Goal: Information Seeking & Learning: Find specific fact

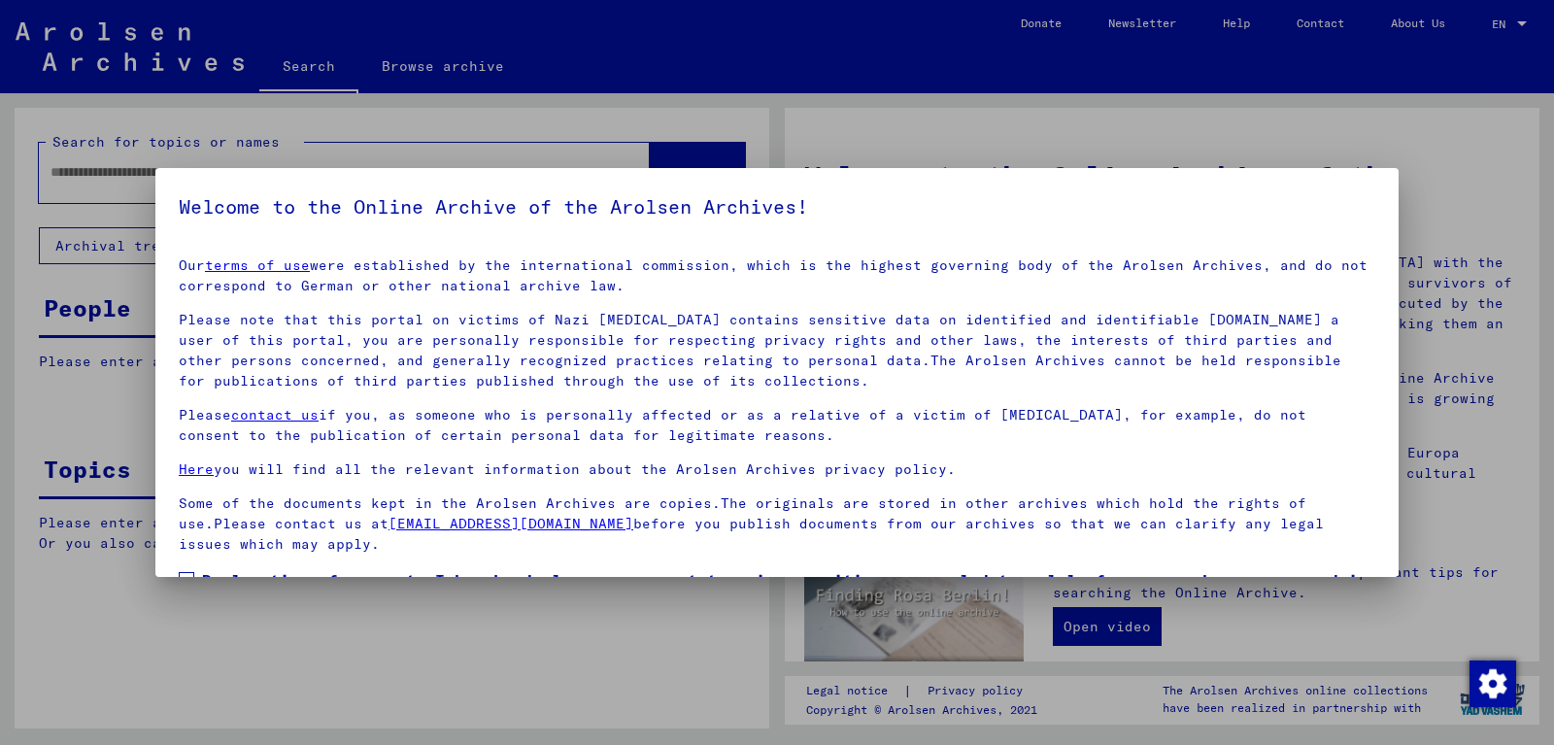
scroll to position [131, 0]
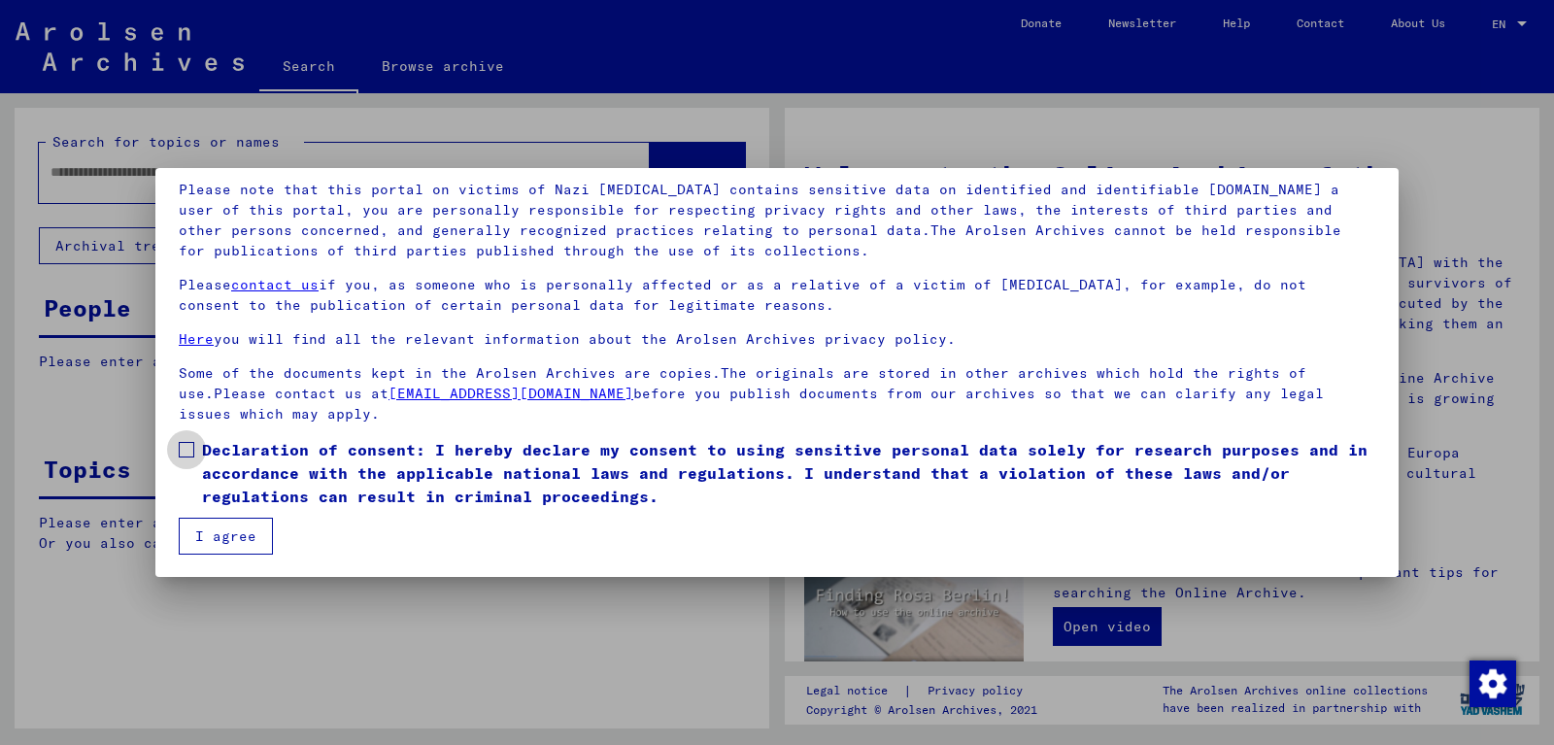
click at [187, 445] on span at bounding box center [187, 450] width 16 height 16
click at [213, 528] on button "I agree" at bounding box center [226, 536] width 94 height 37
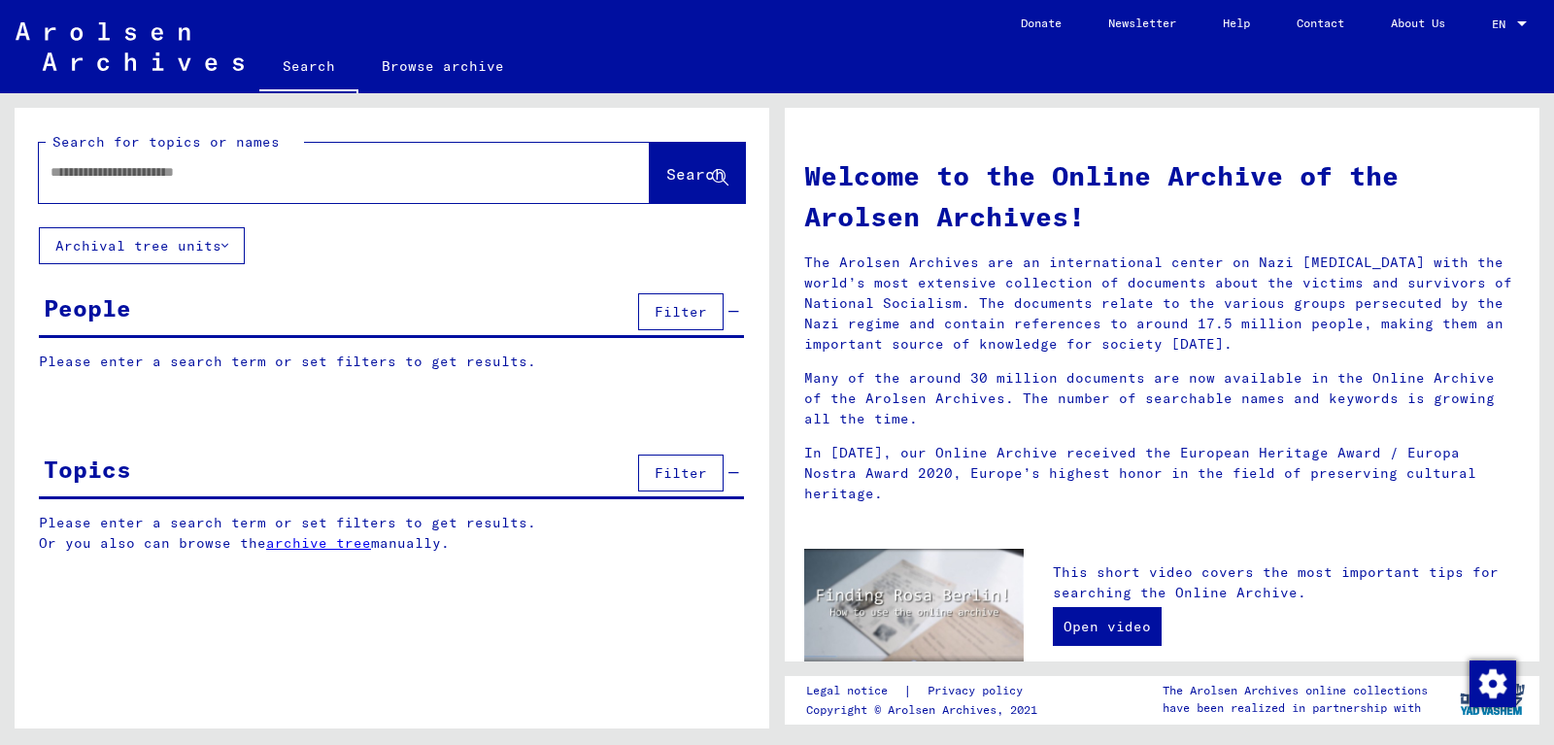
click at [278, 164] on input "text" at bounding box center [321, 172] width 541 height 20
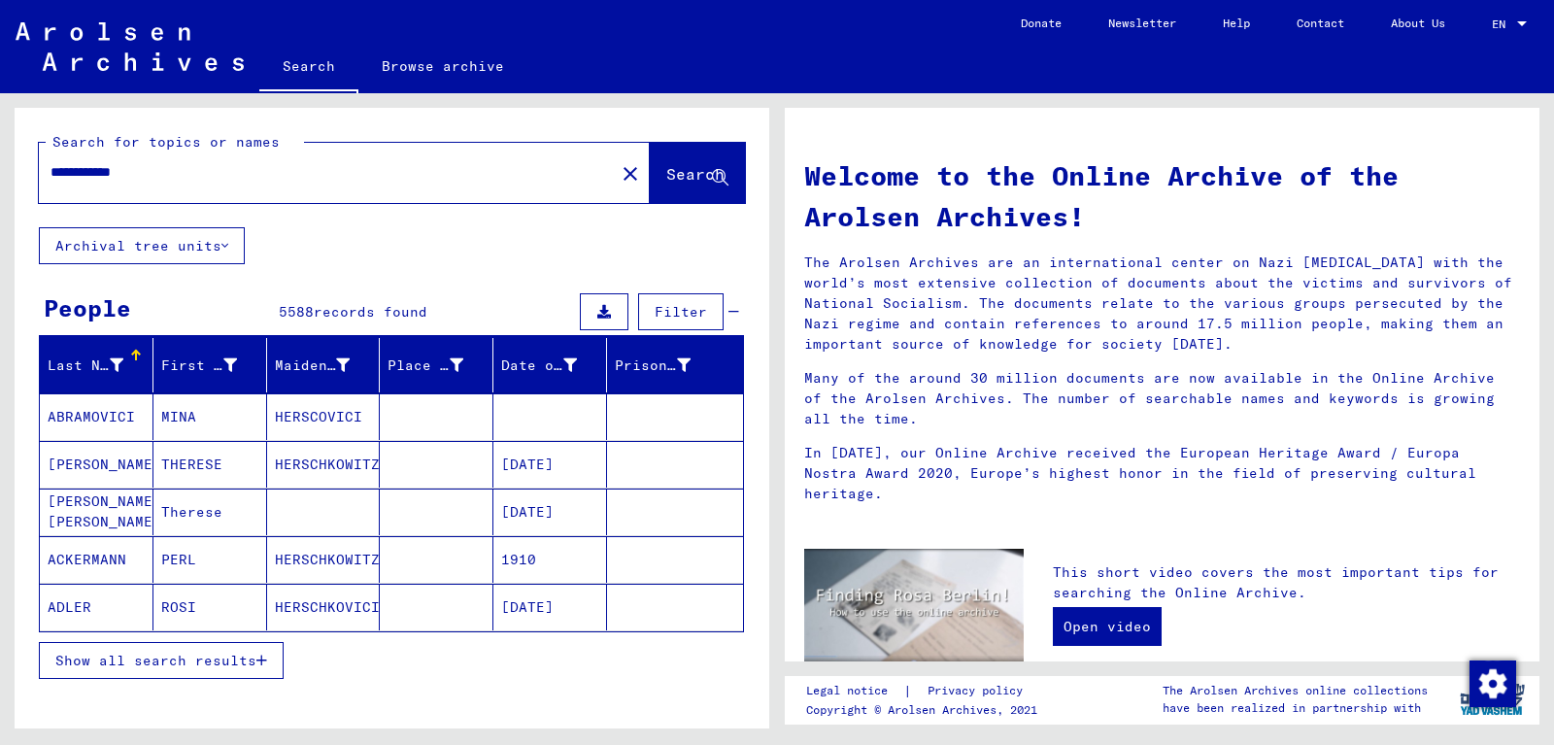
click at [50, 170] on div "**********" at bounding box center [315, 173] width 553 height 44
click at [51, 172] on input "**********" at bounding box center [321, 172] width 541 height 20
type input "**********"
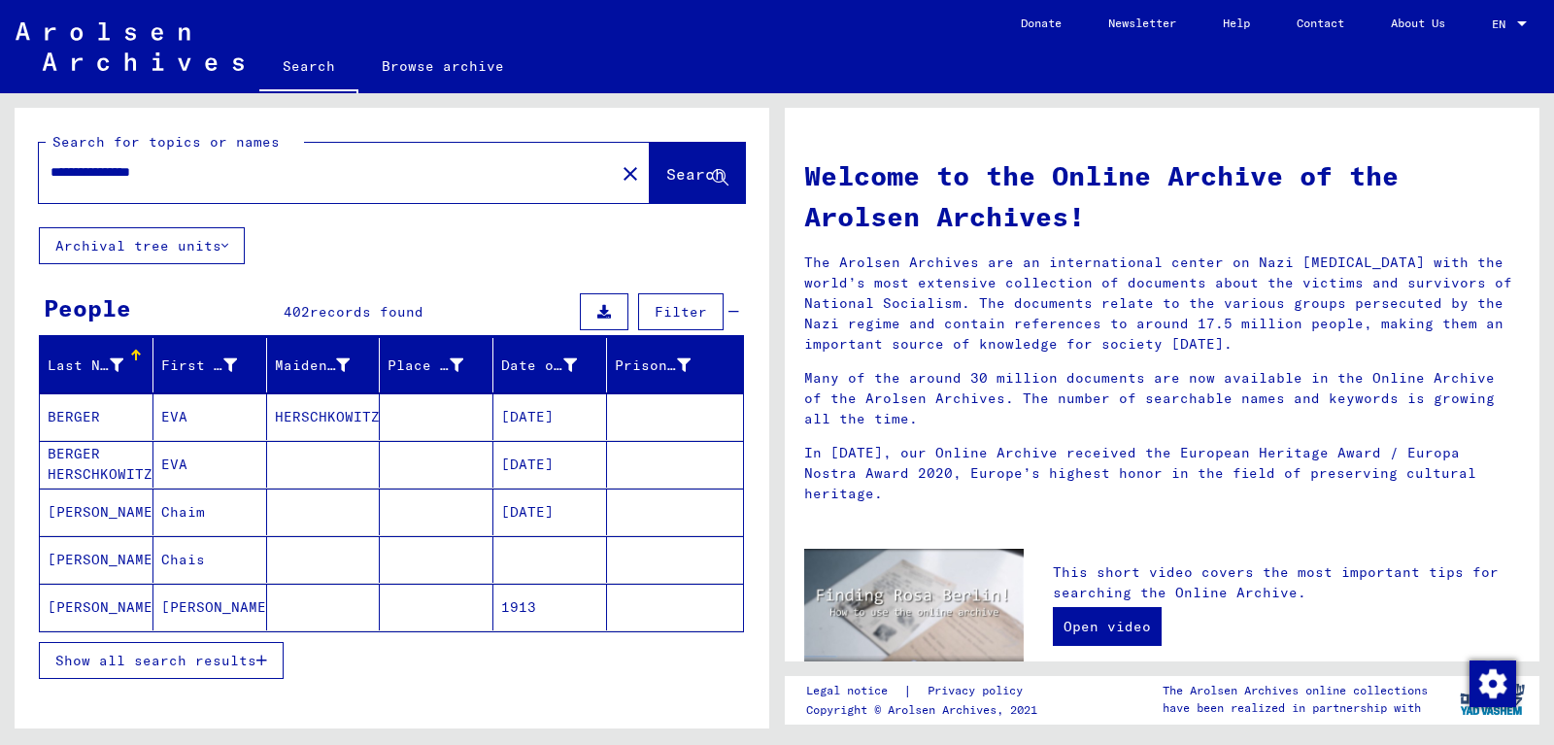
click at [114, 466] on mat-cell "BERGER HERSCHKOWITZ" at bounding box center [97, 464] width 114 height 47
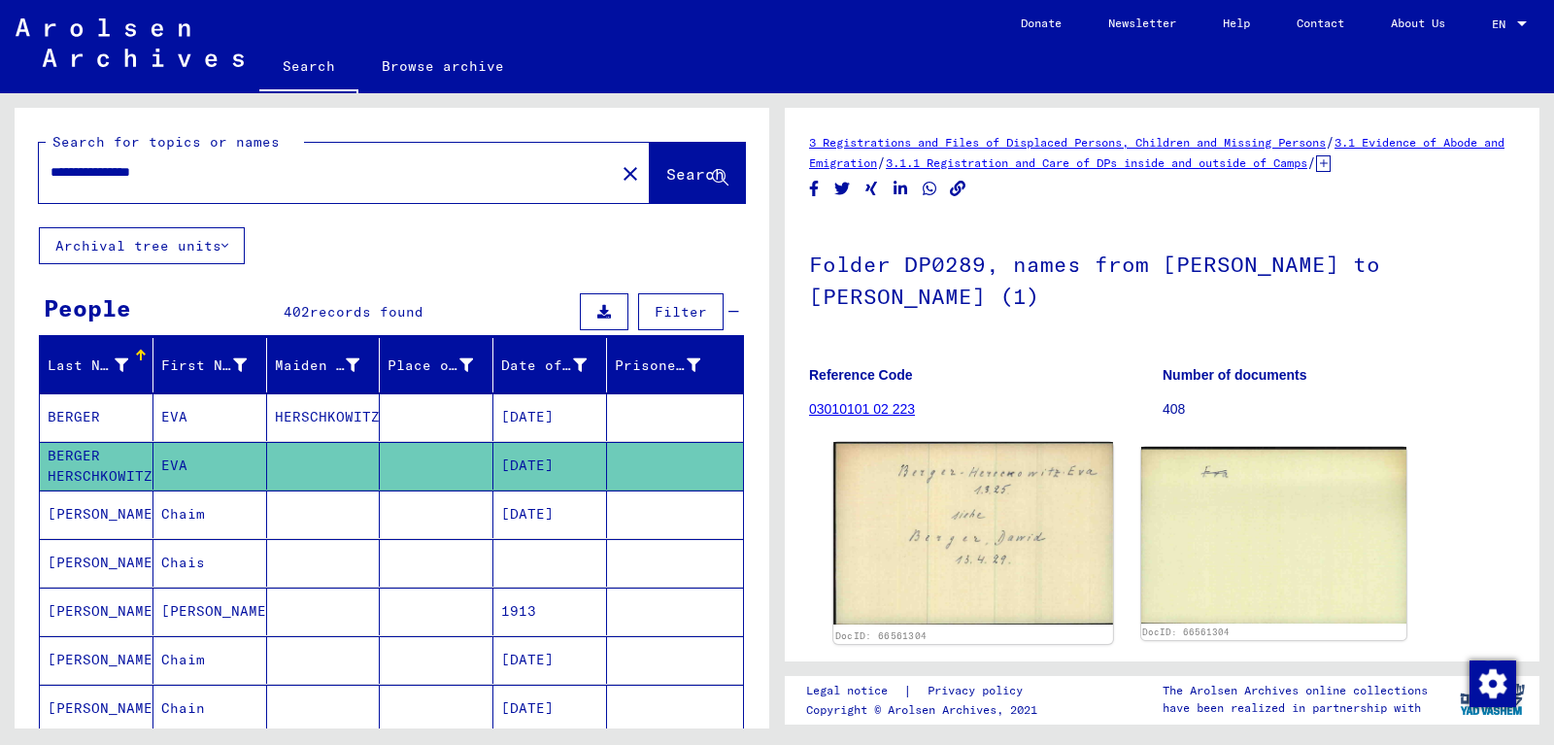
click at [1021, 539] on img at bounding box center [973, 533] width 279 height 183
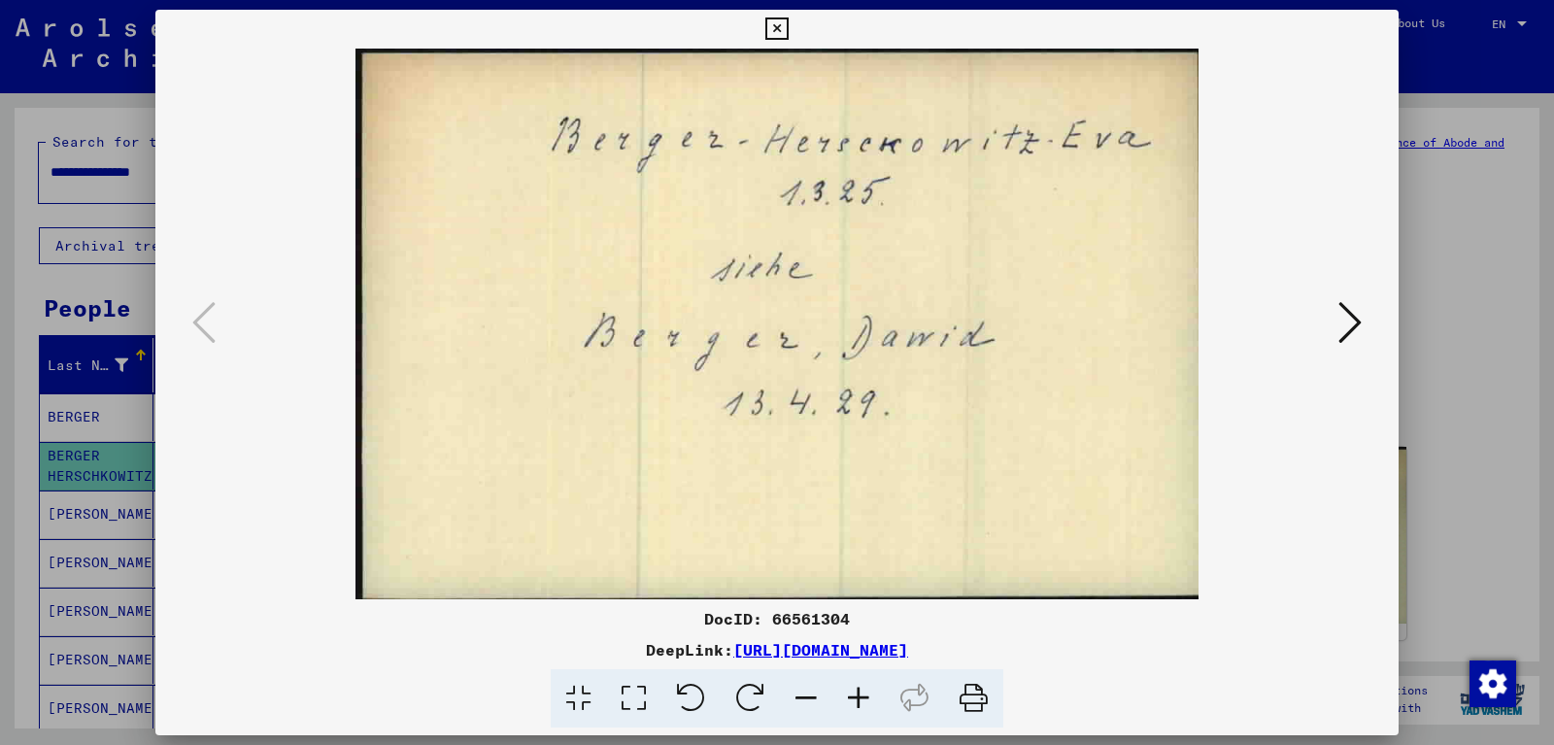
click at [788, 31] on icon at bounding box center [777, 28] width 22 height 23
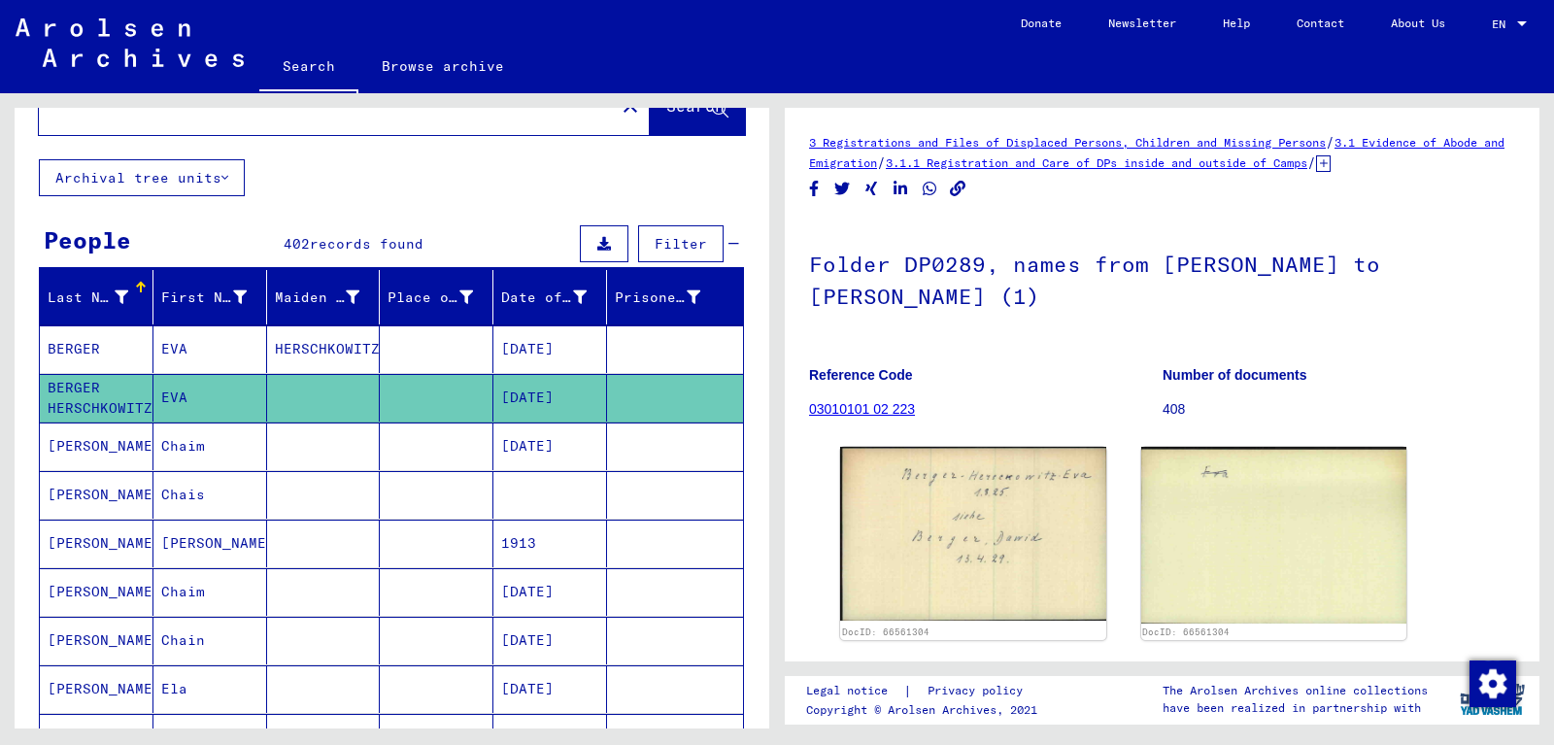
scroll to position [105, 0]
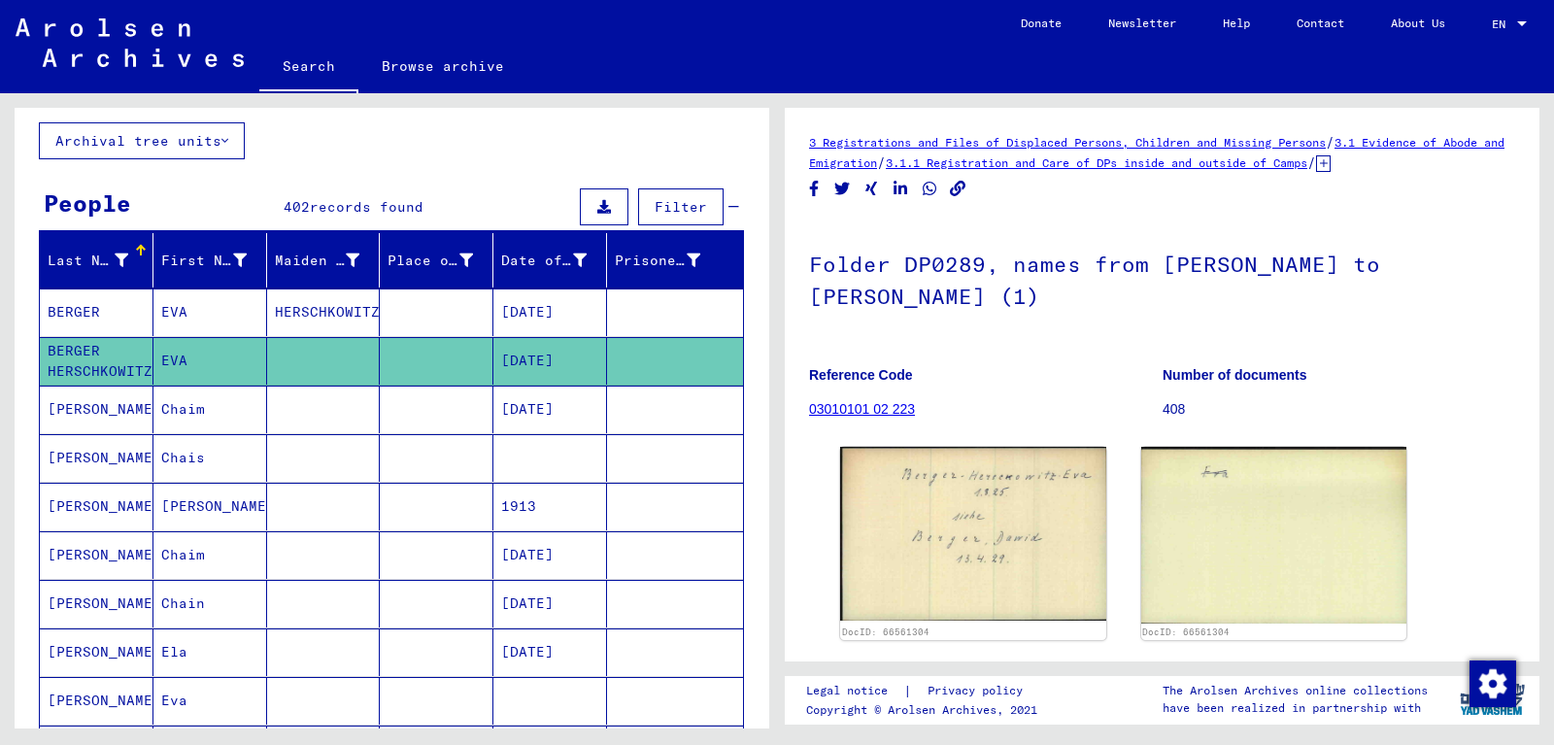
click at [112, 510] on mat-cell "[PERSON_NAME]" at bounding box center [97, 507] width 114 height 48
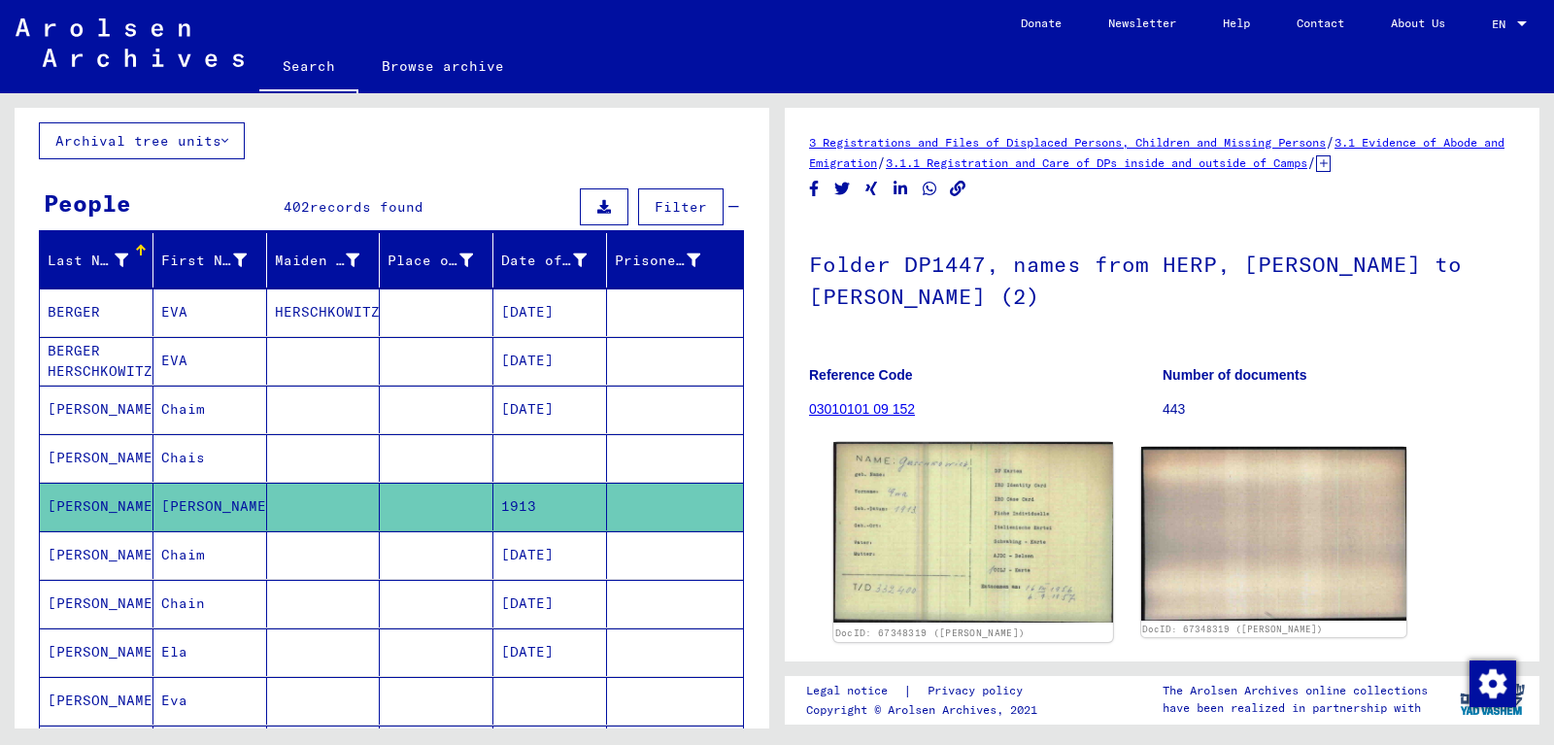
click at [1040, 532] on img at bounding box center [973, 532] width 279 height 181
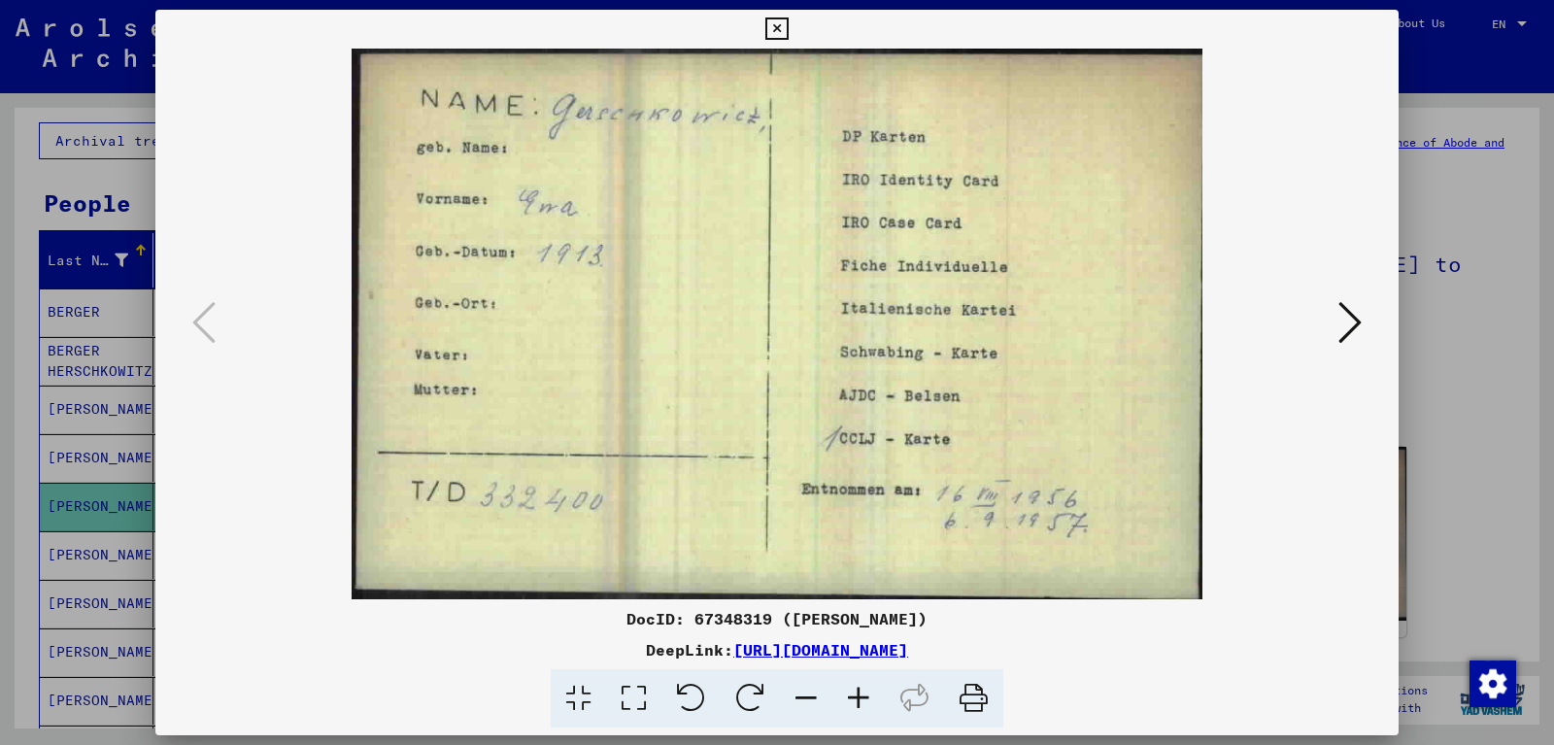
click at [788, 28] on icon at bounding box center [777, 28] width 22 height 23
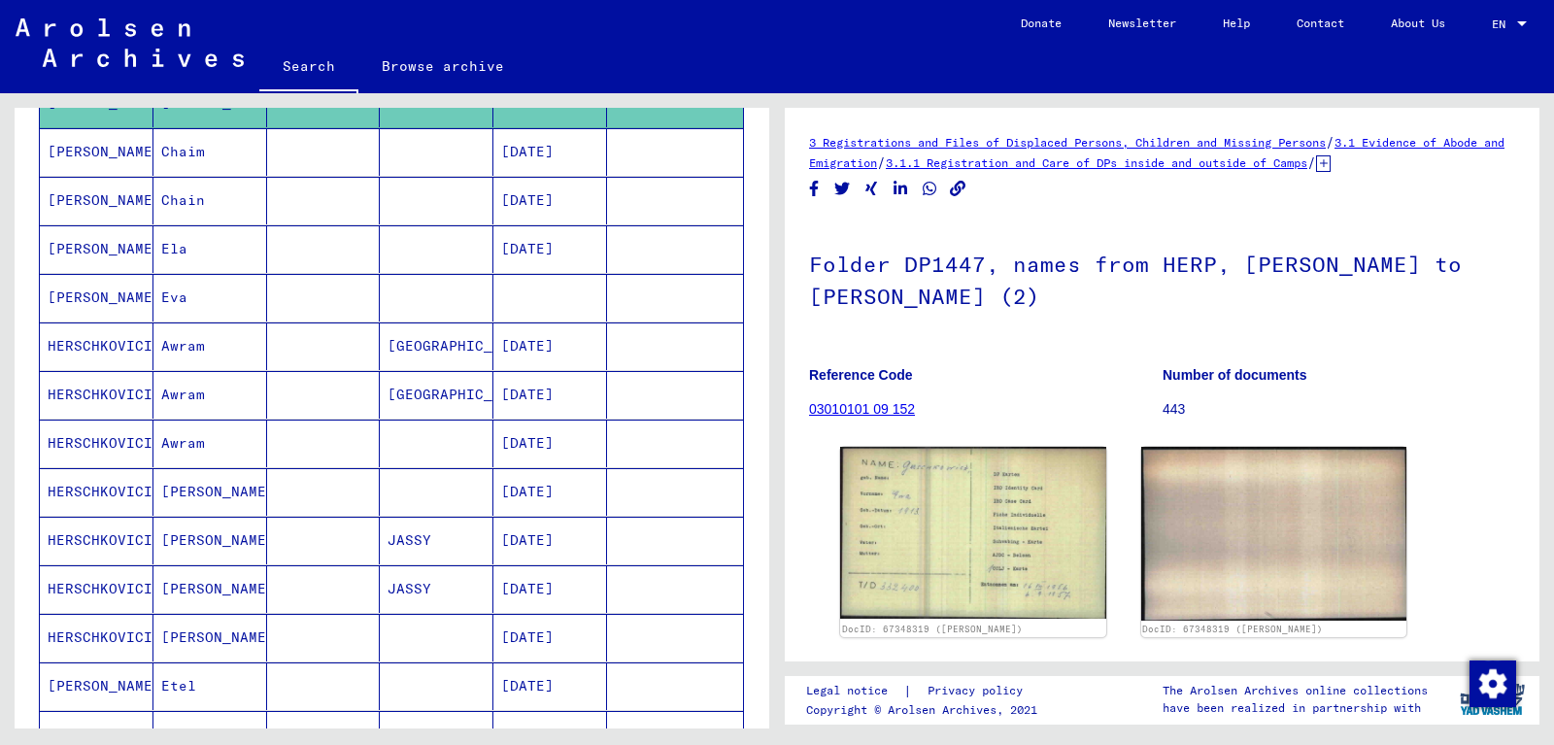
scroll to position [525, 0]
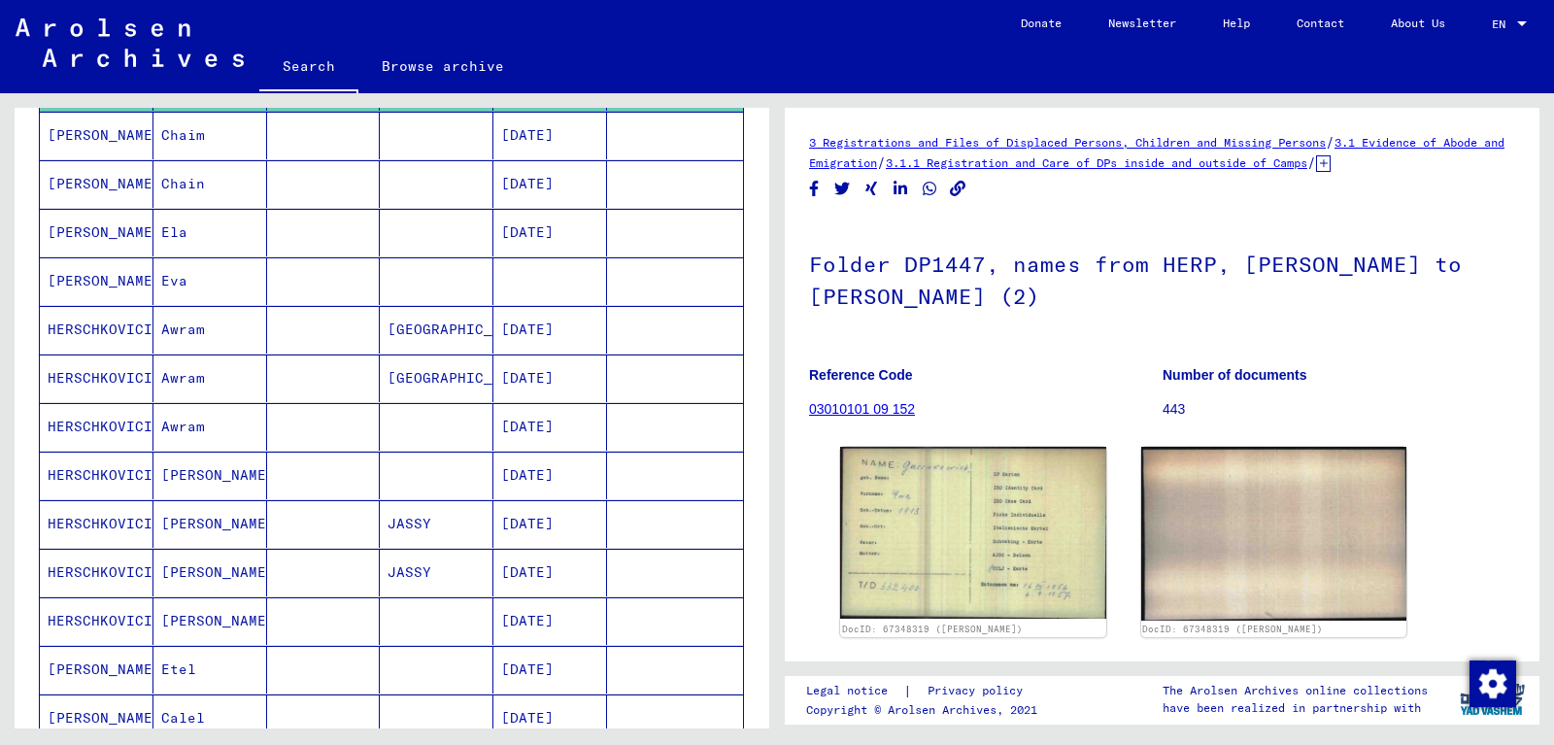
click at [113, 277] on mat-cell "[PERSON_NAME]" at bounding box center [97, 281] width 114 height 48
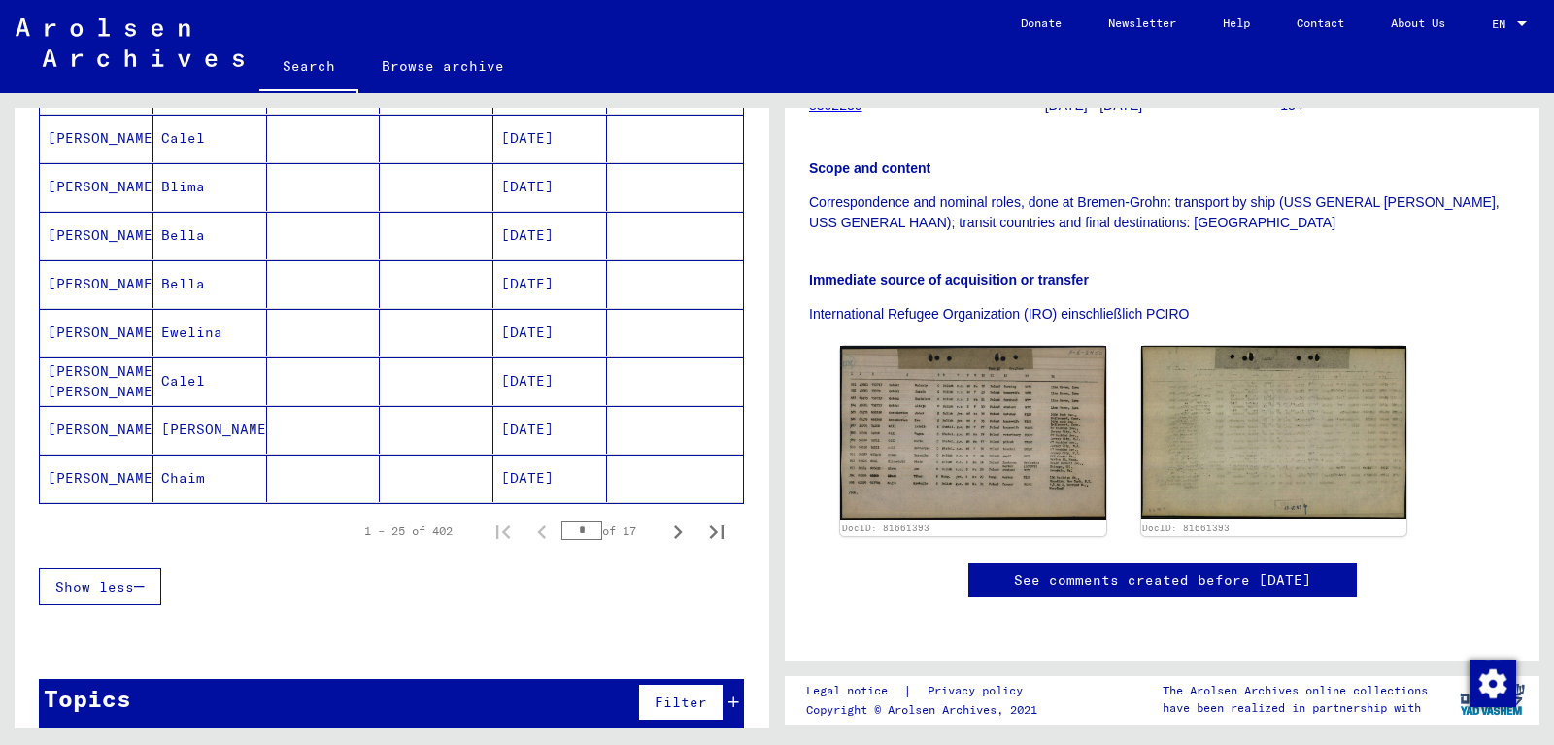
scroll to position [1126, 0]
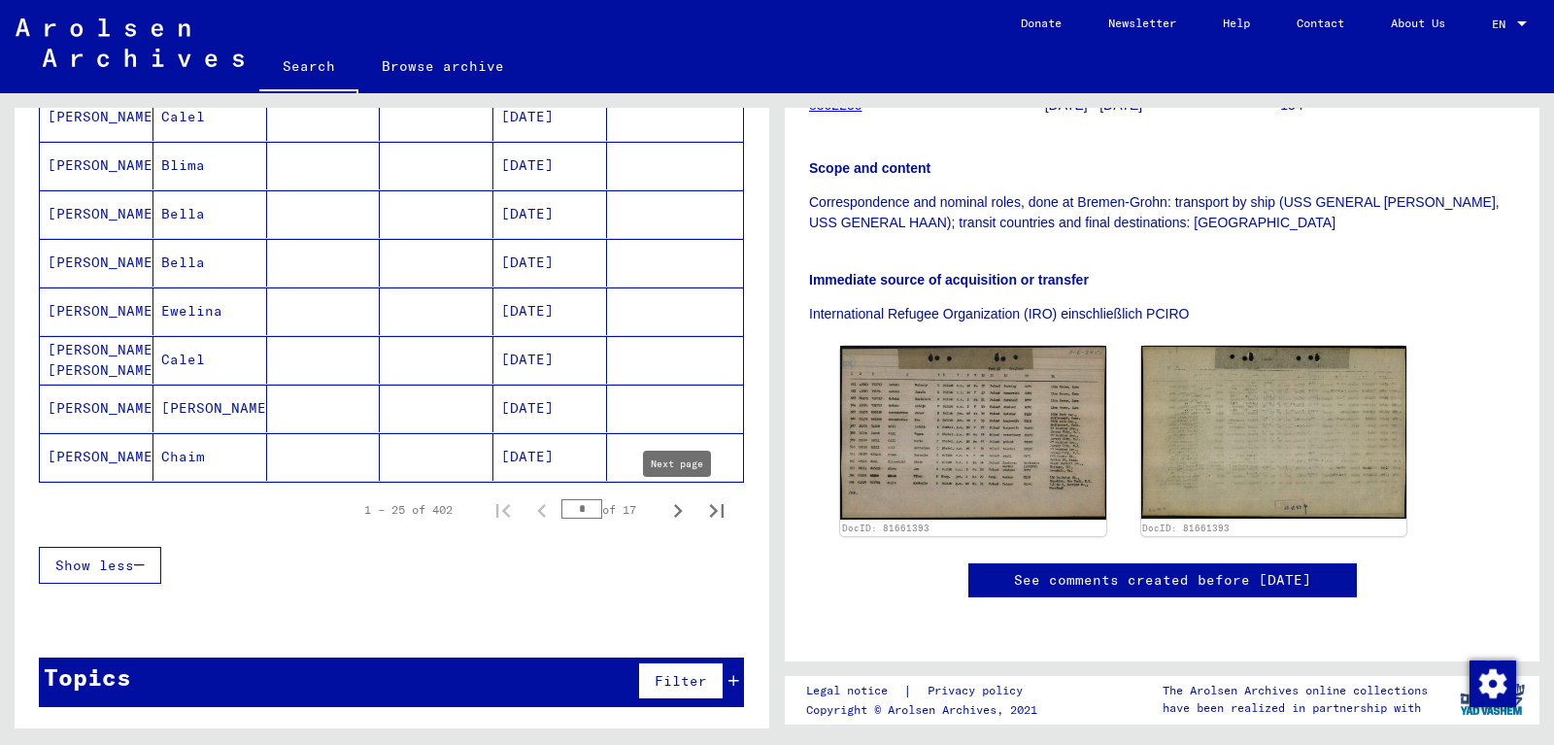
click at [673, 507] on icon "Next page" at bounding box center [678, 510] width 27 height 27
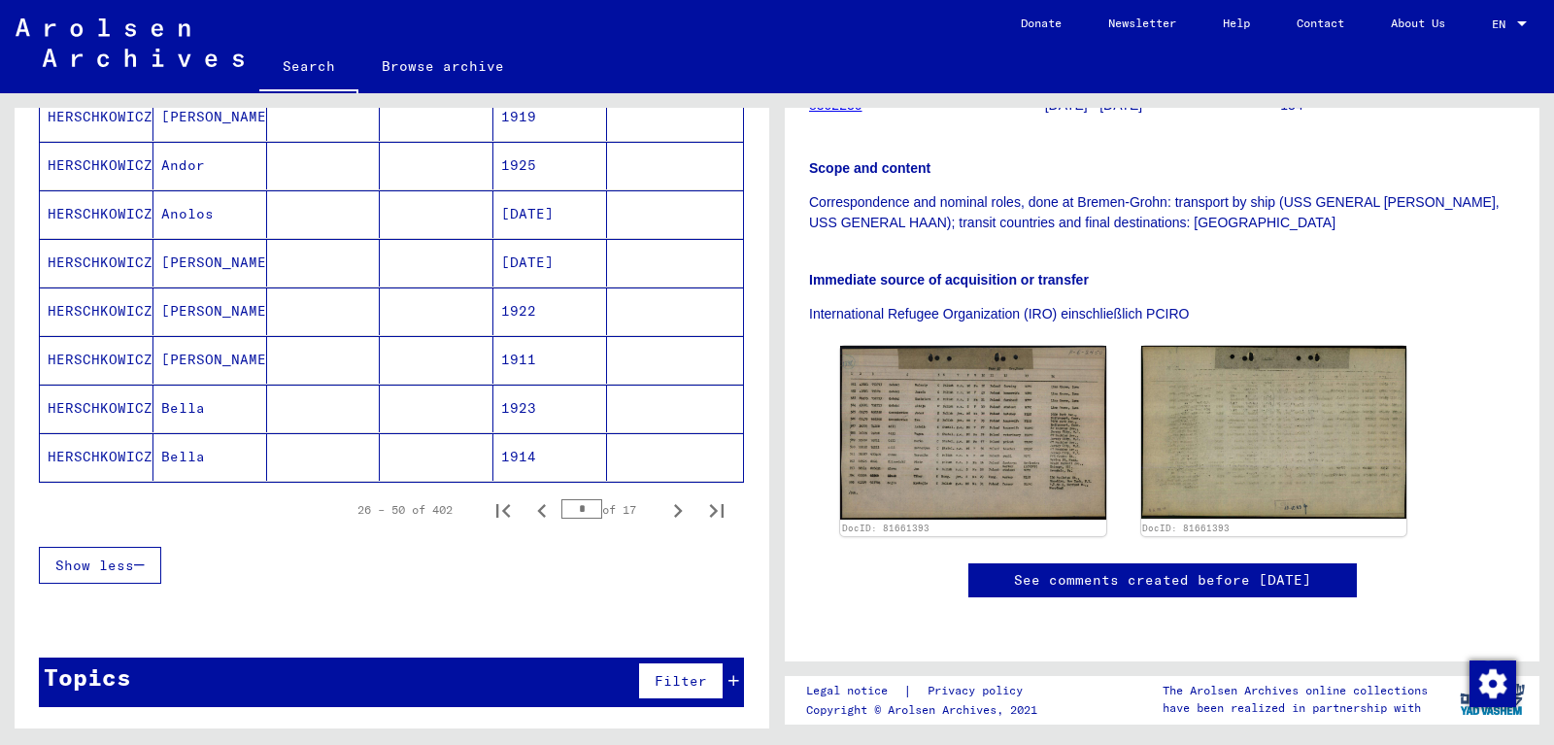
click at [216, 409] on mat-cell "Bella" at bounding box center [211, 409] width 114 height 48
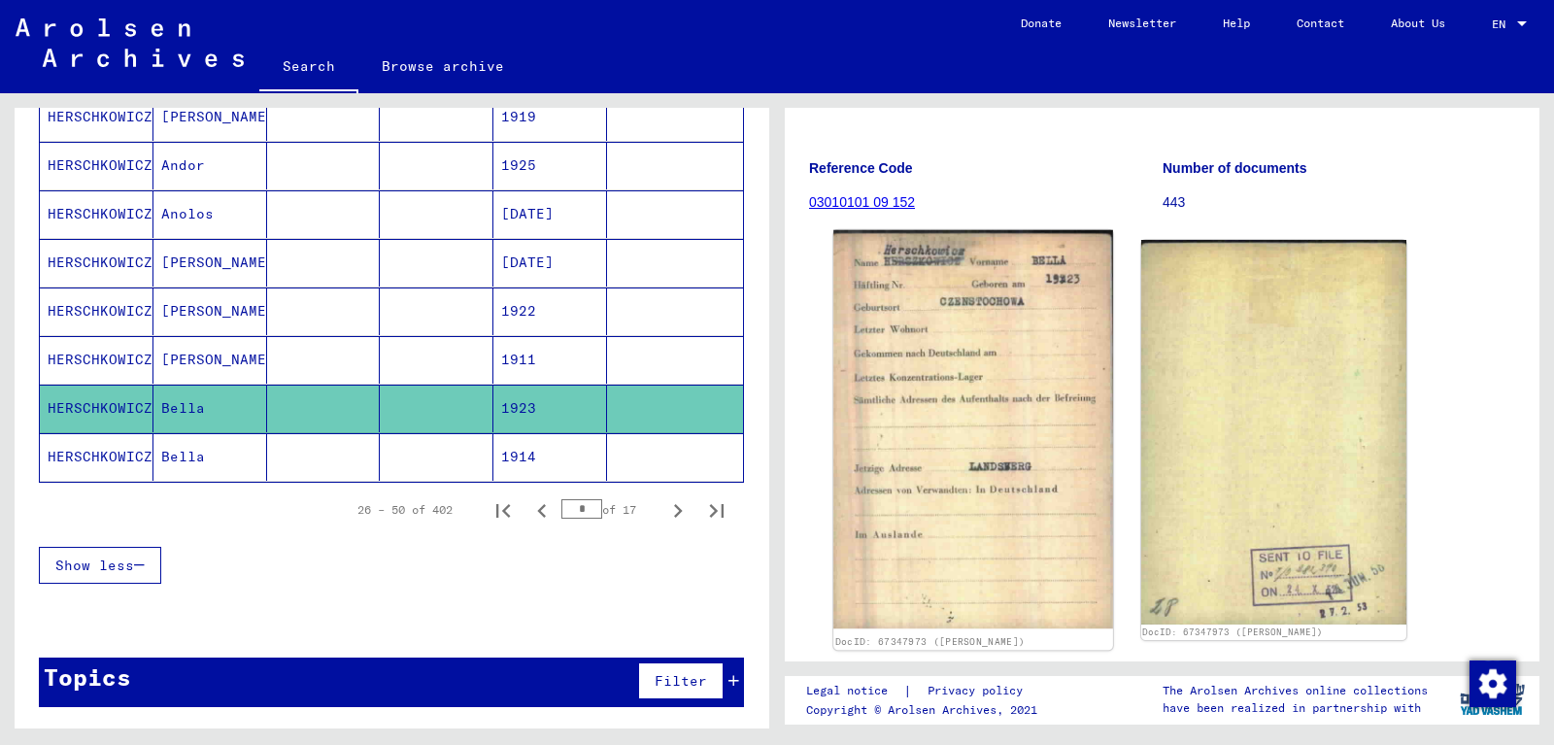
scroll to position [210, 0]
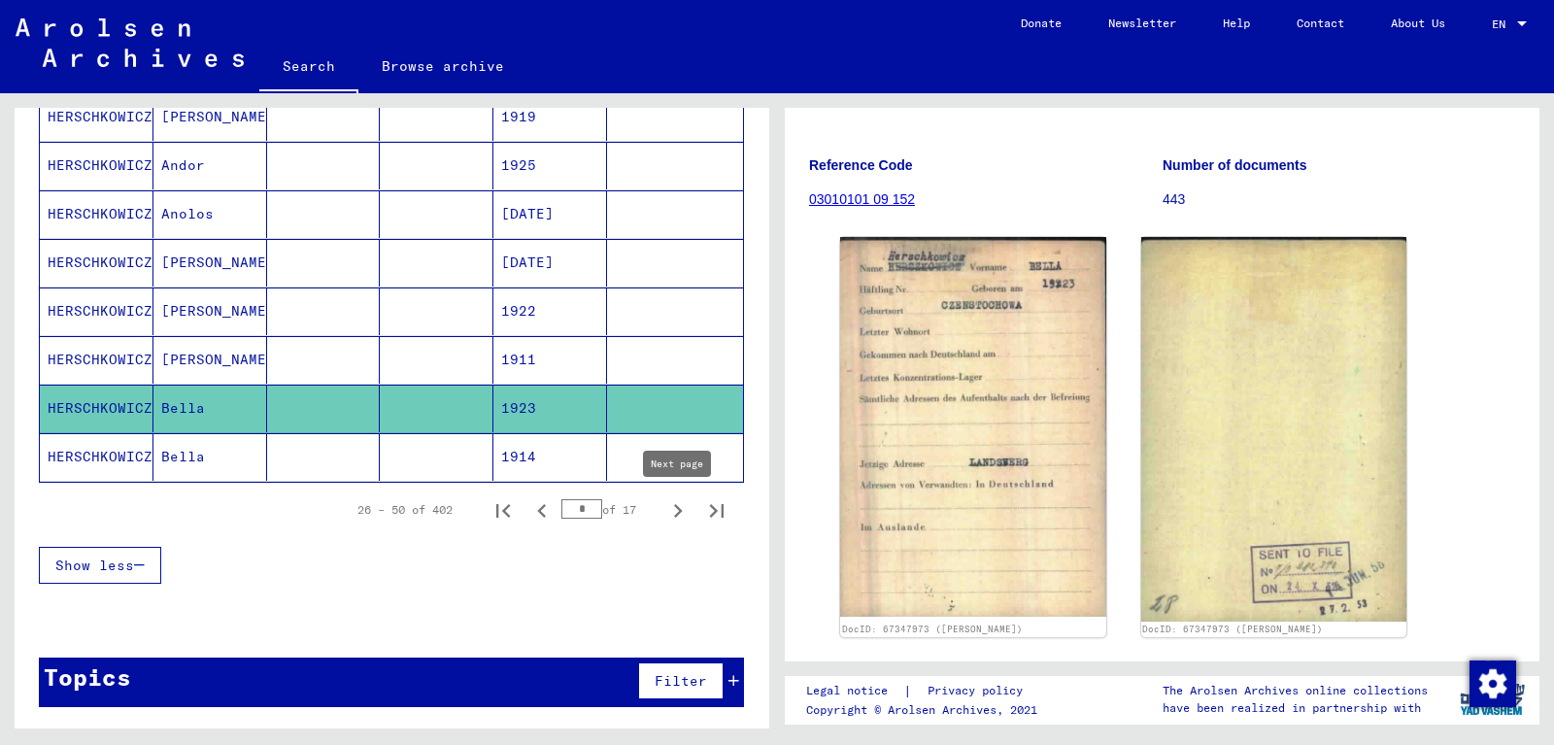
click at [680, 505] on icon "Next page" at bounding box center [678, 510] width 27 height 27
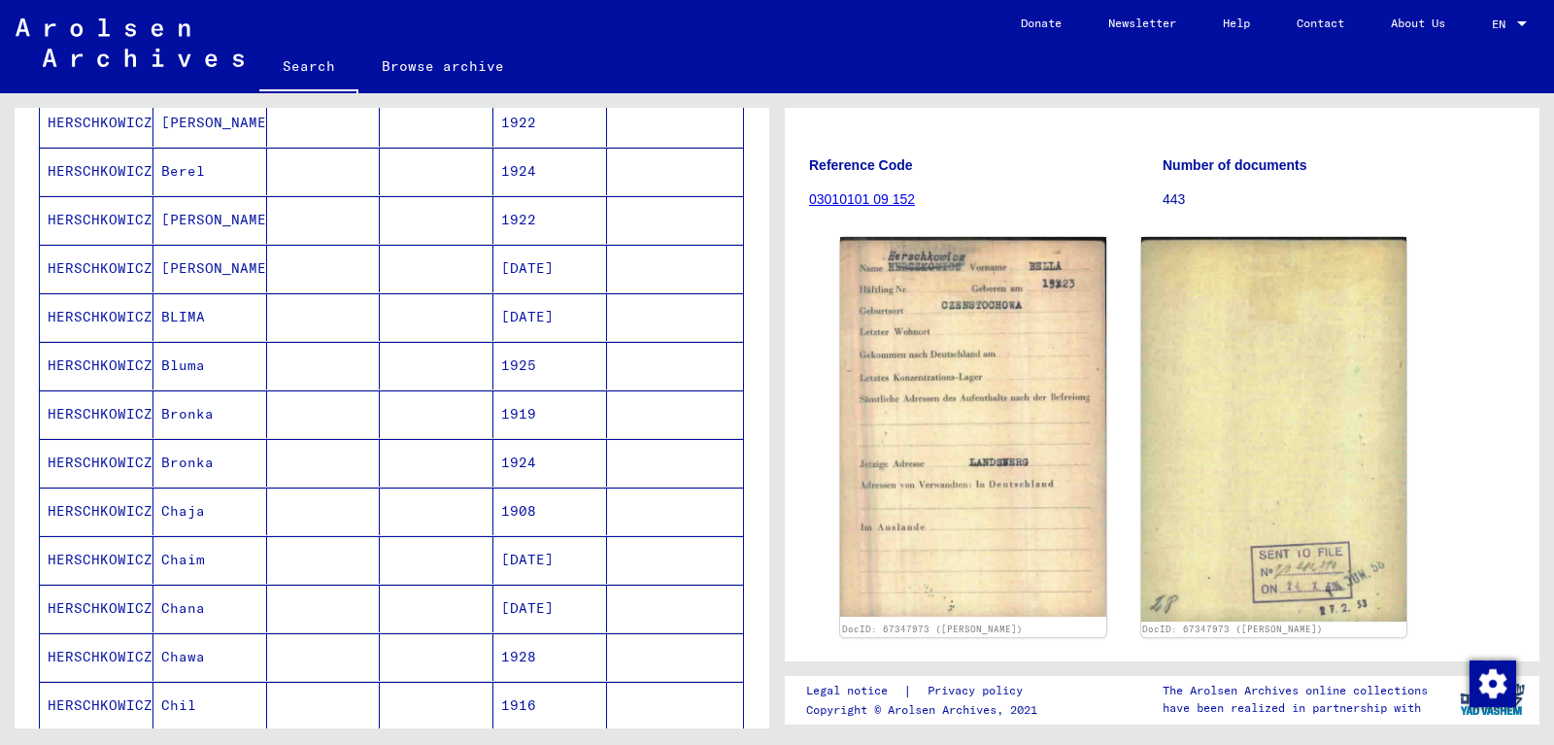
scroll to position [77, 0]
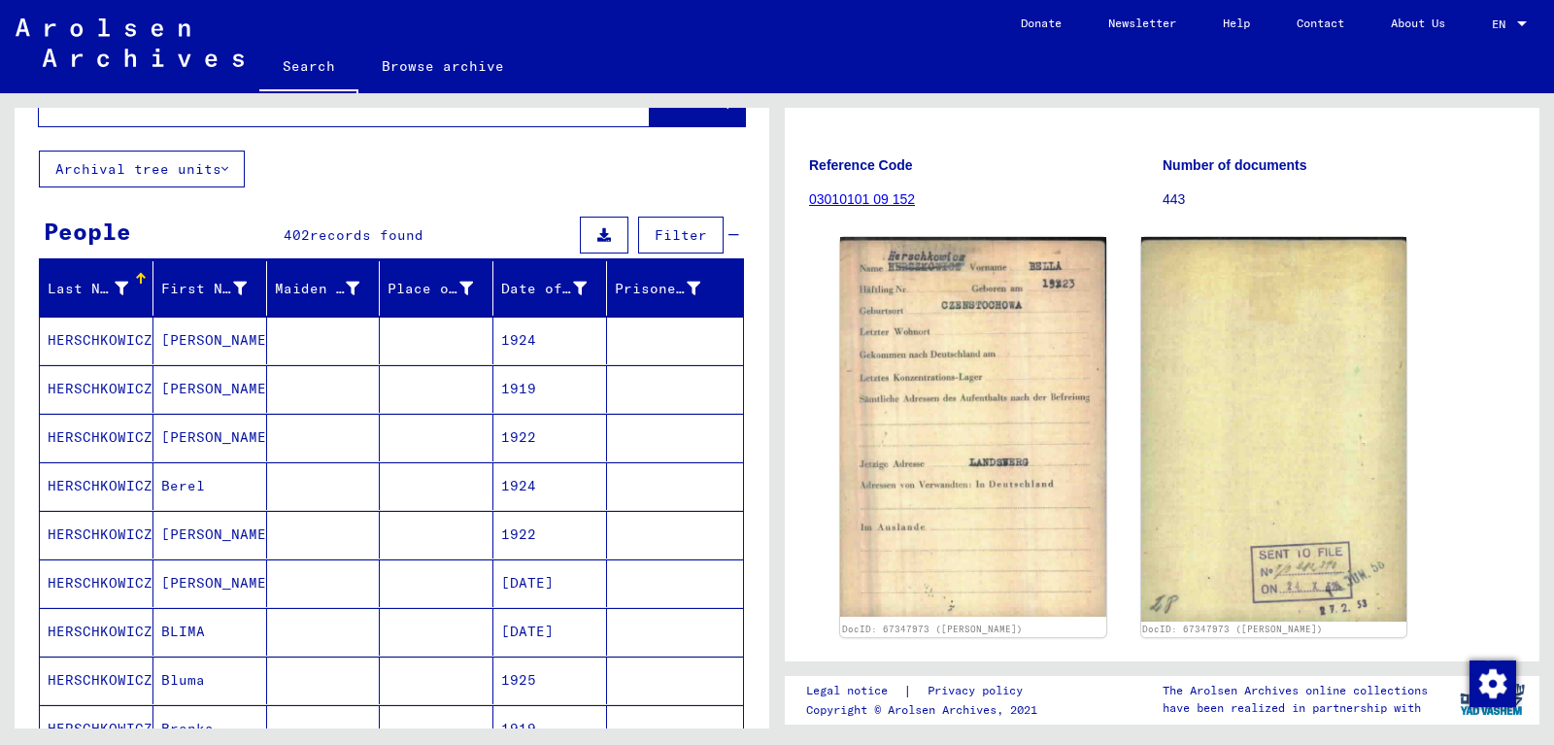
click at [220, 338] on mat-cell "[PERSON_NAME]" at bounding box center [211, 341] width 114 height 48
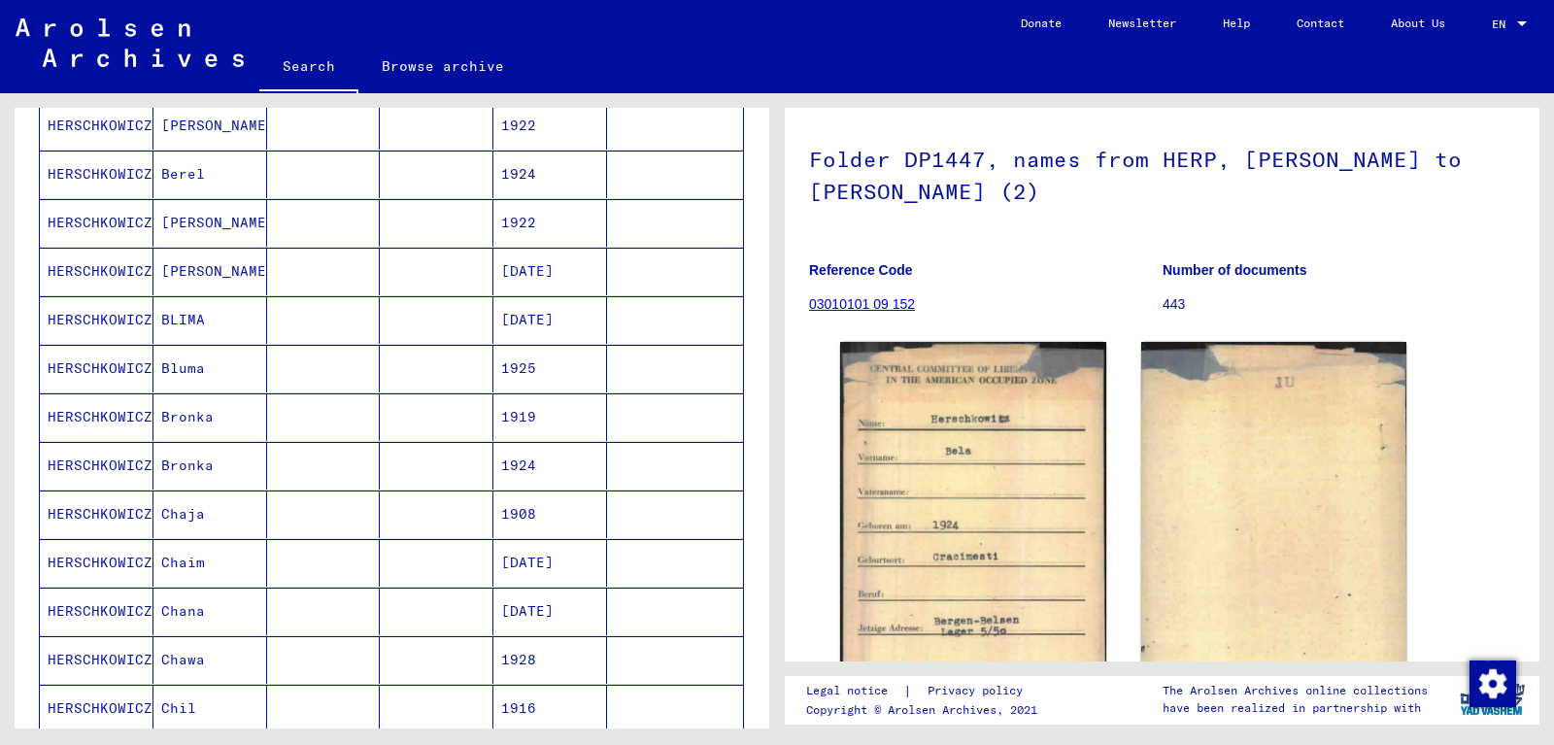
scroll to position [392, 0]
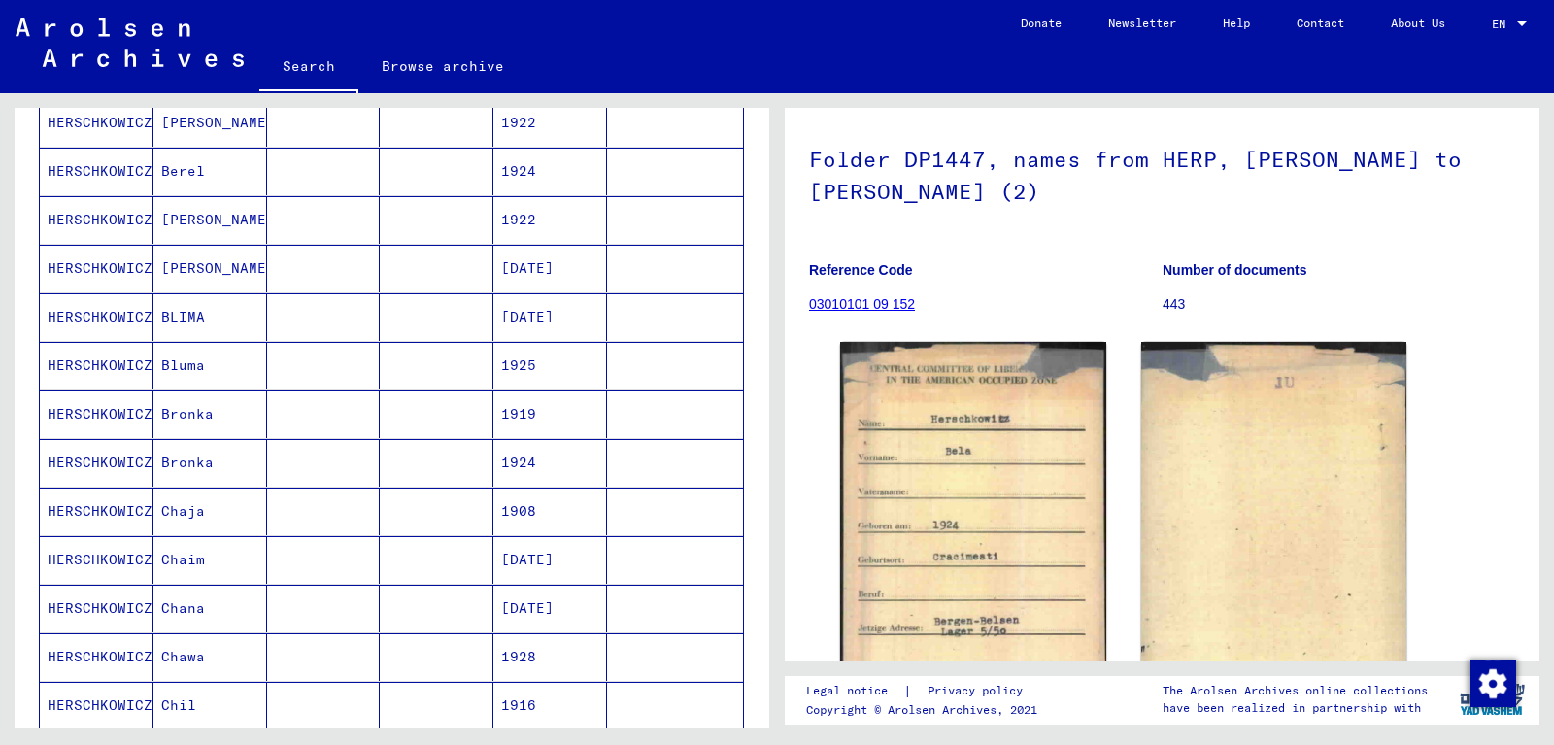
click at [227, 271] on mat-cell "[PERSON_NAME]" at bounding box center [211, 269] width 114 height 48
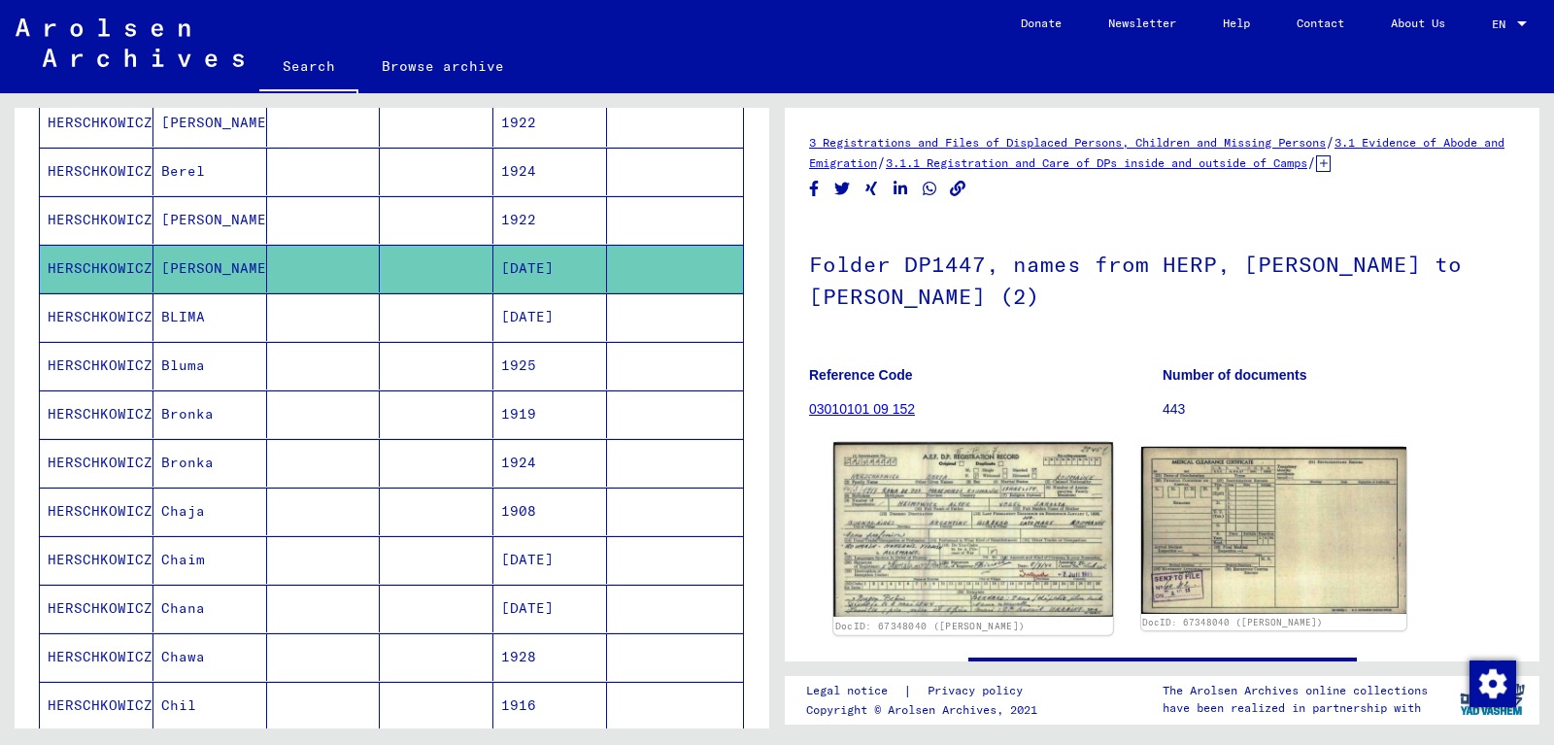
click at [952, 494] on img at bounding box center [973, 530] width 279 height 174
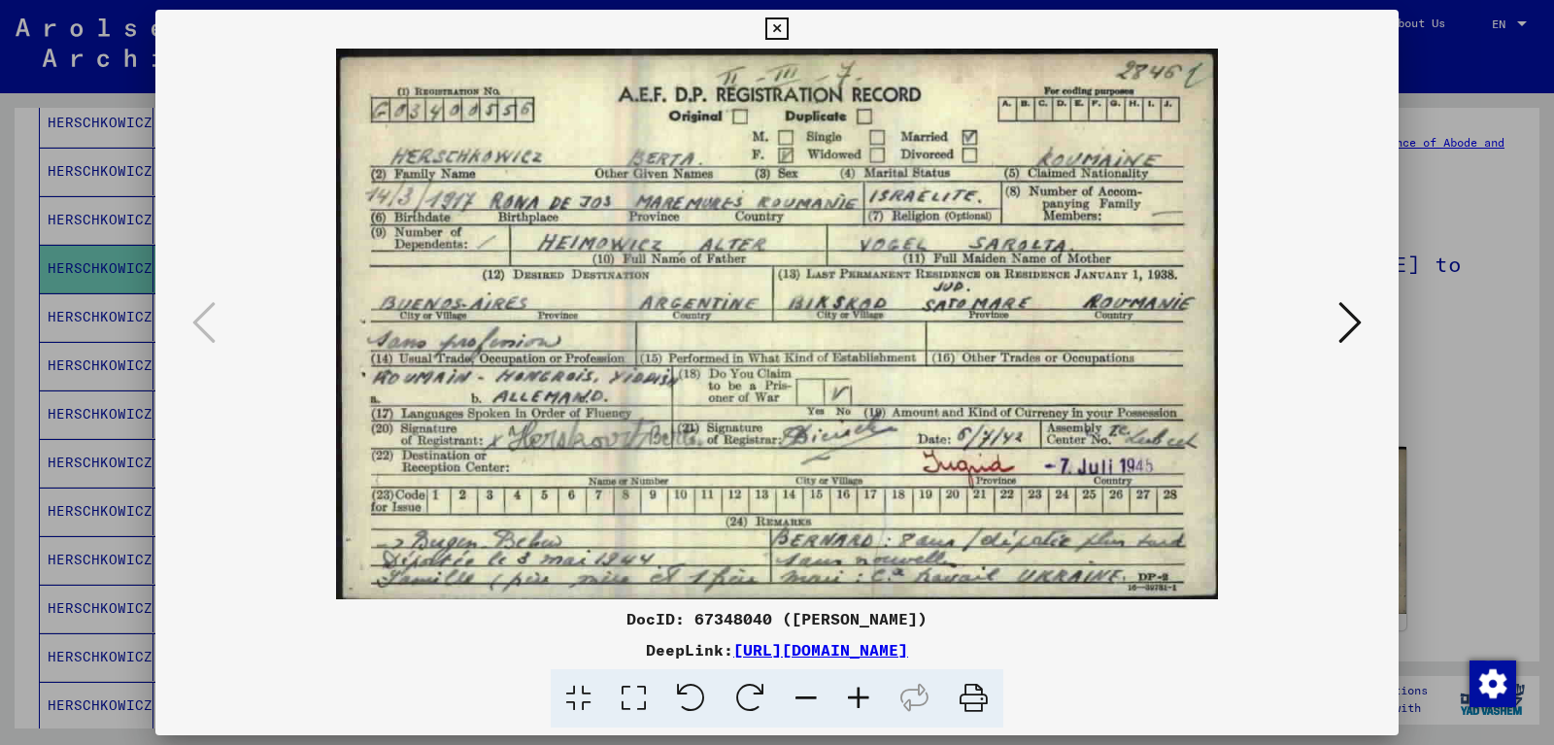
click at [858, 701] on icon at bounding box center [859, 698] width 52 height 59
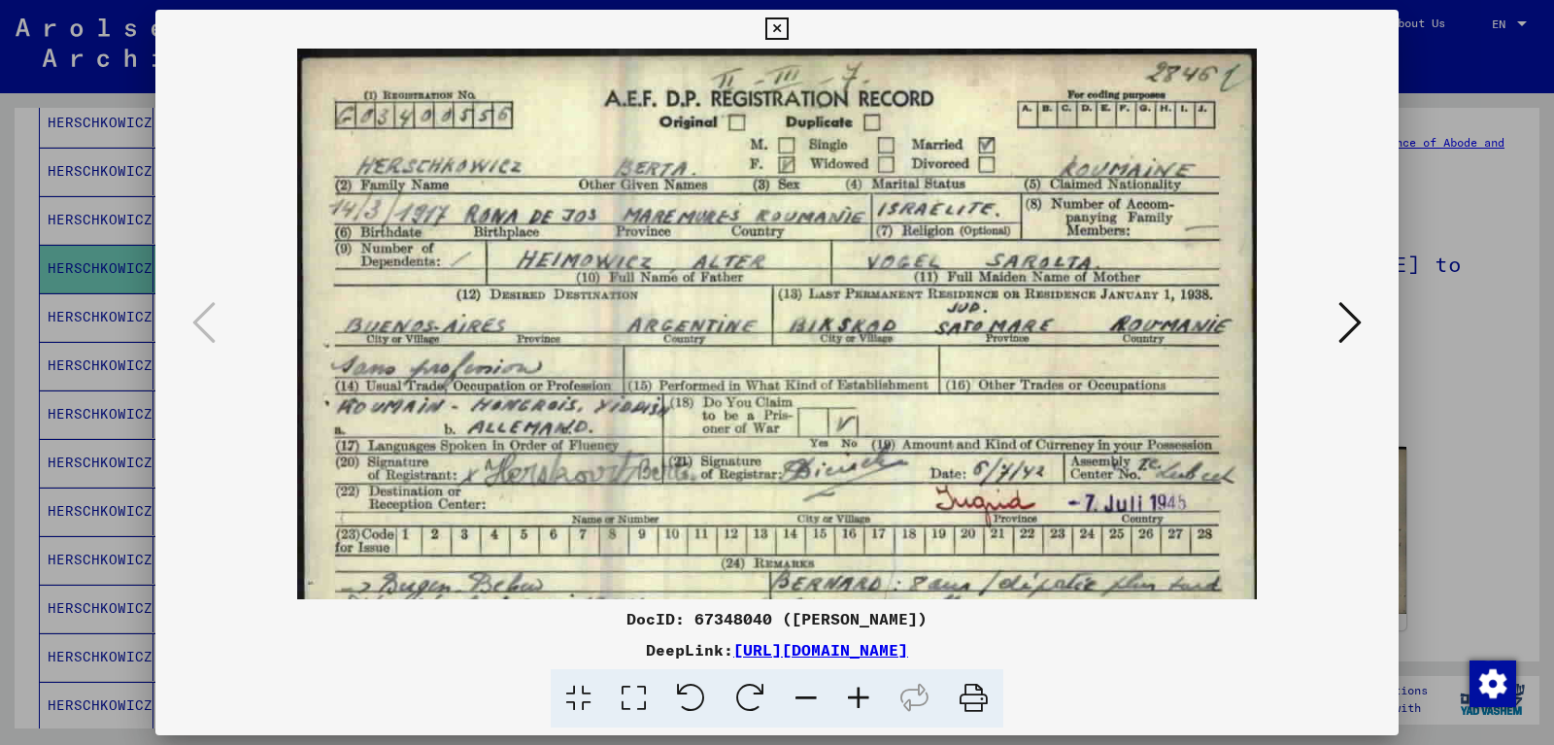
click at [858, 701] on icon at bounding box center [859, 698] width 52 height 59
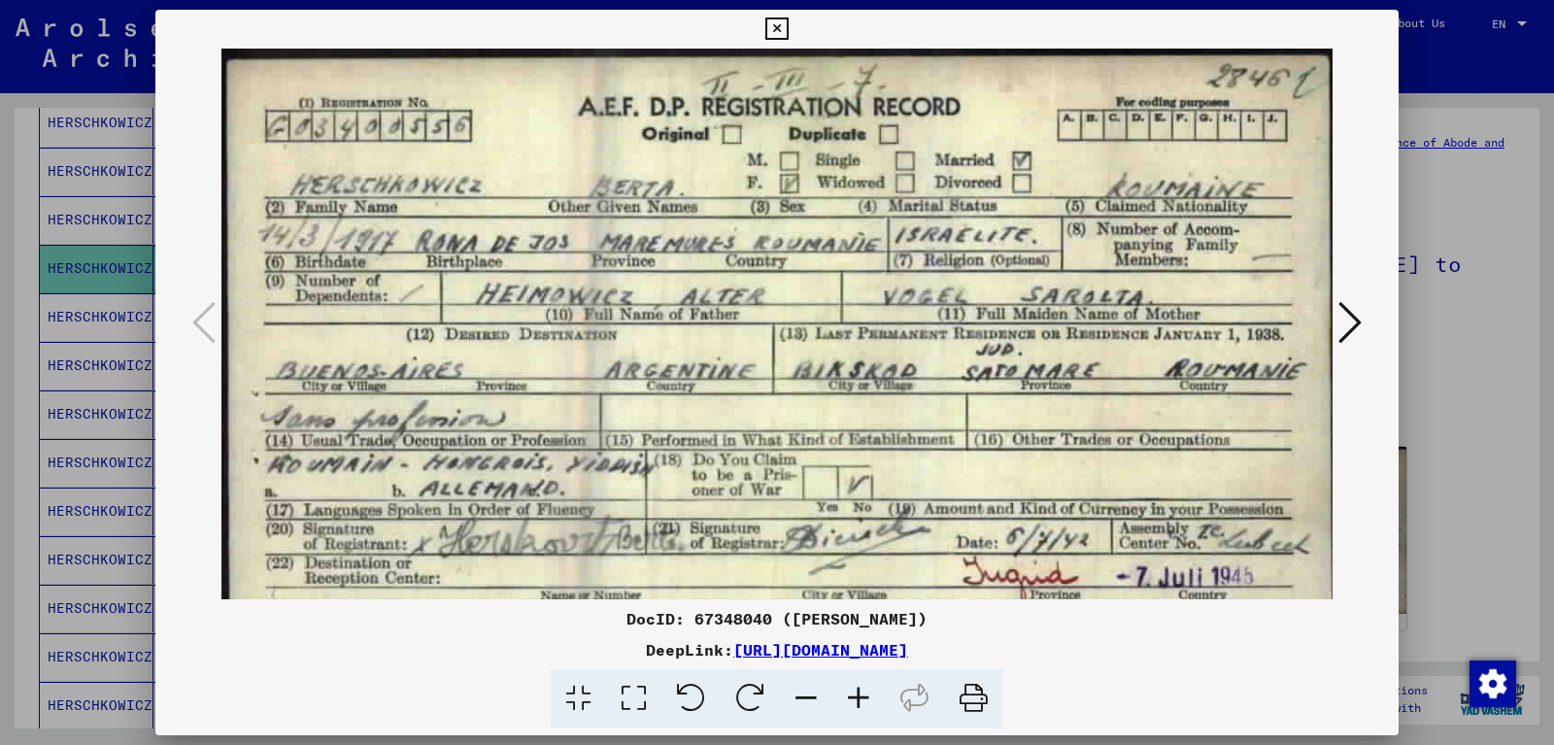
click at [858, 701] on icon at bounding box center [859, 698] width 52 height 59
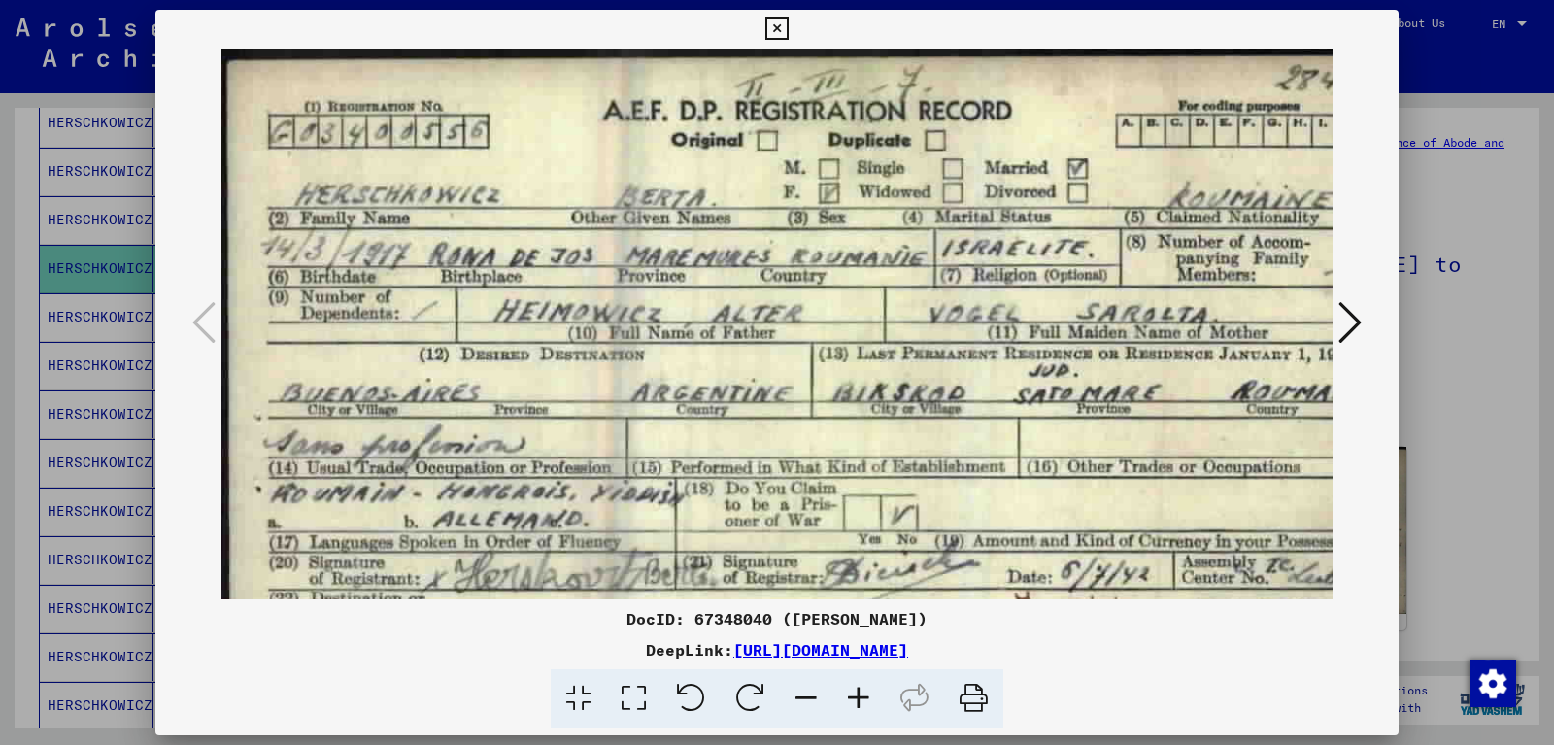
click at [858, 701] on icon at bounding box center [859, 698] width 52 height 59
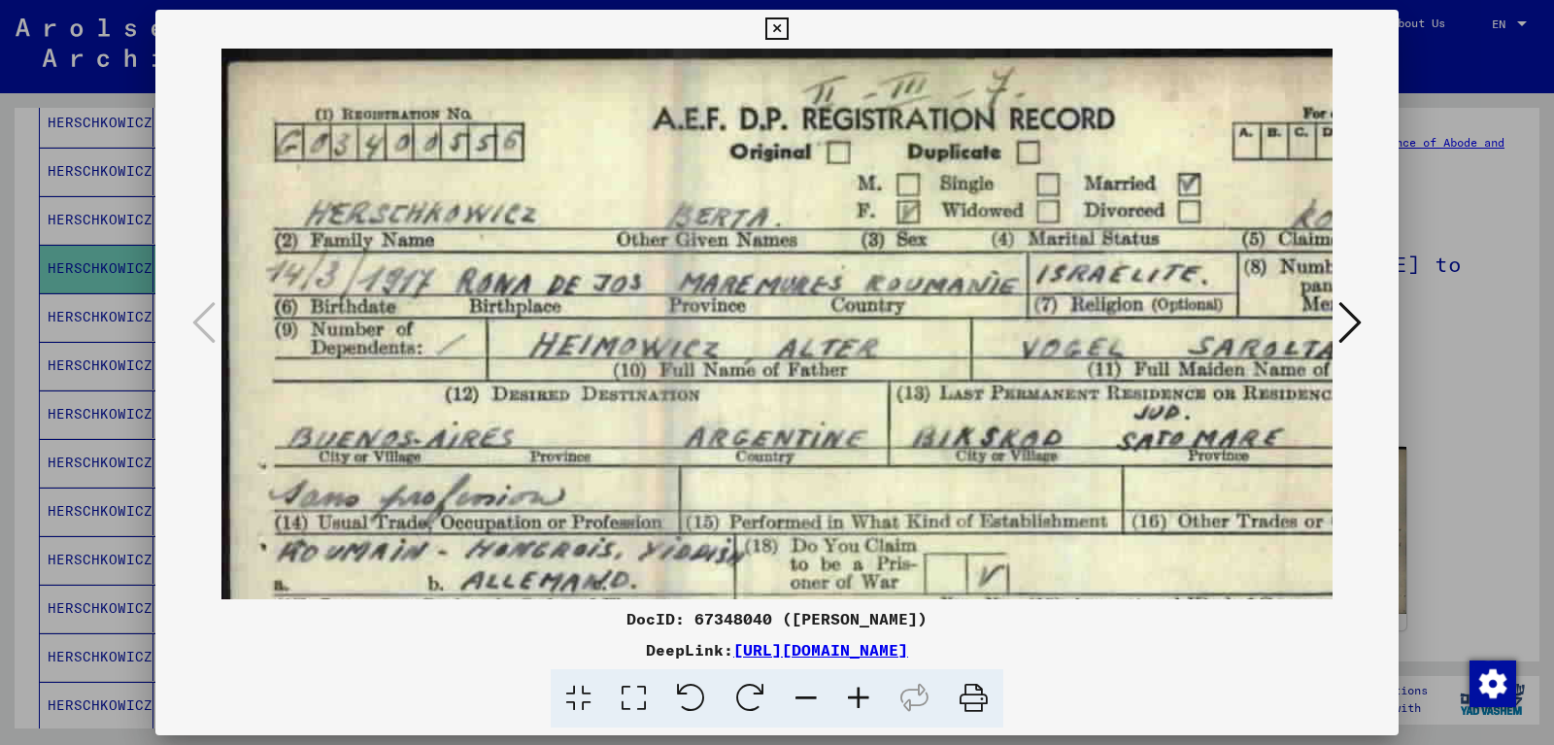
click at [858, 701] on icon at bounding box center [859, 698] width 52 height 59
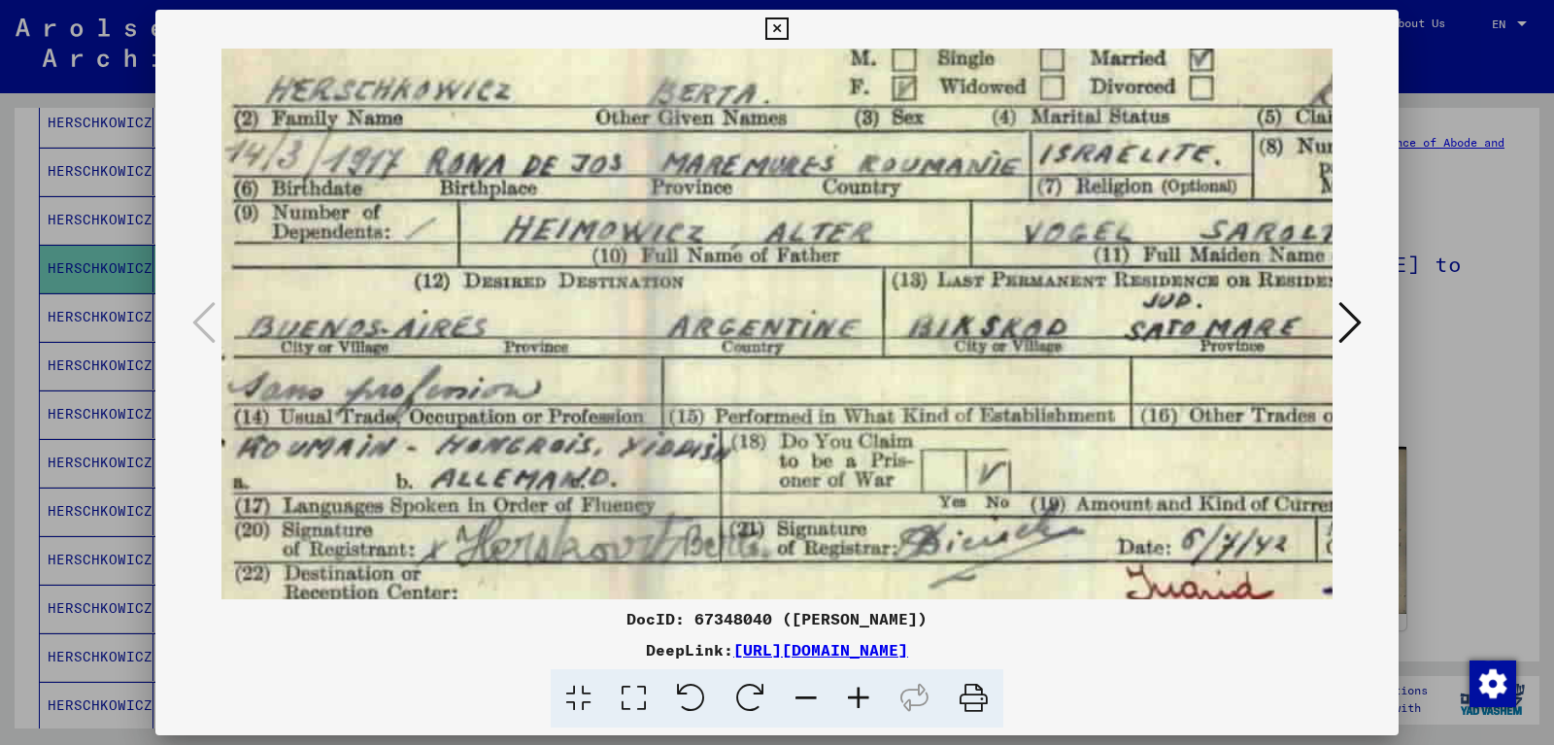
scroll to position [340, 67]
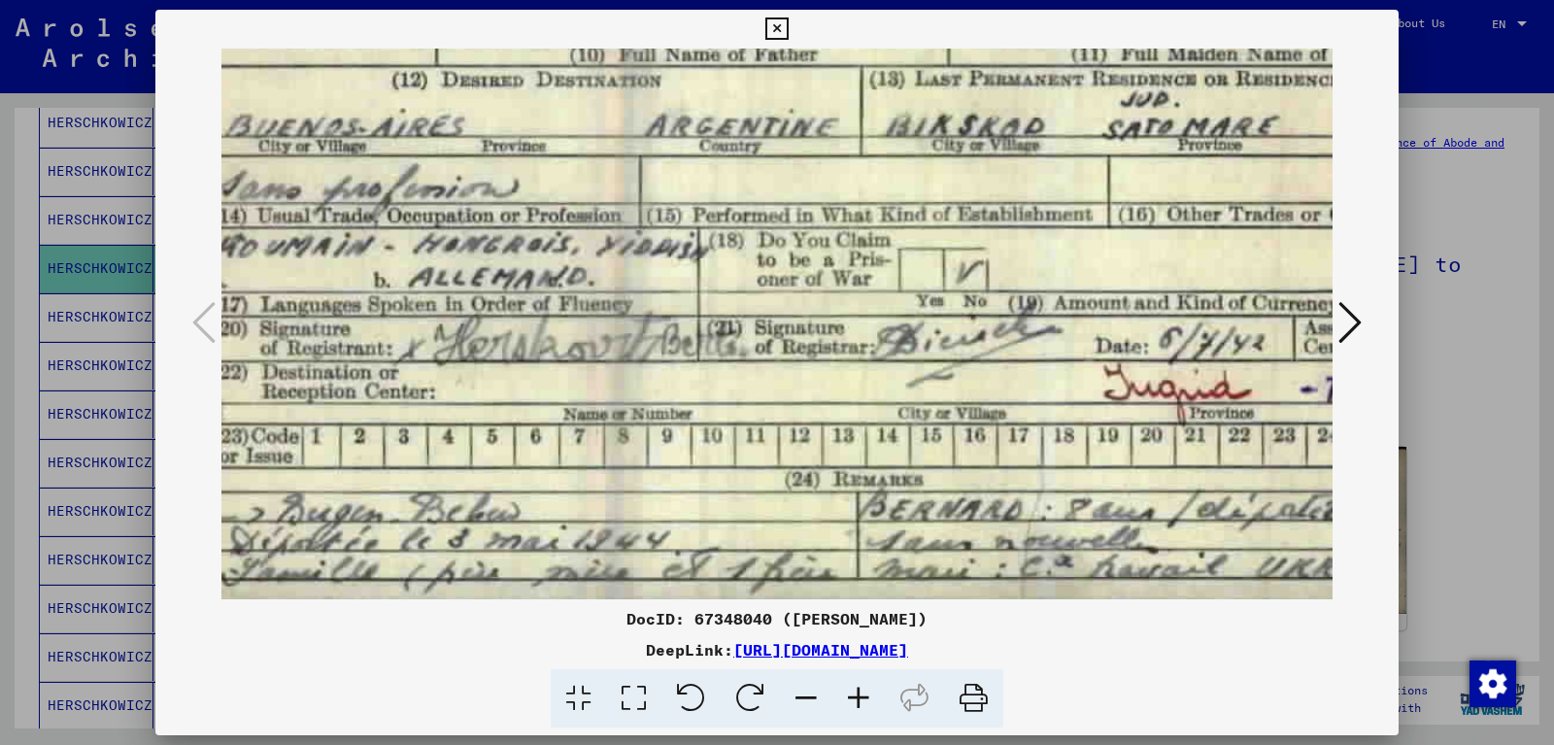
drag, startPoint x: 678, startPoint y: 480, endPoint x: 629, endPoint y: 187, distance: 297.6
click at [629, 187] on img at bounding box center [867, 158] width 1425 height 891
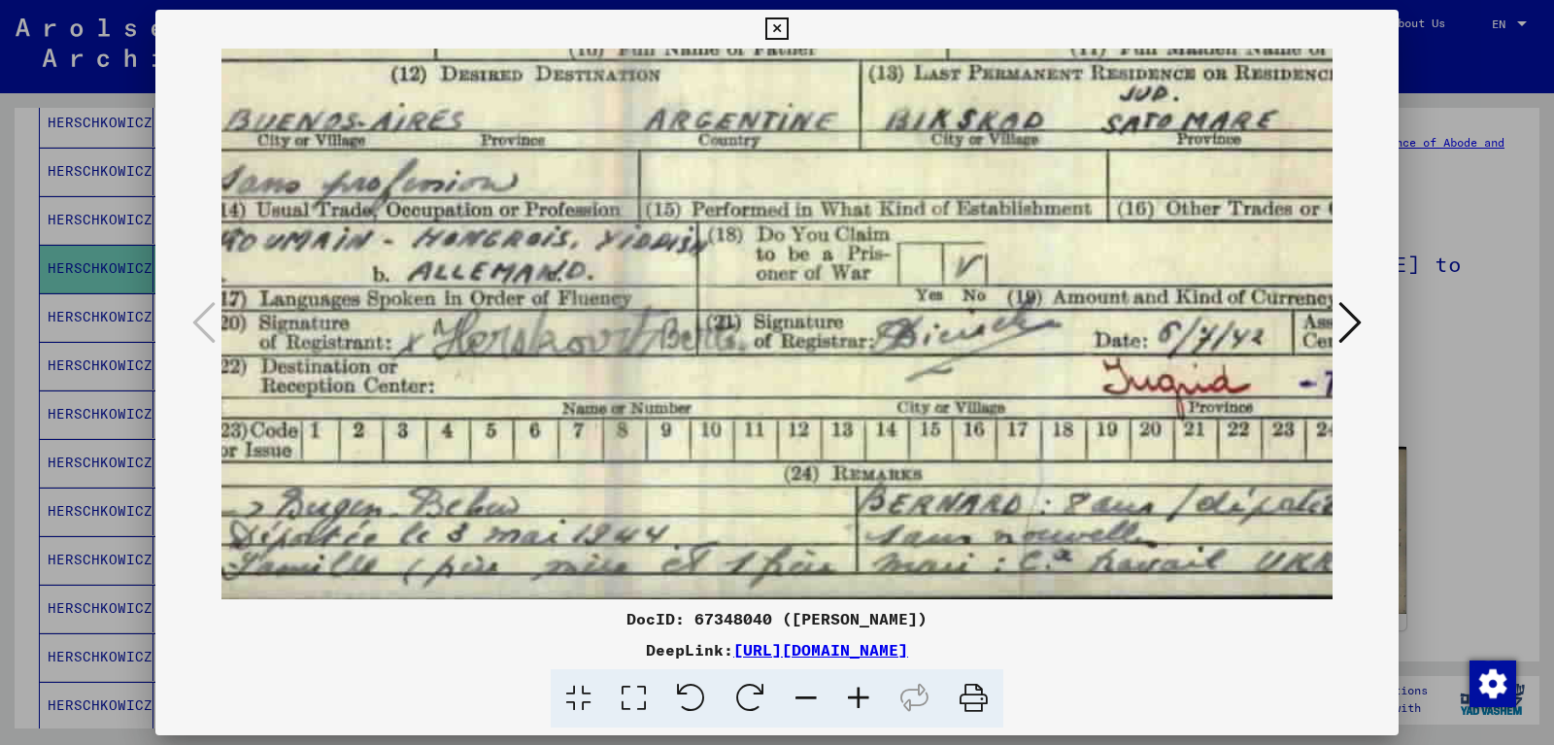
scroll to position [340, 0]
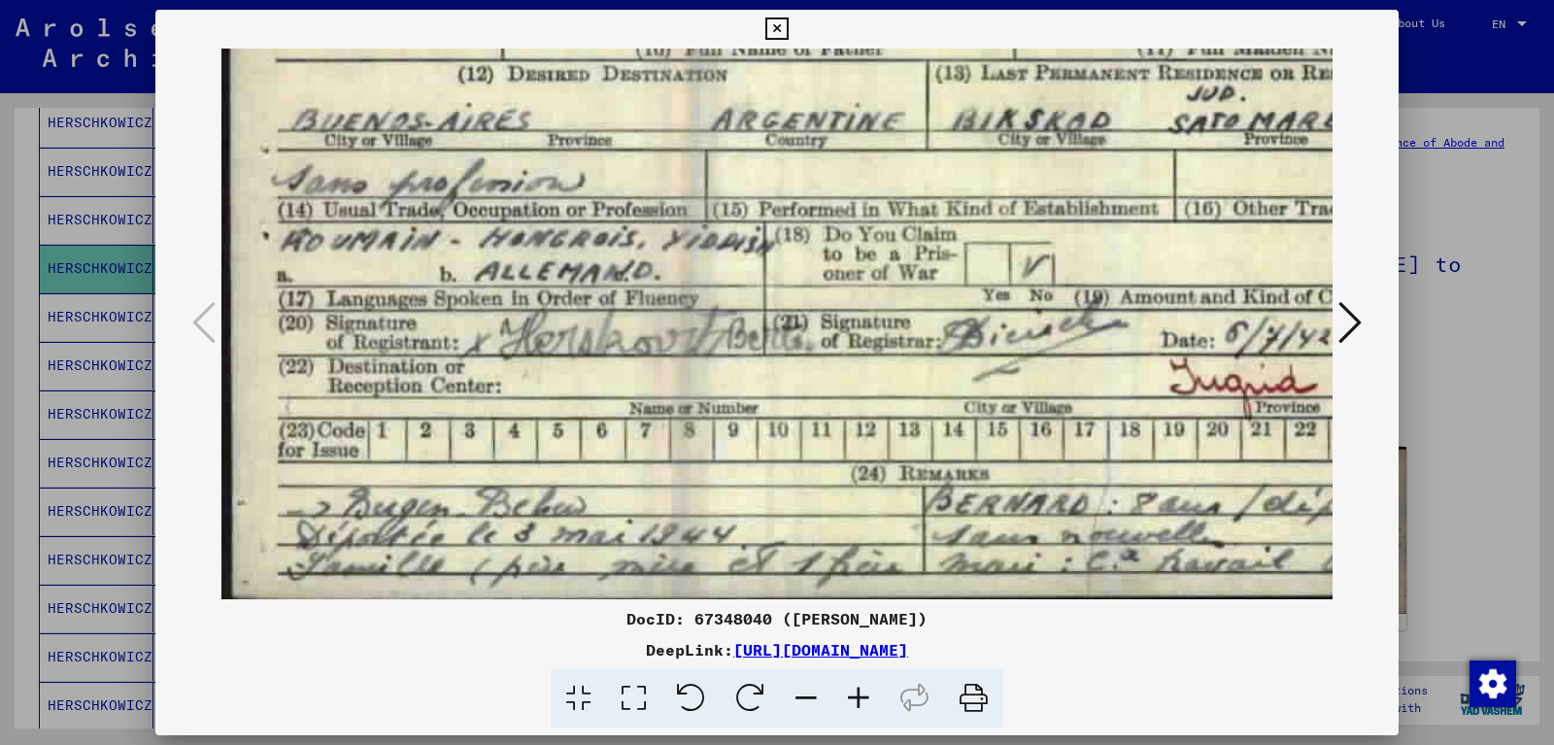
drag, startPoint x: 545, startPoint y: 373, endPoint x: 644, endPoint y: 217, distance: 185.2
click at [659, 198] on img at bounding box center [934, 154] width 1425 height 891
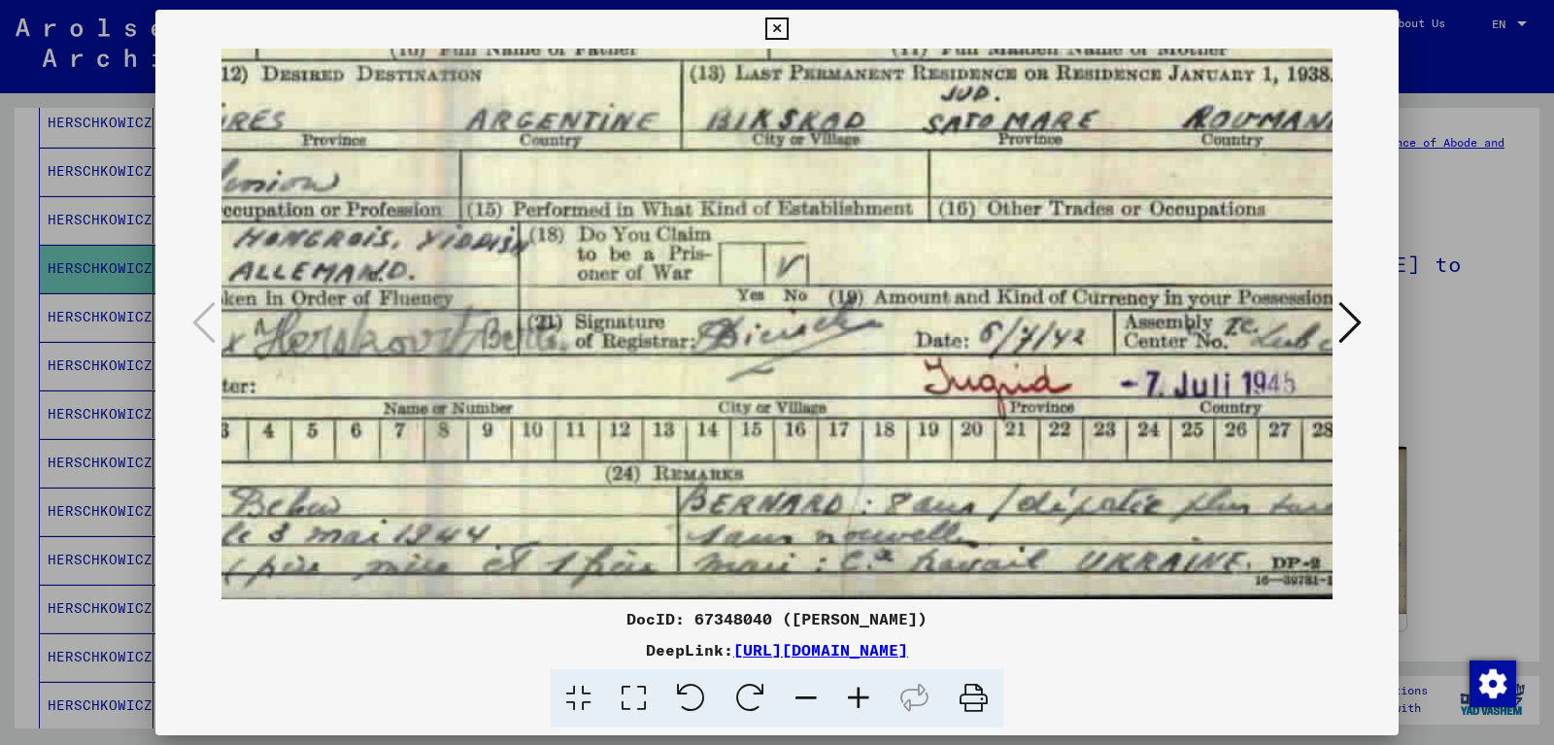
scroll to position [340, 306]
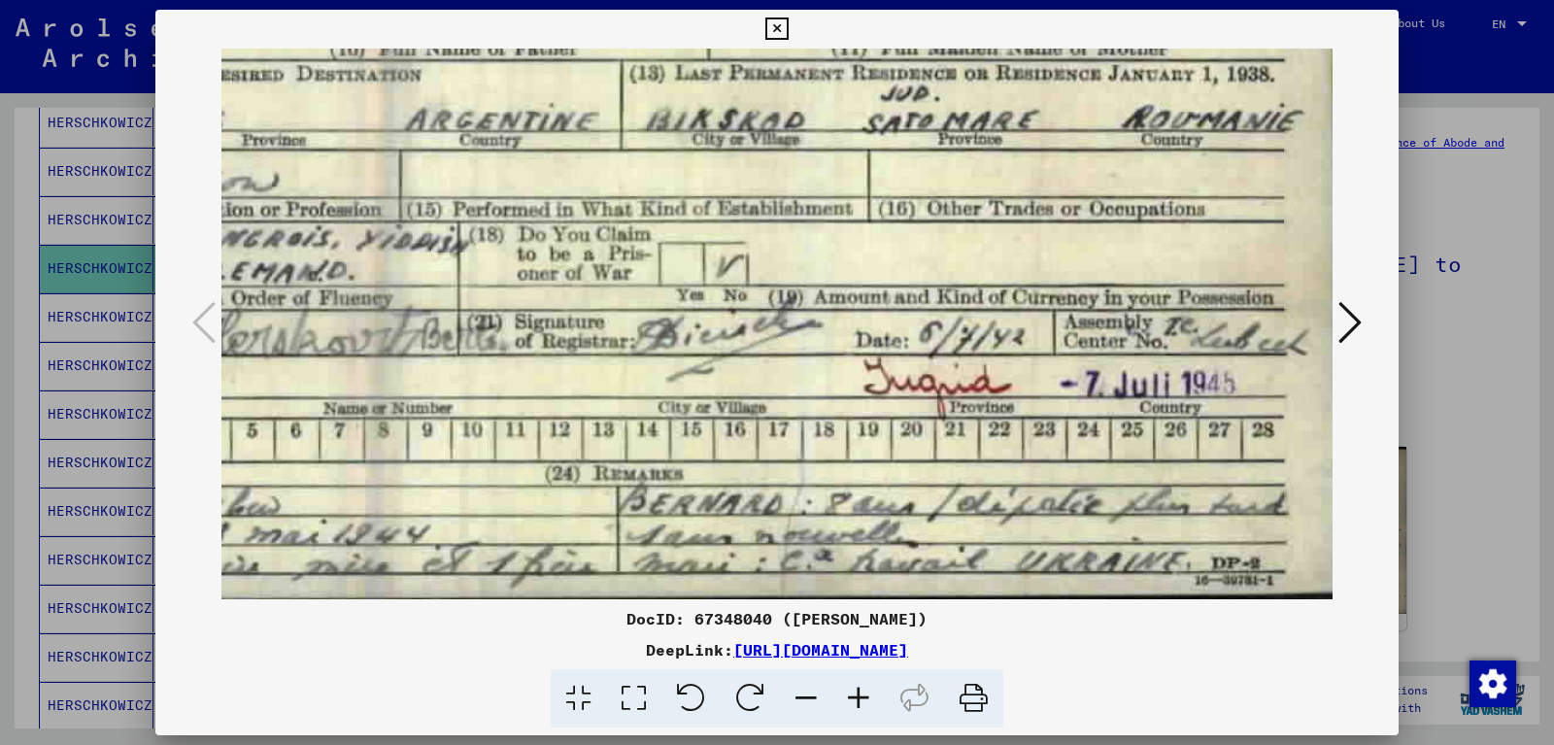
drag, startPoint x: 710, startPoint y: 453, endPoint x: 481, endPoint y: 415, distance: 232.4
click at [481, 415] on img at bounding box center [627, 154] width 1425 height 891
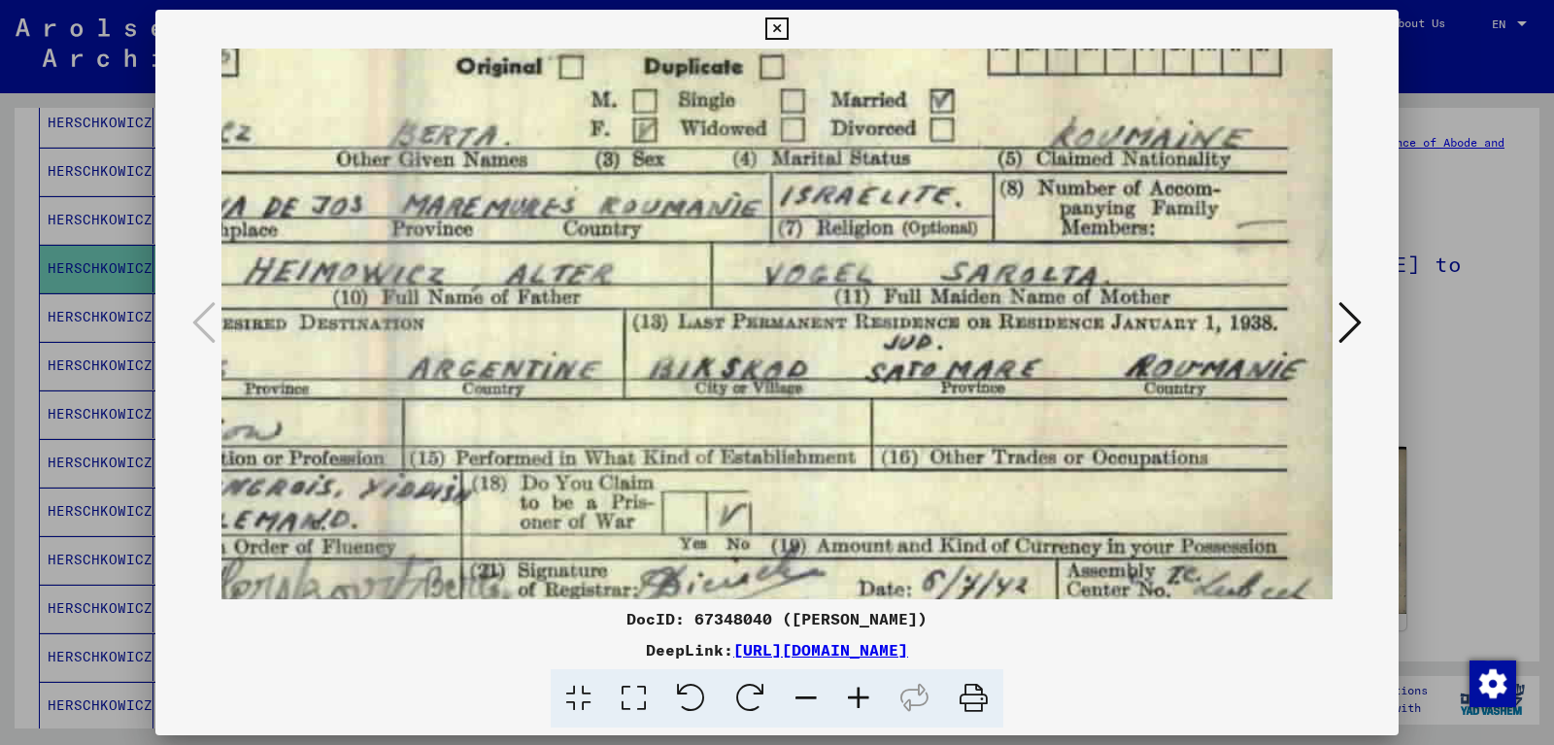
drag, startPoint x: 599, startPoint y: 300, endPoint x: 600, endPoint y: 548, distance: 247.7
click at [601, 549] on img at bounding box center [630, 402] width 1425 height 891
click at [810, 700] on icon at bounding box center [806, 698] width 52 height 59
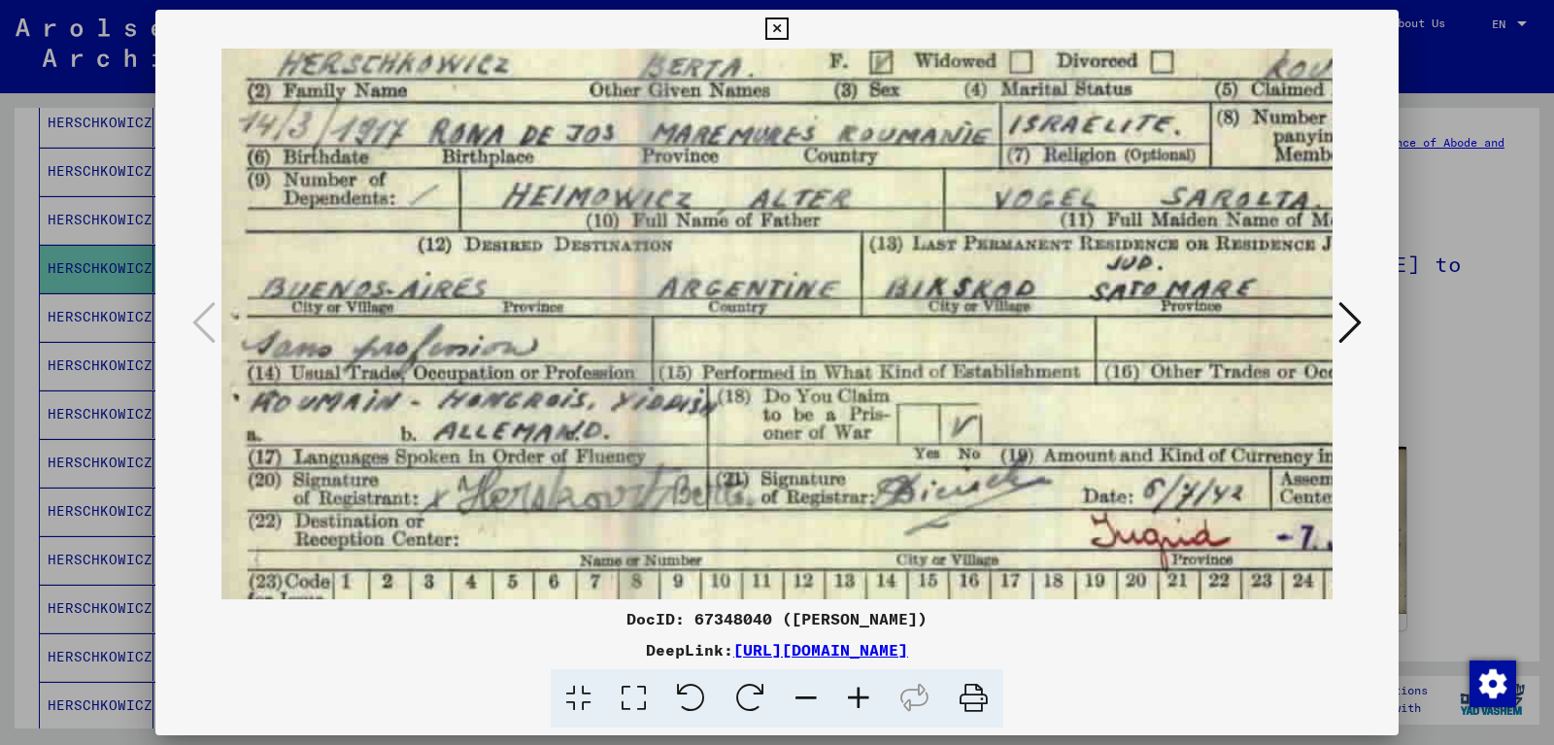
drag, startPoint x: 711, startPoint y: 458, endPoint x: 888, endPoint y: 404, distance: 184.7
click at [912, 398] on img at bounding box center [868, 320] width 1348 height 842
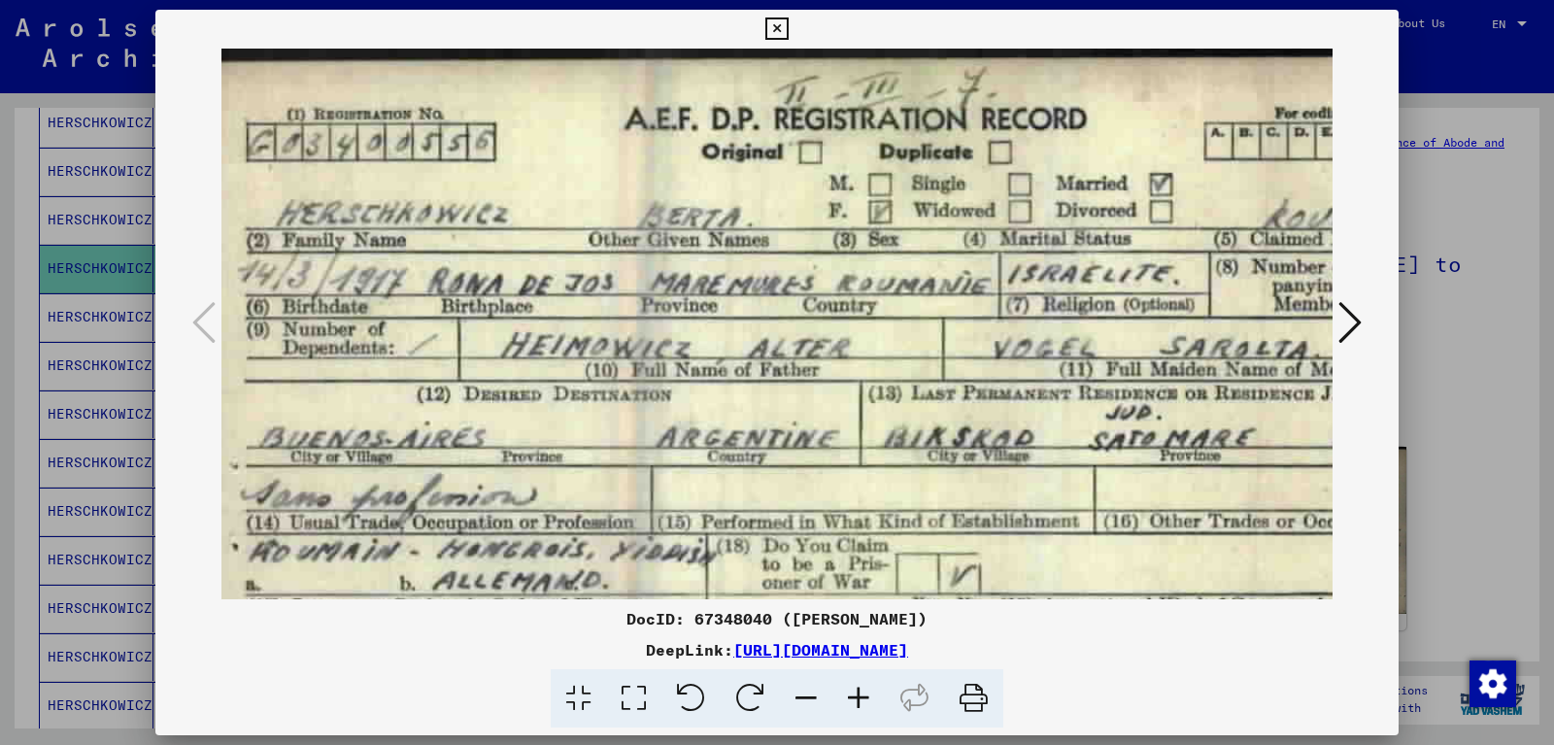
drag, startPoint x: 712, startPoint y: 200, endPoint x: 707, endPoint y: 378, distance: 177.9
click at [708, 378] on img at bounding box center [867, 470] width 1348 height 842
click at [810, 692] on icon at bounding box center [806, 698] width 52 height 59
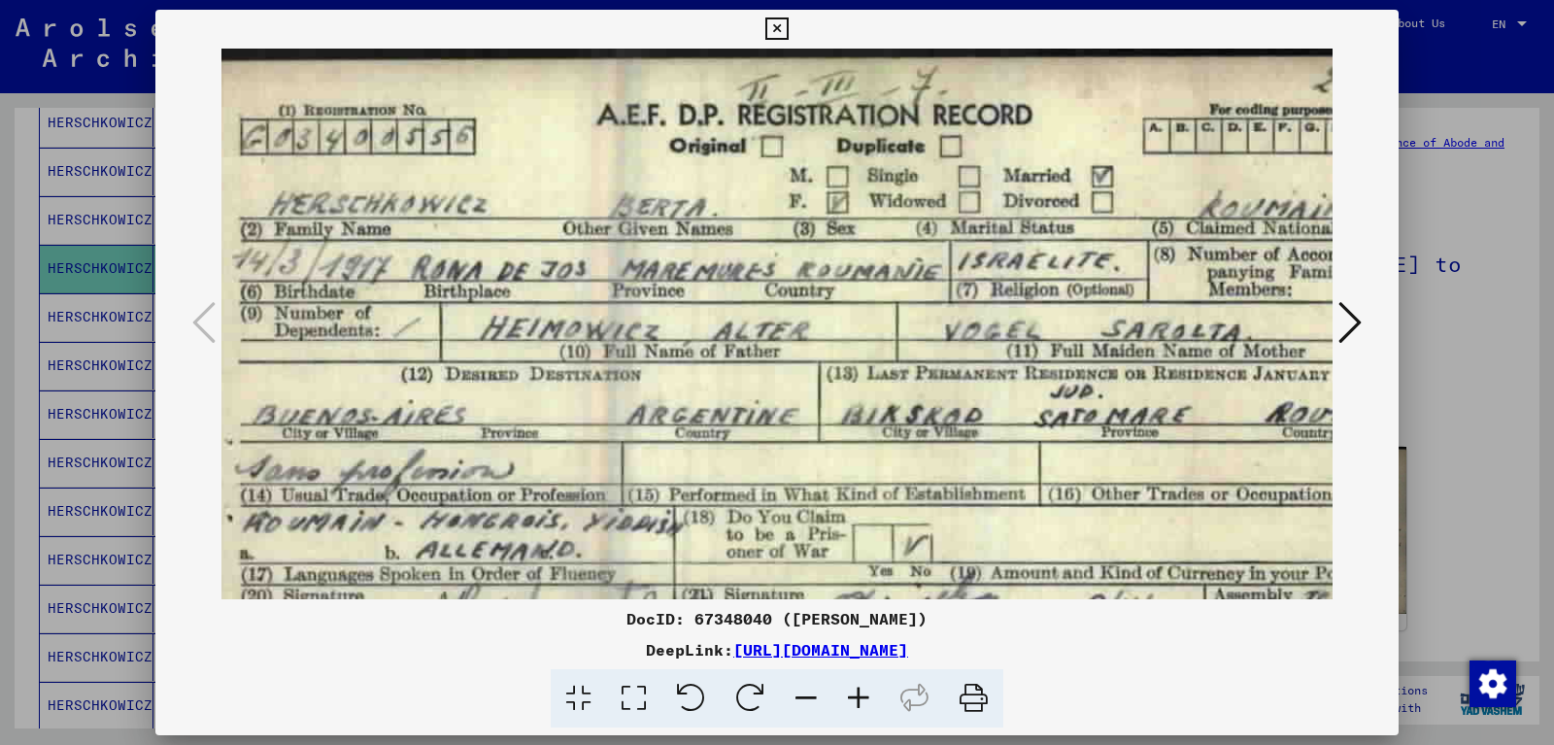
click at [800, 692] on icon at bounding box center [806, 698] width 52 height 59
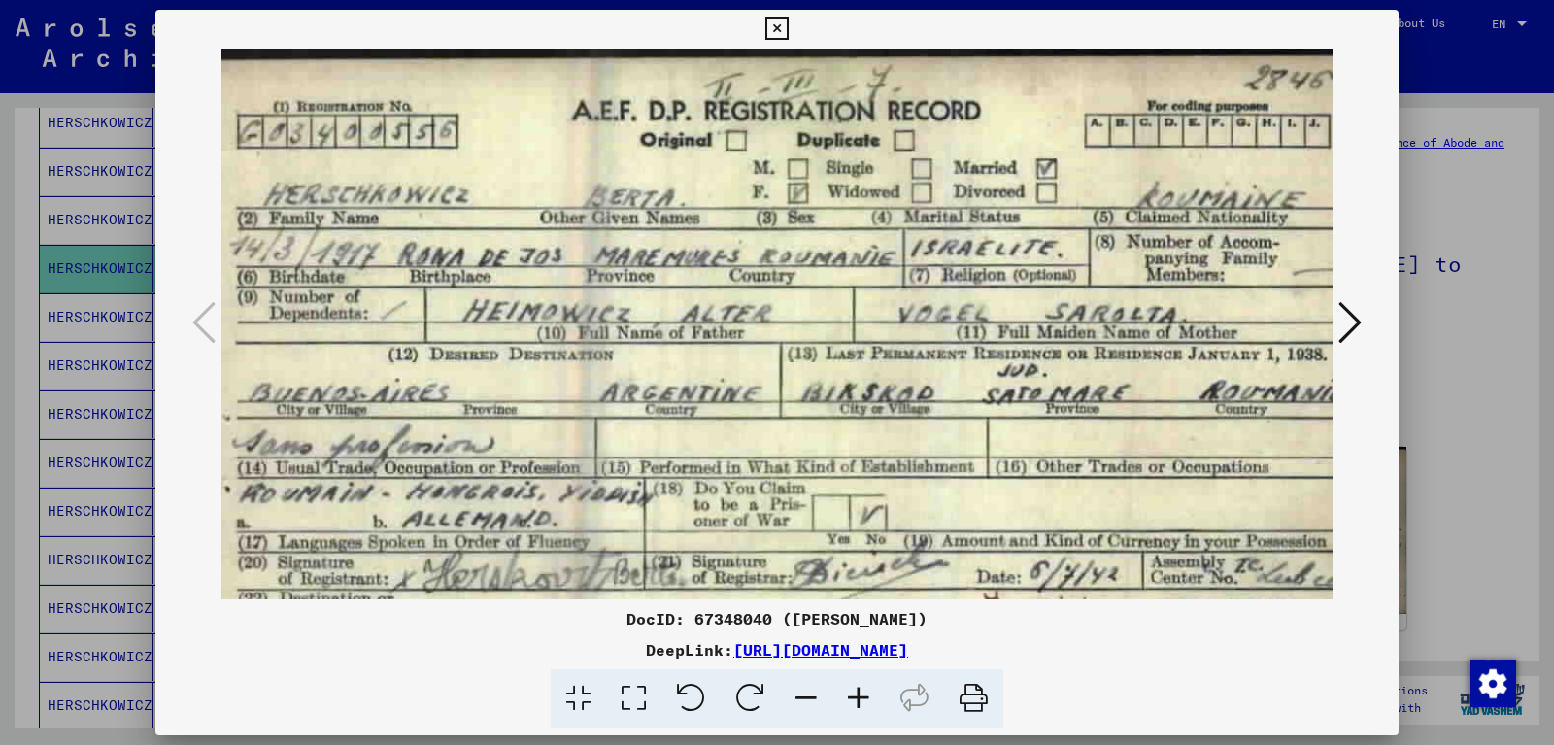
click at [800, 692] on icon at bounding box center [806, 698] width 52 height 59
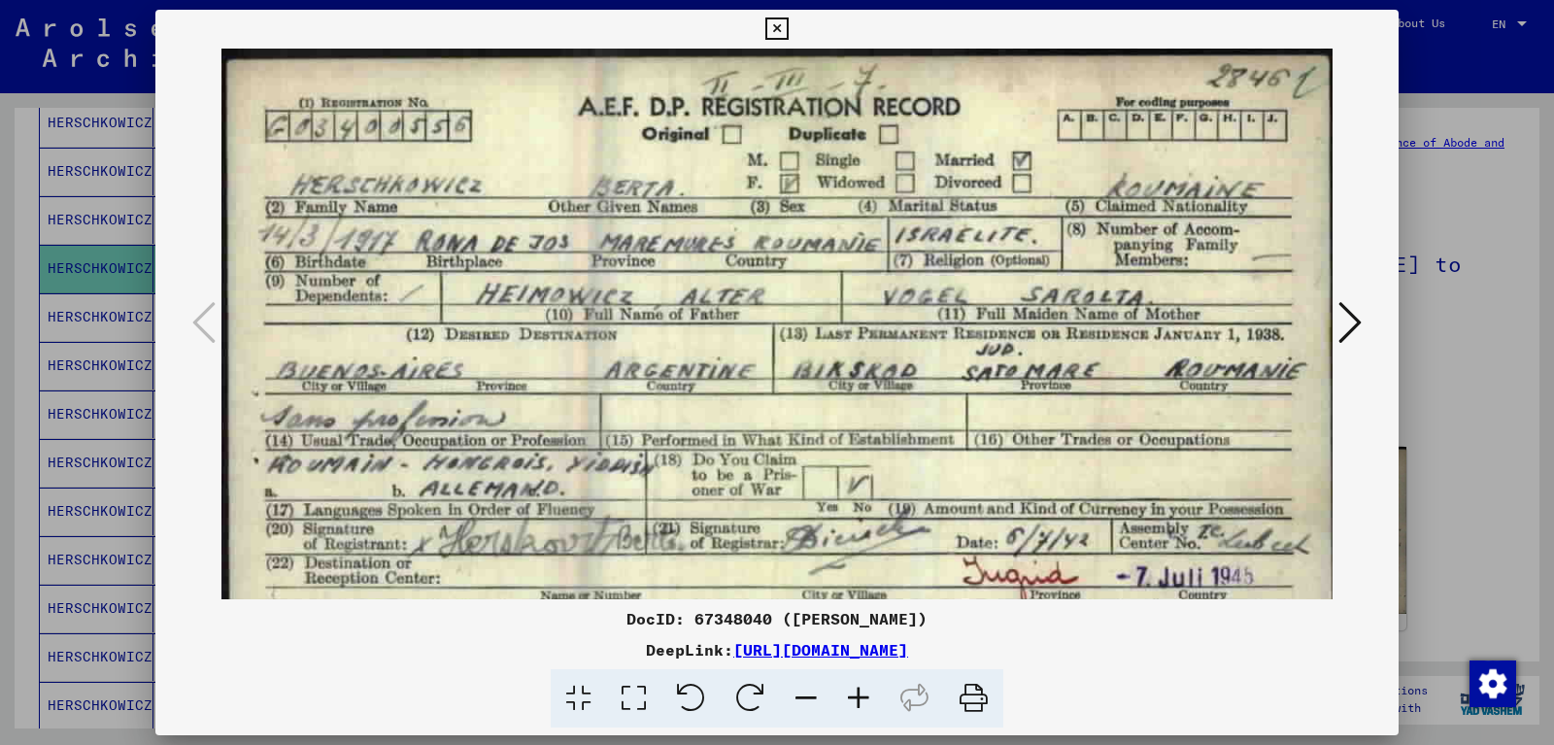
click at [800, 692] on icon at bounding box center [806, 698] width 52 height 59
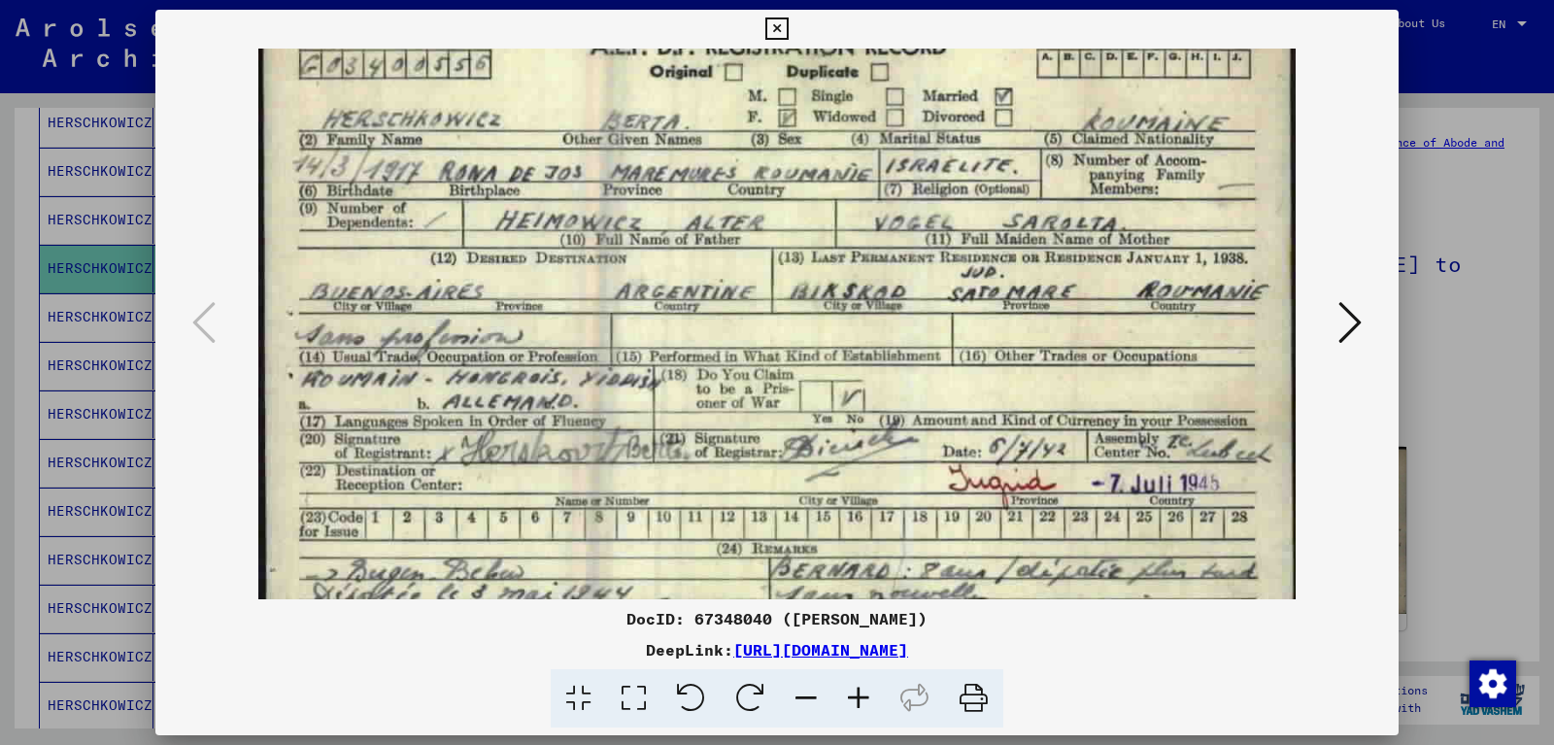
scroll to position [97, 0]
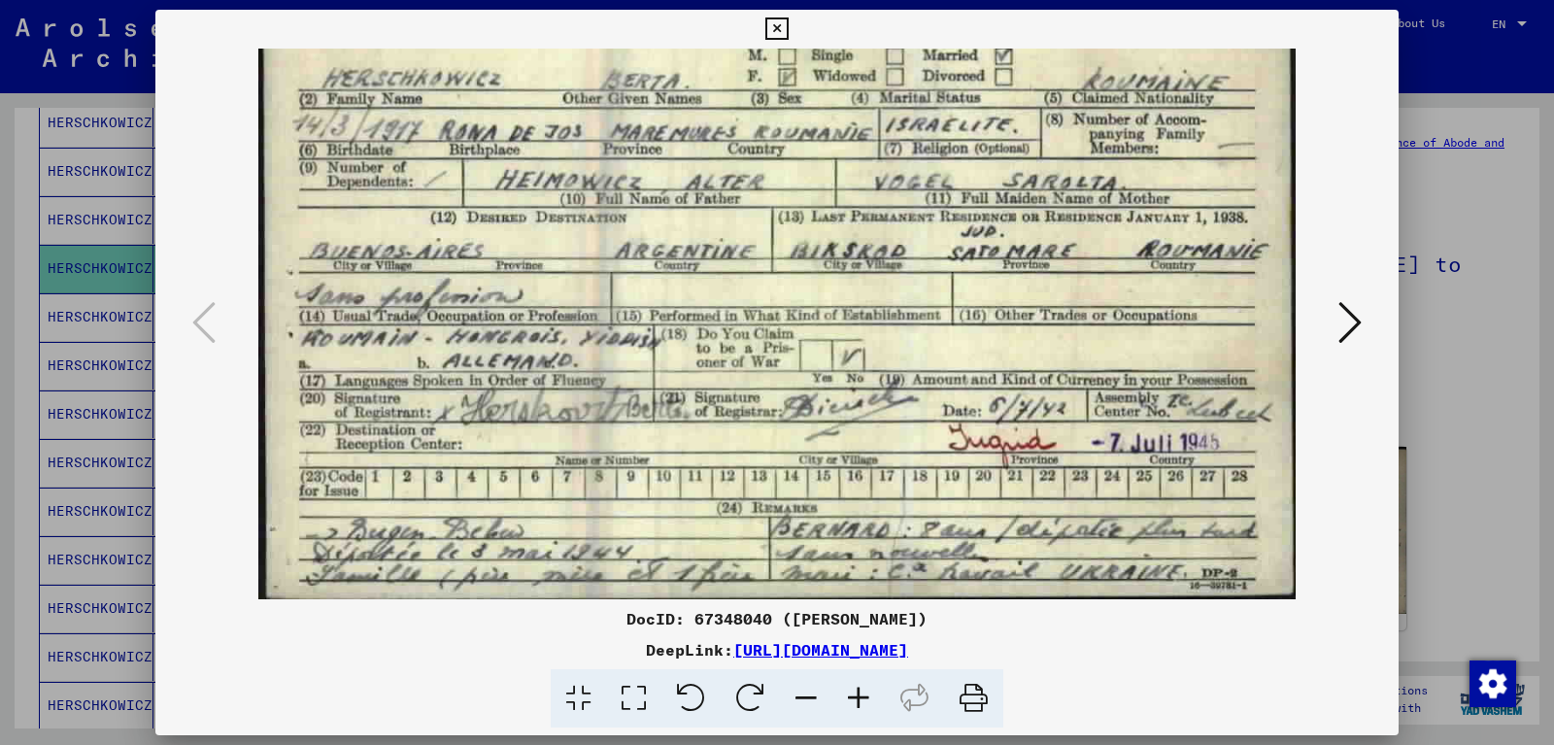
drag, startPoint x: 652, startPoint y: 448, endPoint x: 670, endPoint y: 293, distance: 155.6
click at [671, 292] on img at bounding box center [776, 275] width 1037 height 648
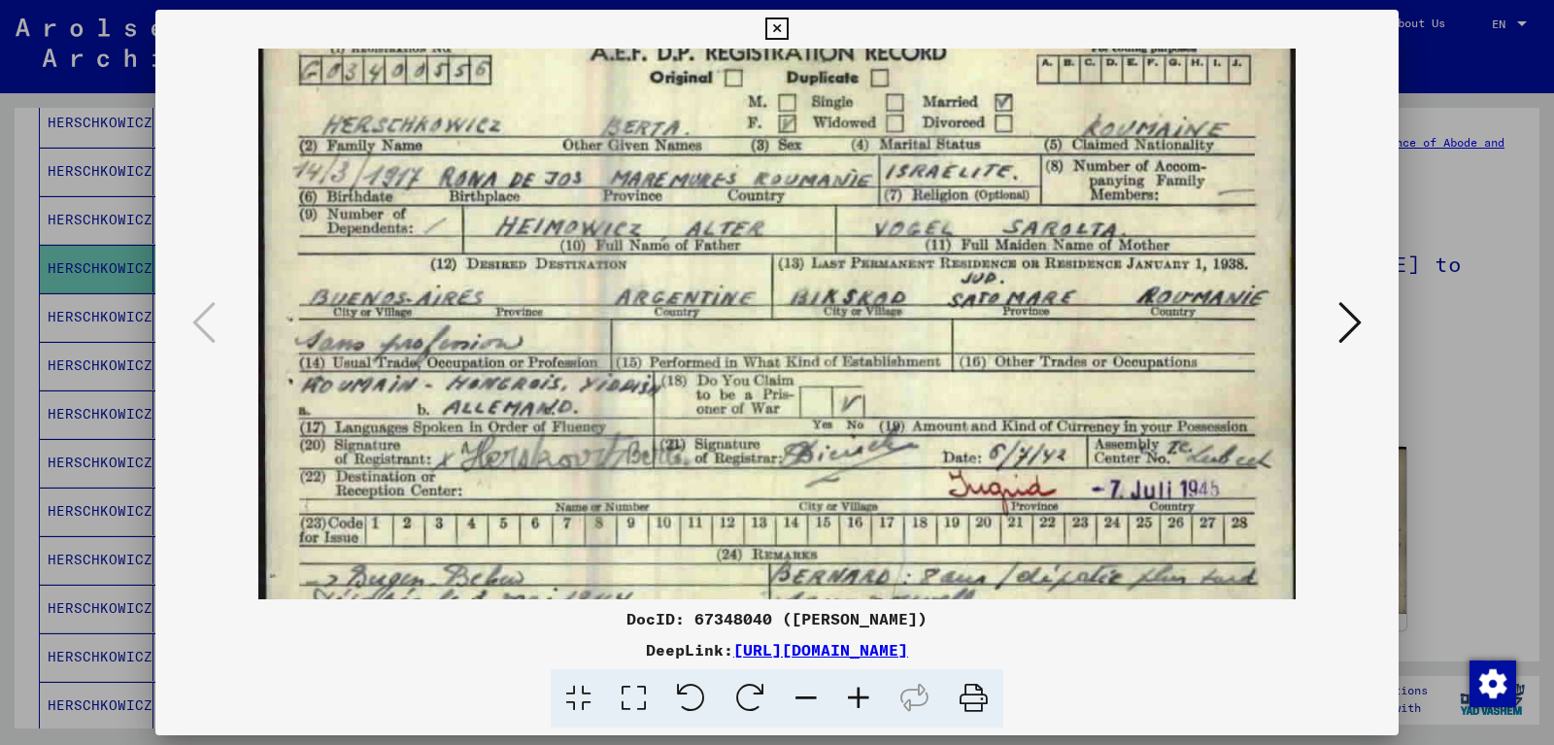
scroll to position [0, 0]
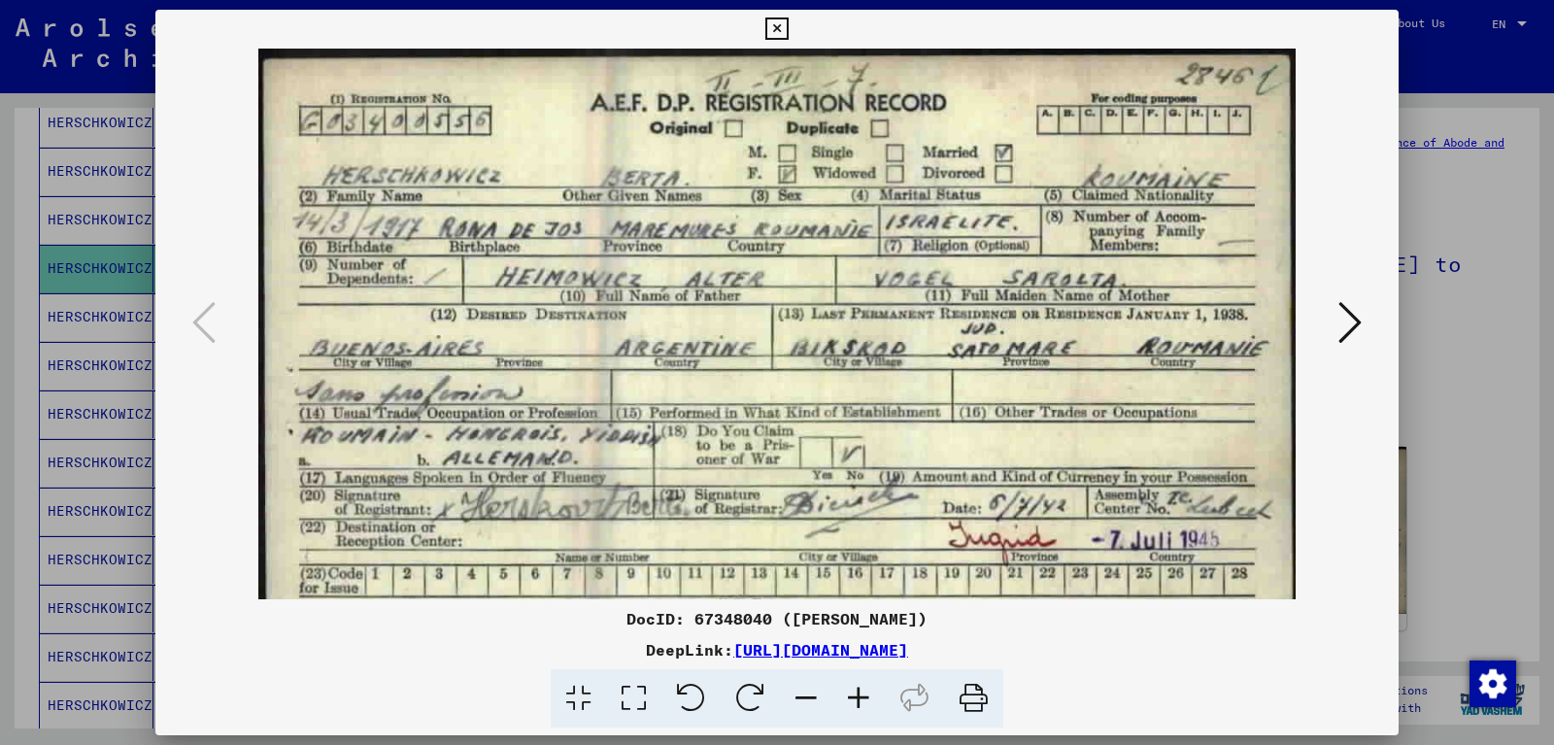
drag, startPoint x: 739, startPoint y: 282, endPoint x: 698, endPoint y: 445, distance: 168.5
click at [700, 446] on img at bounding box center [776, 373] width 1037 height 648
click at [788, 27] on icon at bounding box center [777, 28] width 22 height 23
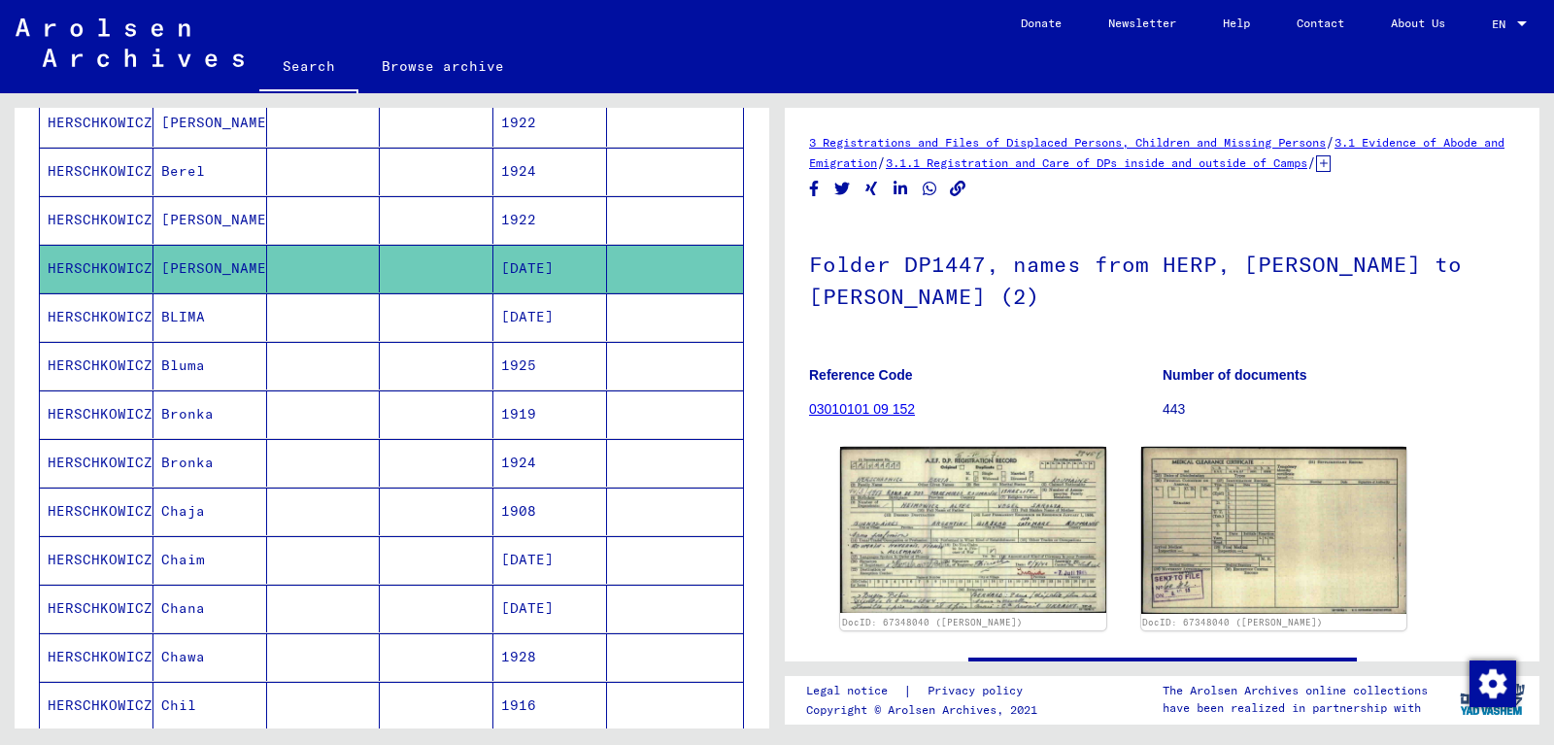
click at [228, 362] on mat-cell "Bluma" at bounding box center [211, 366] width 114 height 48
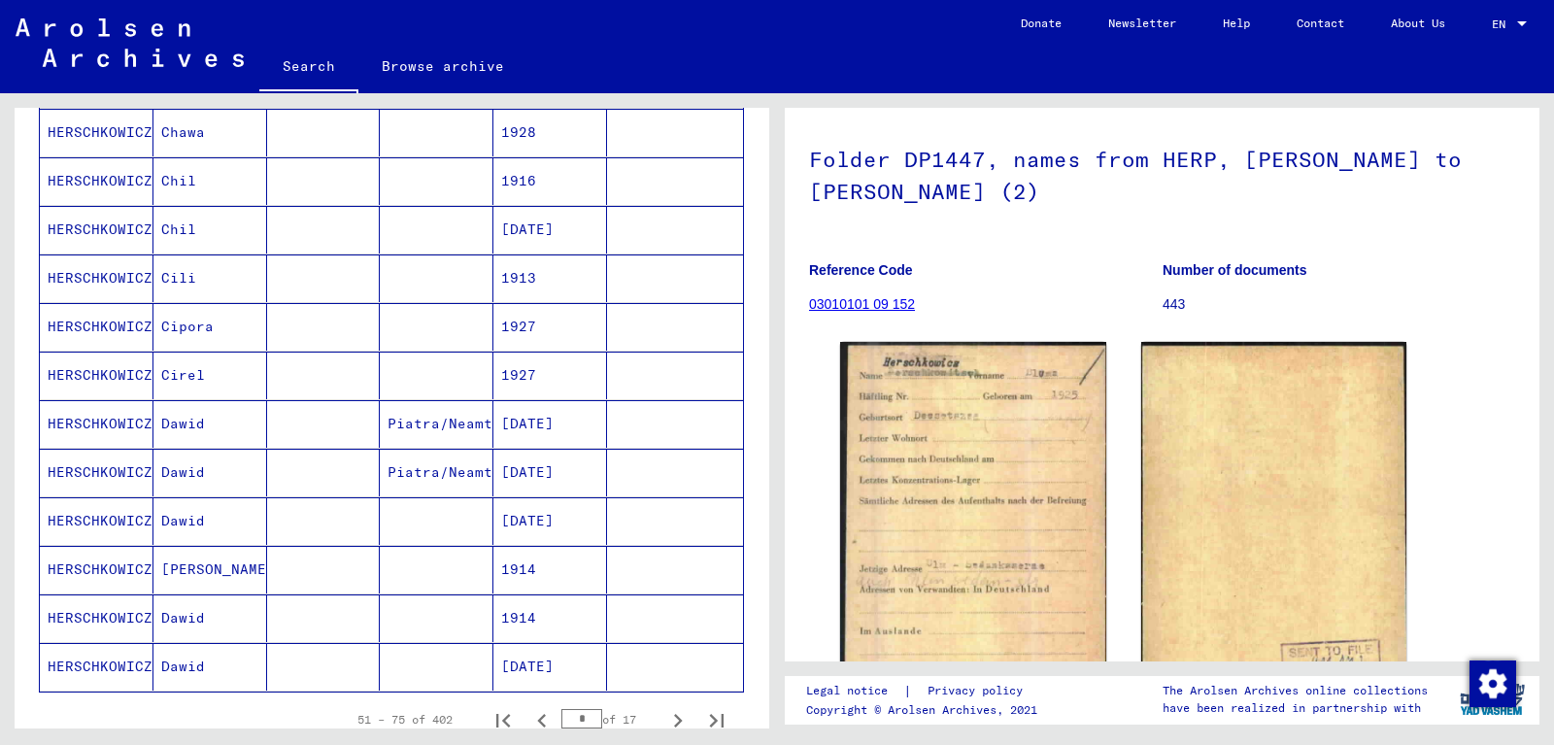
scroll to position [1021, 0]
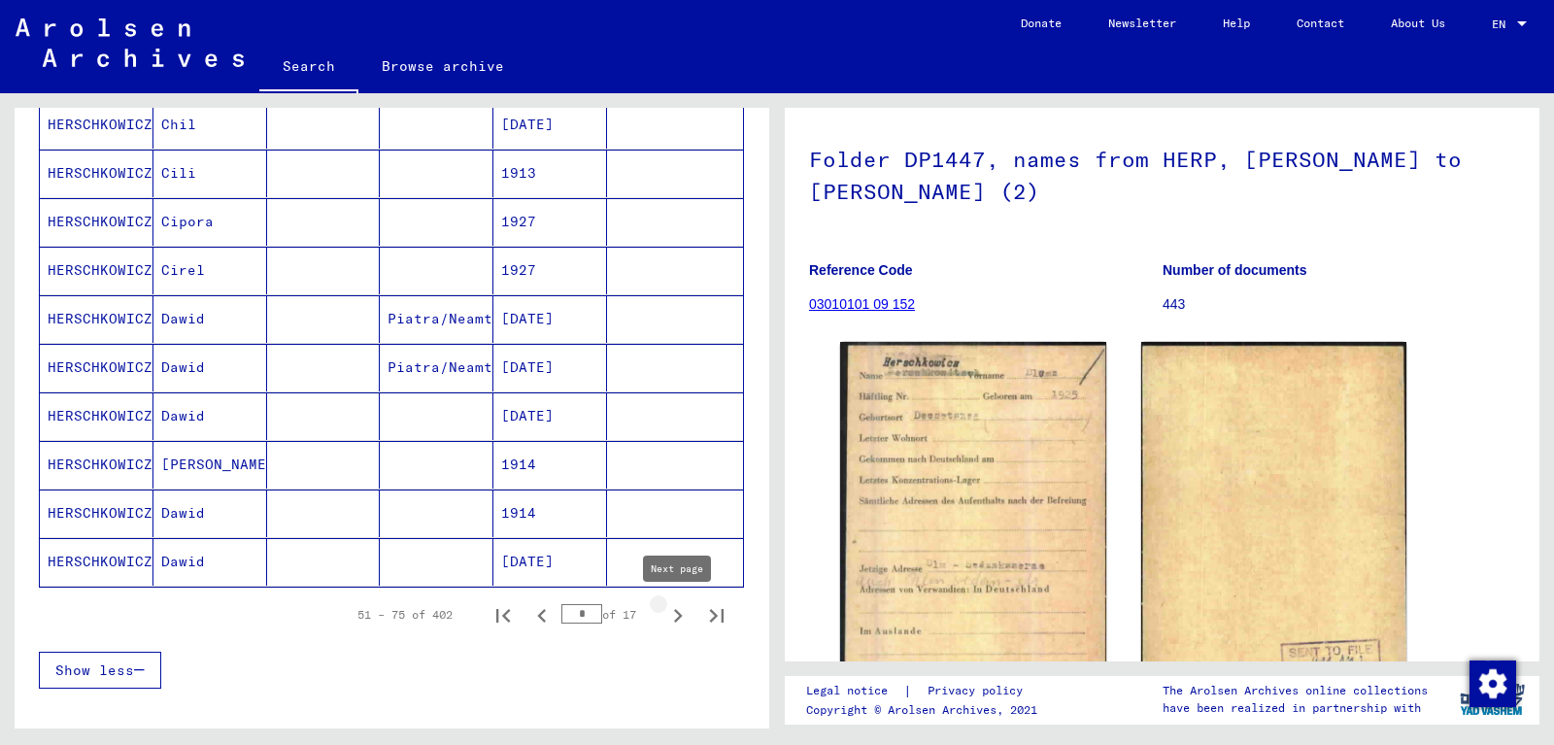
click at [674, 617] on icon "Next page" at bounding box center [678, 615] width 27 height 27
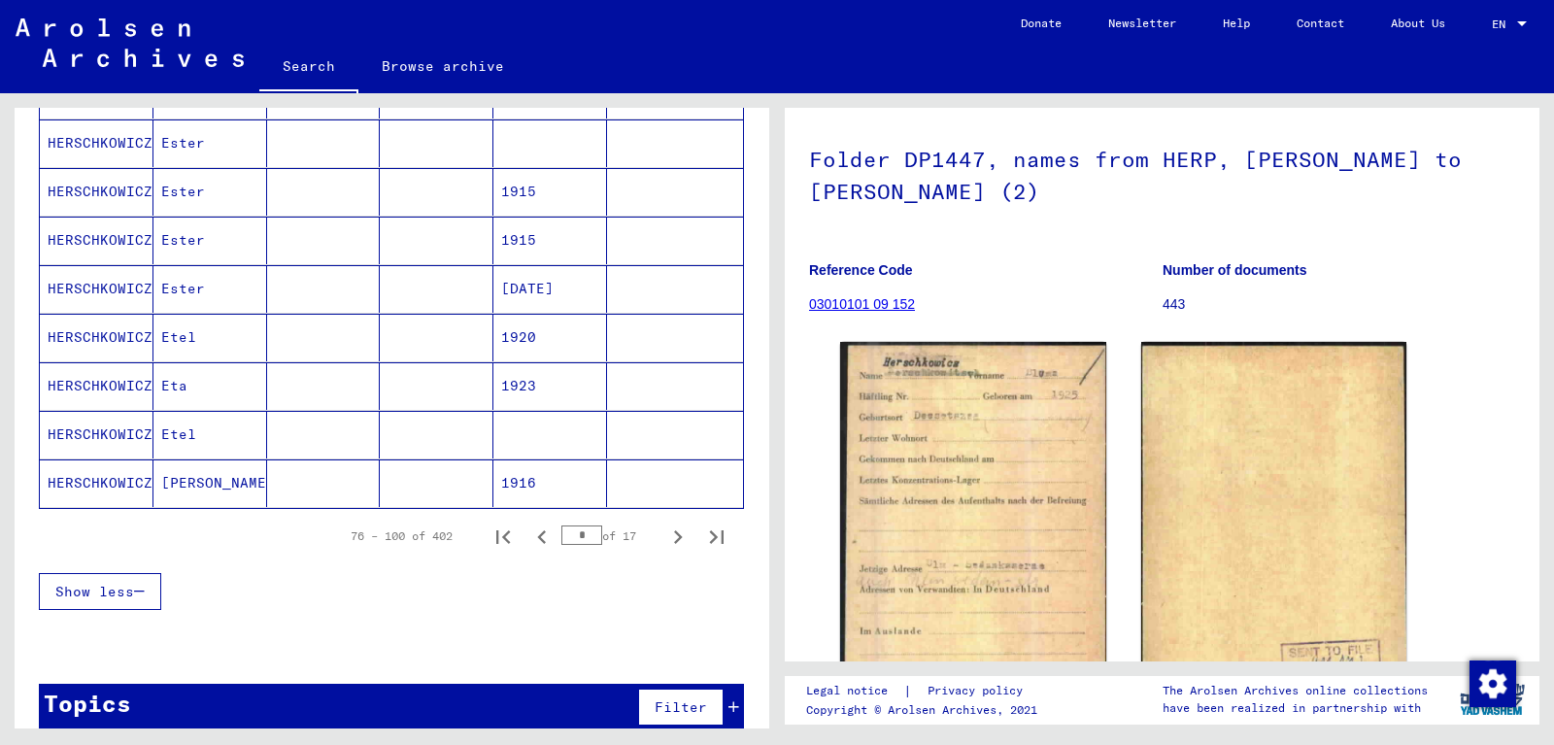
scroll to position [1126, 0]
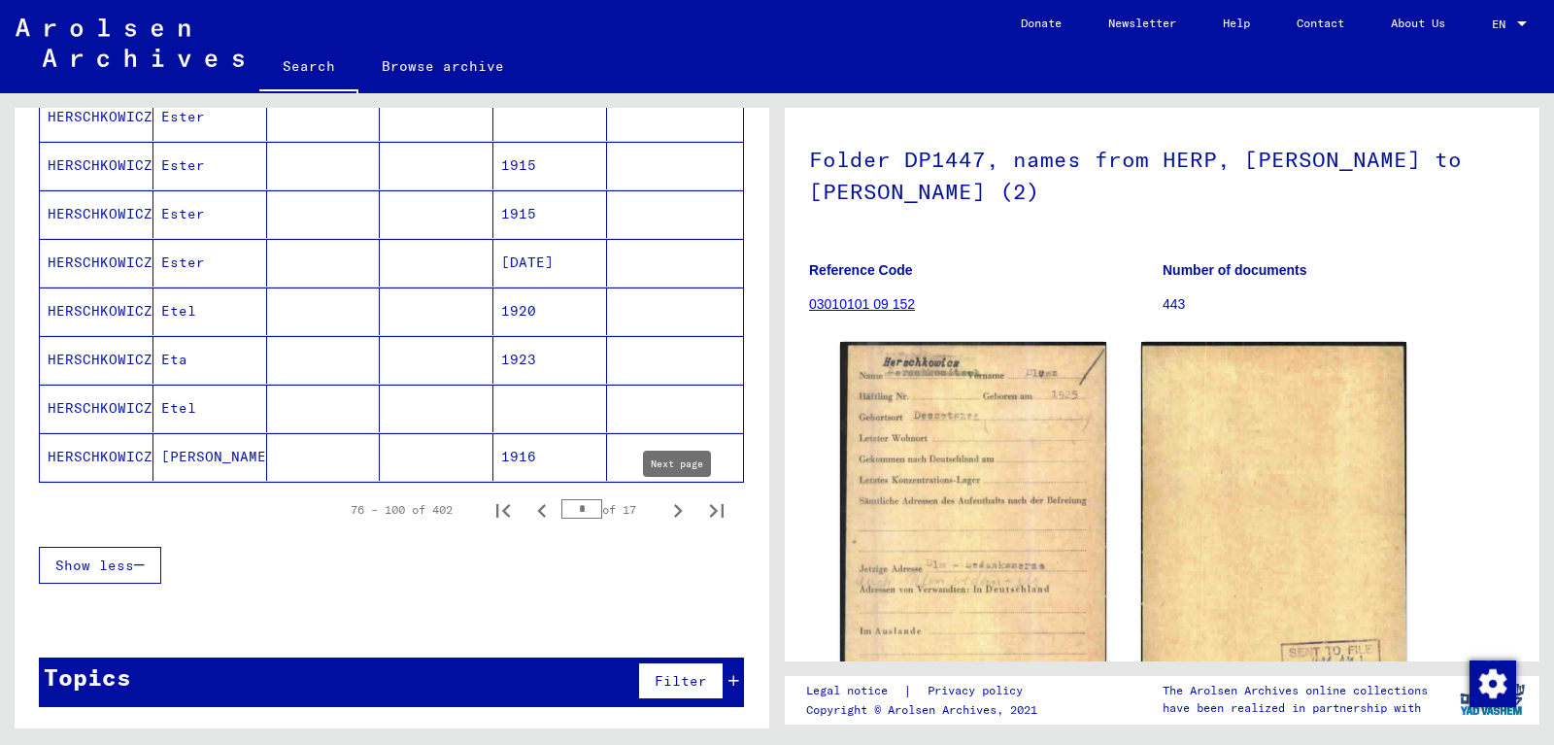
click at [673, 511] on icon "Next page" at bounding box center [678, 510] width 27 height 27
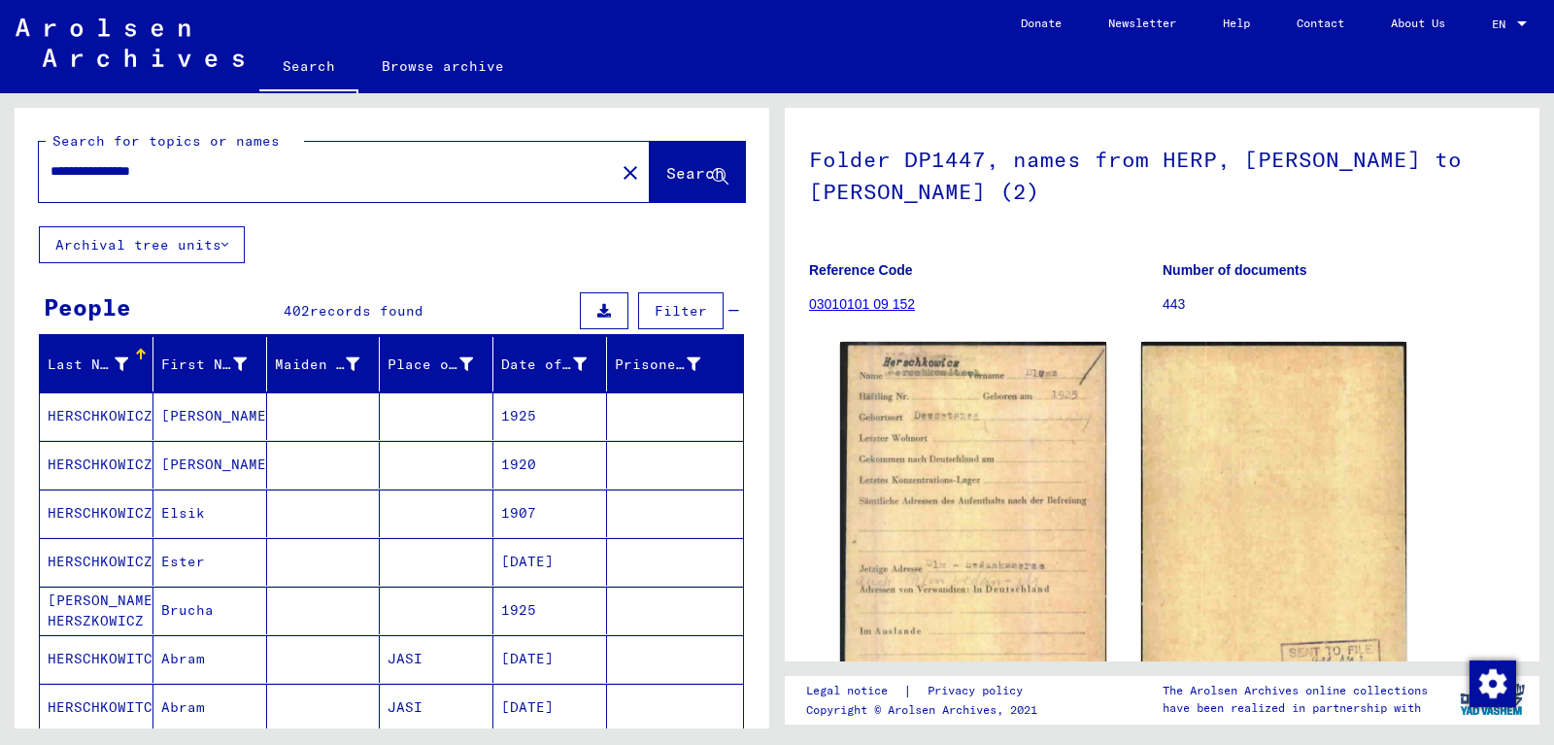
scroll to position [0, 0]
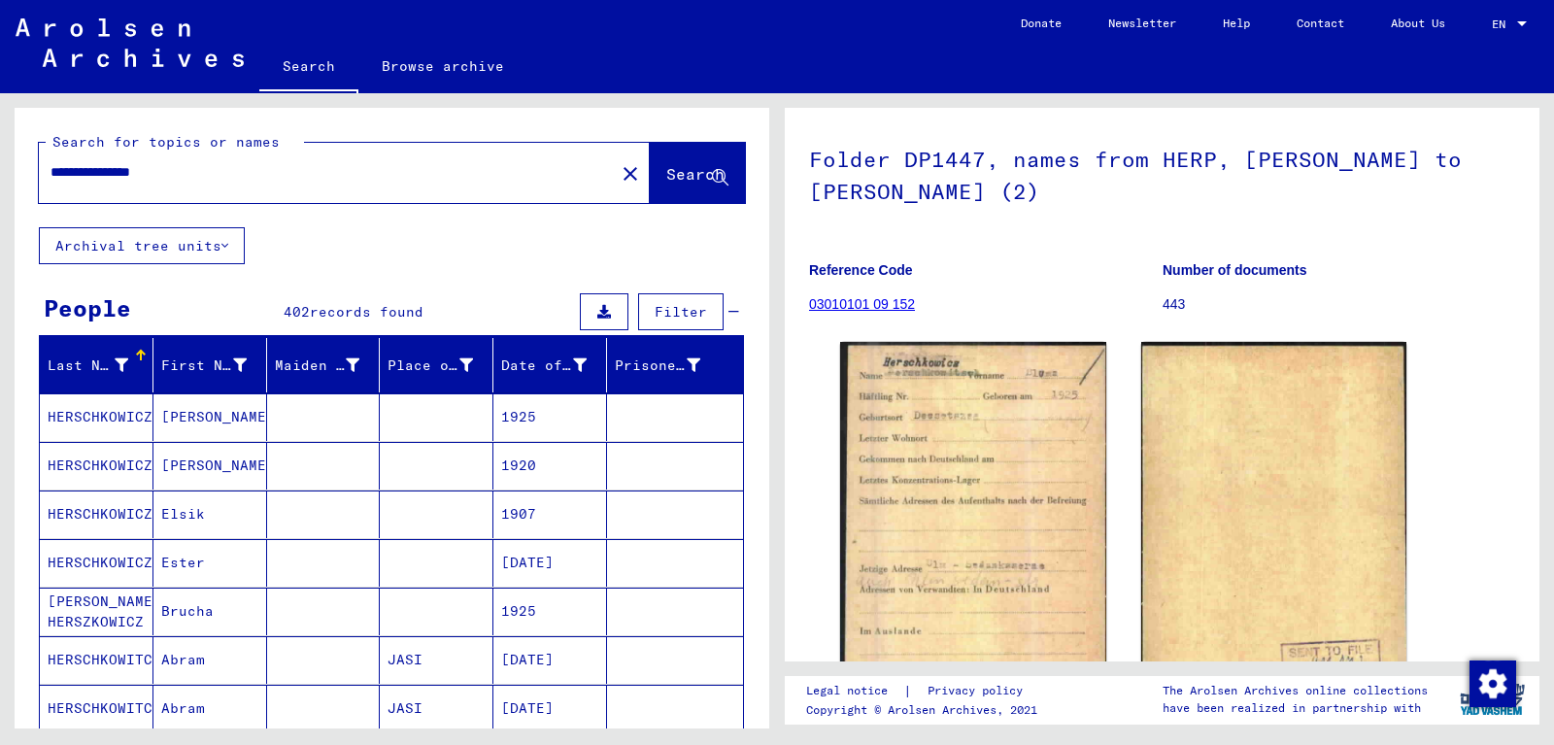
click at [121, 413] on mat-cell "HERSCHKOWICZ" at bounding box center [97, 417] width 114 height 48
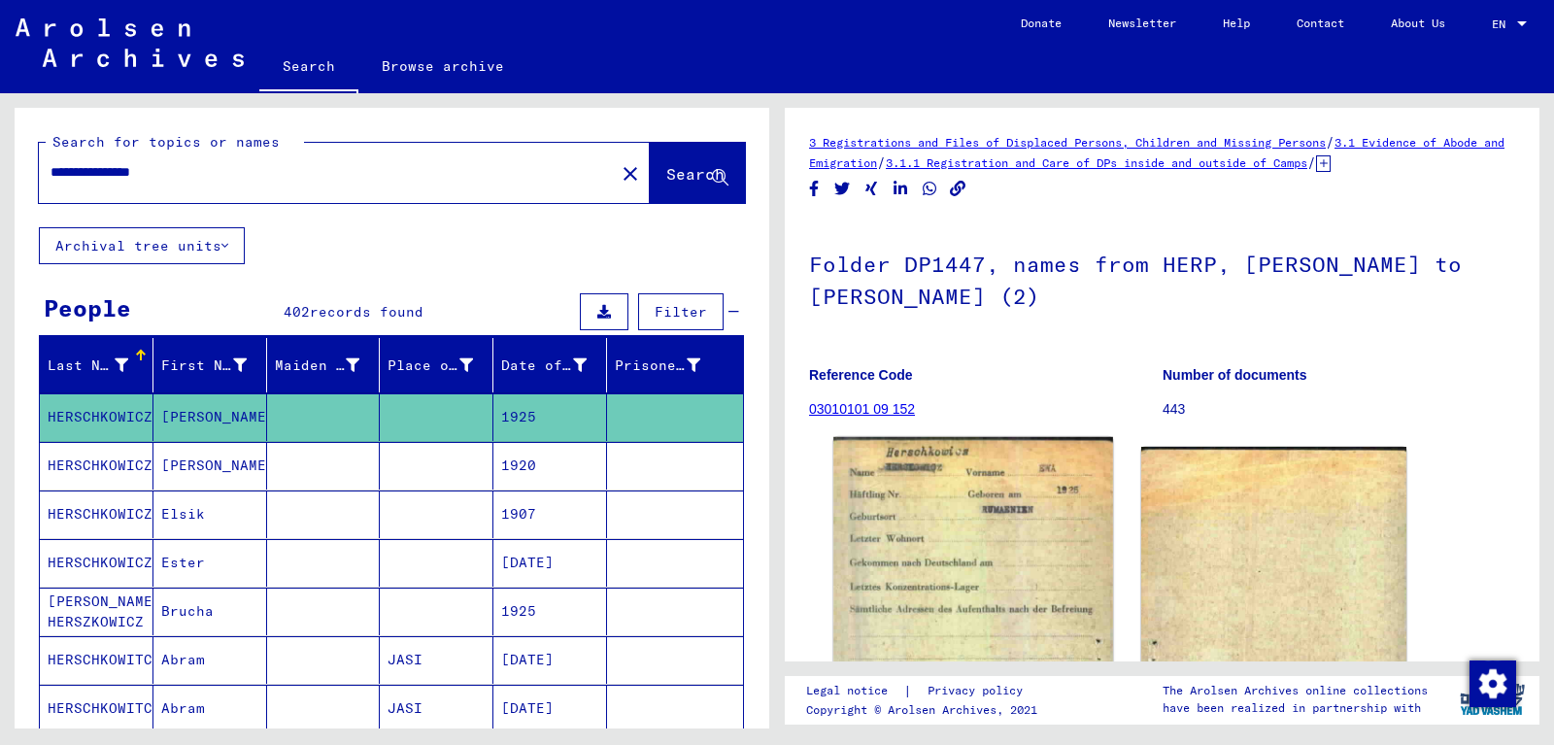
click at [972, 538] on img at bounding box center [973, 636] width 279 height 398
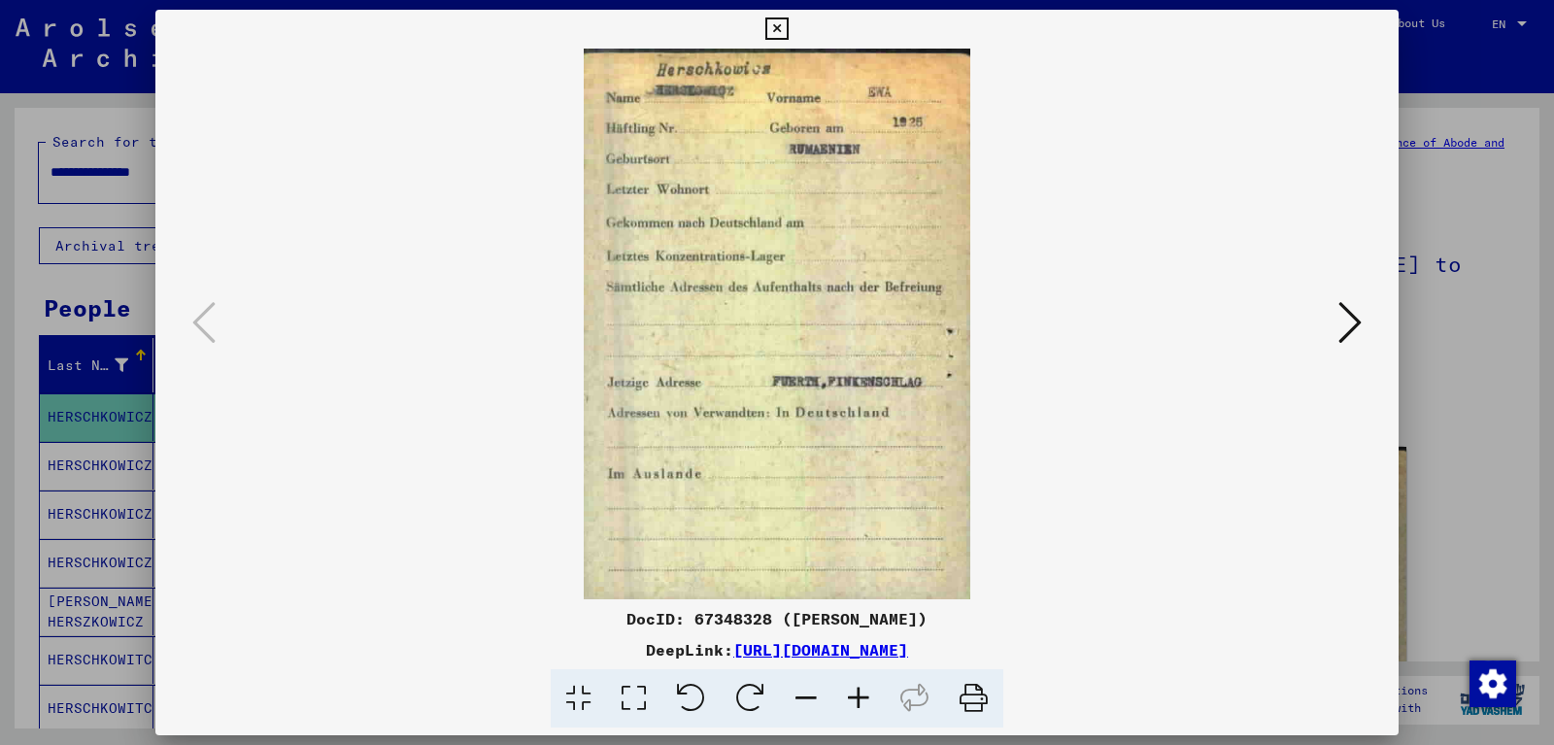
click at [788, 21] on icon at bounding box center [777, 28] width 22 height 23
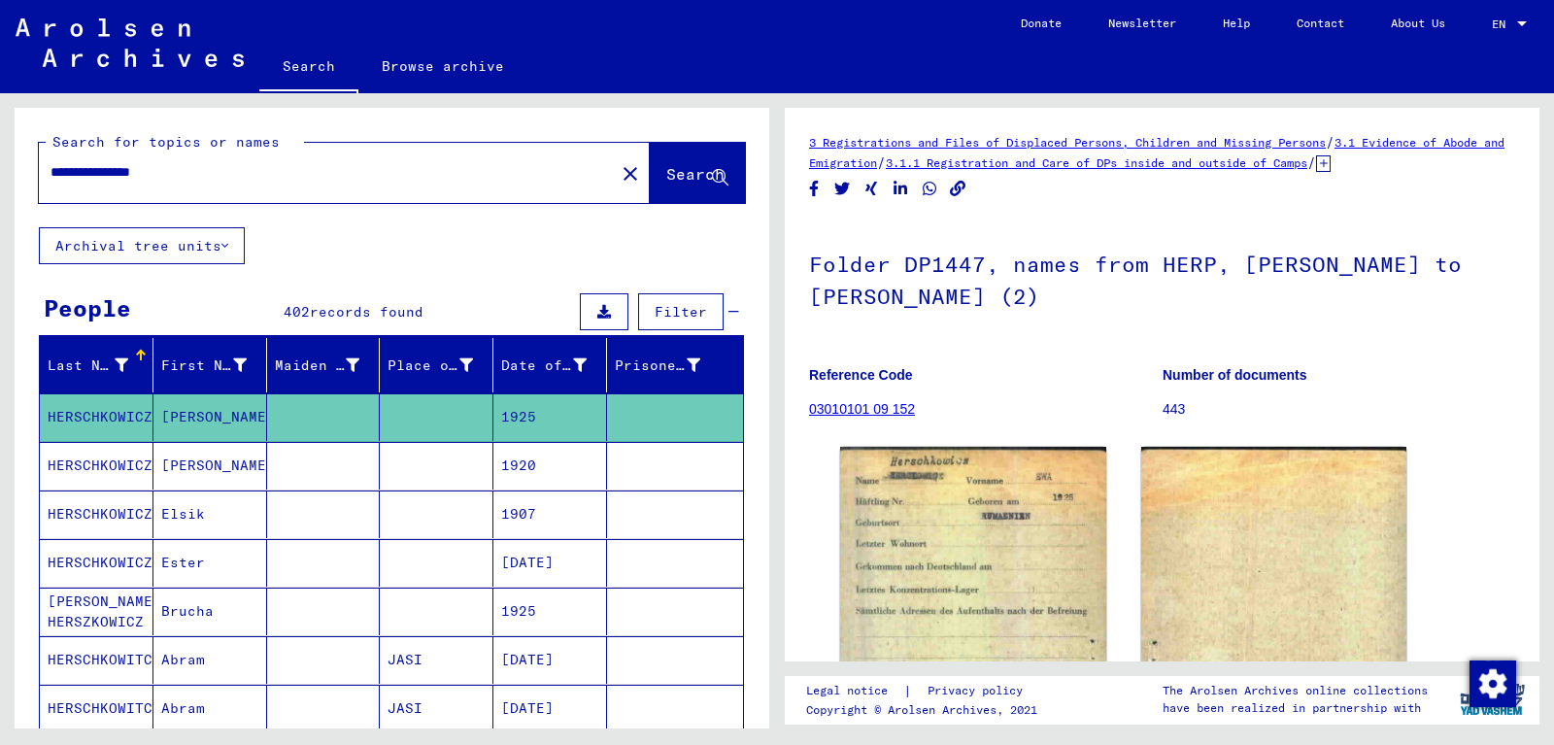
click at [108, 465] on mat-cell "HERSCHKOWICZ" at bounding box center [97, 466] width 114 height 48
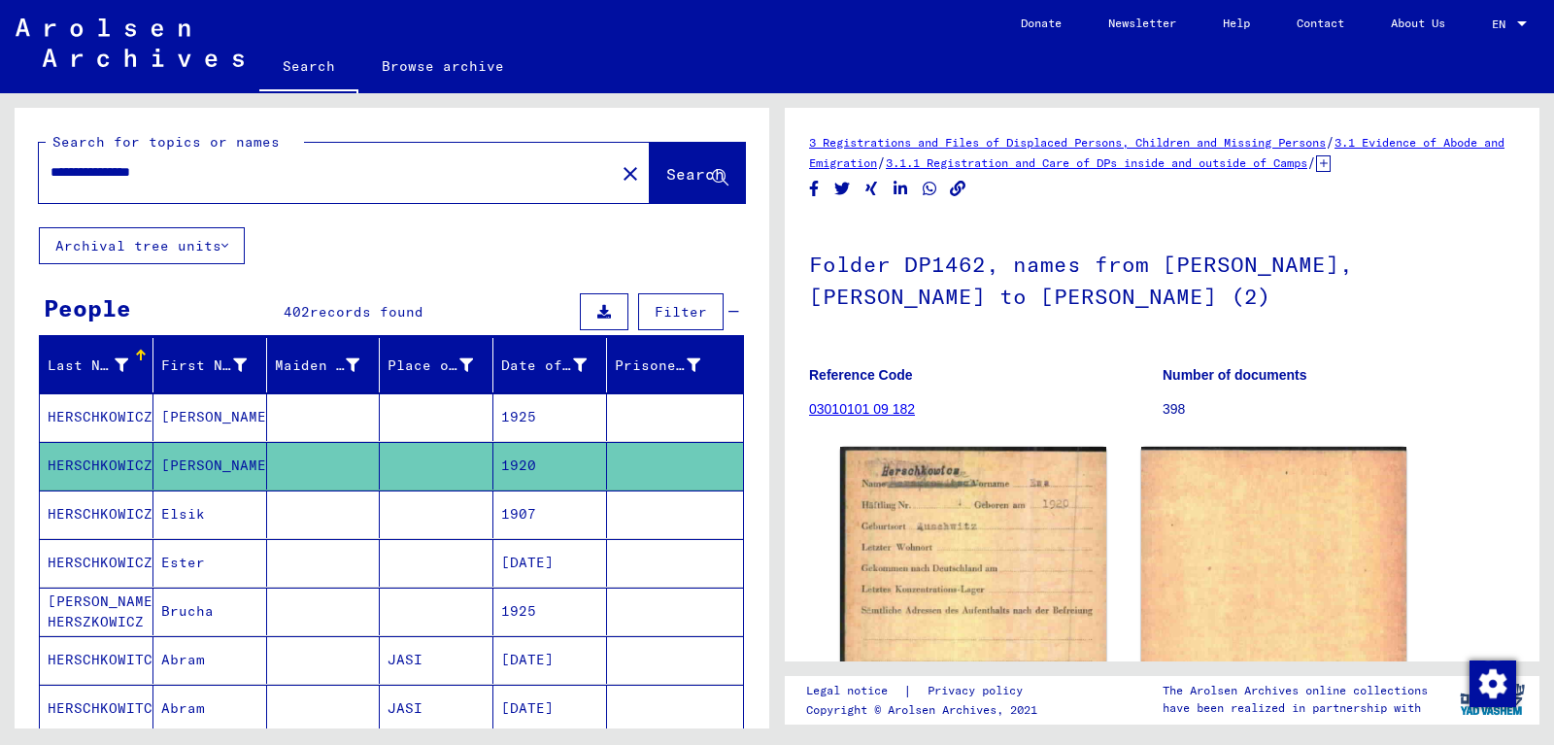
scroll to position [210, 0]
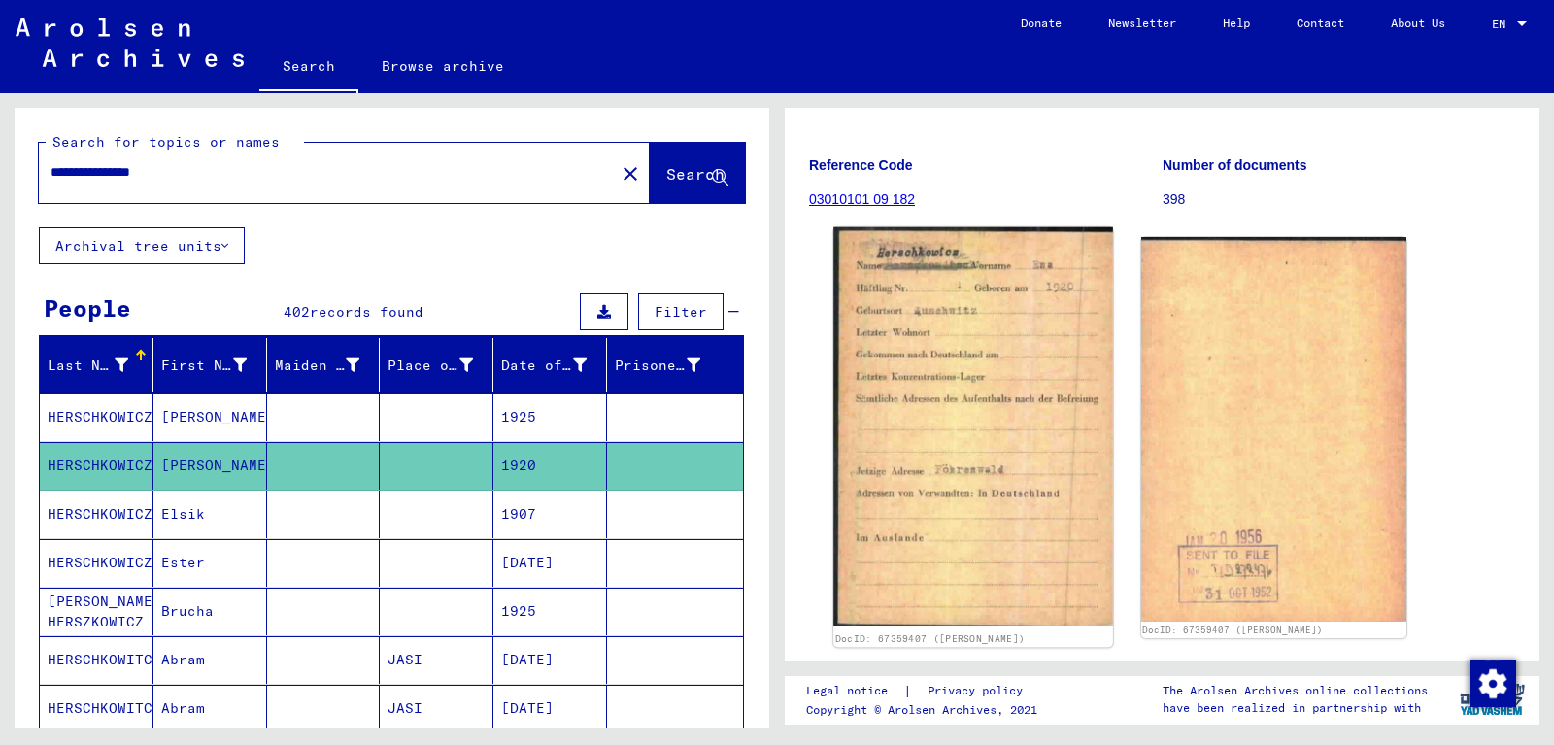
click at [974, 359] on img at bounding box center [973, 426] width 279 height 398
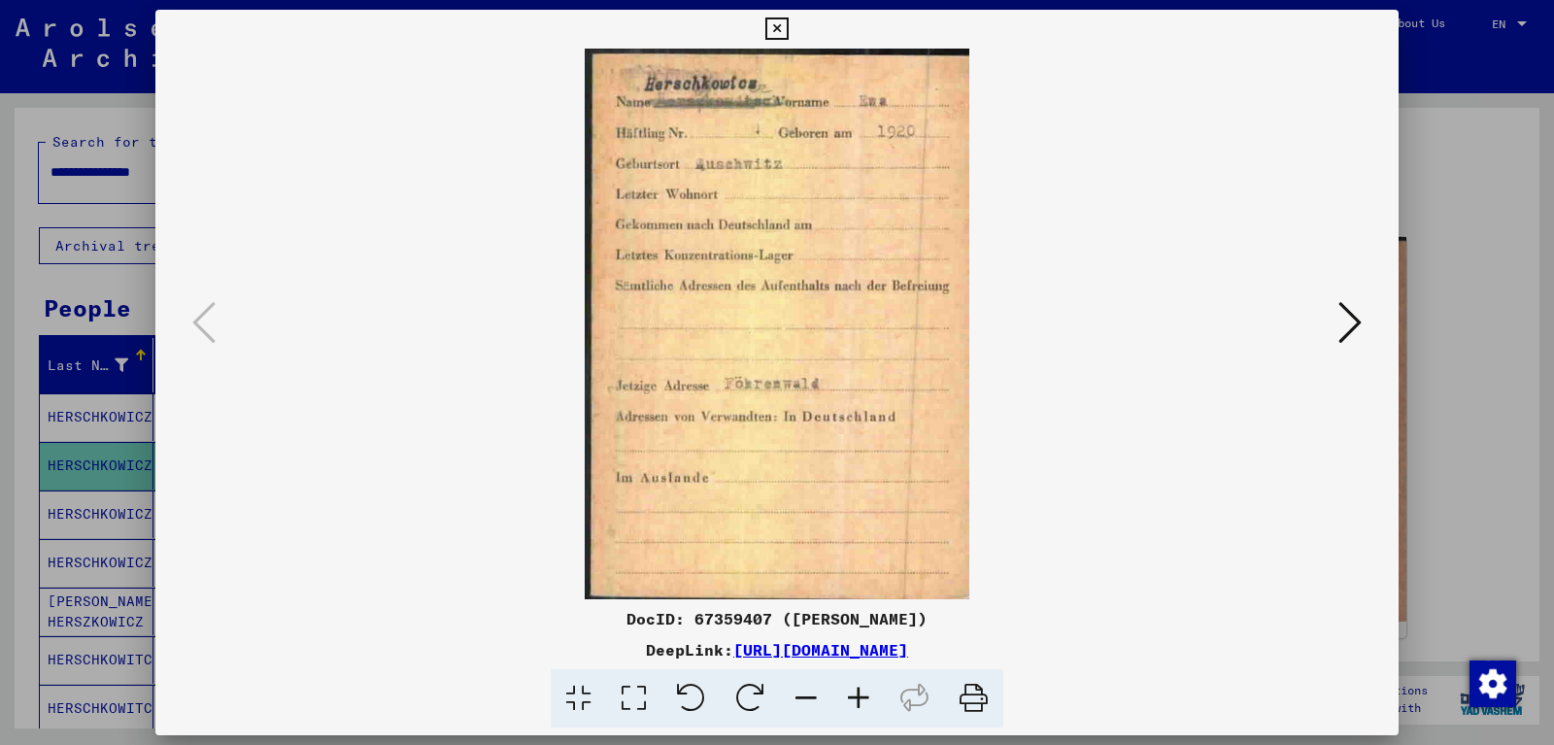
click at [788, 31] on icon at bounding box center [777, 28] width 22 height 23
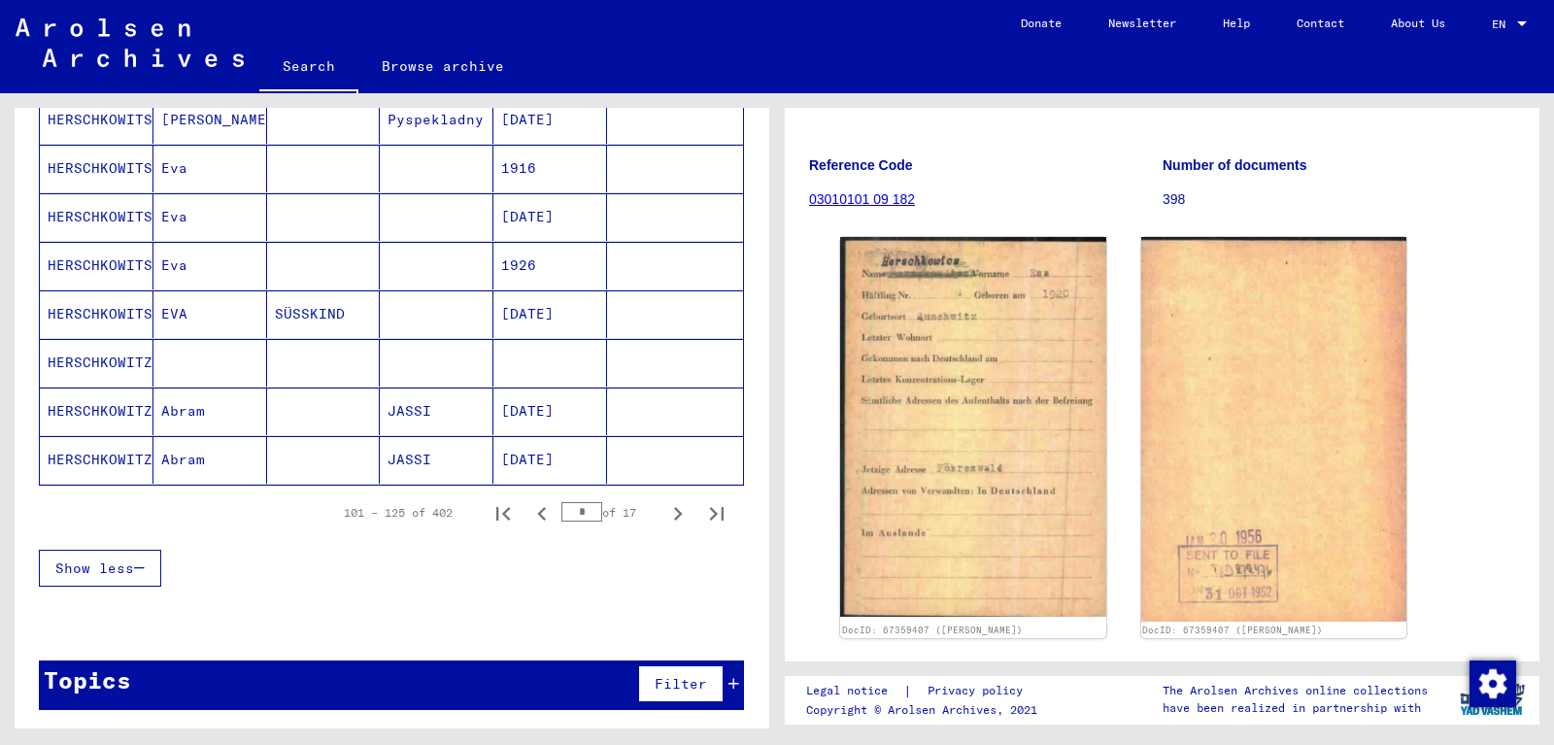
scroll to position [1126, 0]
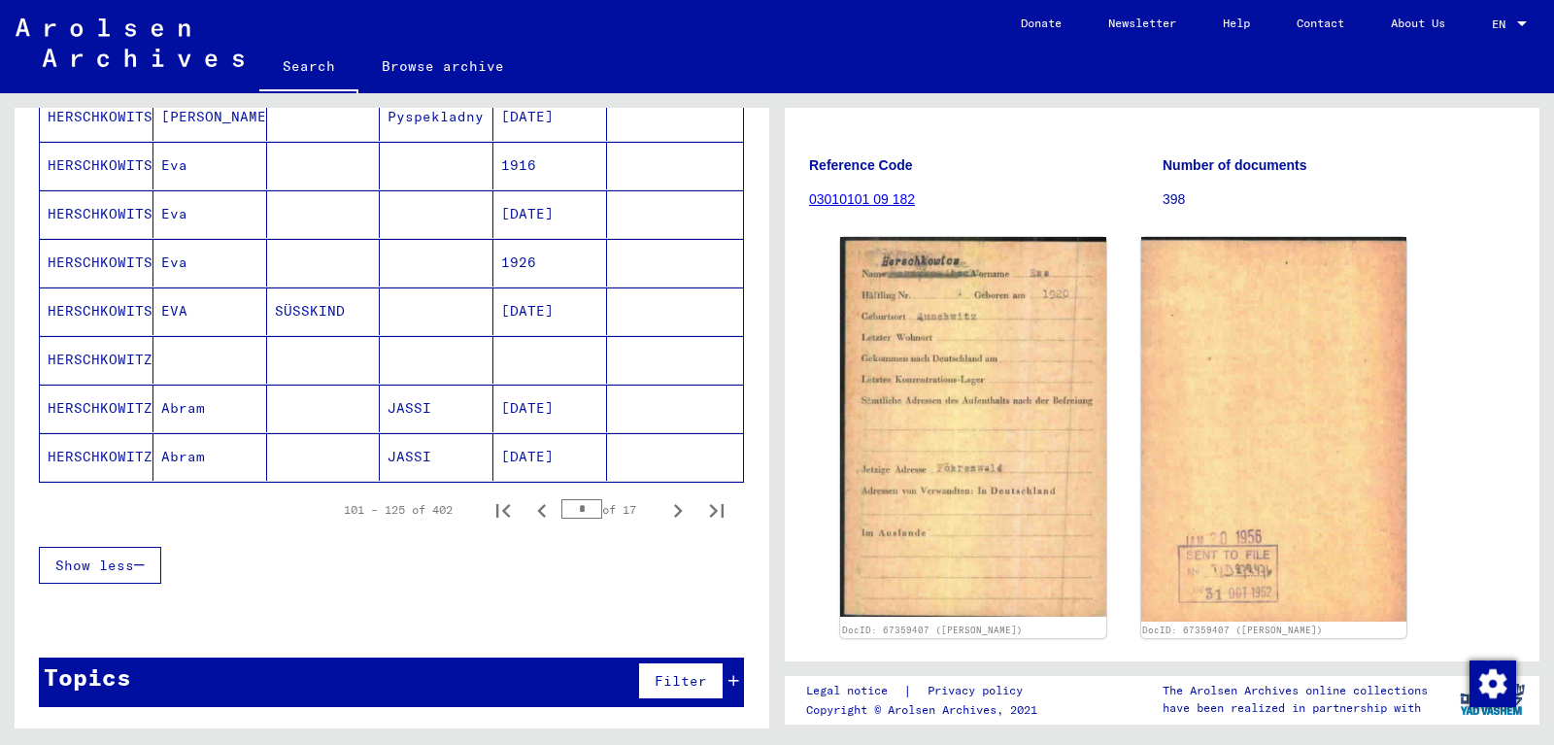
click at [103, 262] on mat-cell "HERSCHKOWITSCH" at bounding box center [97, 263] width 114 height 48
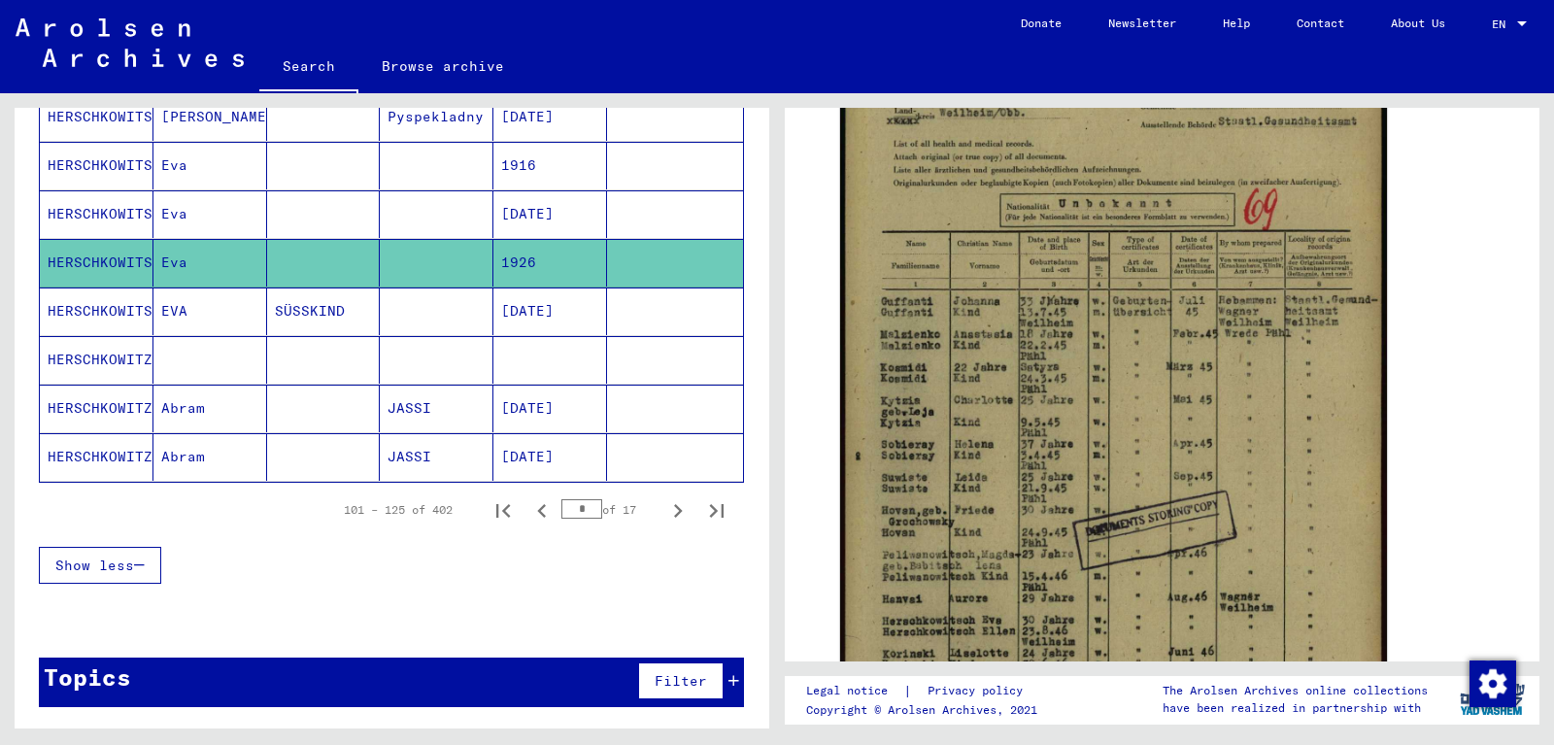
scroll to position [525, 0]
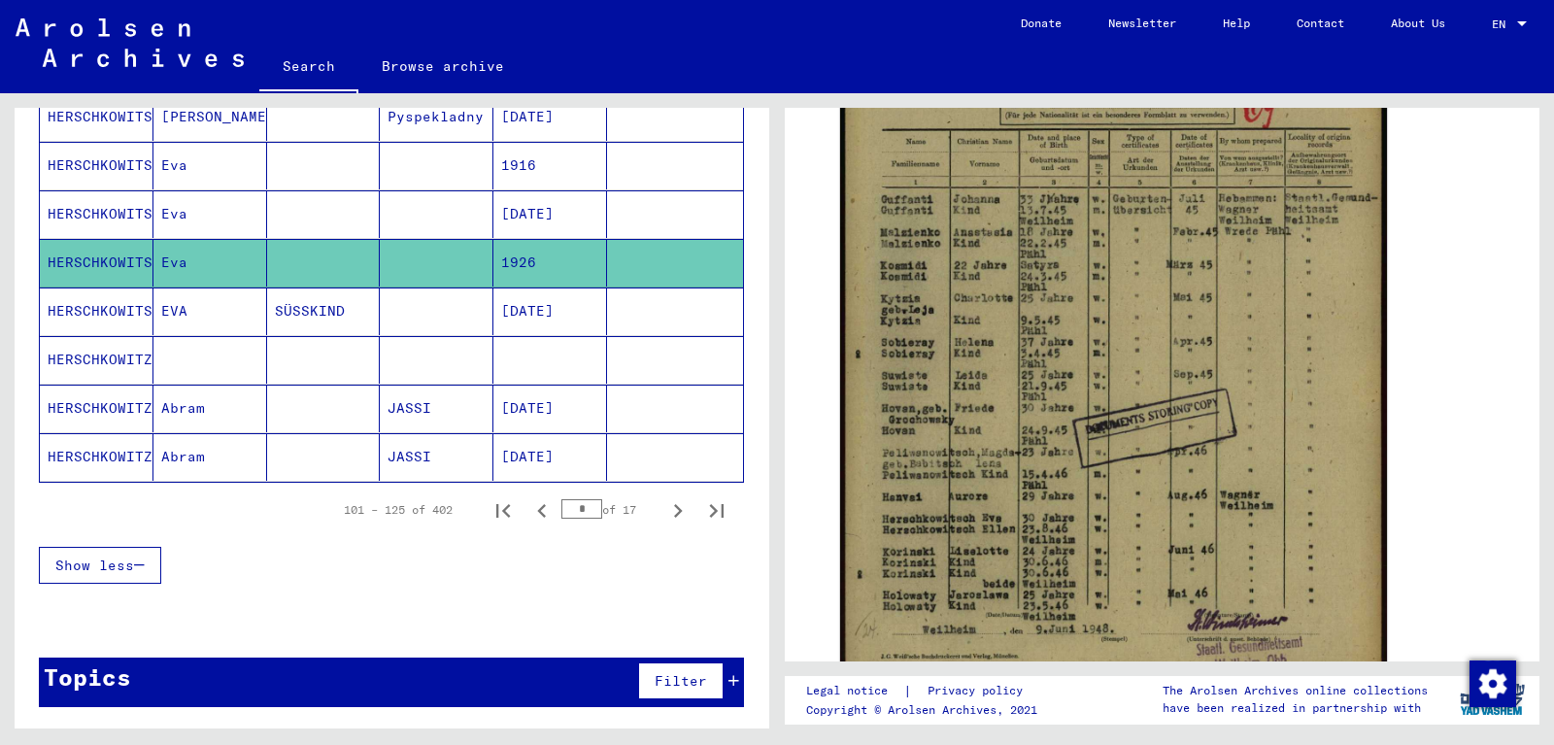
click at [206, 360] on mat-cell at bounding box center [211, 360] width 114 height 48
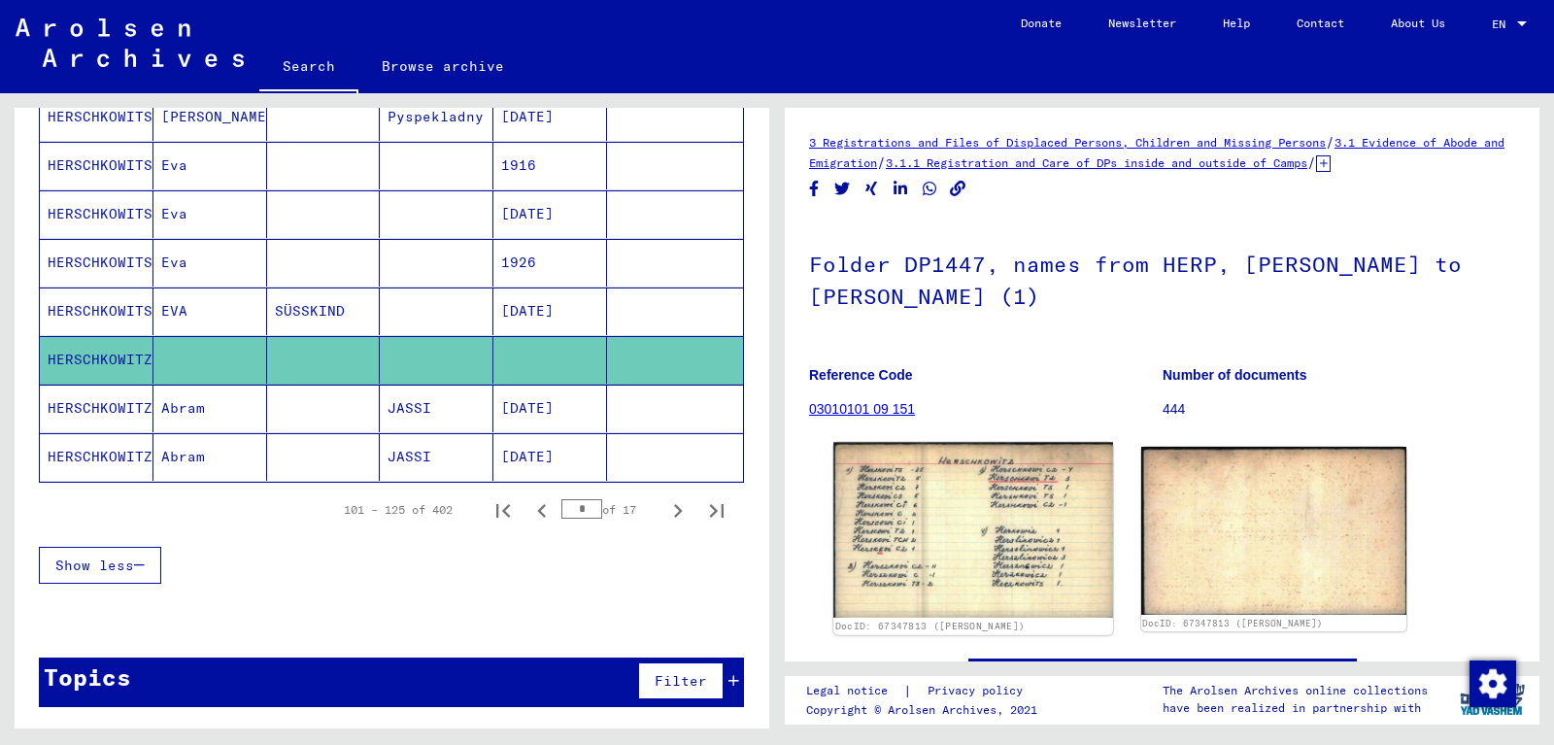
click at [991, 544] on img at bounding box center [973, 530] width 279 height 176
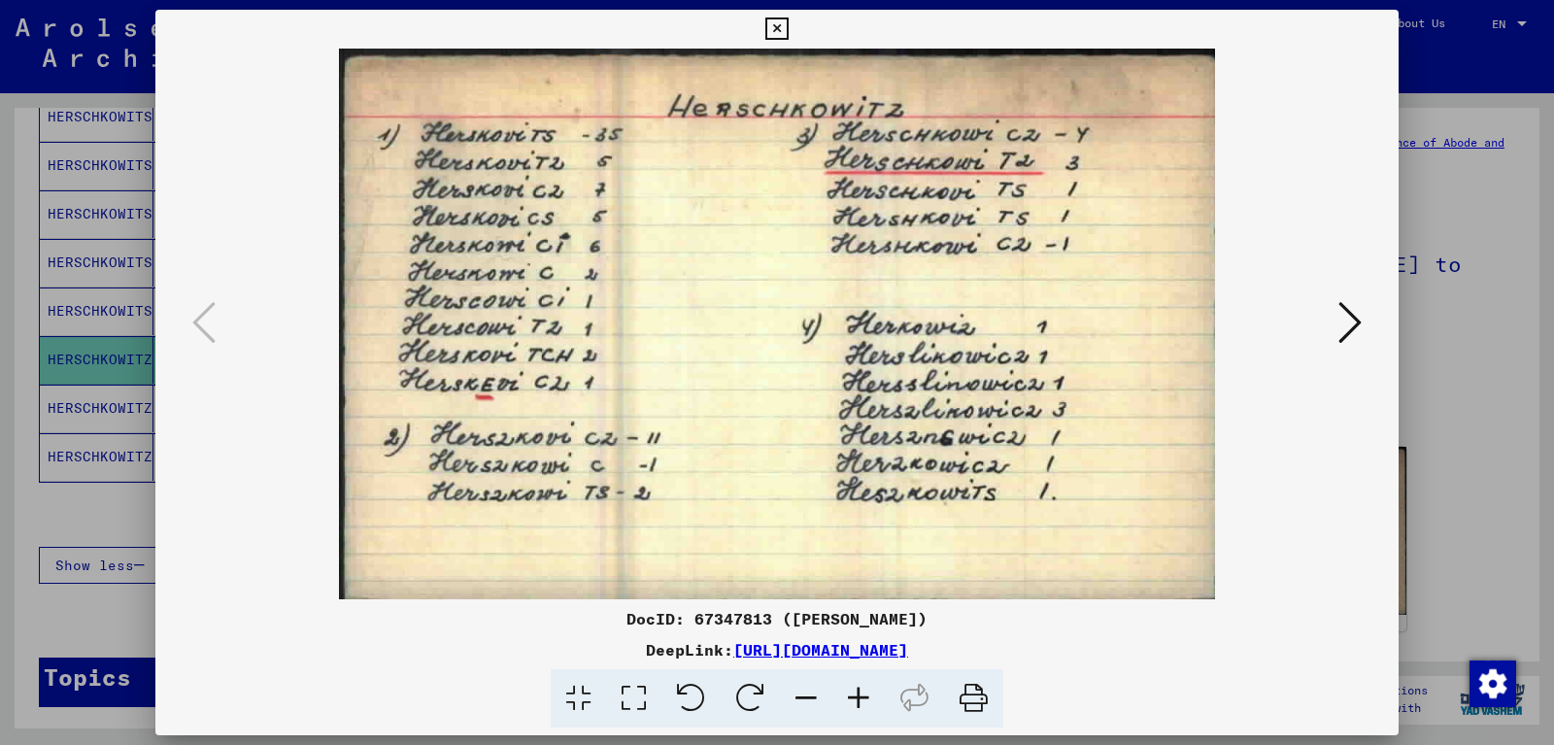
click at [788, 32] on icon at bounding box center [777, 28] width 22 height 23
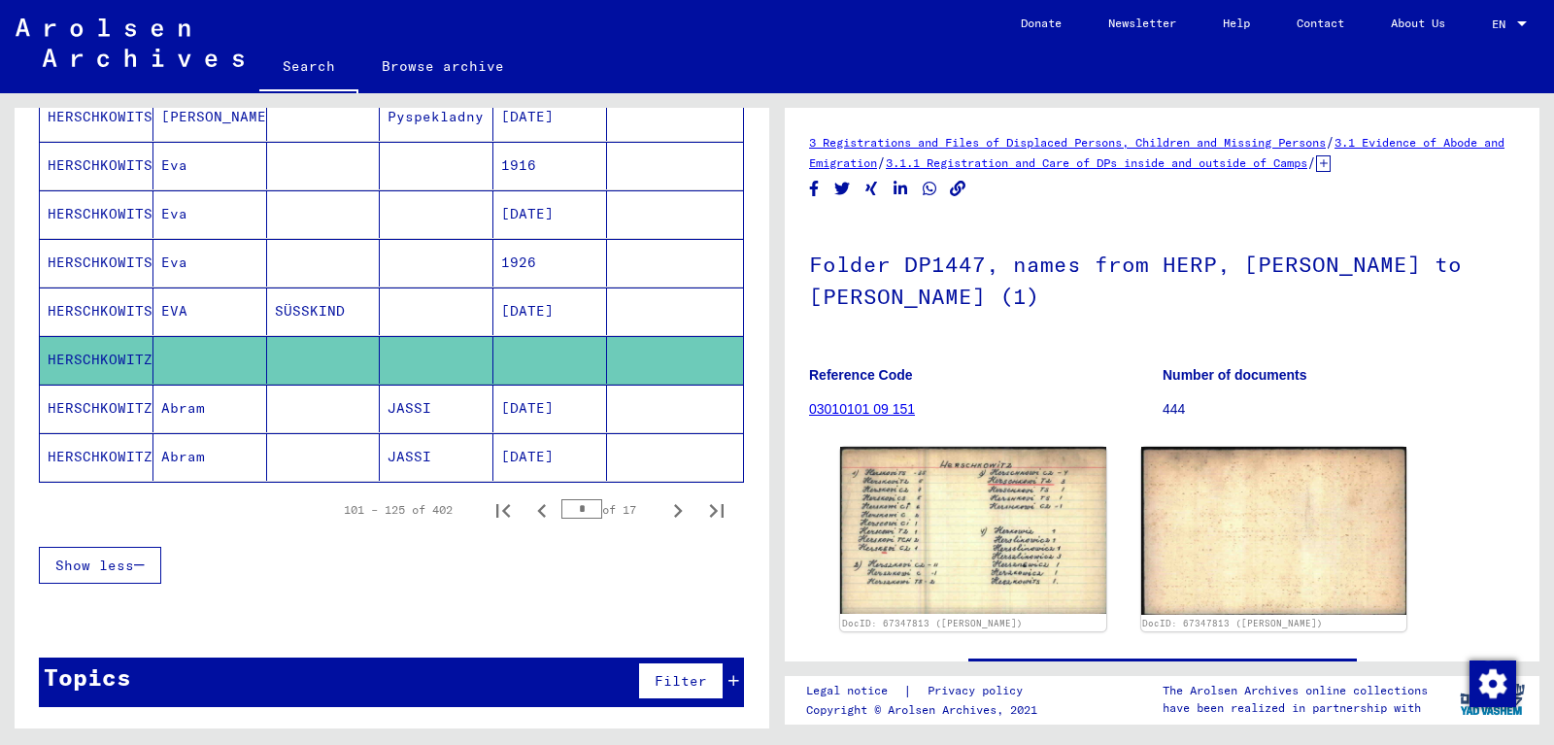
scroll to position [1021, 0]
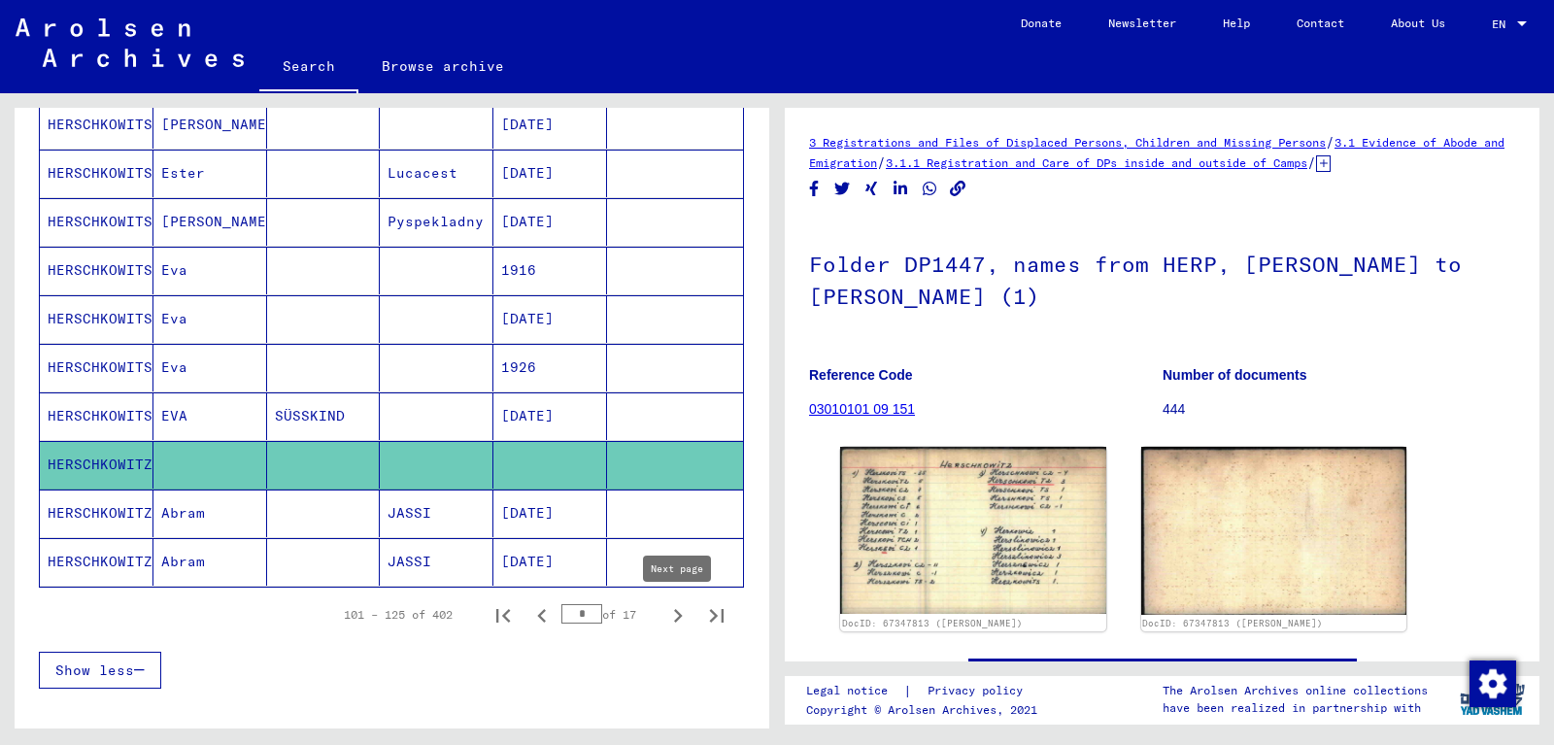
click at [679, 612] on icon "Next page" at bounding box center [678, 615] width 27 height 27
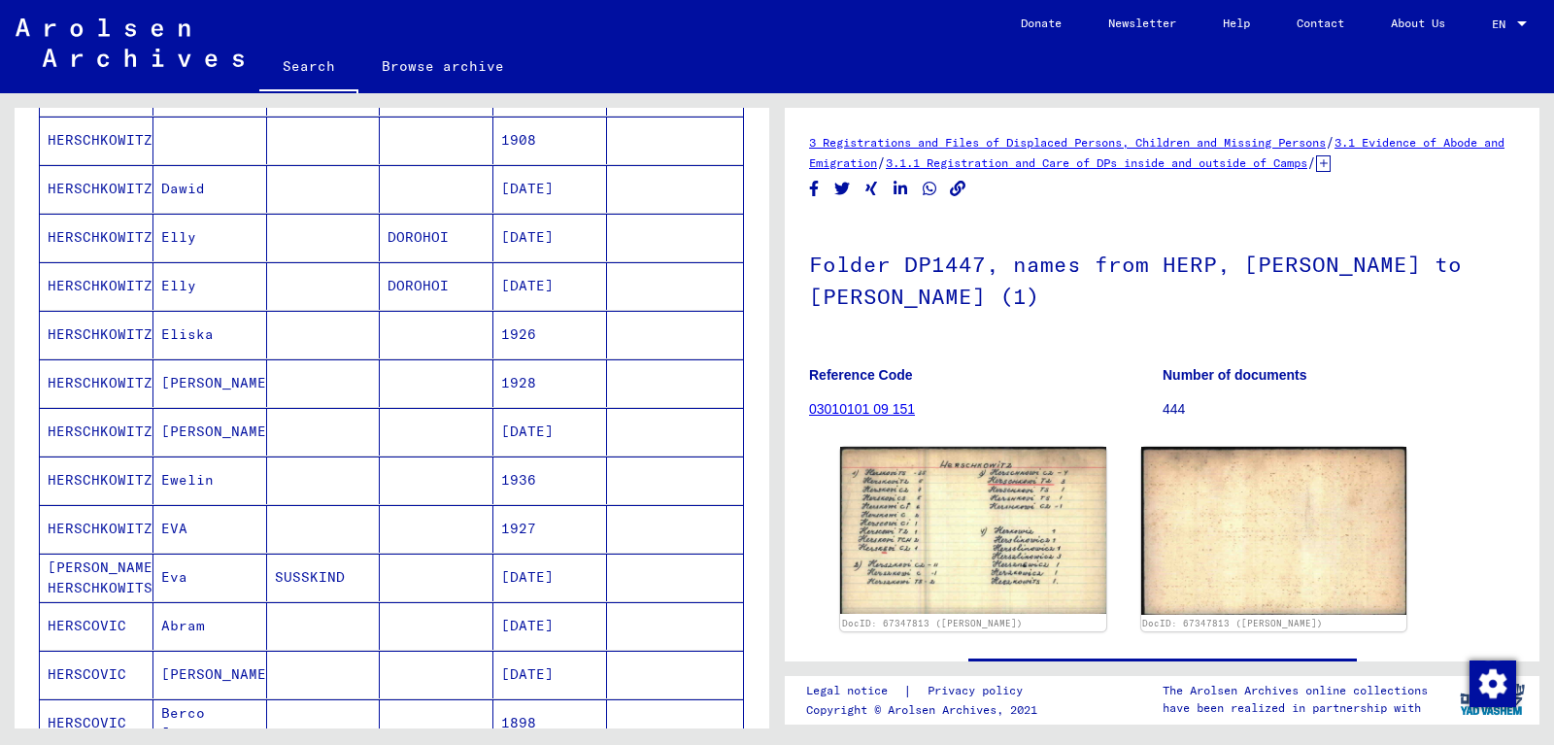
scroll to position [916, 0]
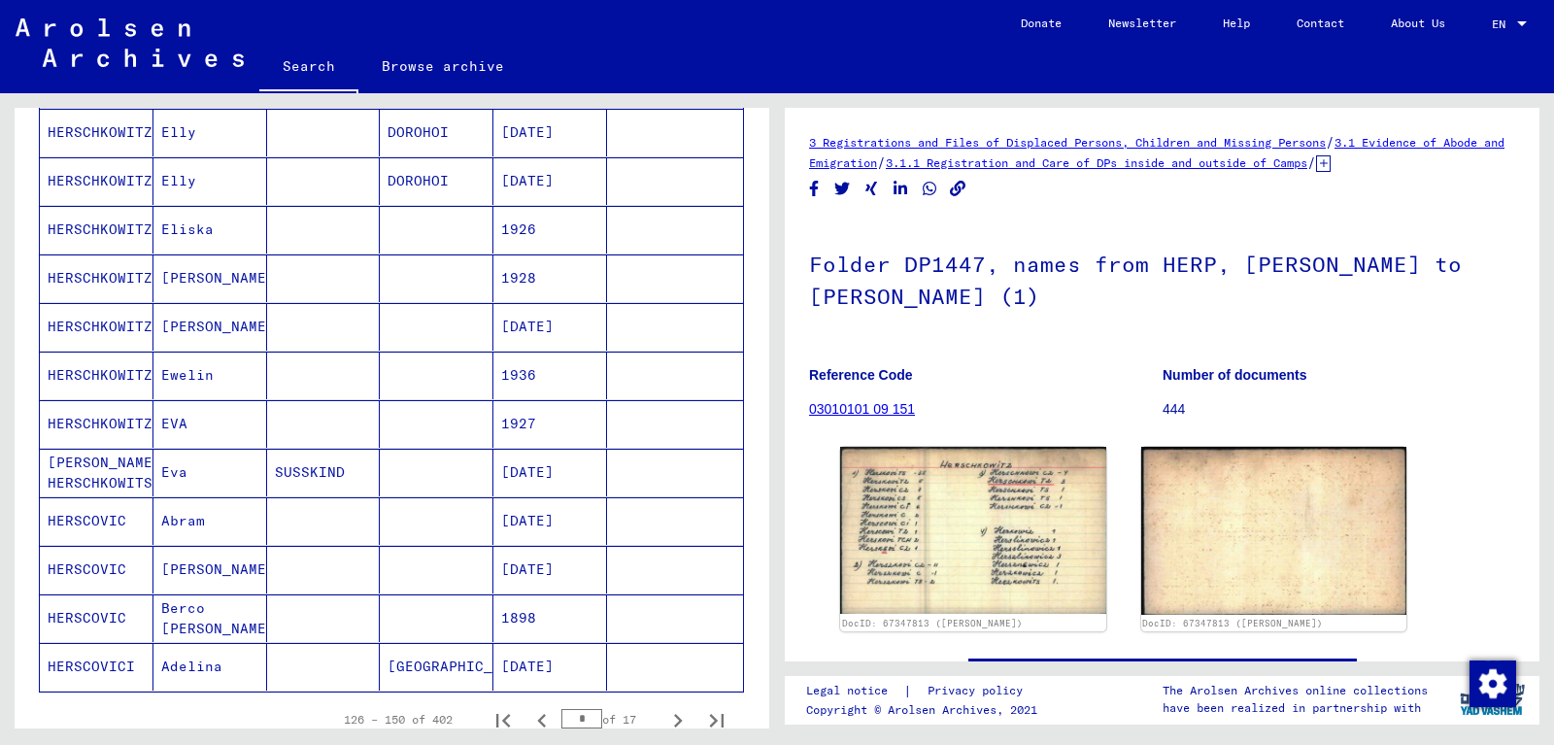
click at [109, 325] on mat-cell "HERSCHKOWITZ" at bounding box center [97, 327] width 114 height 48
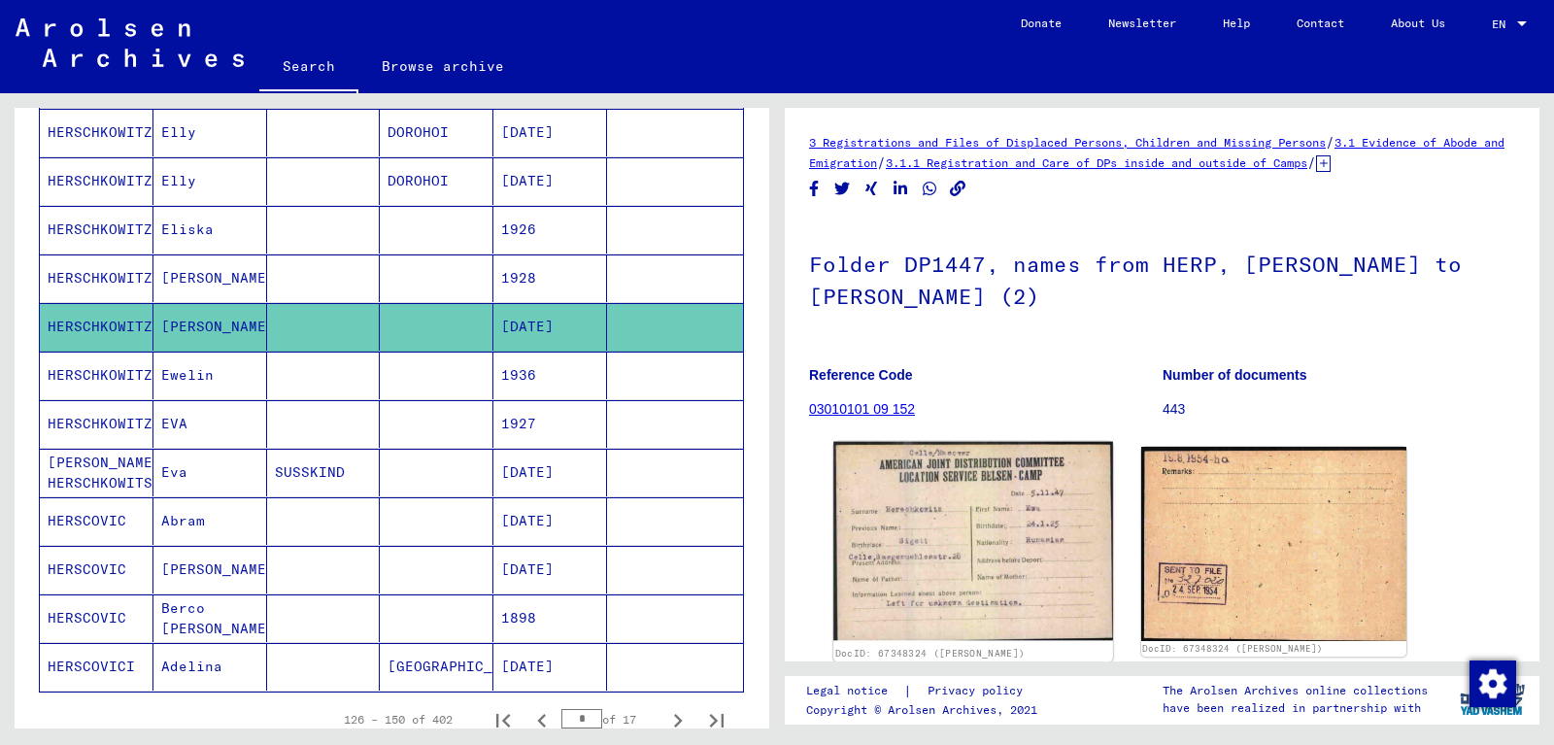
click at [991, 482] on img at bounding box center [973, 541] width 279 height 199
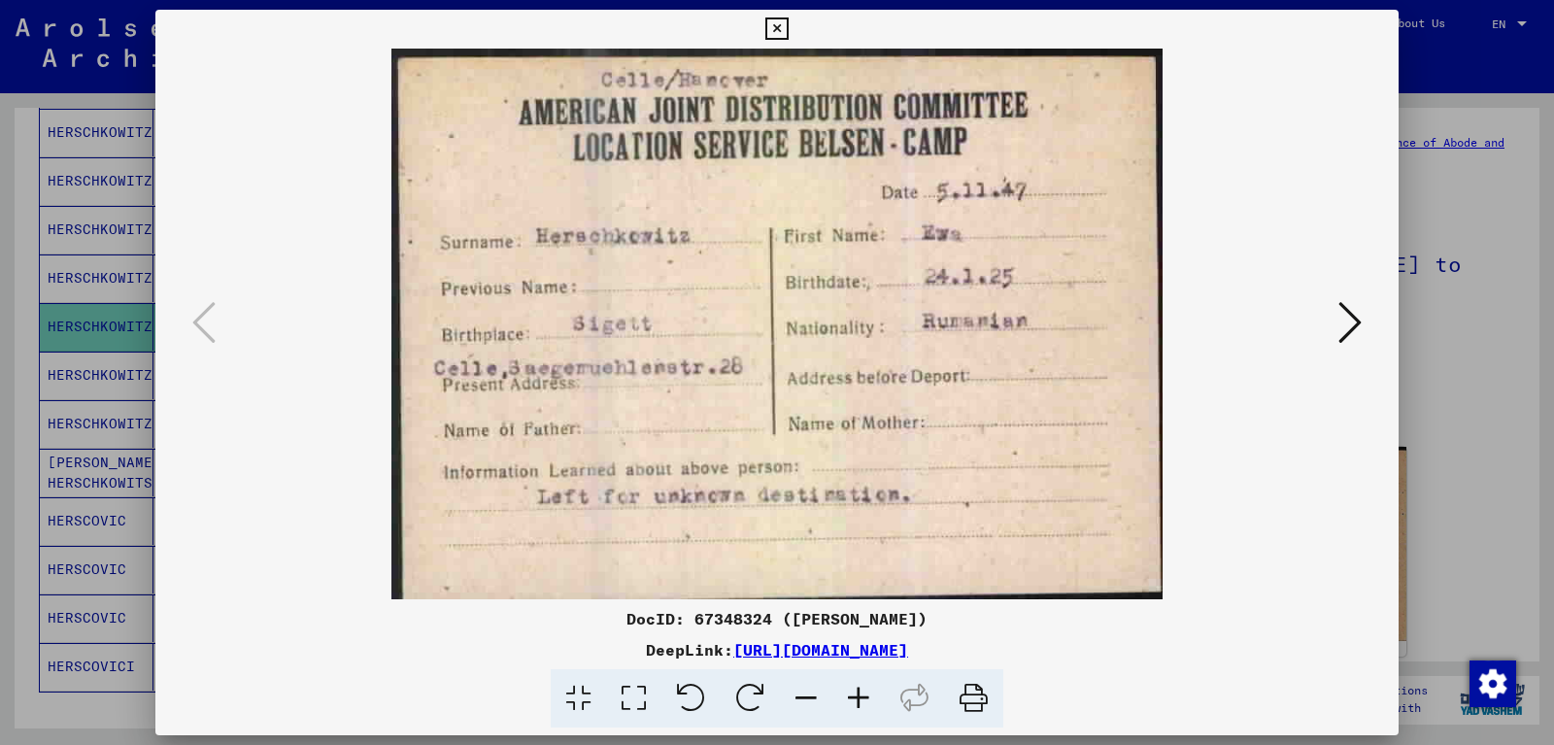
click at [788, 24] on icon at bounding box center [777, 28] width 22 height 23
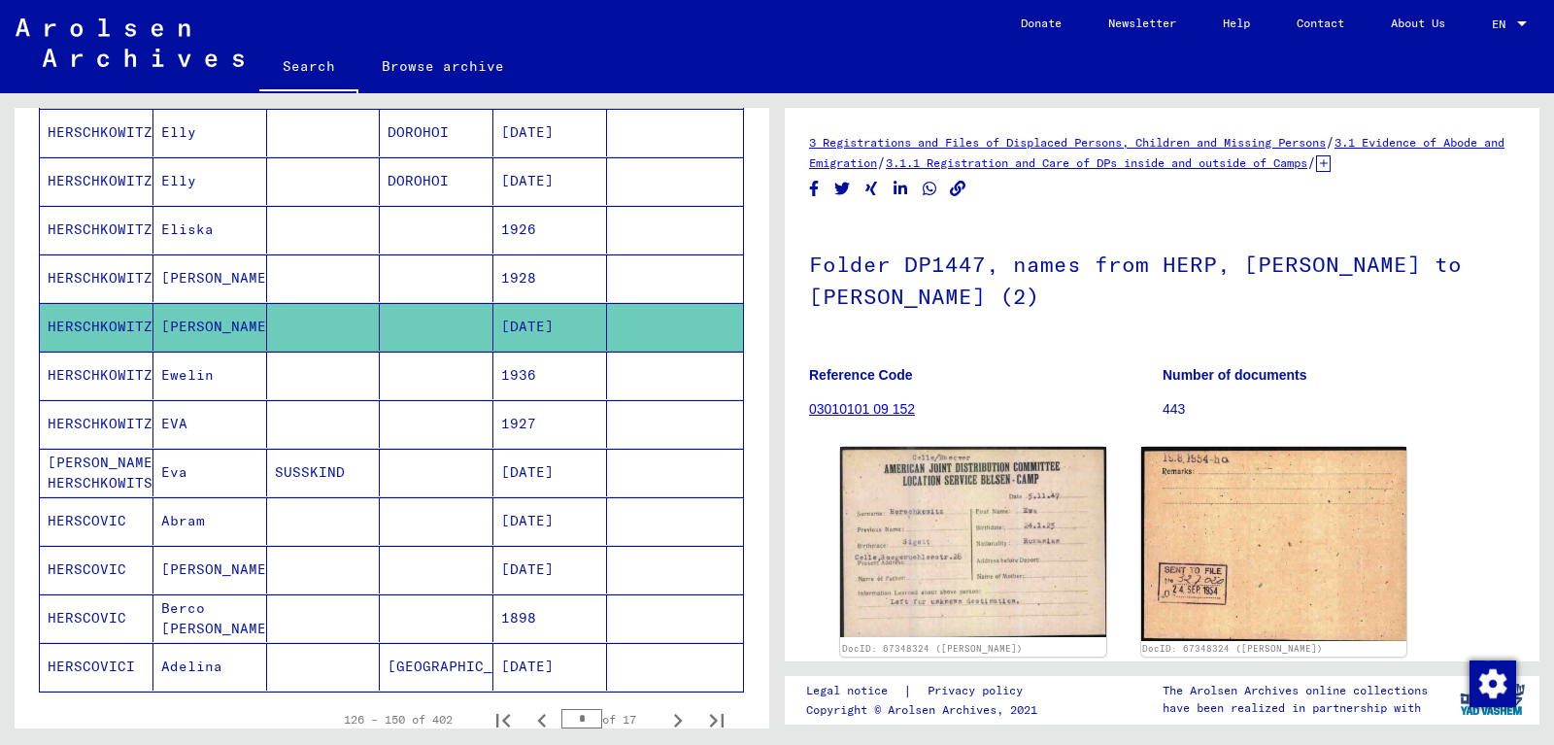
click at [132, 427] on mat-cell "HERSCHKOWITZ" at bounding box center [97, 424] width 114 height 48
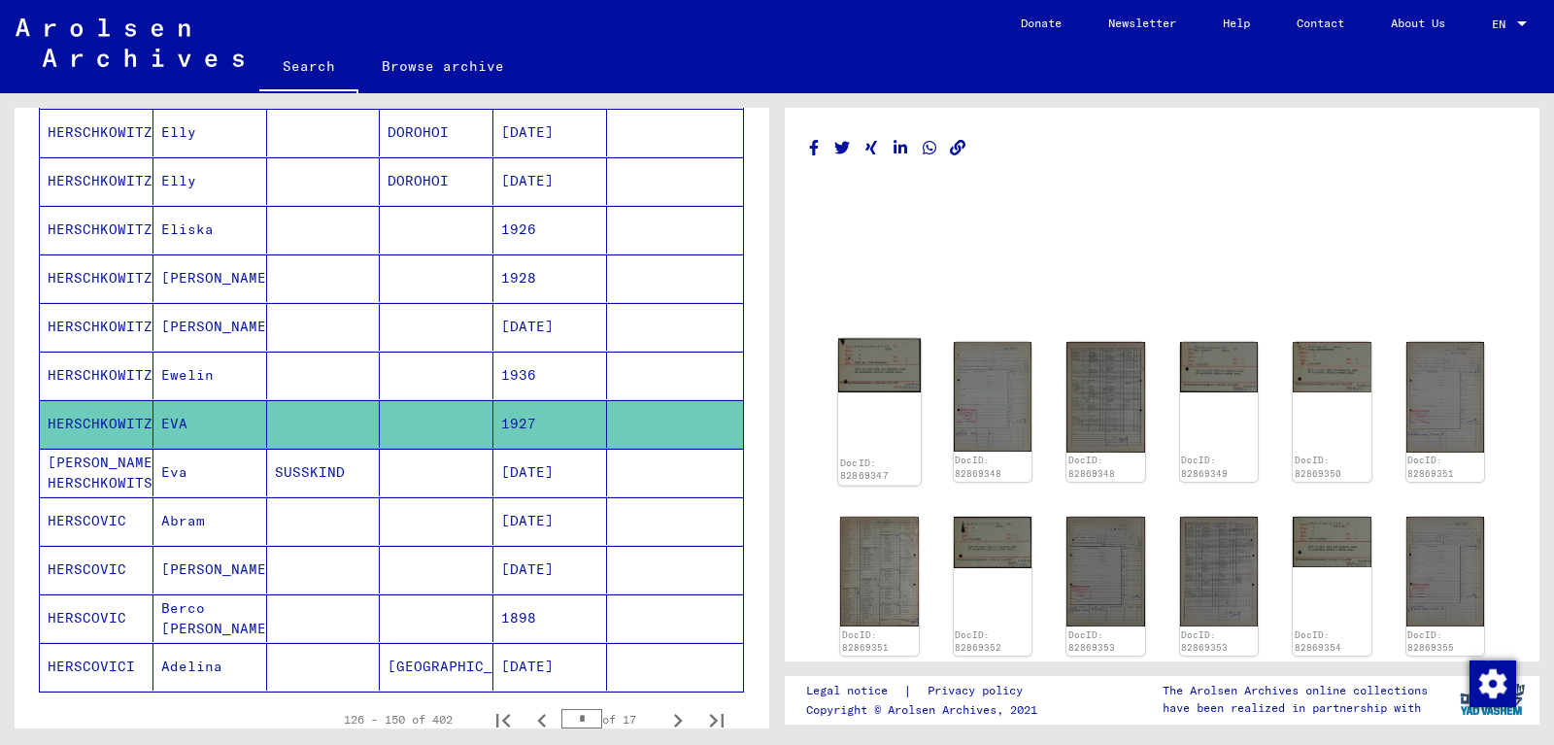
click at [888, 365] on img at bounding box center [879, 365] width 83 height 53
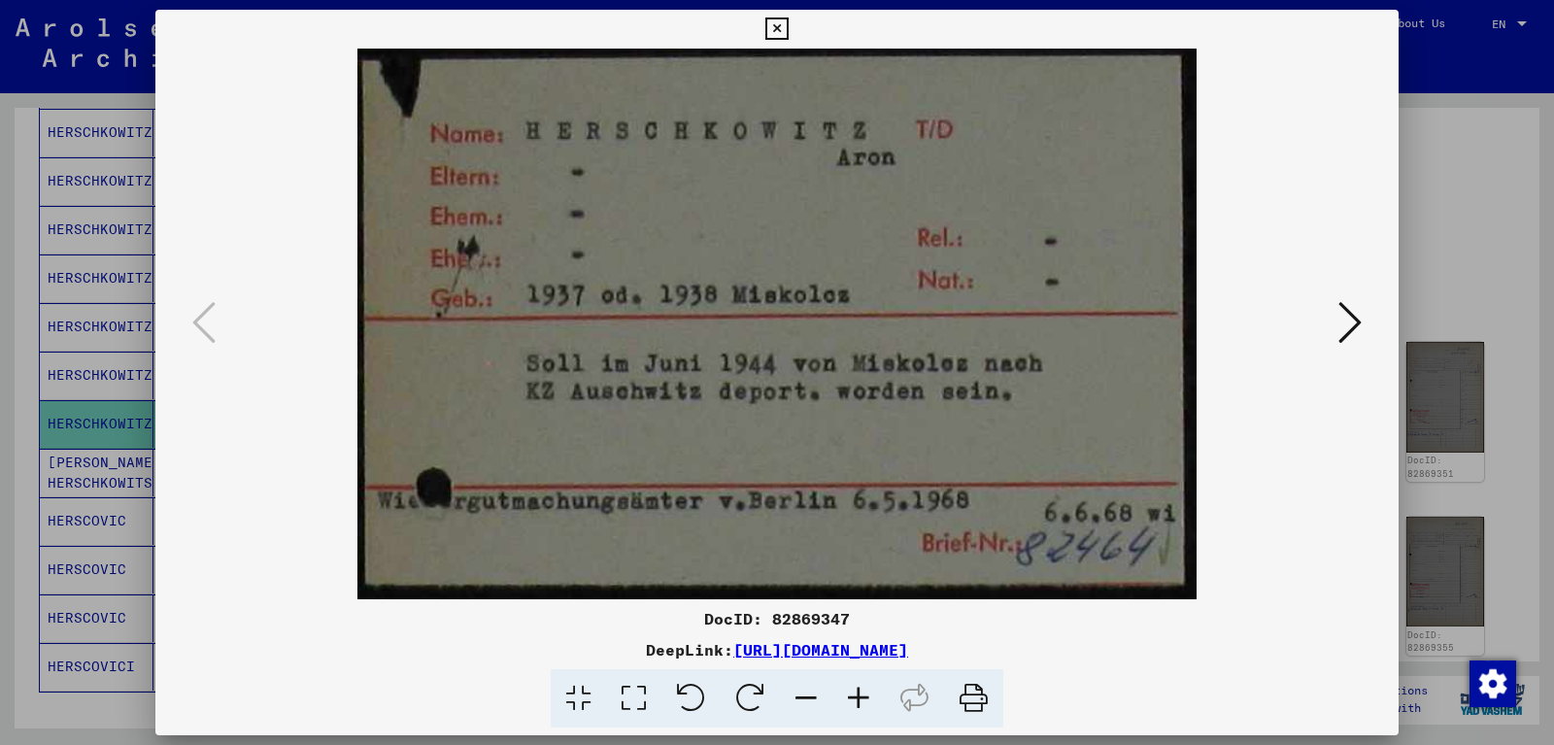
click at [1353, 321] on icon at bounding box center [1350, 322] width 23 height 47
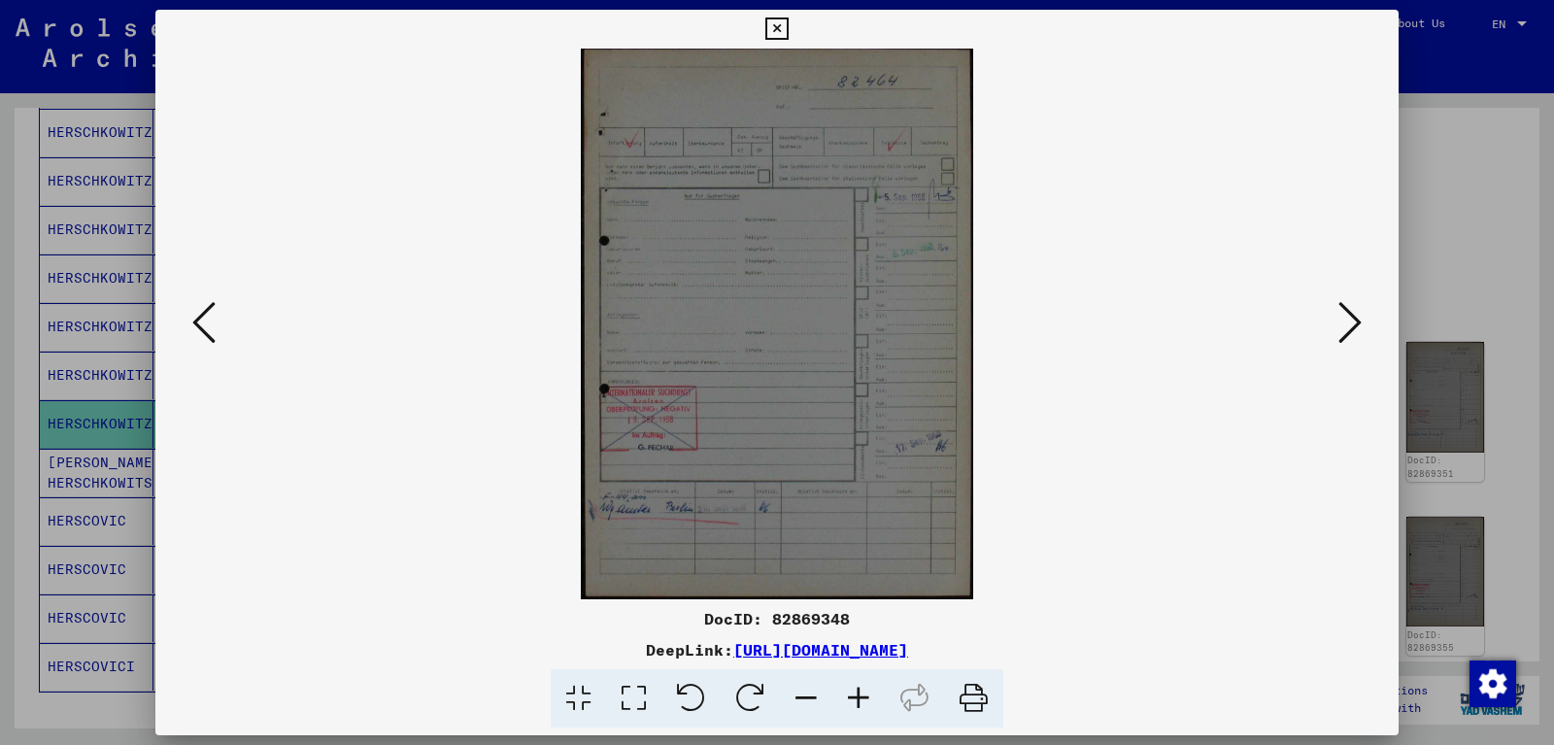
click at [1353, 321] on icon at bounding box center [1350, 322] width 23 height 47
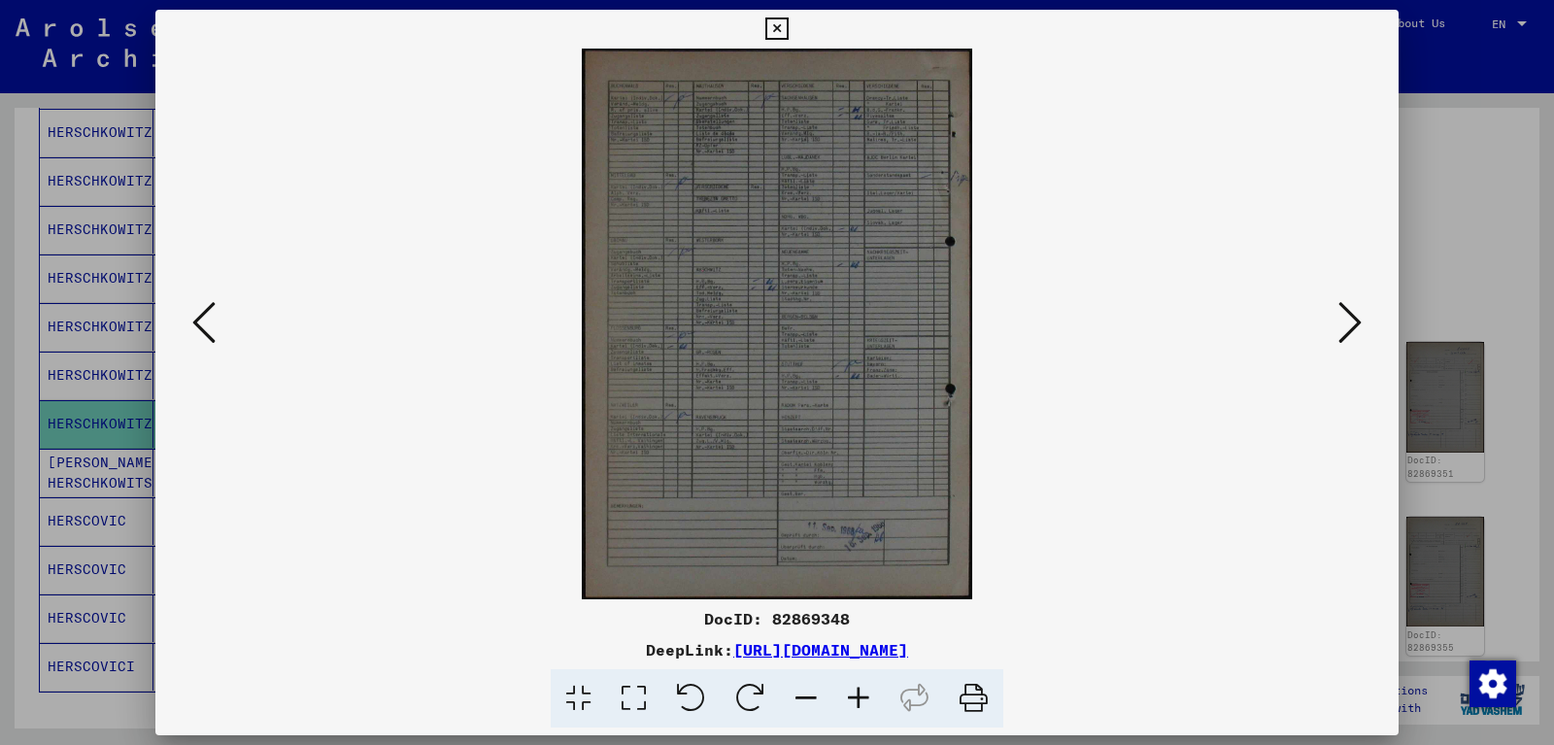
click at [1353, 321] on icon at bounding box center [1350, 322] width 23 height 47
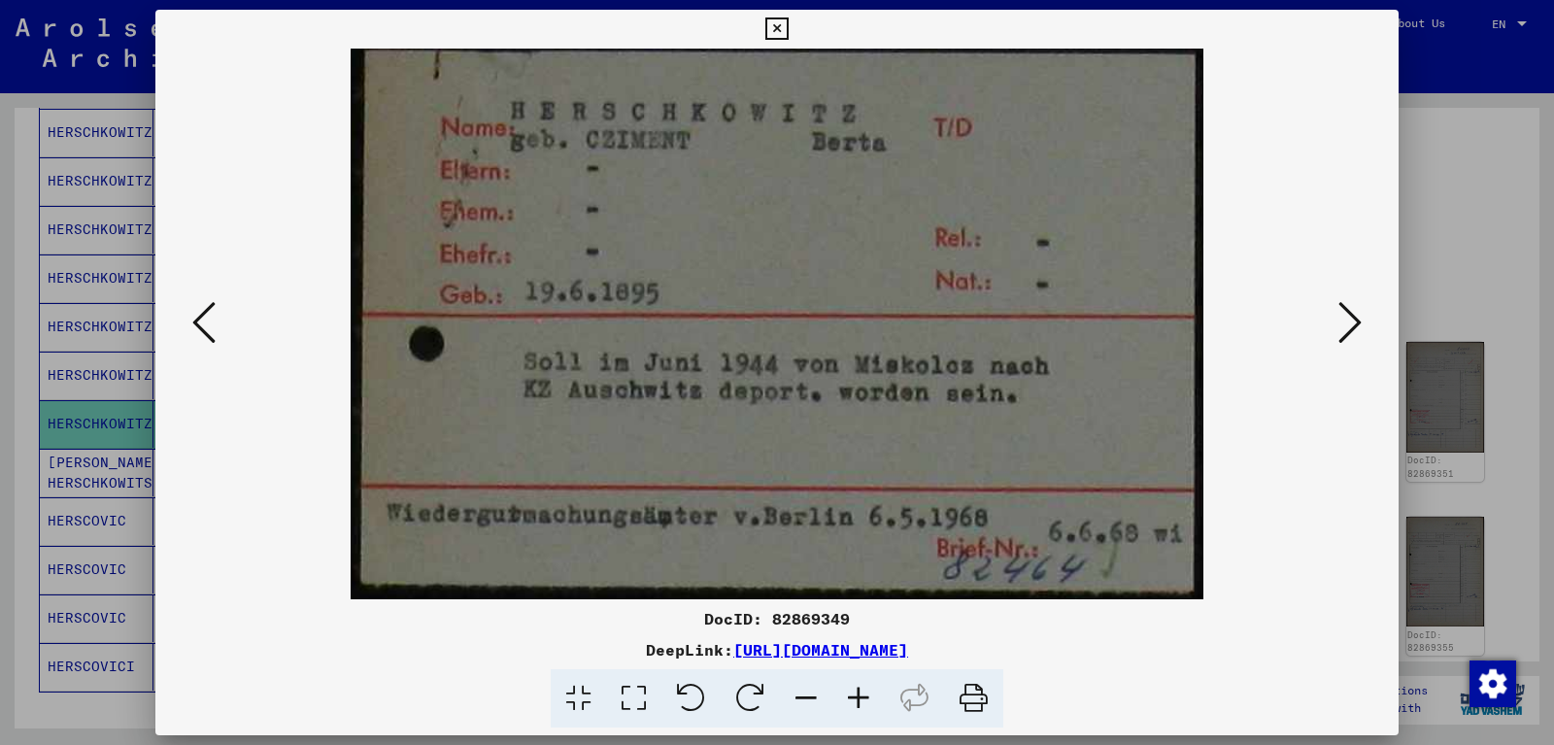
click at [1346, 324] on icon at bounding box center [1350, 322] width 23 height 47
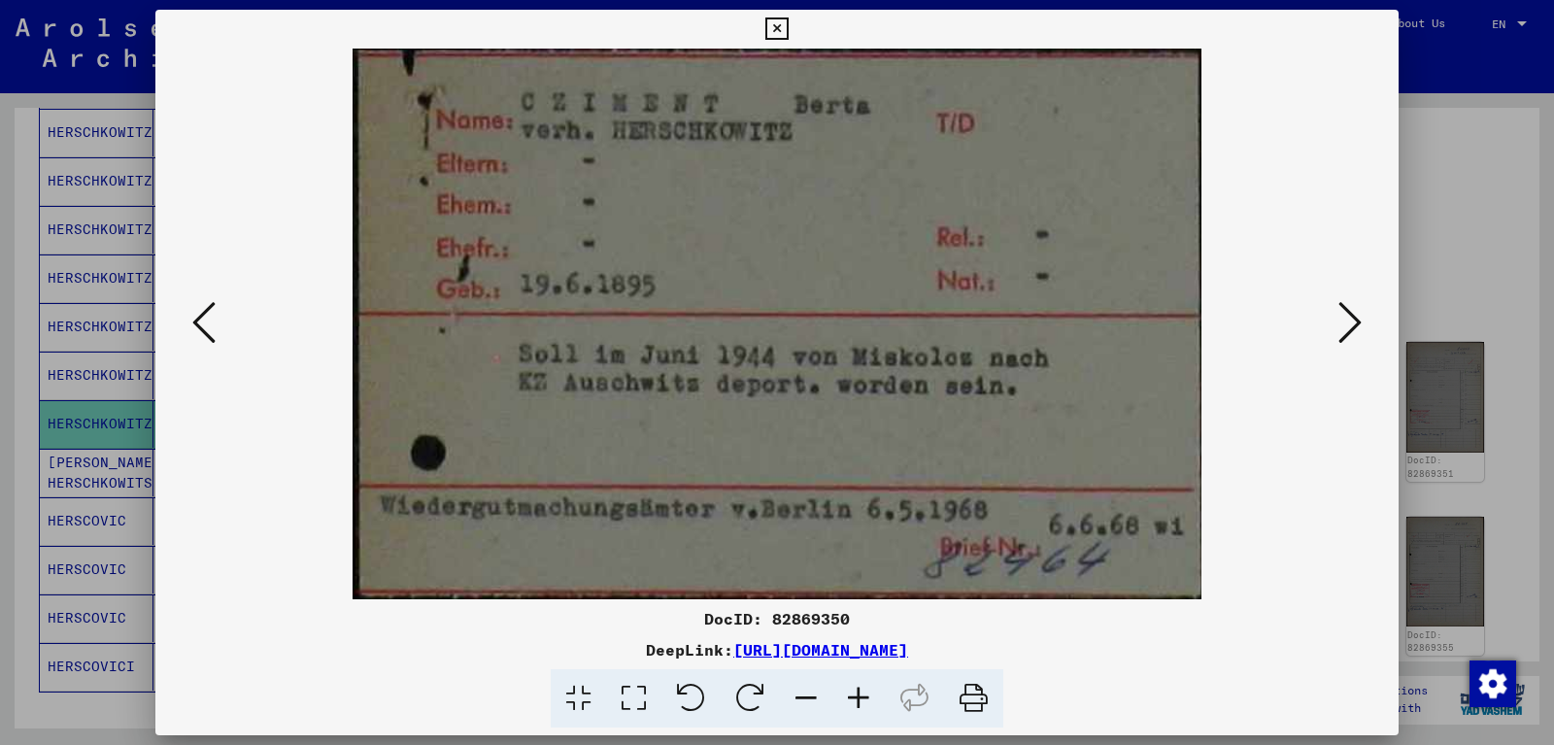
click at [1347, 325] on icon at bounding box center [1350, 322] width 23 height 47
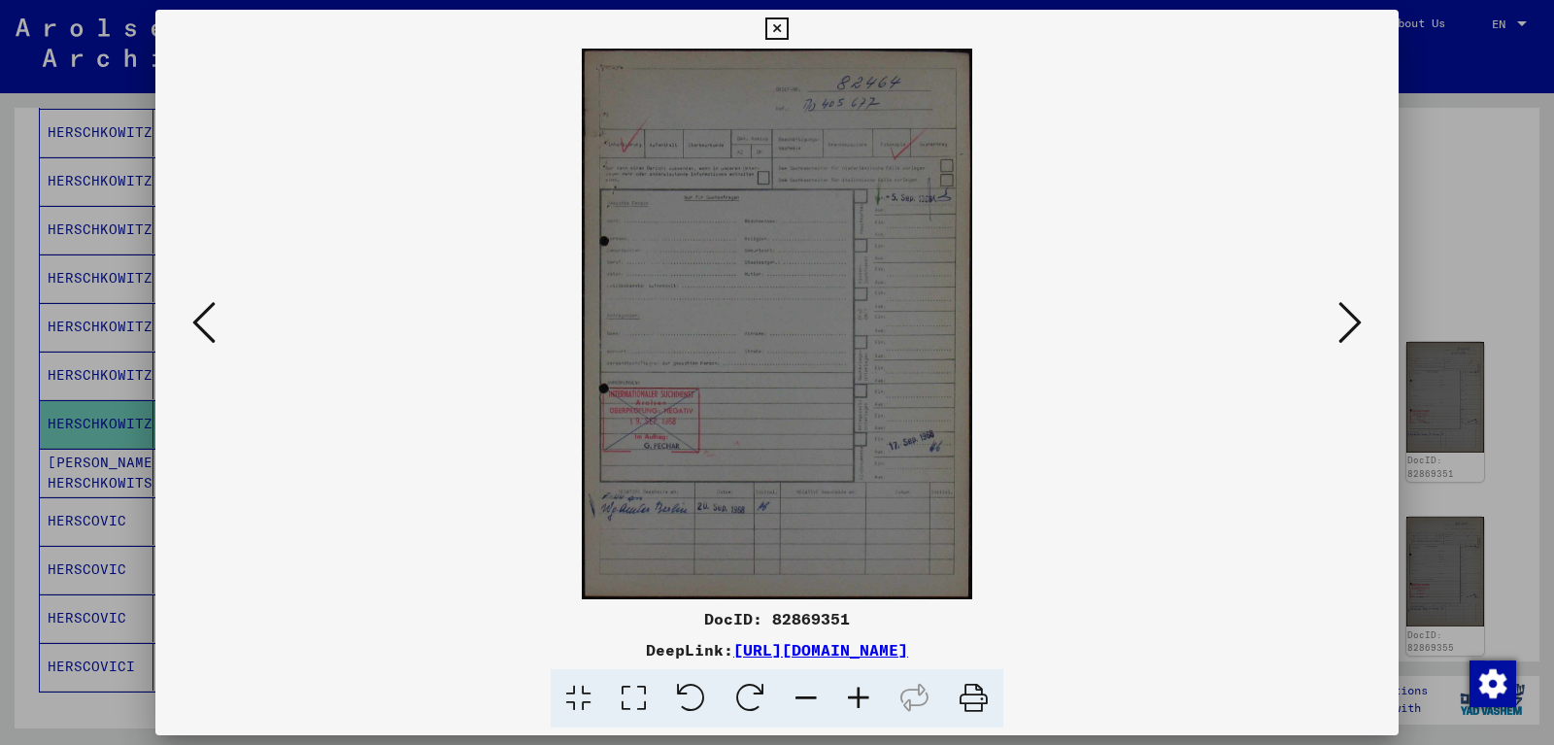
click at [1347, 325] on icon at bounding box center [1350, 322] width 23 height 47
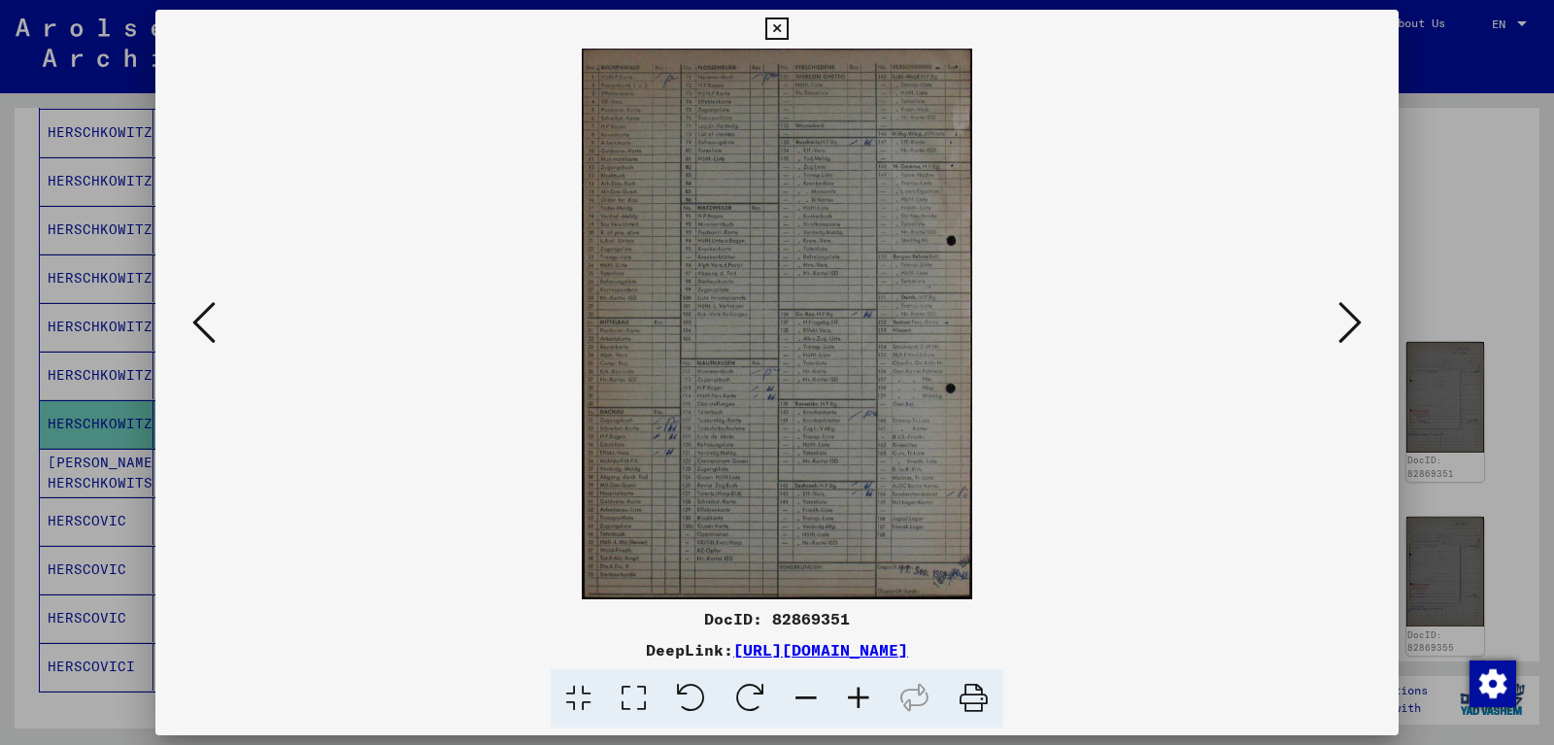
click at [1347, 325] on icon at bounding box center [1350, 322] width 23 height 47
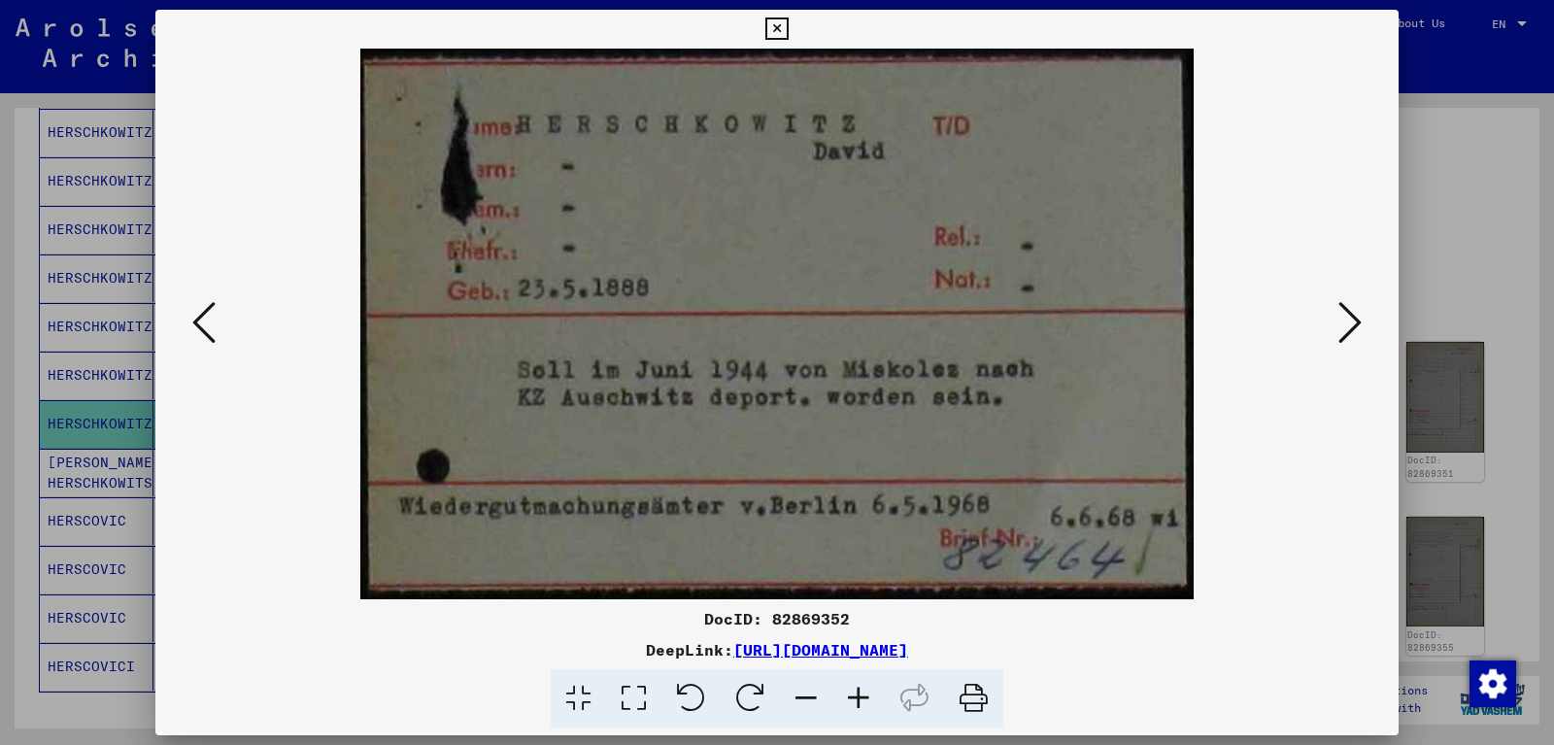
click at [1359, 325] on icon at bounding box center [1350, 322] width 23 height 47
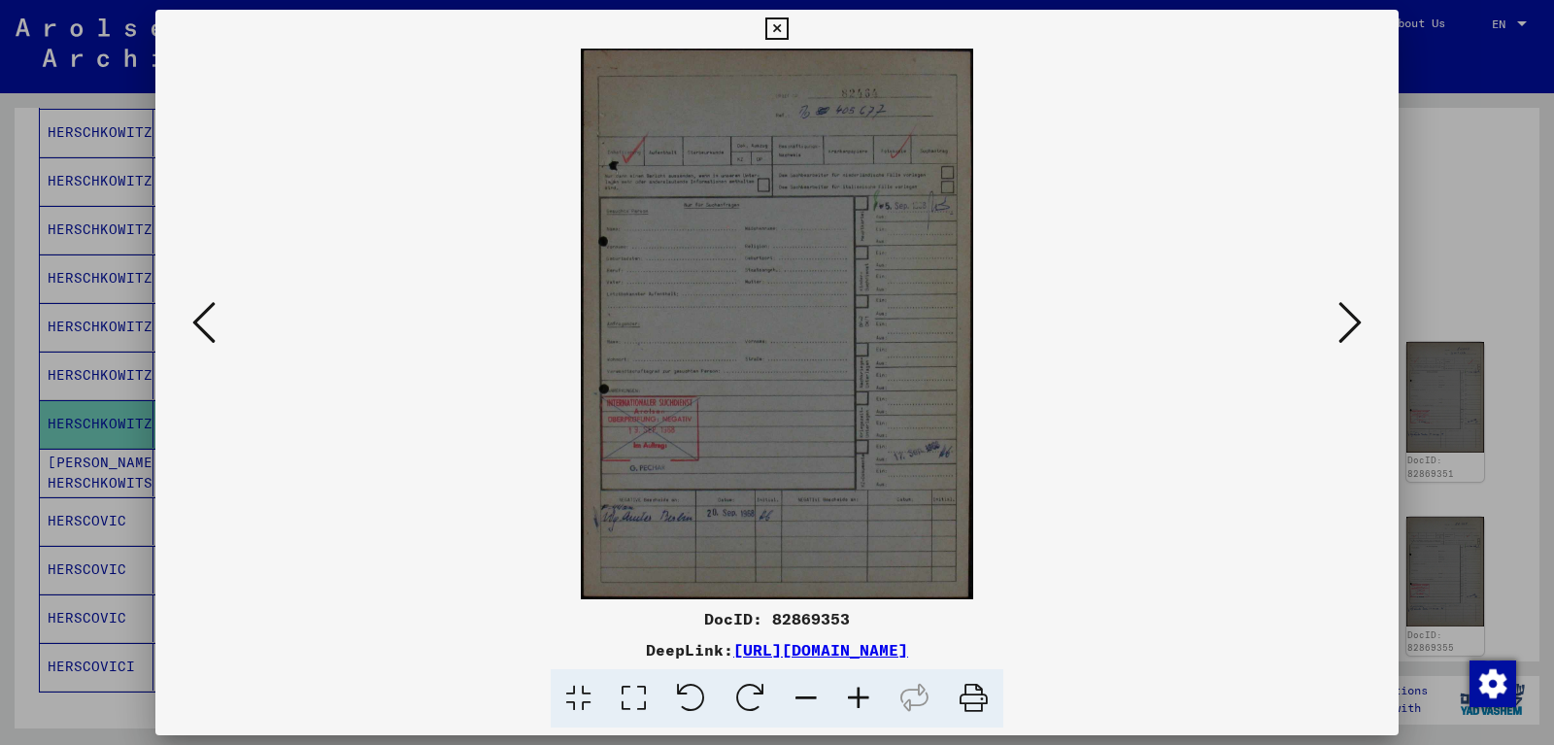
click at [1359, 325] on icon at bounding box center [1350, 322] width 23 height 47
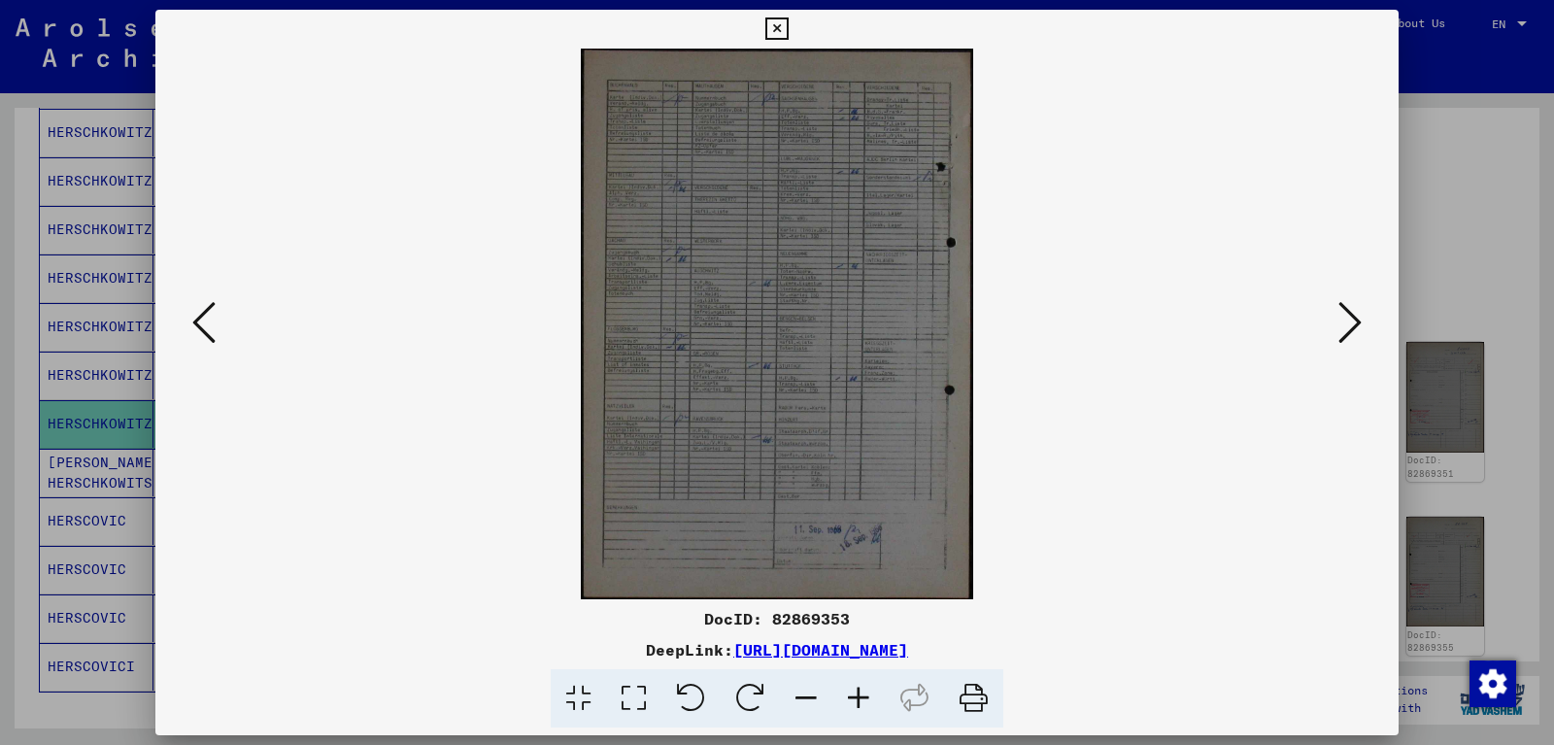
click at [1359, 325] on icon at bounding box center [1350, 322] width 23 height 47
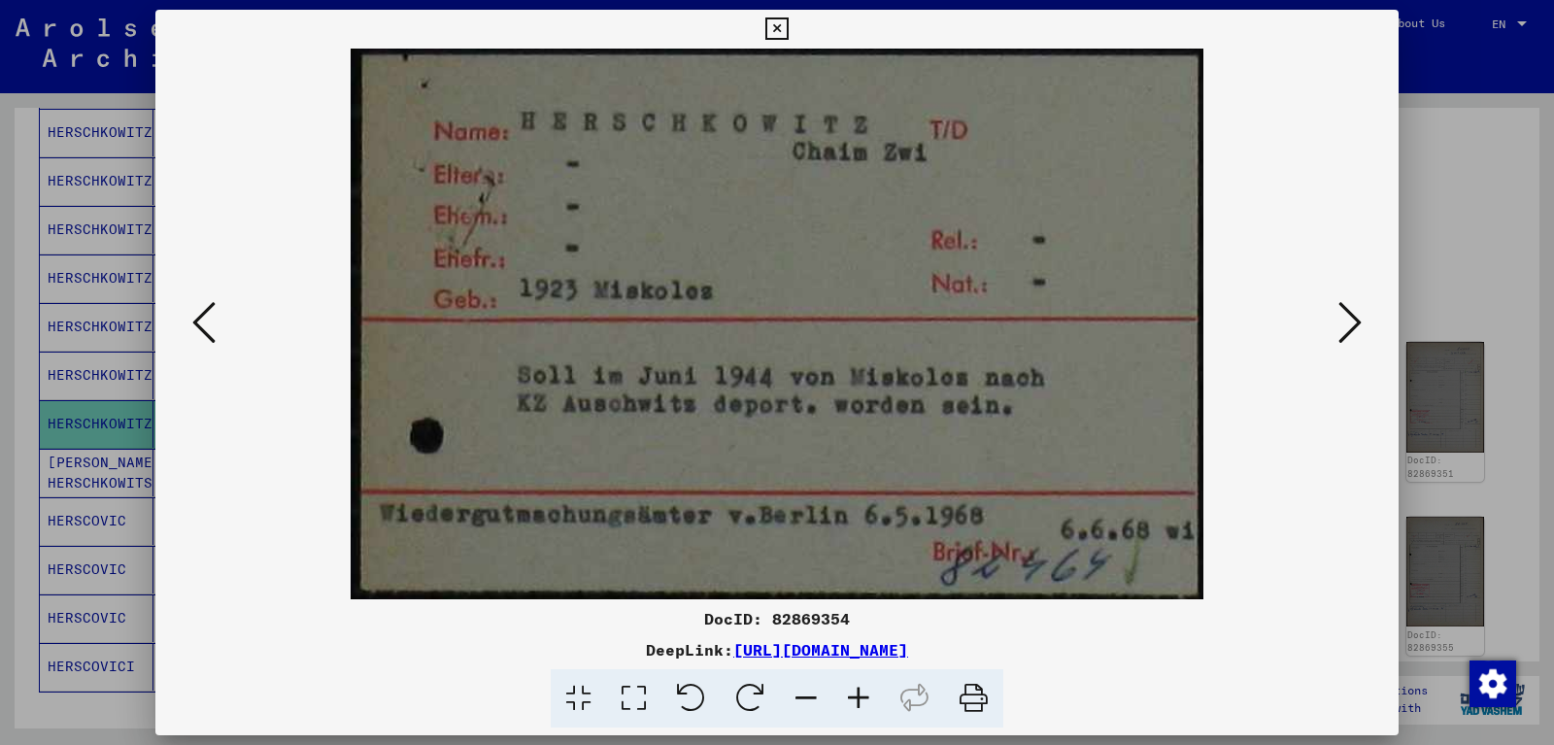
click at [1357, 323] on icon at bounding box center [1350, 322] width 23 height 47
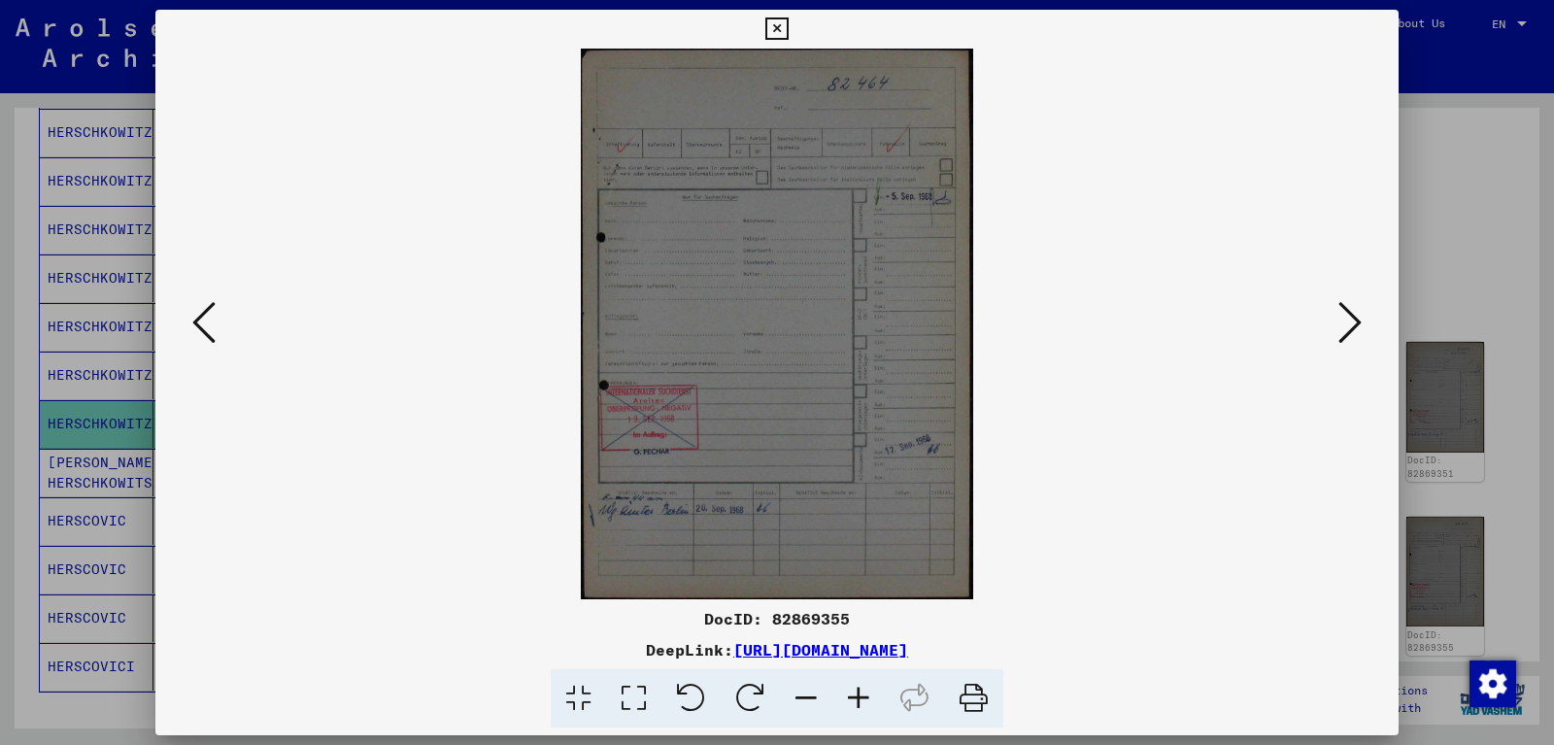
click at [1357, 323] on icon at bounding box center [1350, 322] width 23 height 47
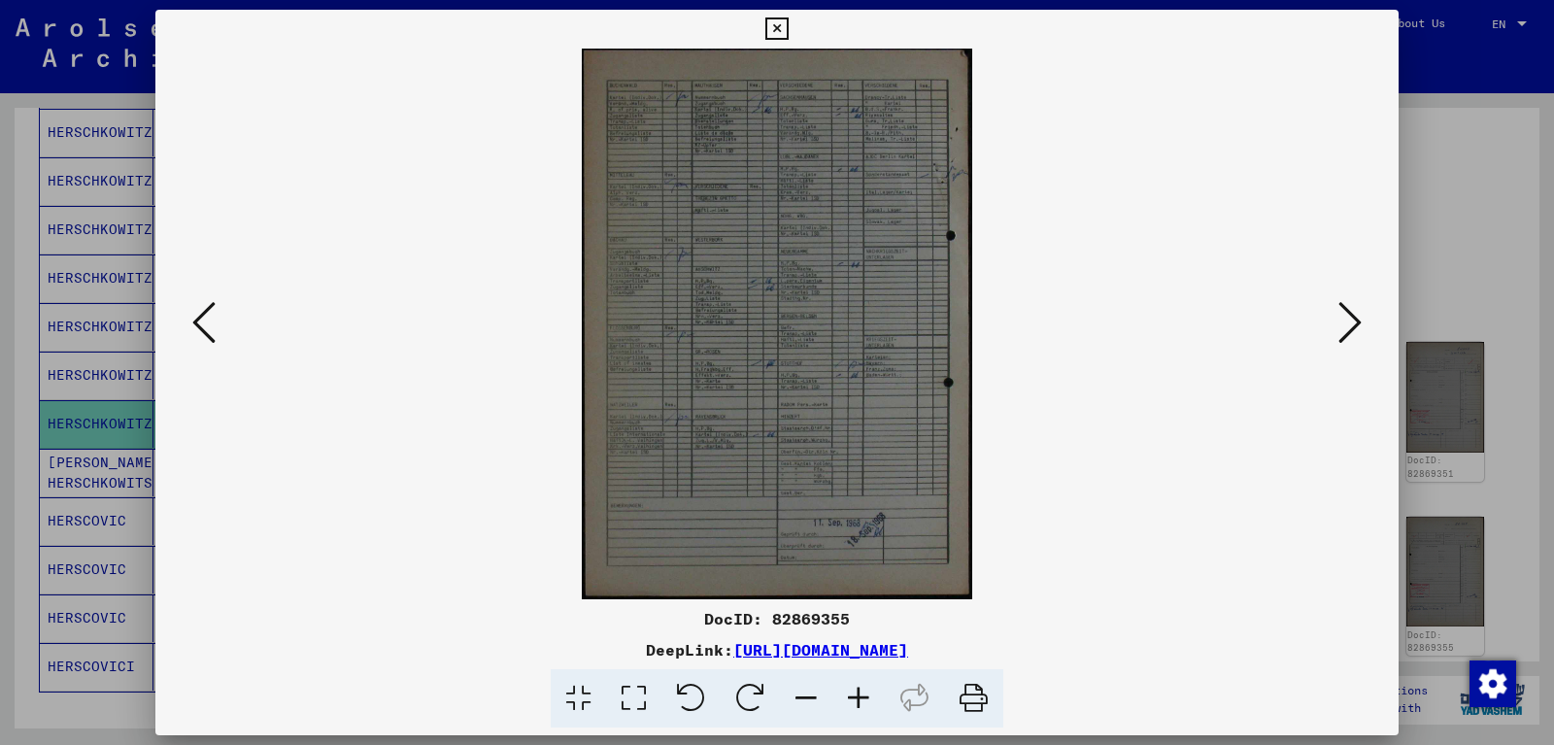
click at [1357, 323] on icon at bounding box center [1350, 322] width 23 height 47
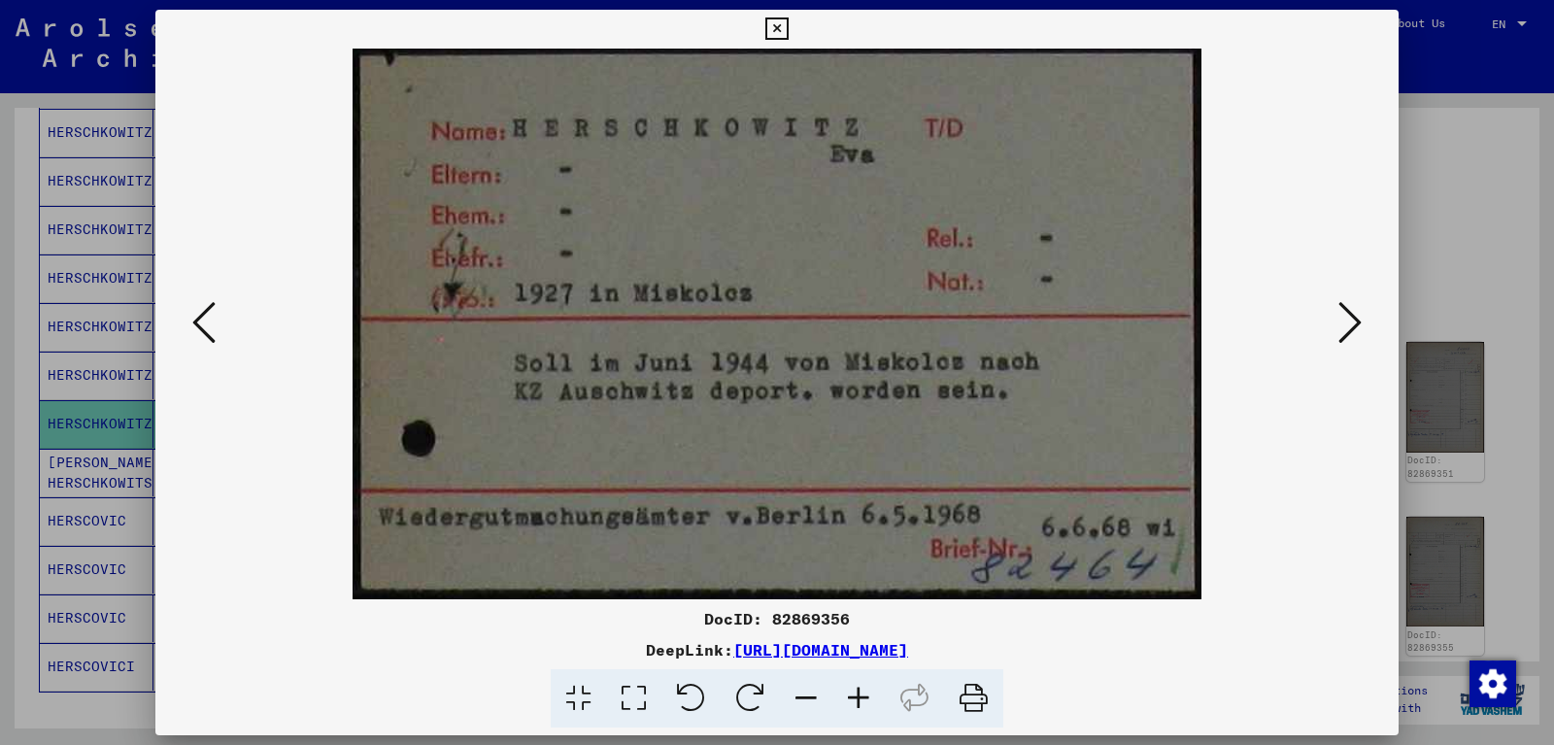
click at [1357, 323] on icon at bounding box center [1350, 322] width 23 height 47
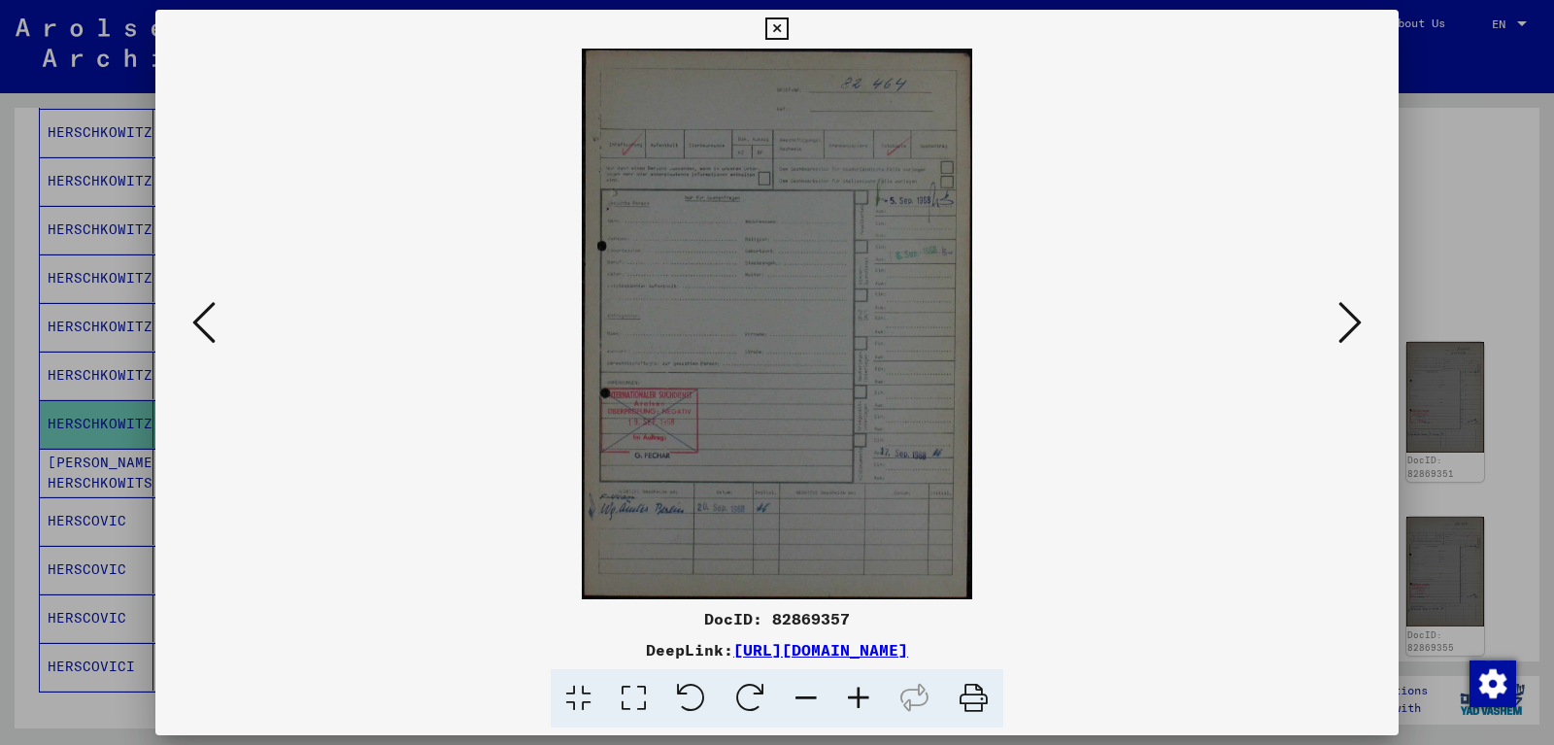
click at [1357, 323] on icon at bounding box center [1350, 322] width 23 height 47
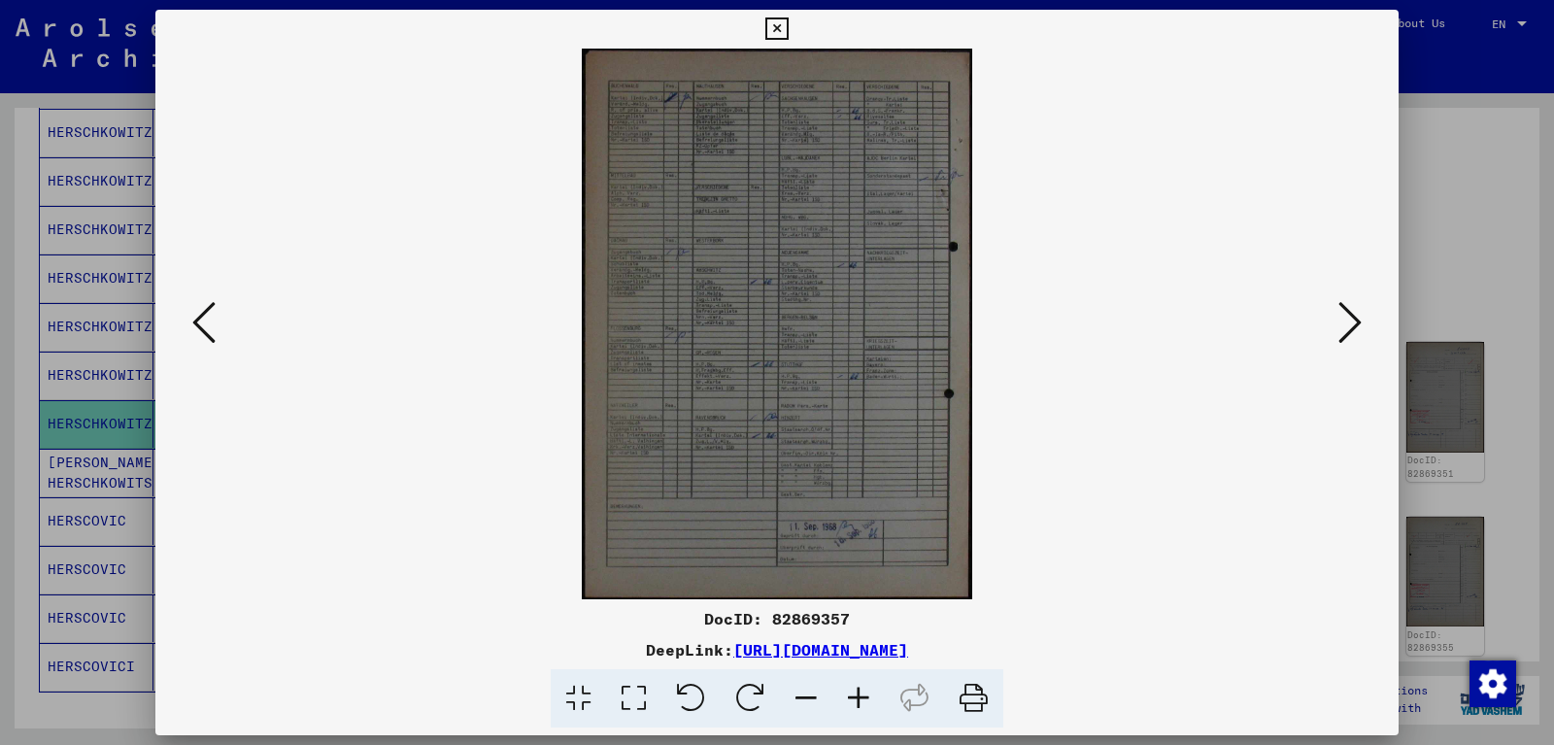
click at [1357, 323] on icon at bounding box center [1350, 322] width 23 height 47
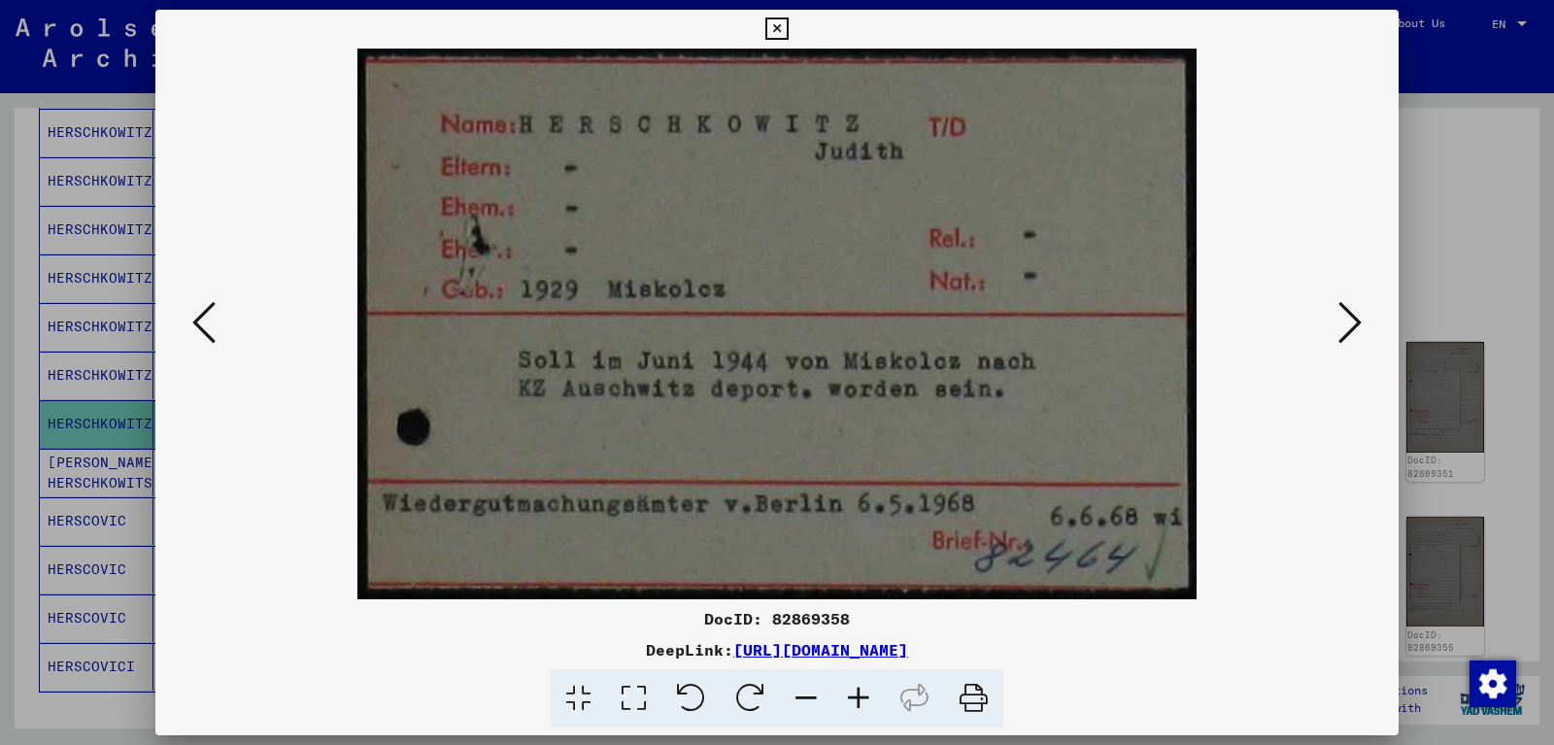
click at [1351, 325] on icon at bounding box center [1350, 322] width 23 height 47
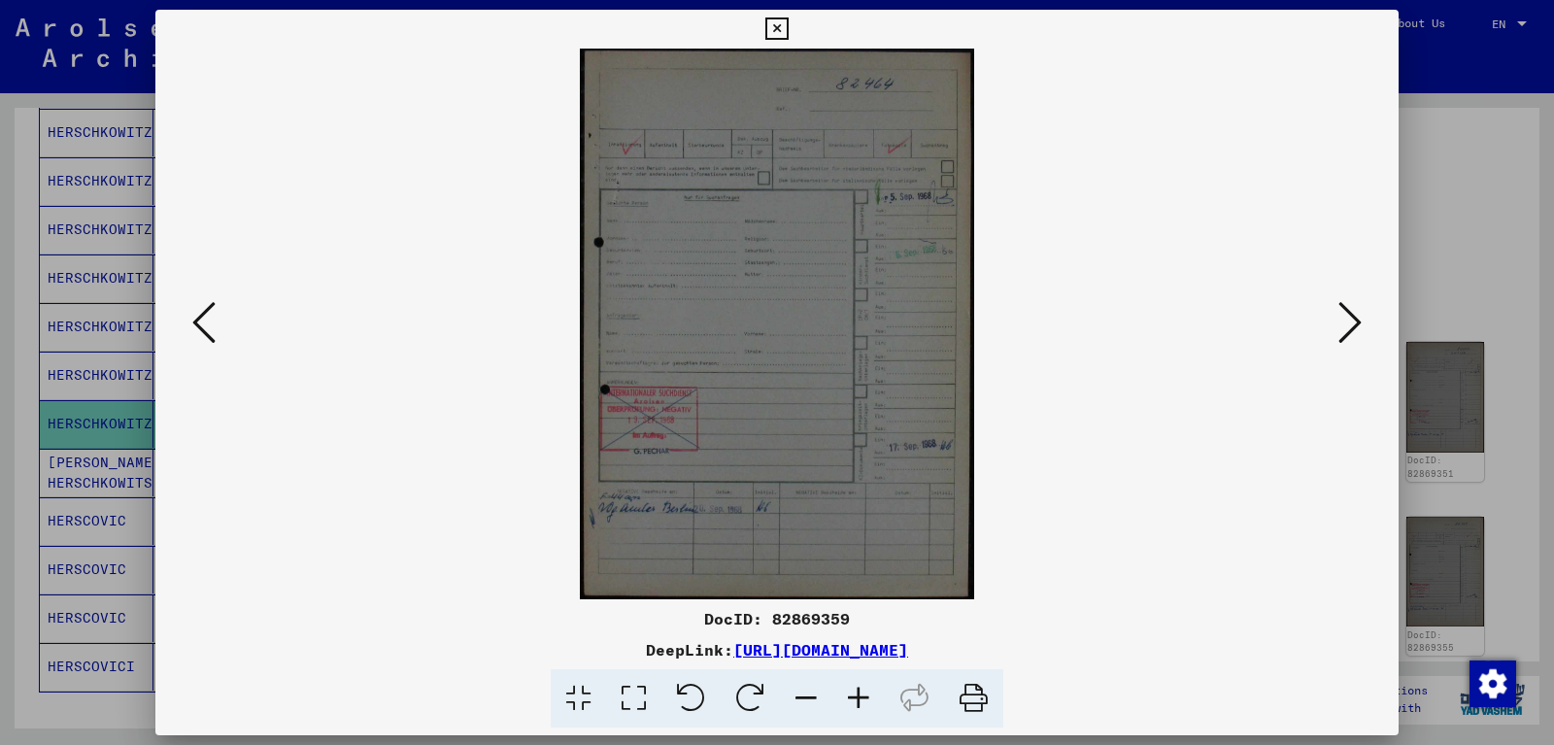
click at [1351, 325] on icon at bounding box center [1350, 322] width 23 height 47
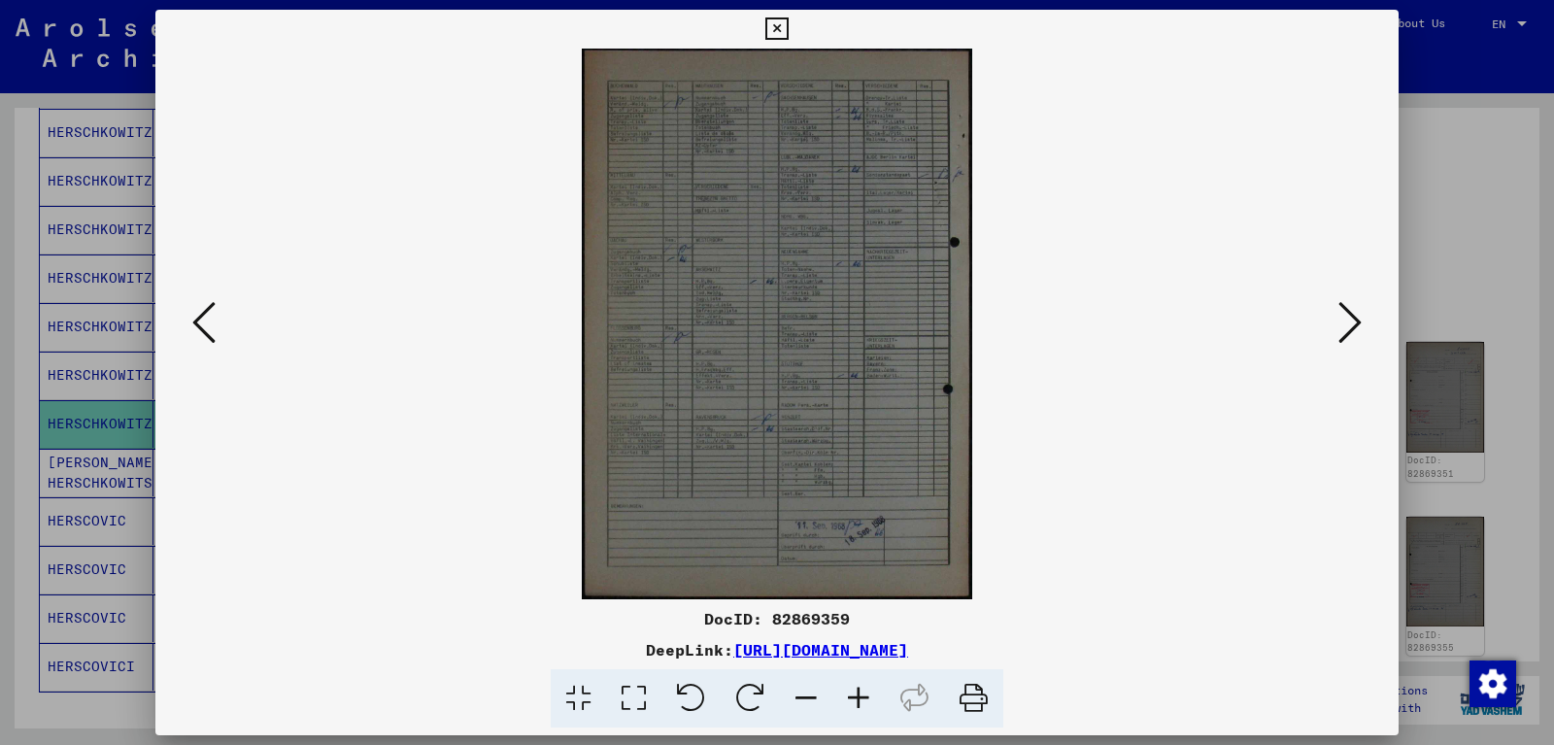
click at [1350, 325] on icon at bounding box center [1350, 322] width 23 height 47
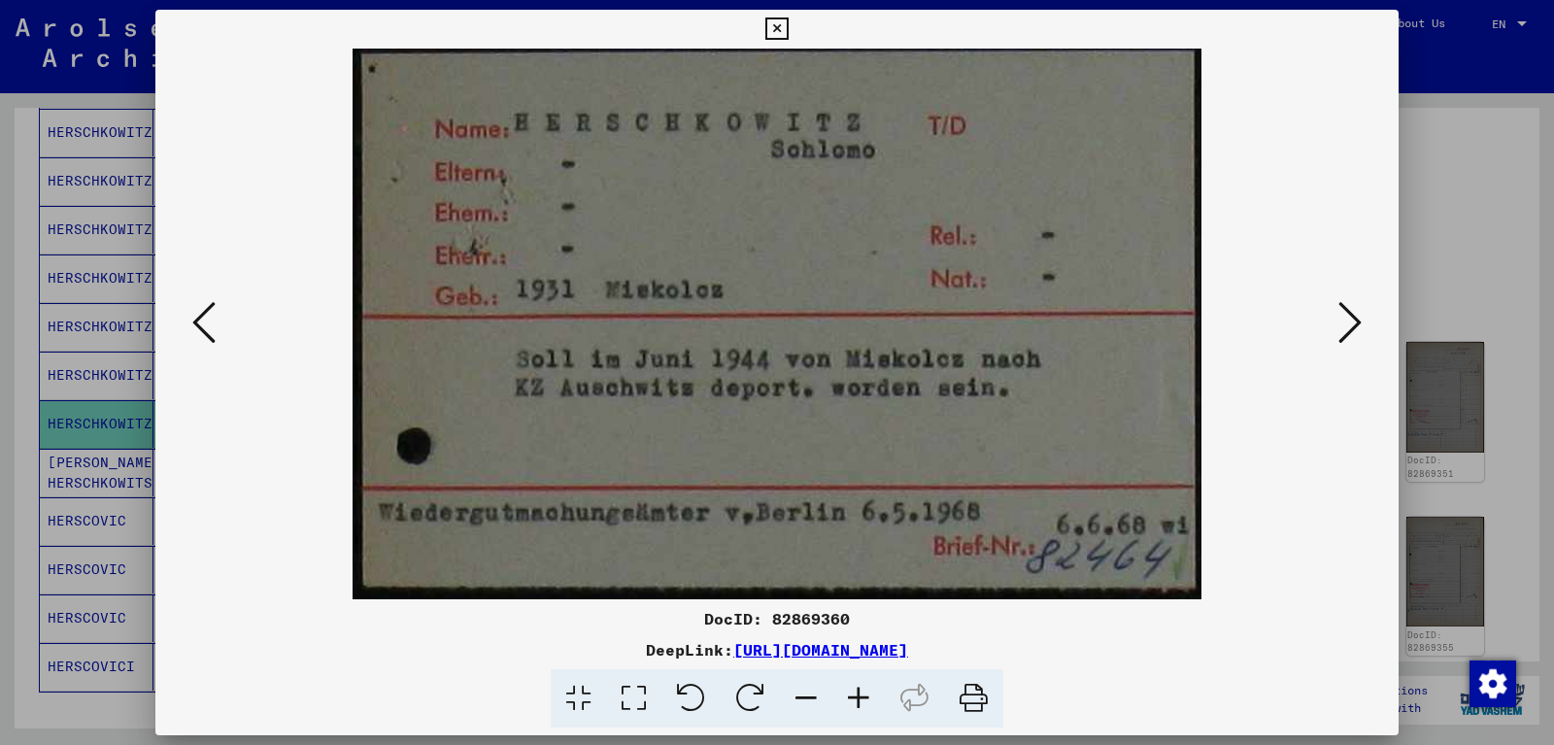
click at [1357, 329] on icon at bounding box center [1350, 322] width 23 height 47
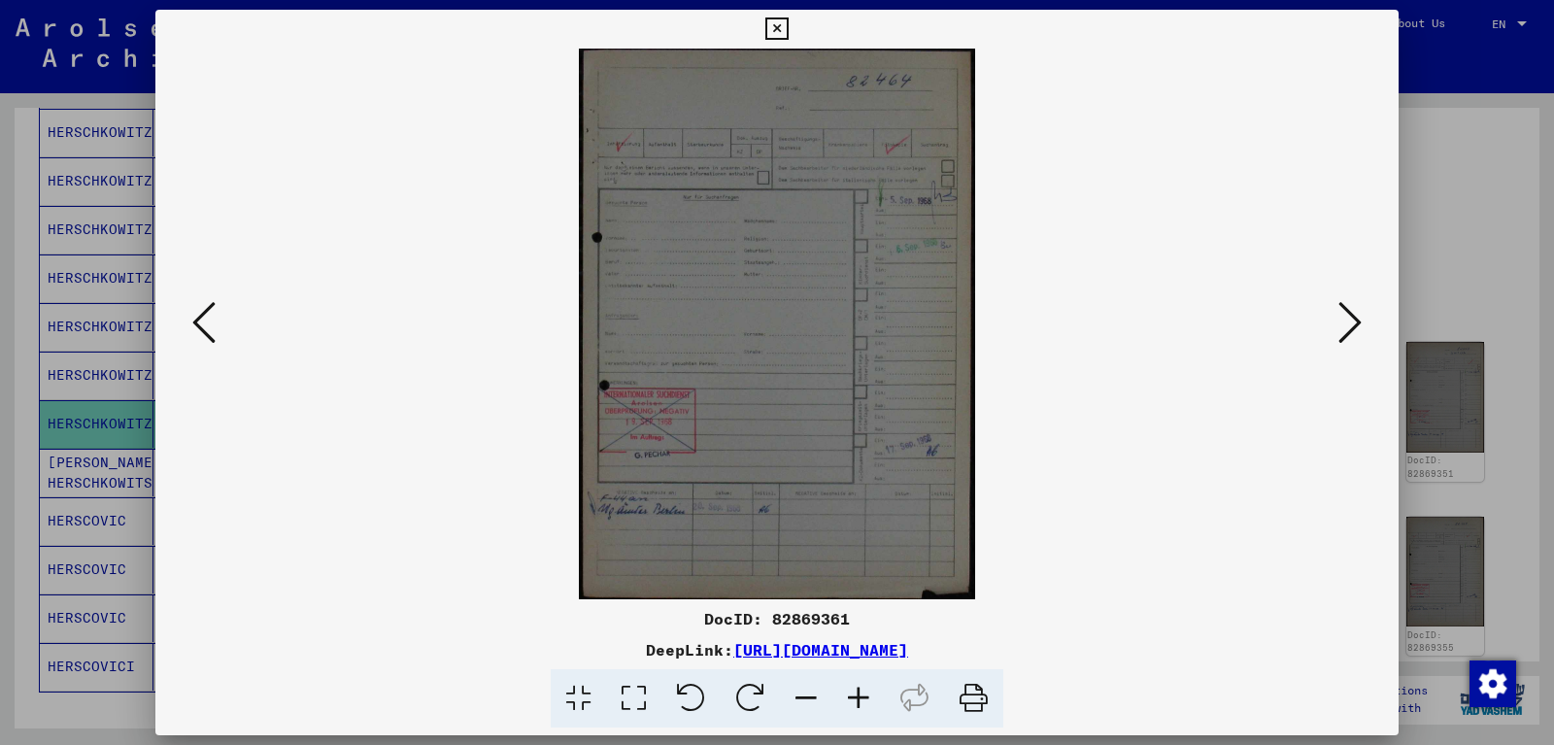
click at [1357, 329] on icon at bounding box center [1350, 322] width 23 height 47
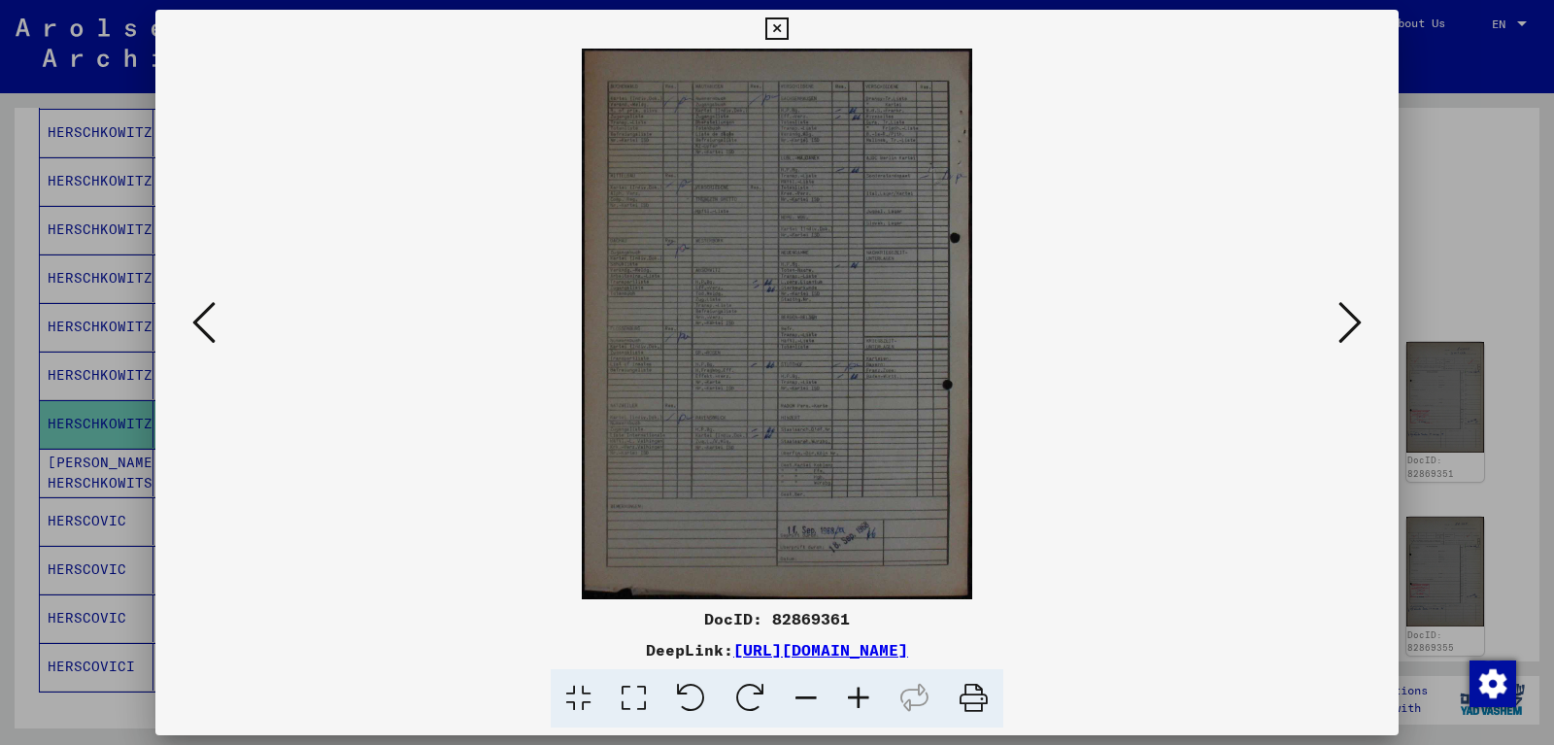
click at [1357, 329] on icon at bounding box center [1350, 322] width 23 height 47
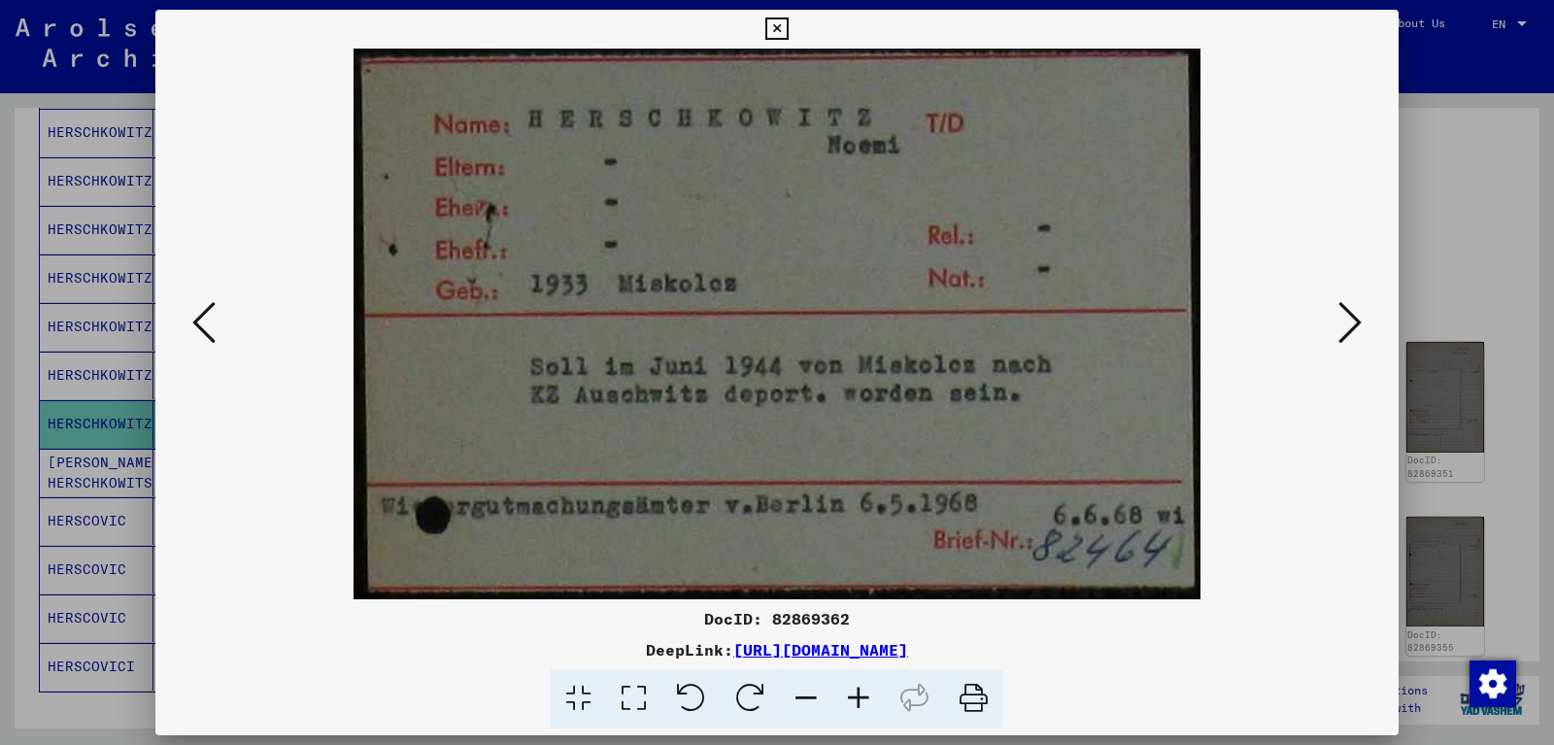
click at [1348, 328] on icon at bounding box center [1350, 322] width 23 height 47
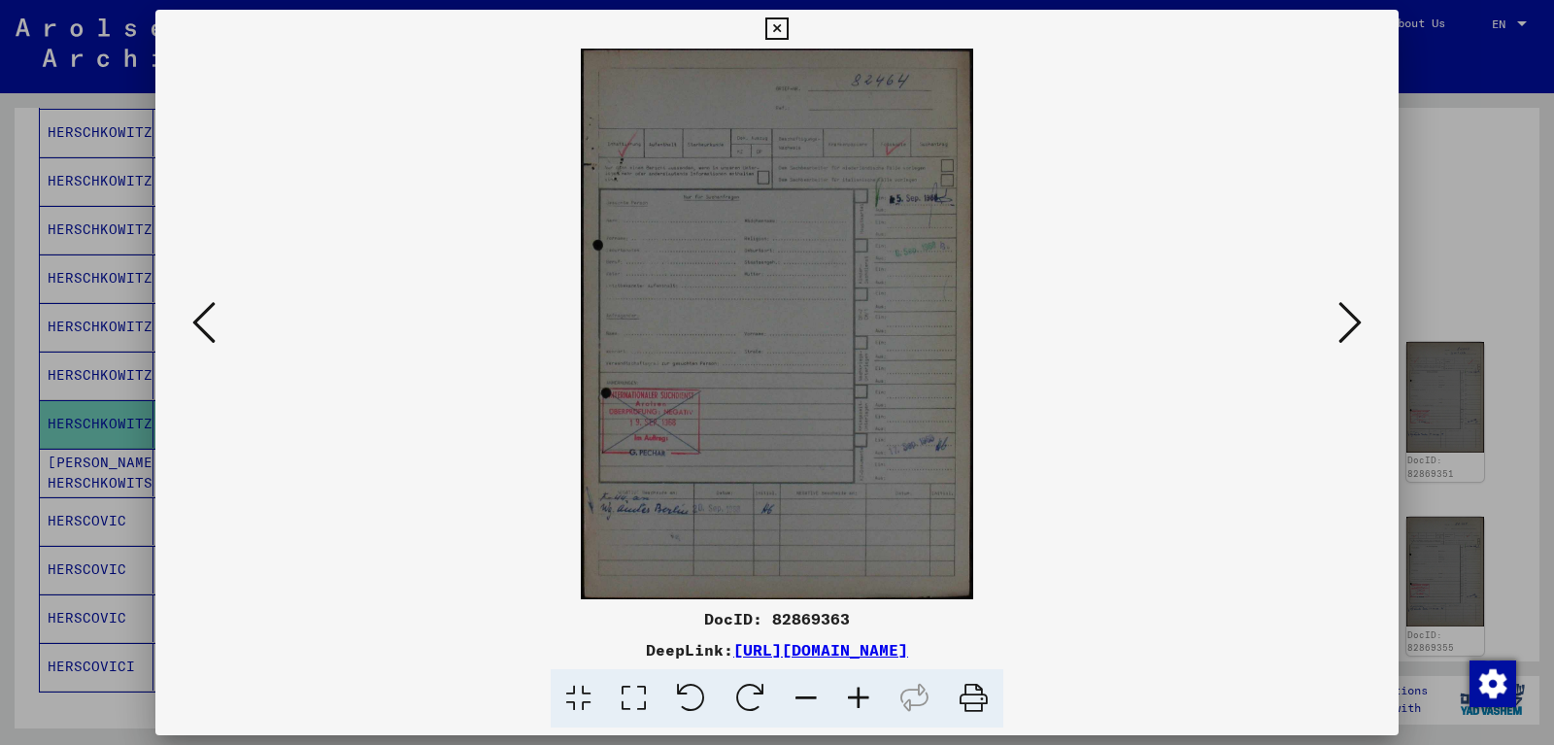
click at [1348, 328] on icon at bounding box center [1350, 322] width 23 height 47
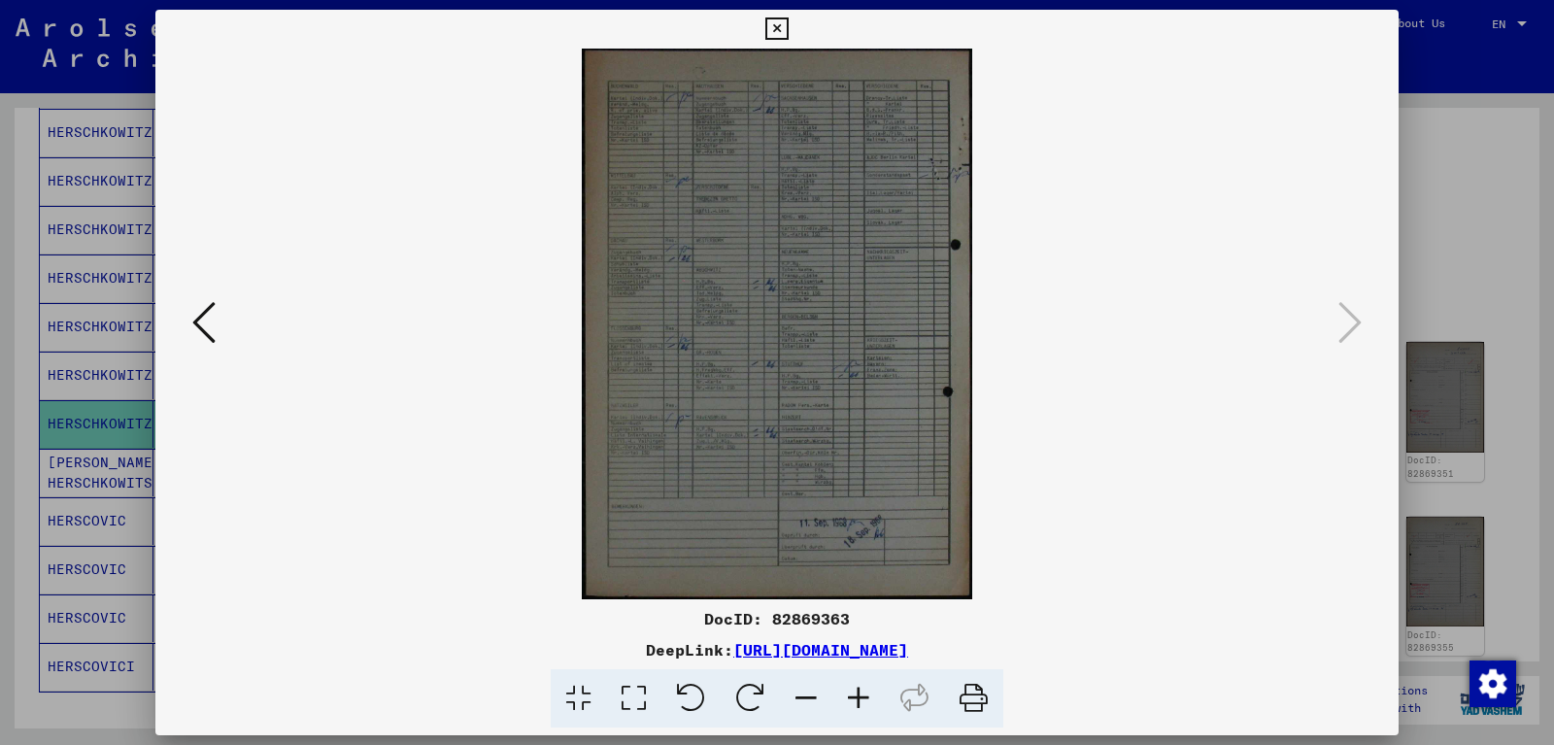
click at [788, 28] on icon at bounding box center [777, 28] width 22 height 23
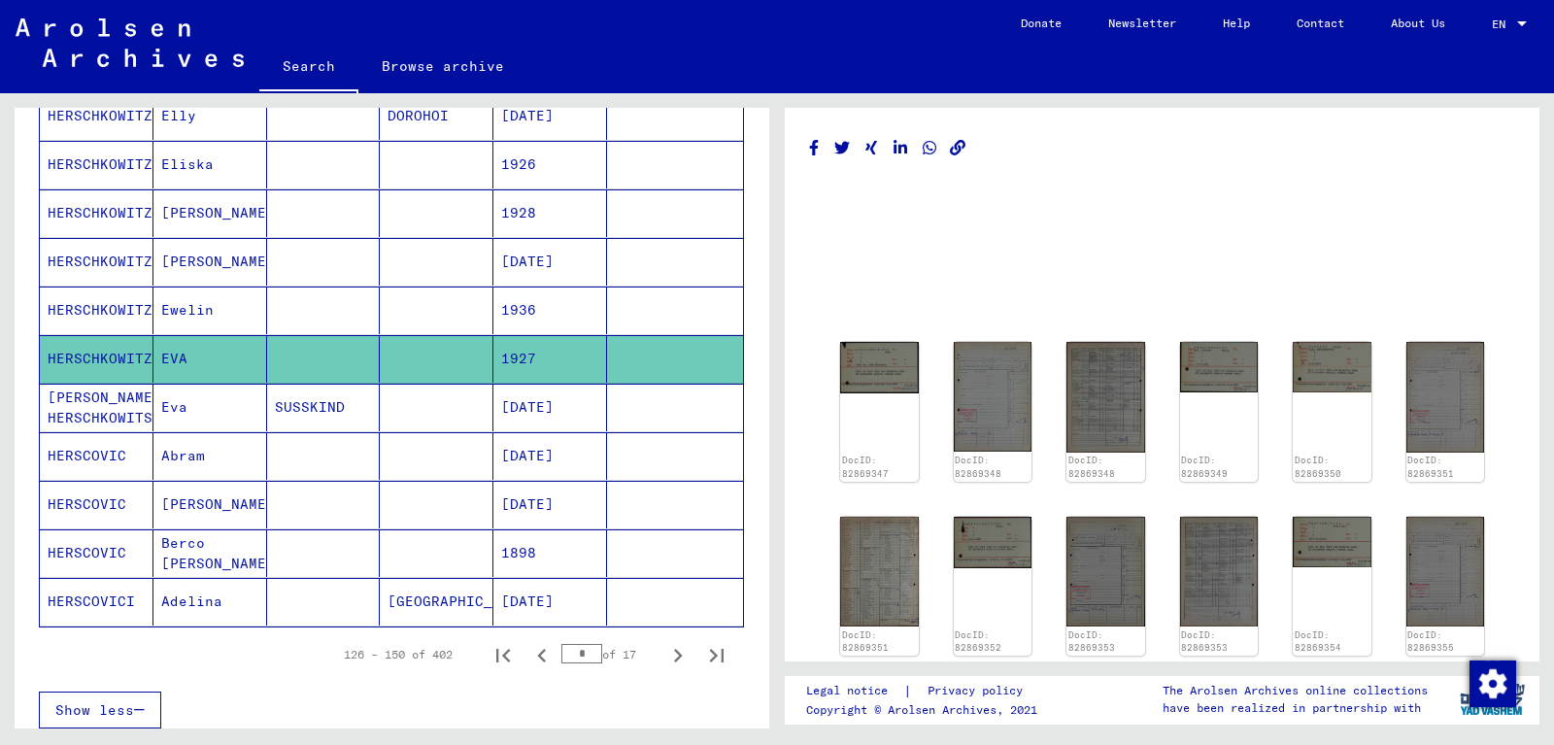
scroll to position [1021, 0]
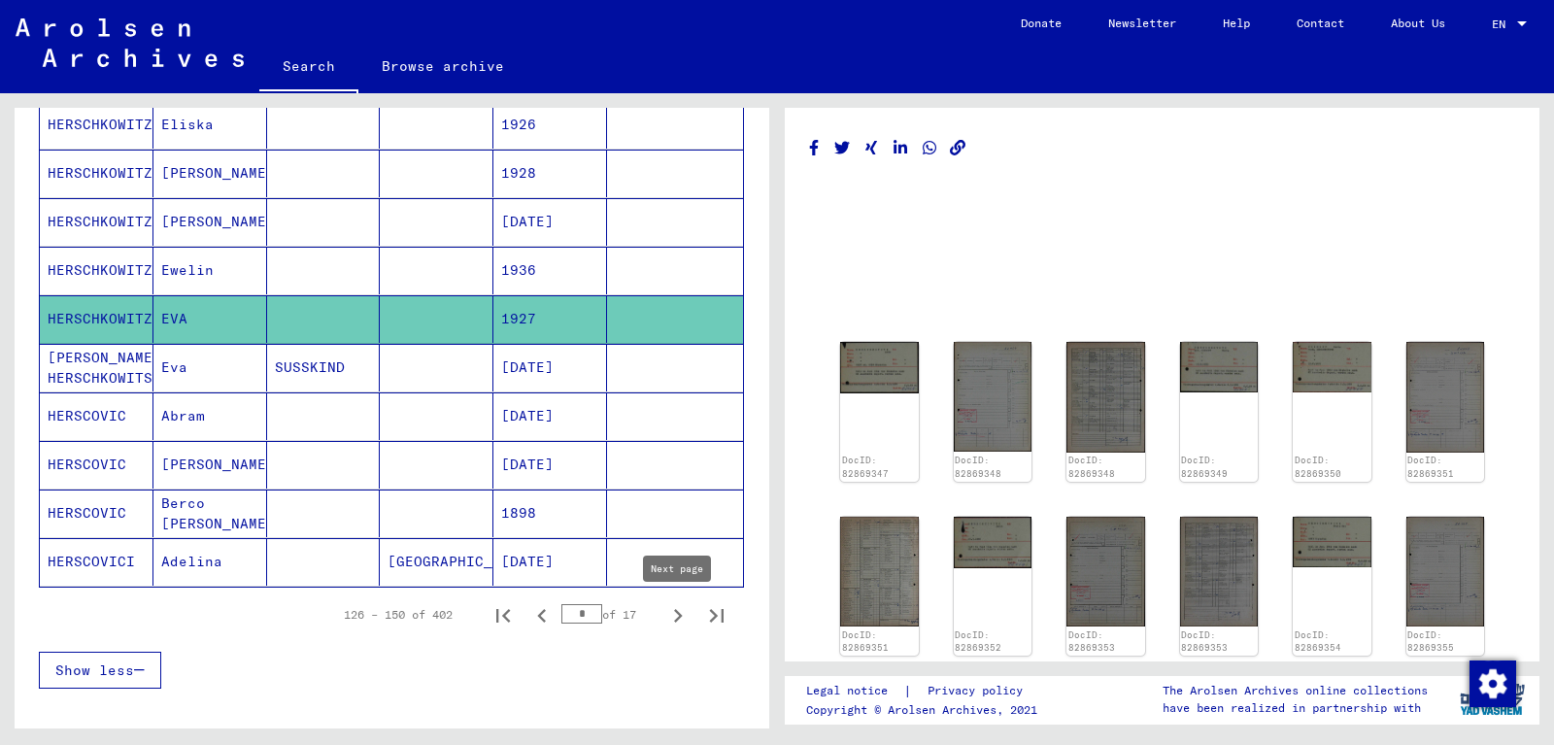
click at [677, 614] on icon "Next page" at bounding box center [678, 615] width 27 height 27
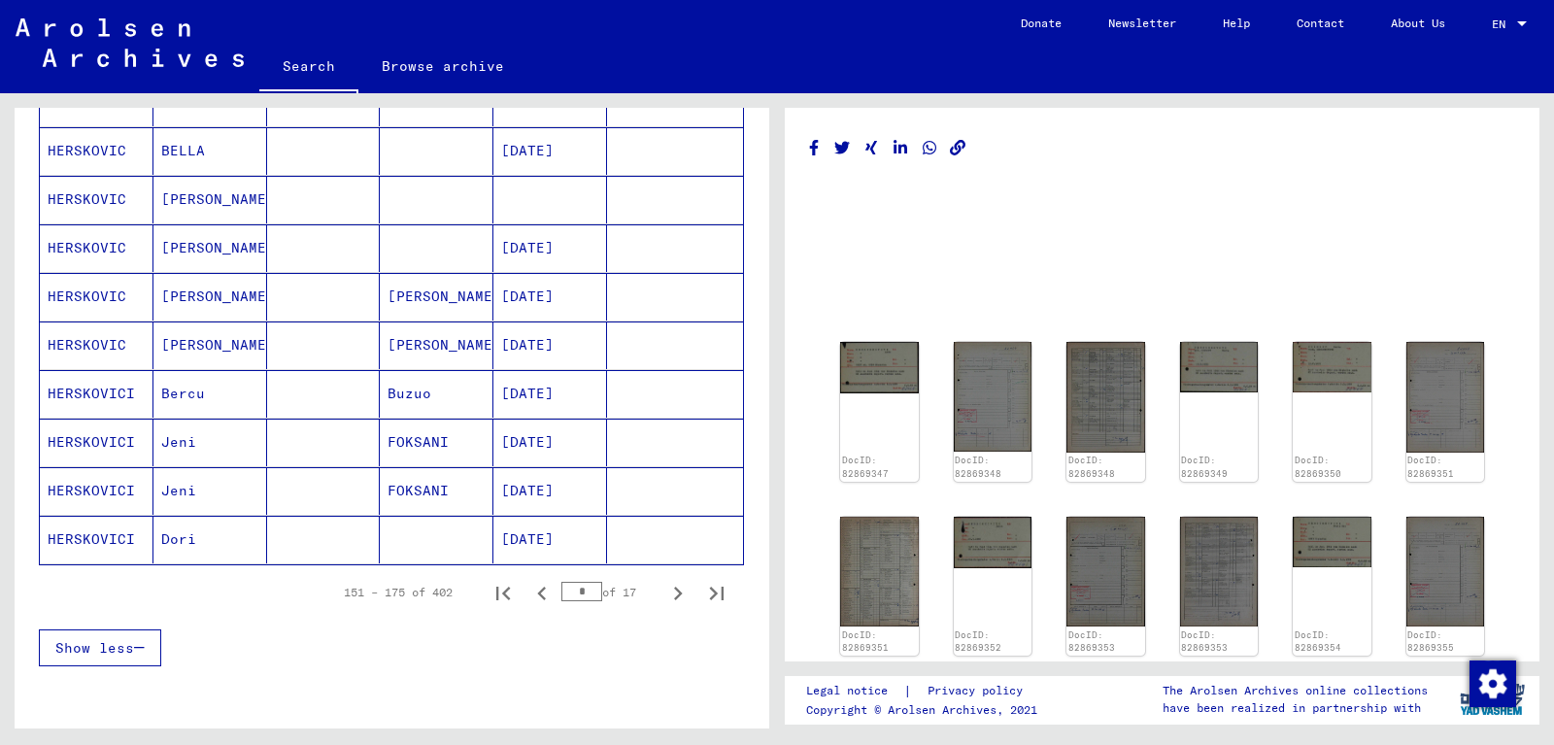
scroll to position [1049, 0]
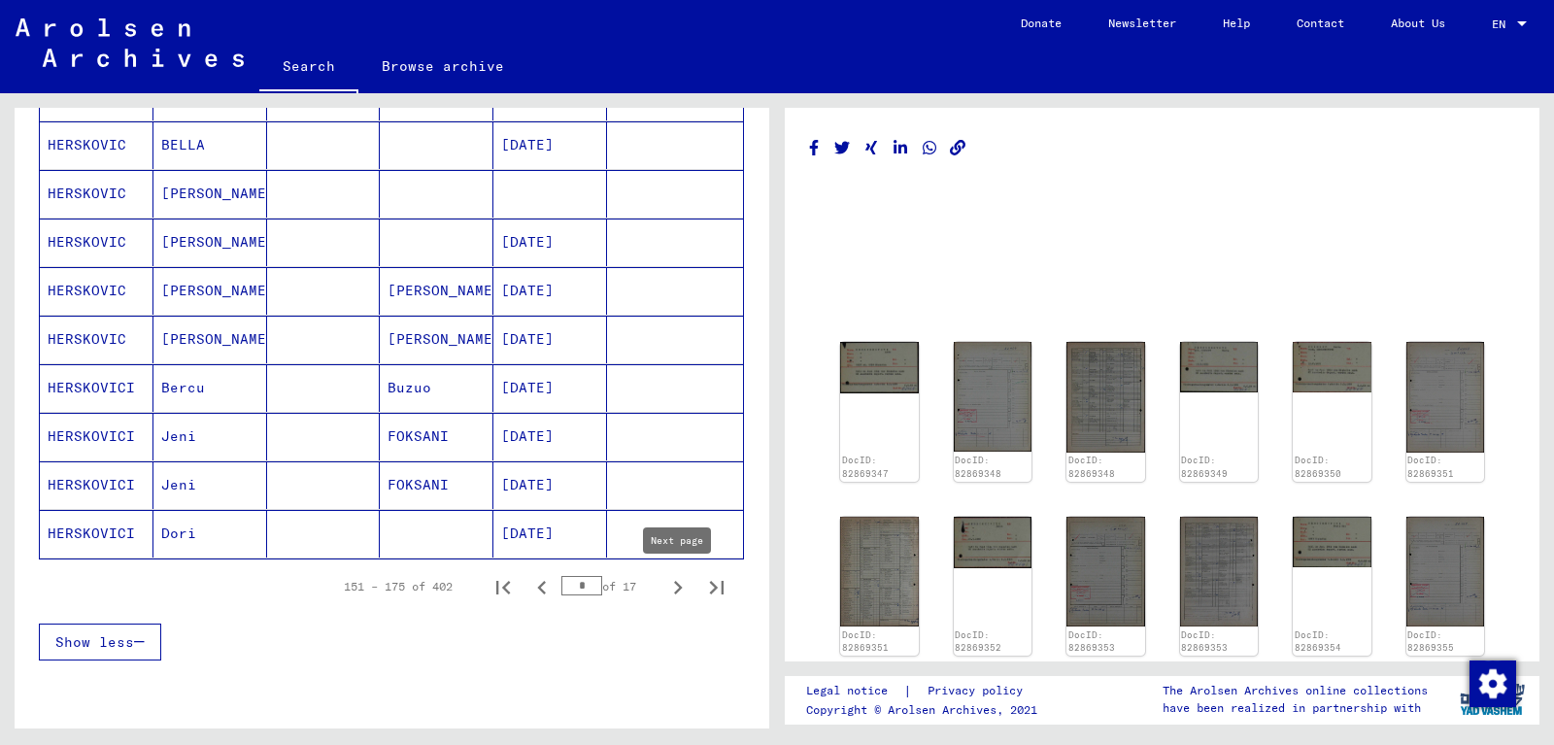
click at [676, 587] on icon "Next page" at bounding box center [678, 587] width 27 height 27
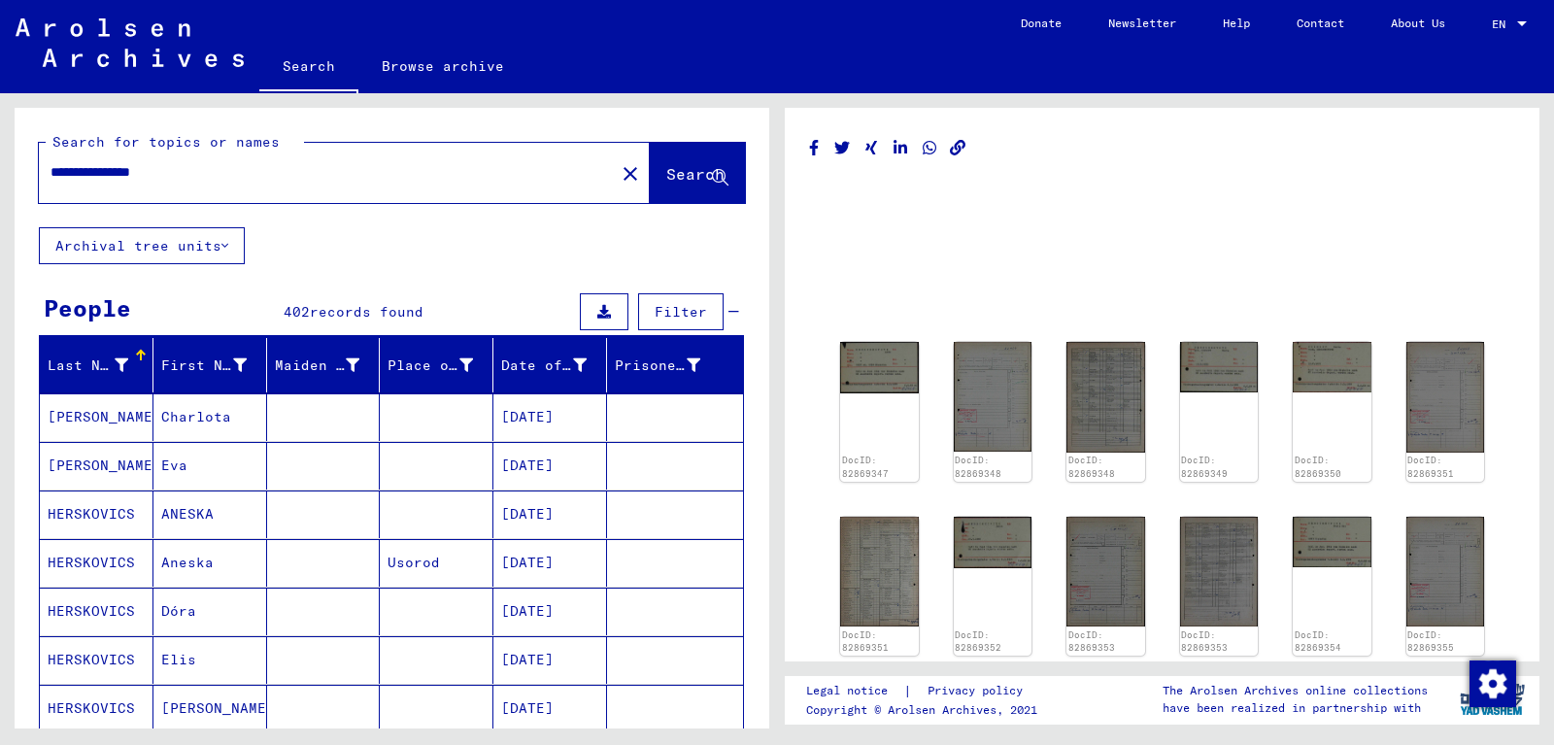
scroll to position [105, 0]
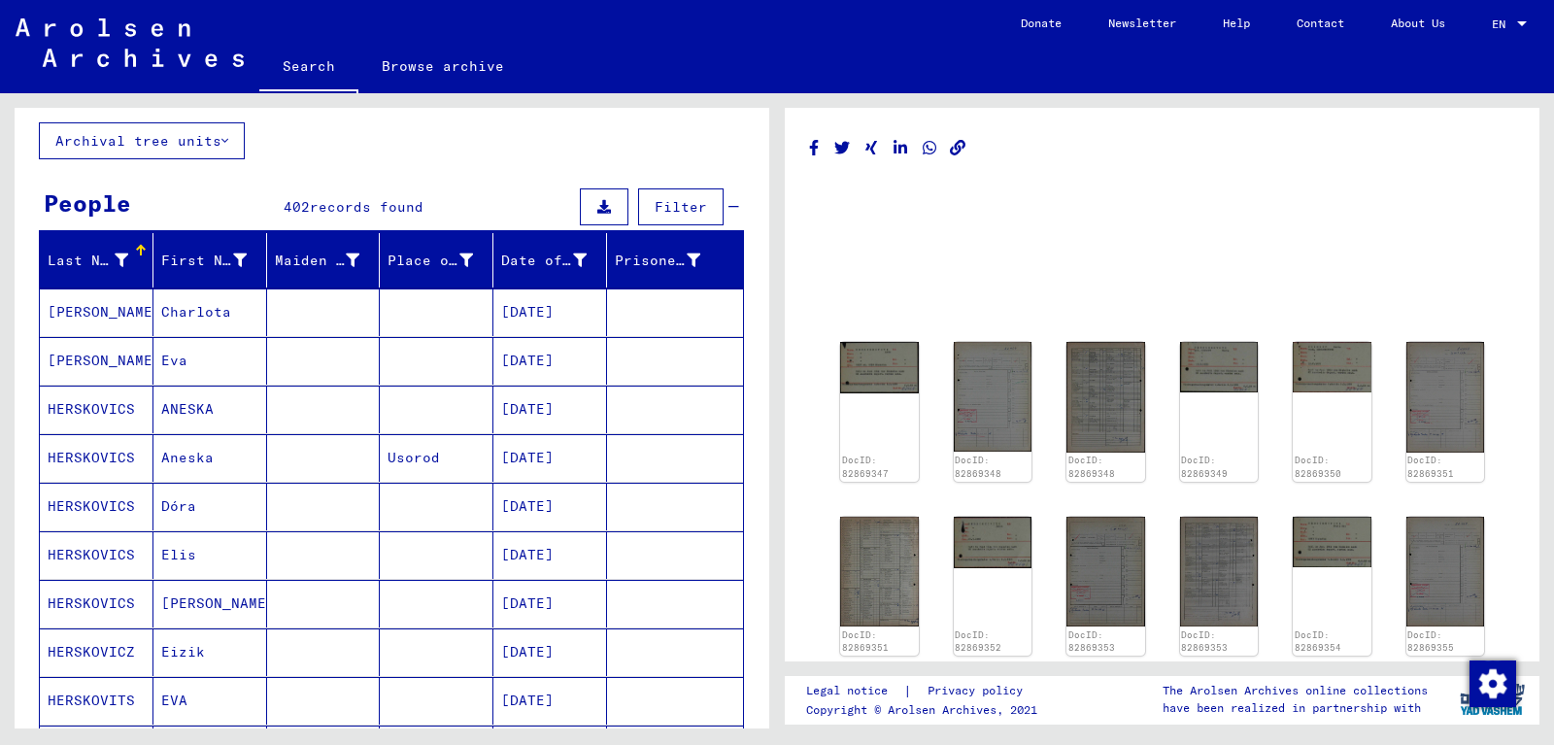
click at [129, 356] on mat-cell "[PERSON_NAME]" at bounding box center [97, 361] width 114 height 48
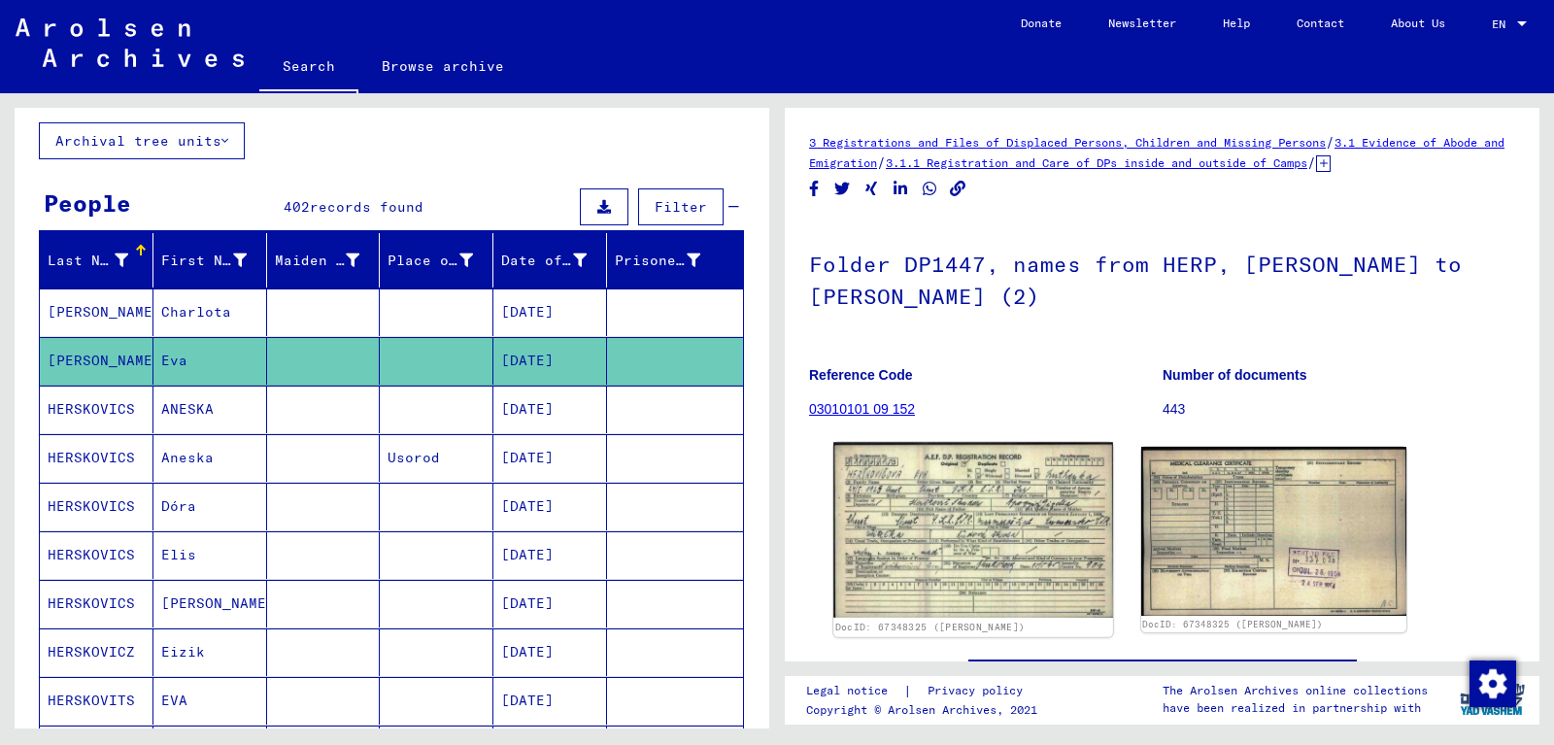
click at [958, 473] on img at bounding box center [973, 530] width 279 height 176
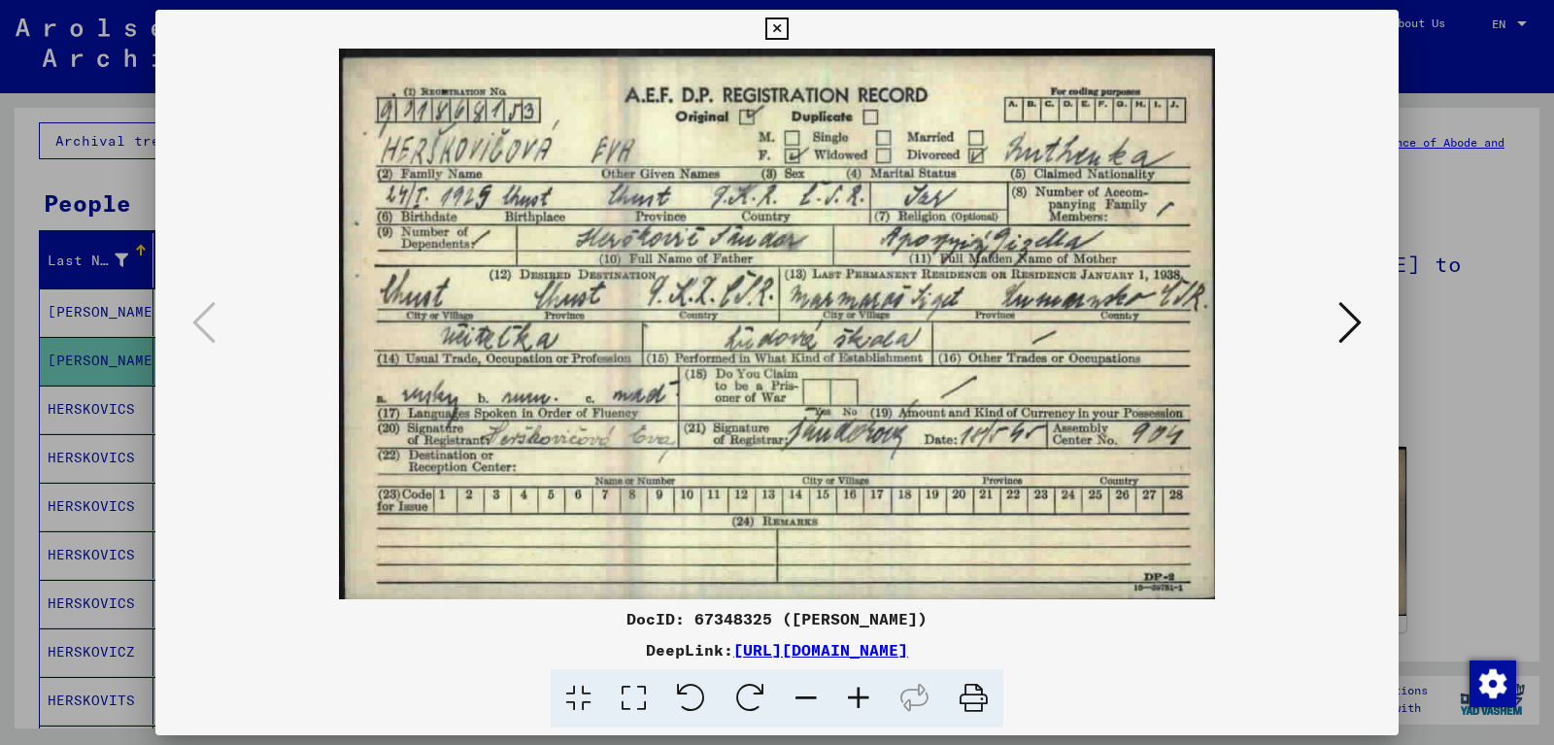
click at [788, 23] on icon at bounding box center [777, 28] width 22 height 23
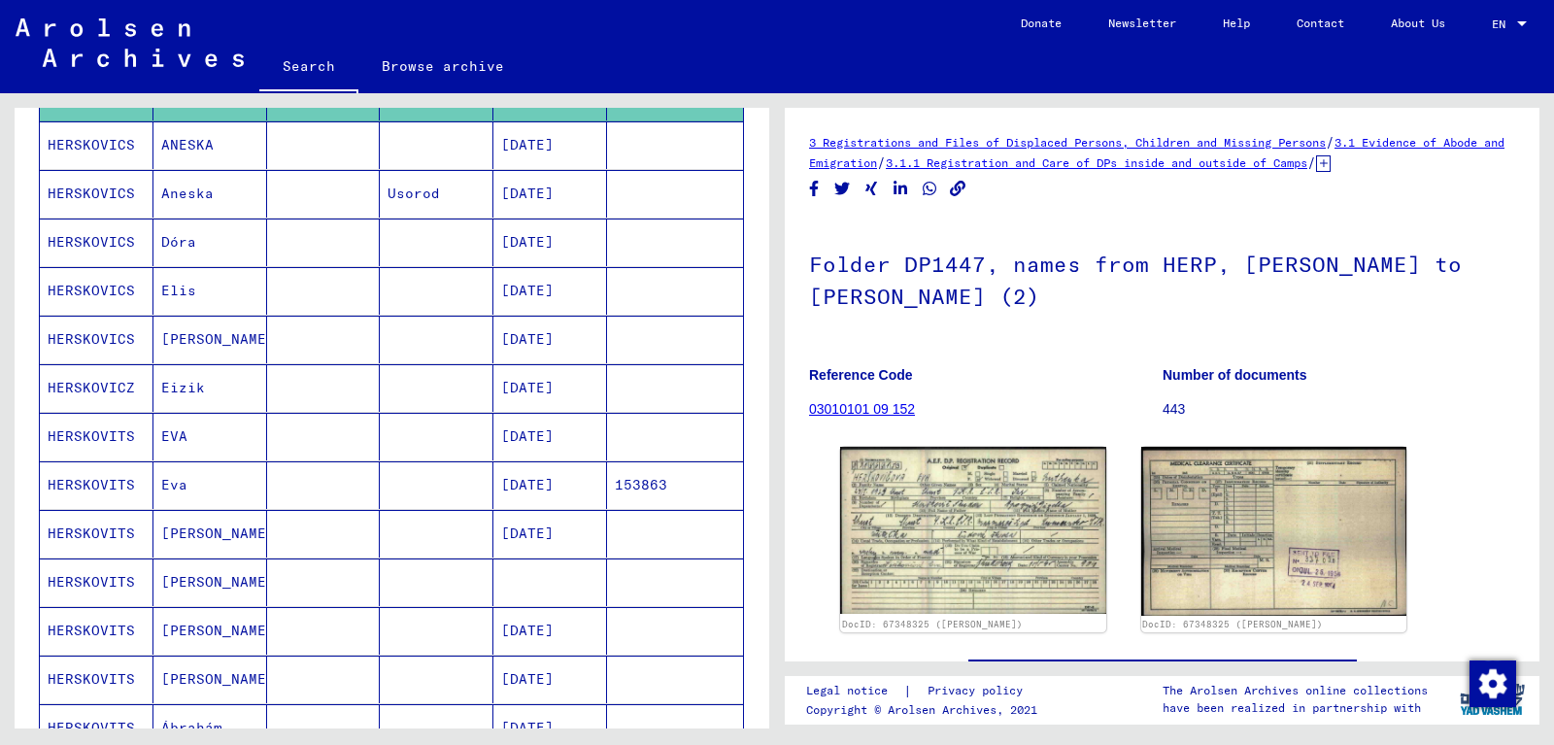
scroll to position [420, 0]
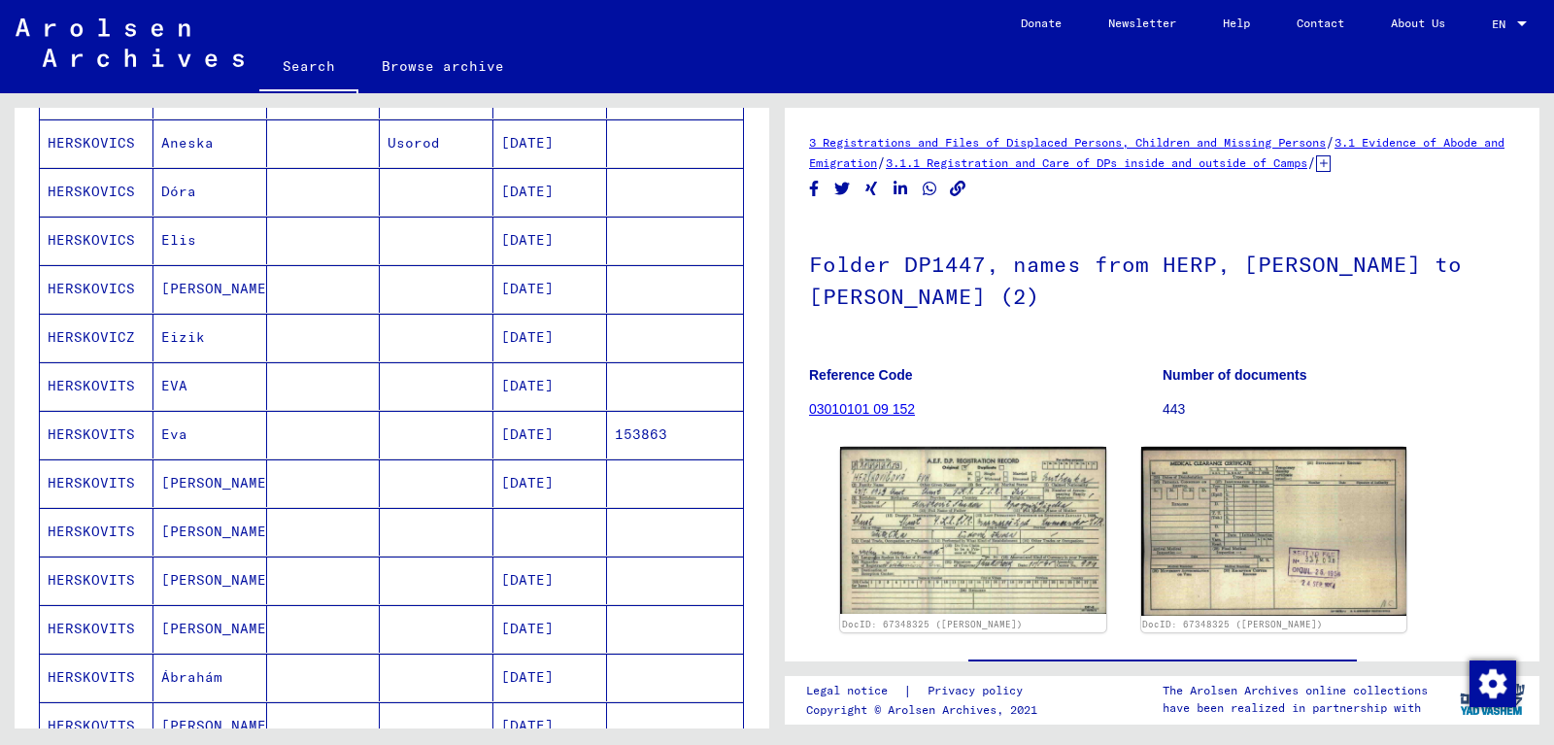
click at [120, 390] on mat-cell "HERSKOVITS" at bounding box center [97, 386] width 114 height 48
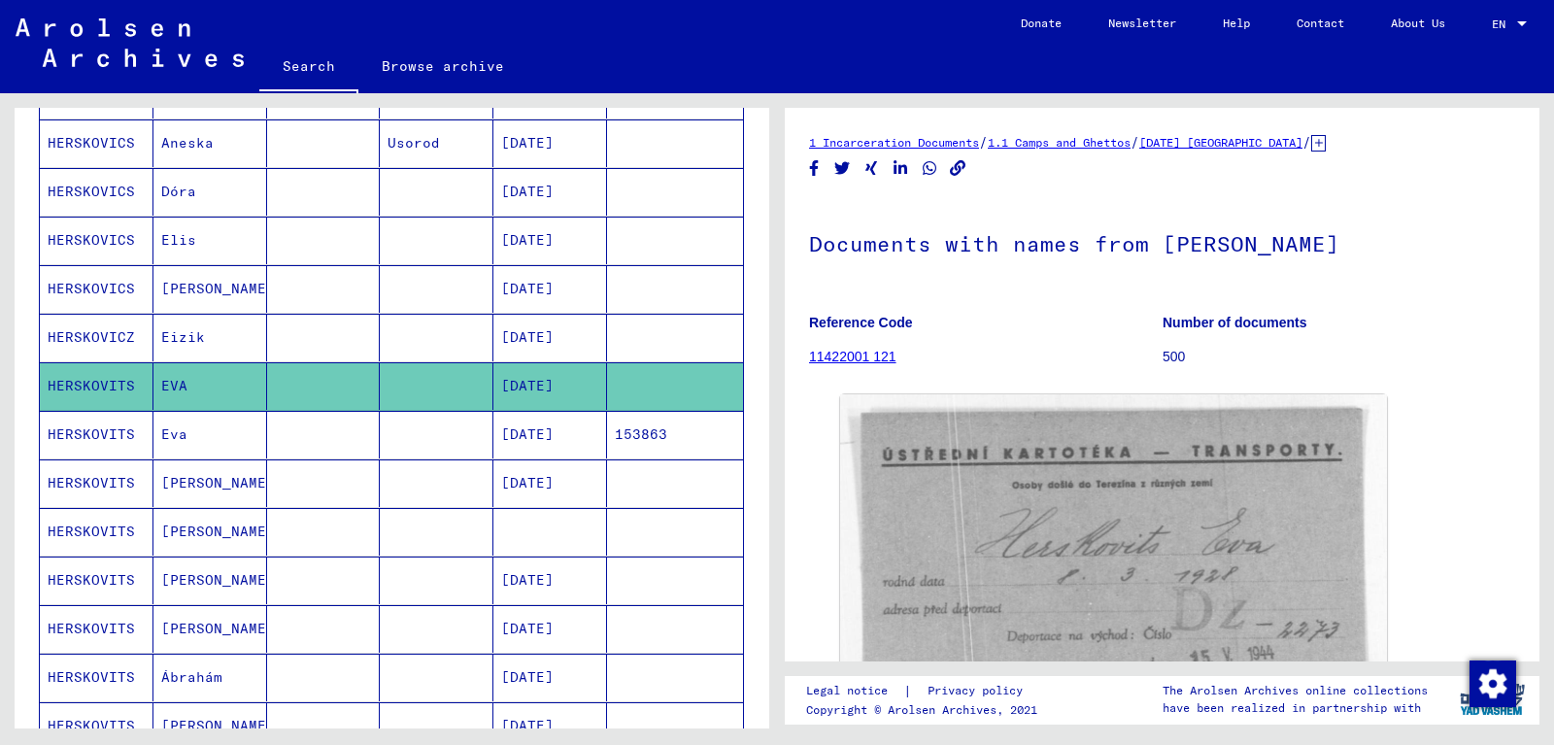
click at [104, 430] on mat-cell "HERSKOVITS" at bounding box center [97, 435] width 114 height 48
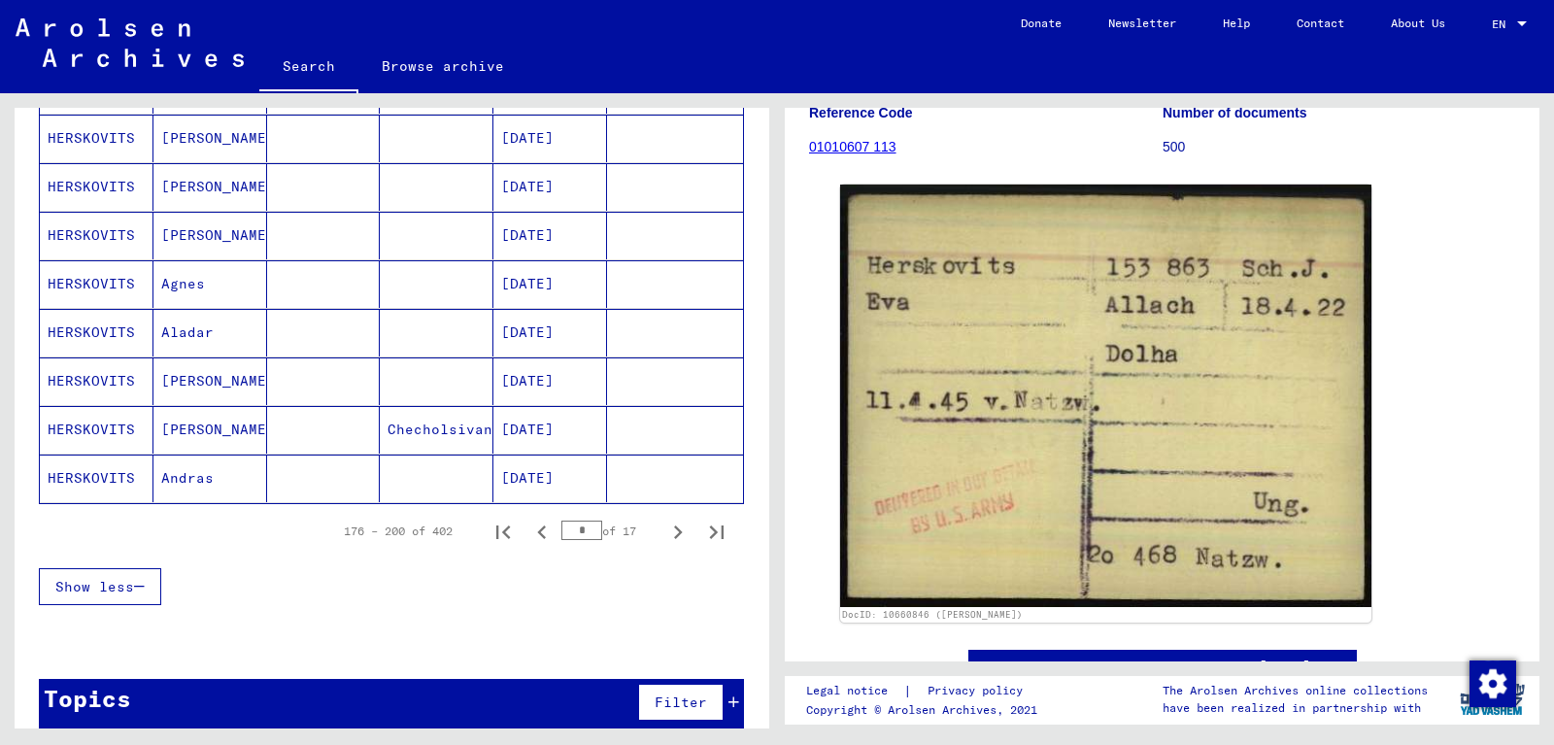
scroll to position [1126, 0]
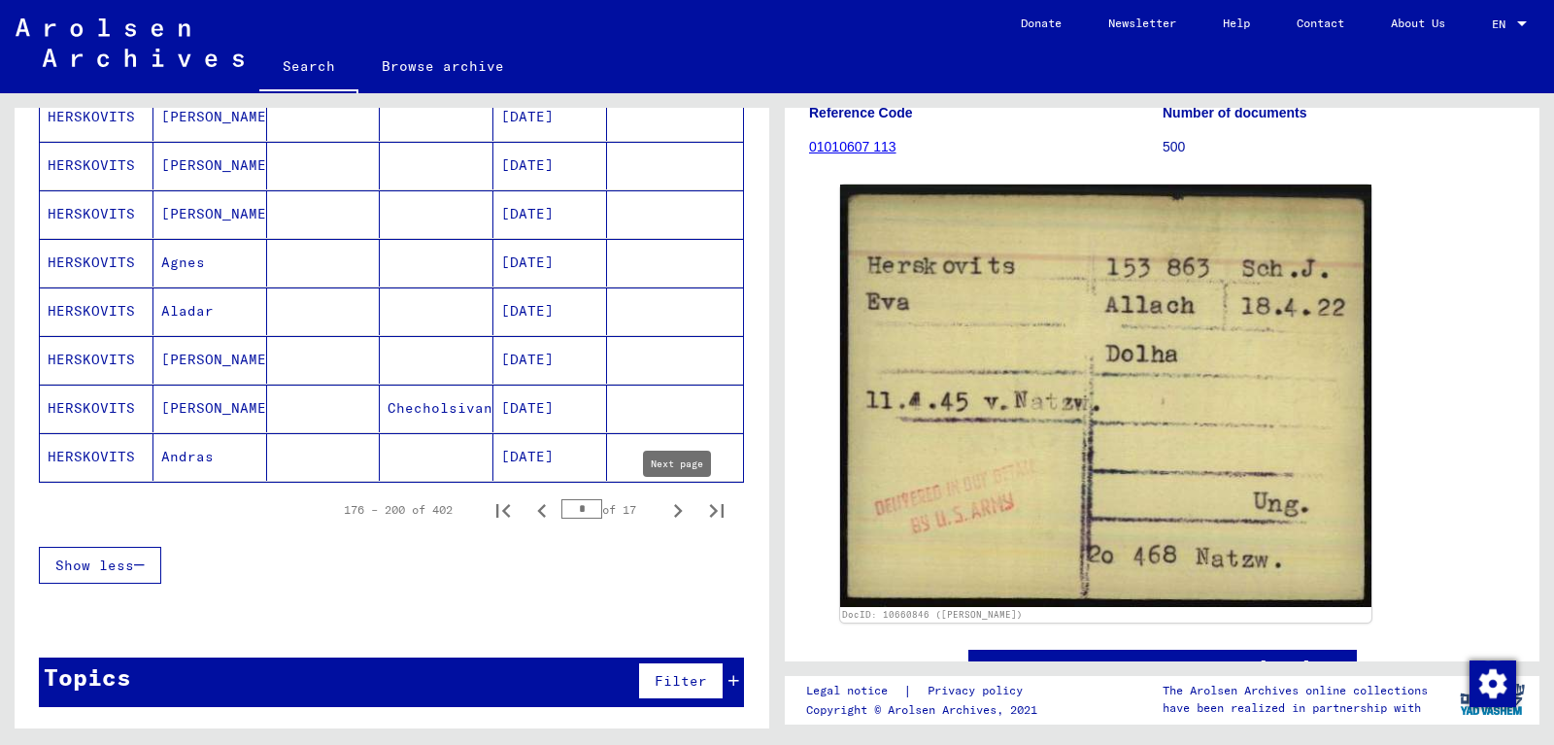
click at [673, 506] on icon "Next page" at bounding box center [678, 510] width 27 height 27
click at [677, 513] on icon "Next page" at bounding box center [678, 510] width 27 height 27
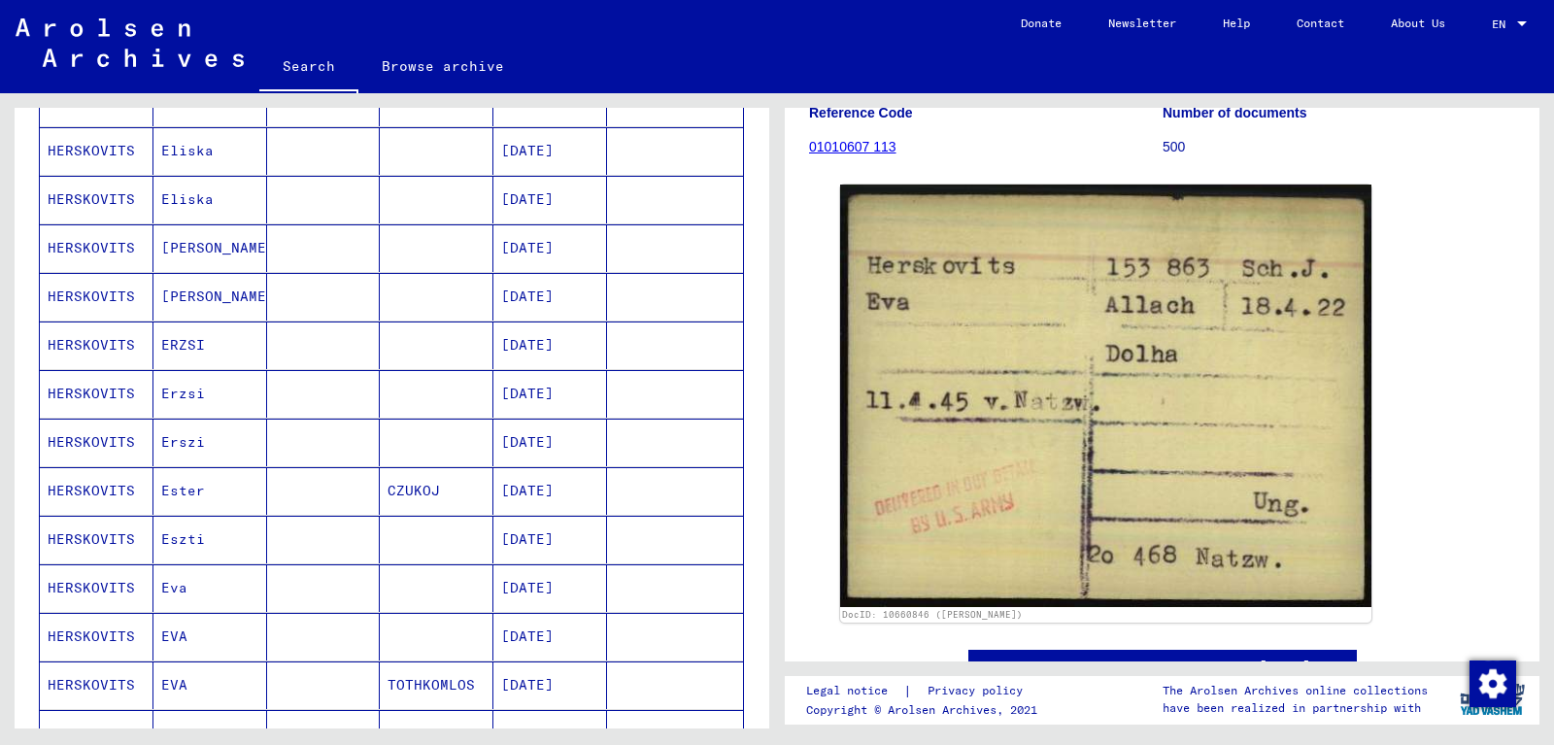
scroll to position [420, 0]
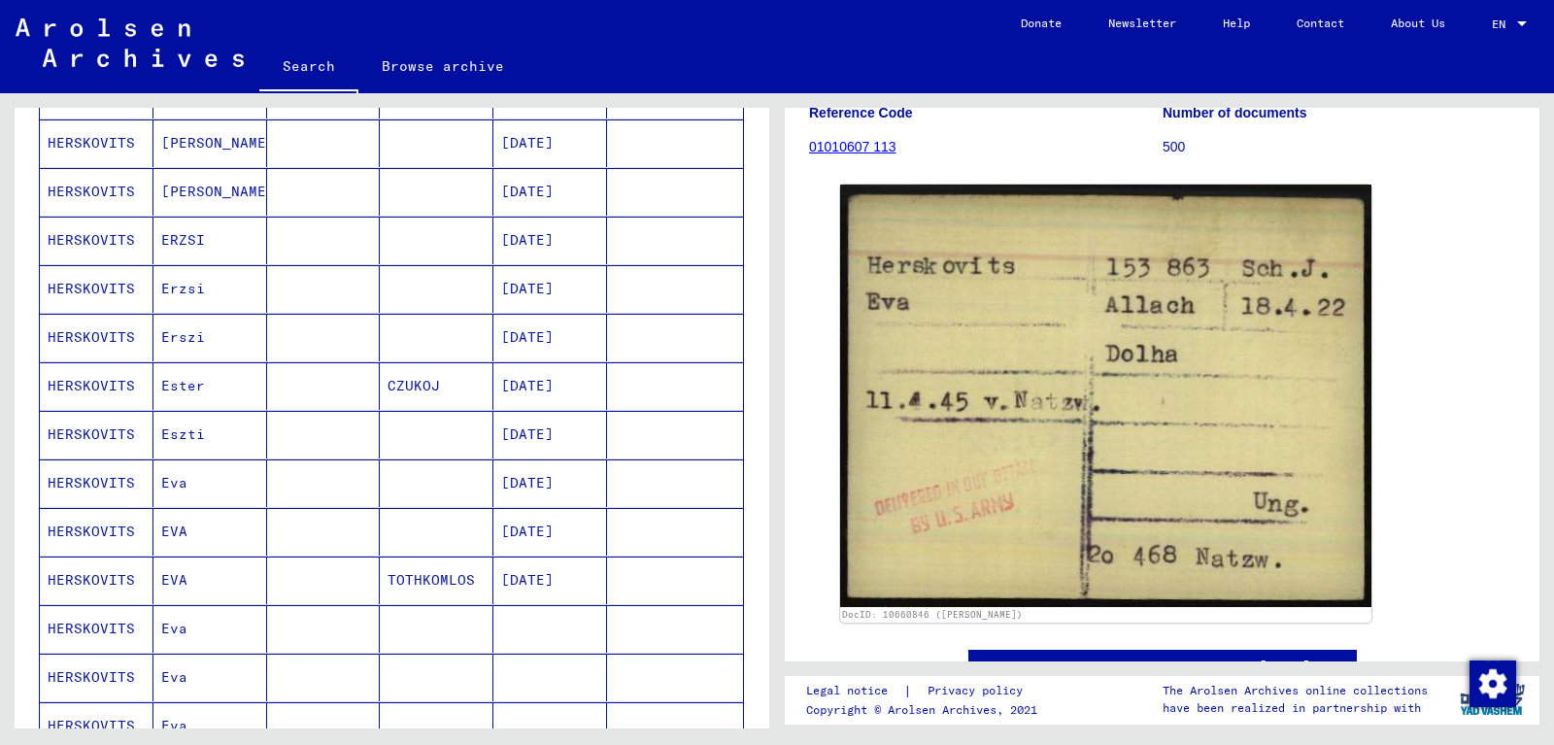
click at [132, 477] on mat-cell "HERSKOVITS" at bounding box center [97, 484] width 114 height 48
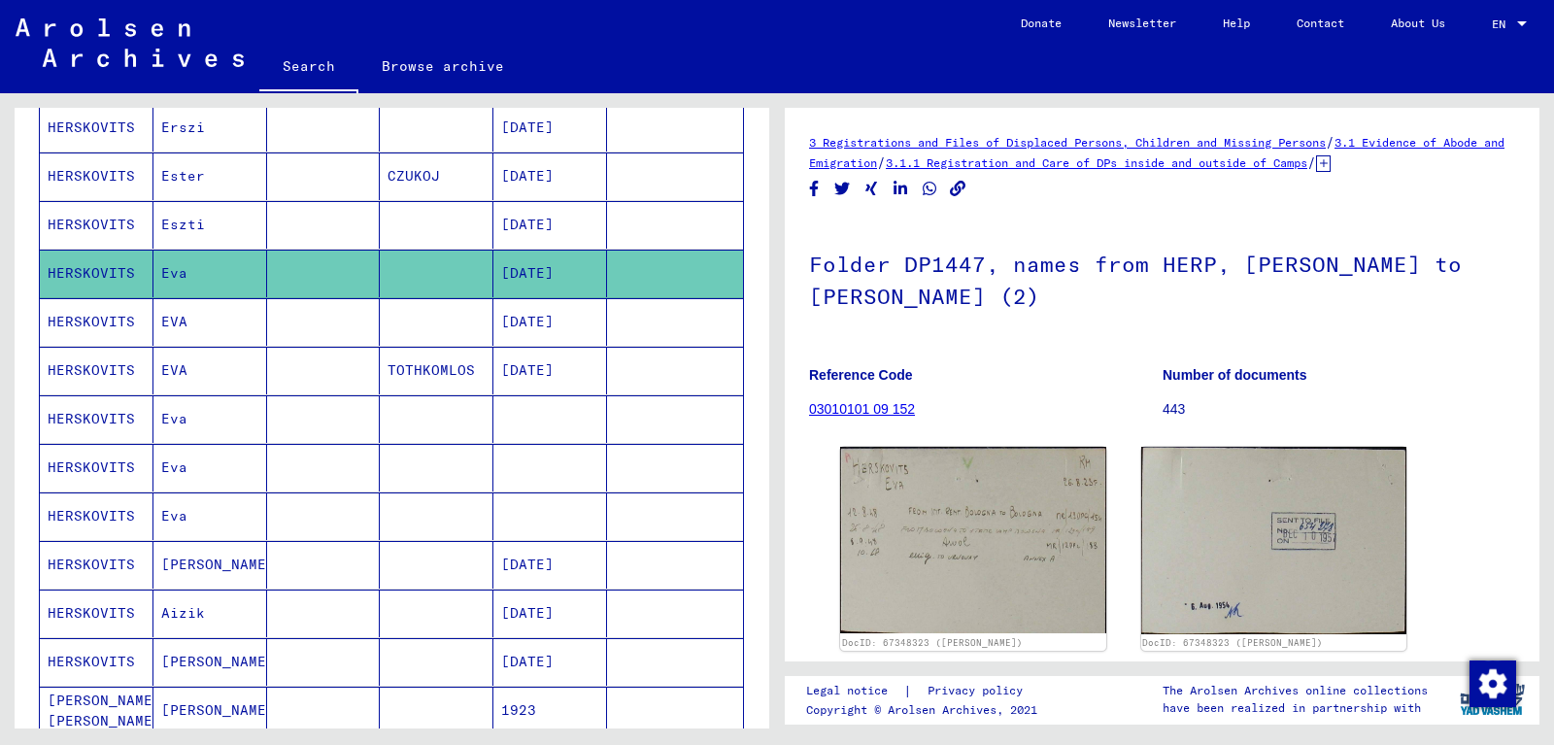
scroll to position [734, 0]
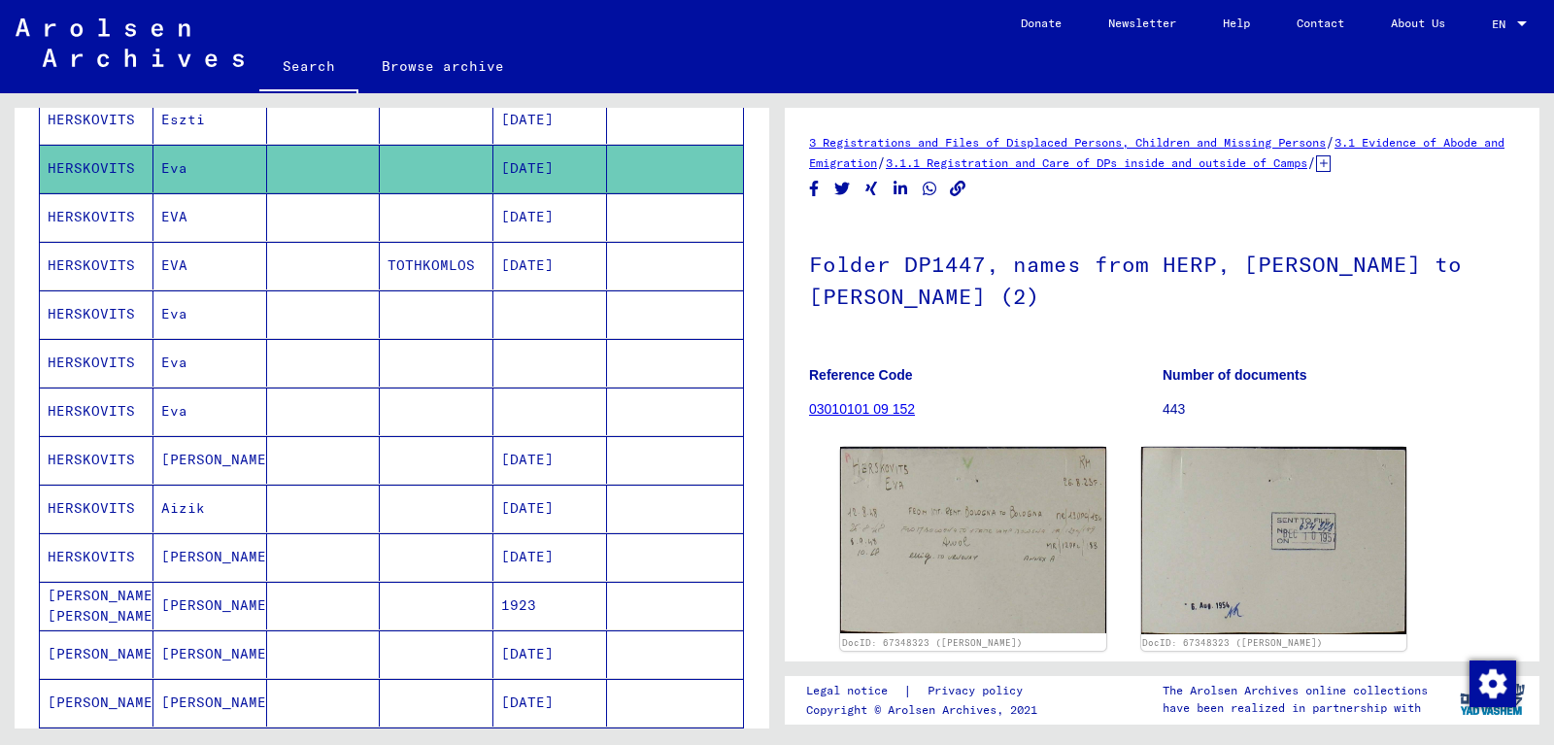
click at [226, 313] on mat-cell "Eva" at bounding box center [211, 314] width 114 height 48
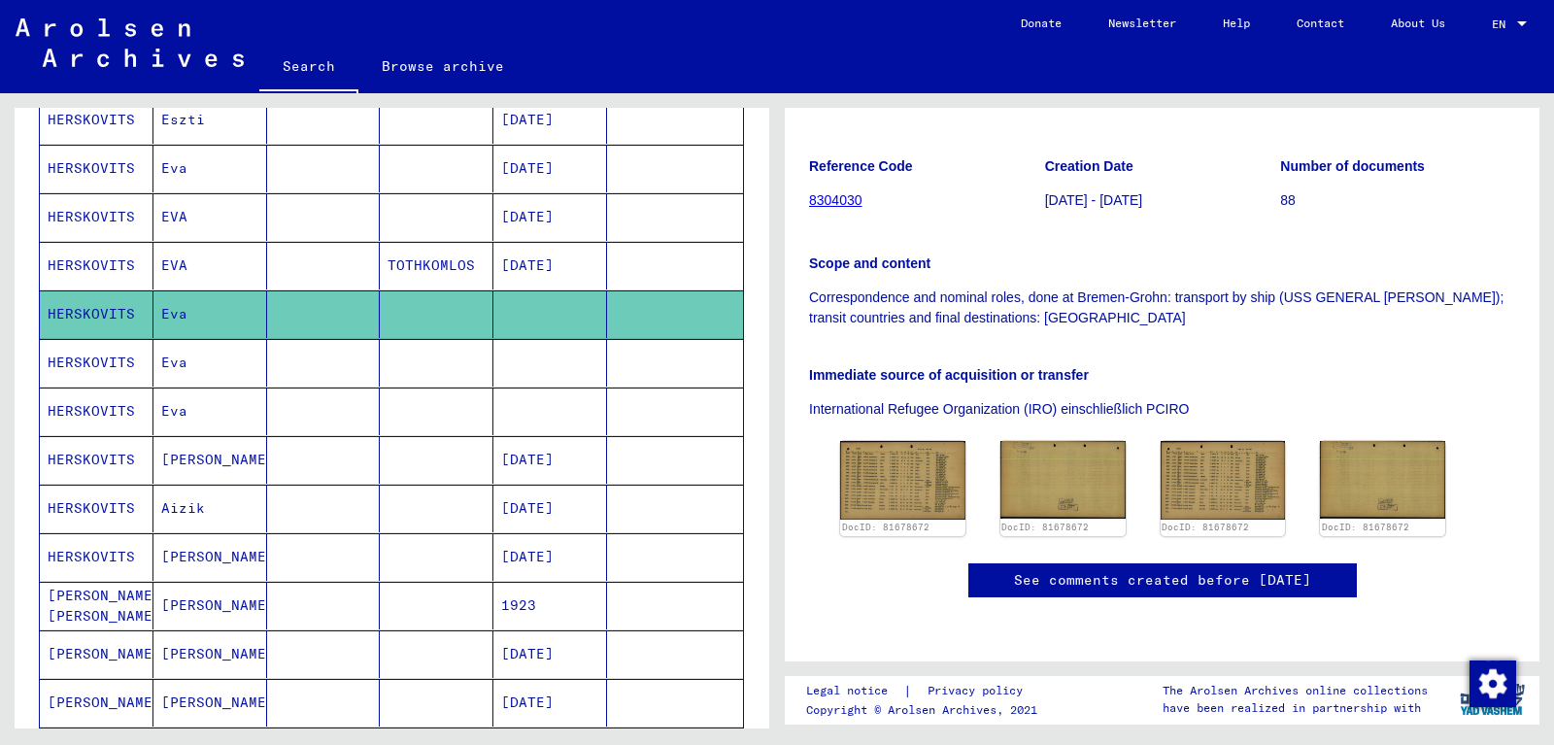
scroll to position [420, 0]
click at [907, 439] on img at bounding box center [902, 480] width 131 height 83
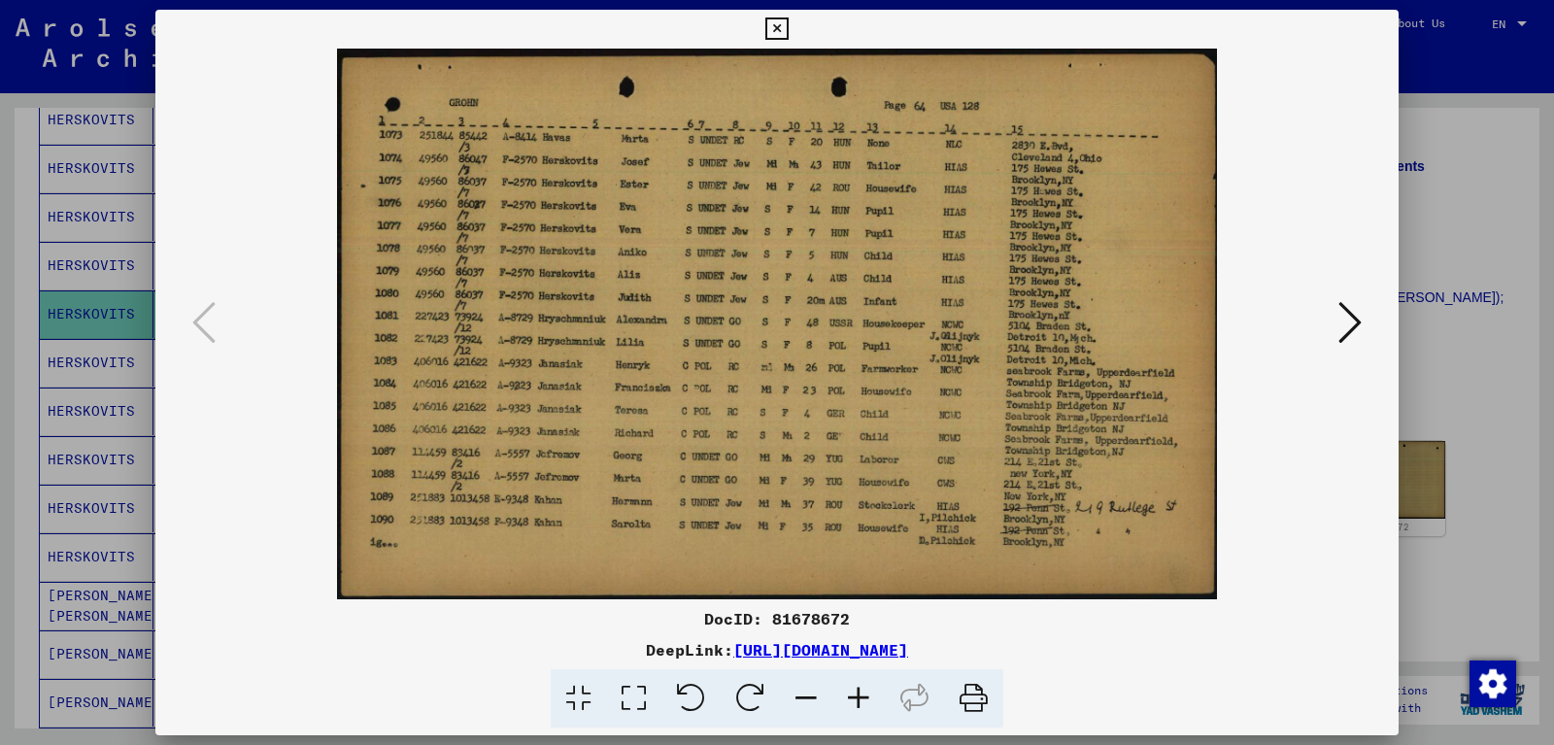
click at [788, 26] on icon at bounding box center [777, 28] width 22 height 23
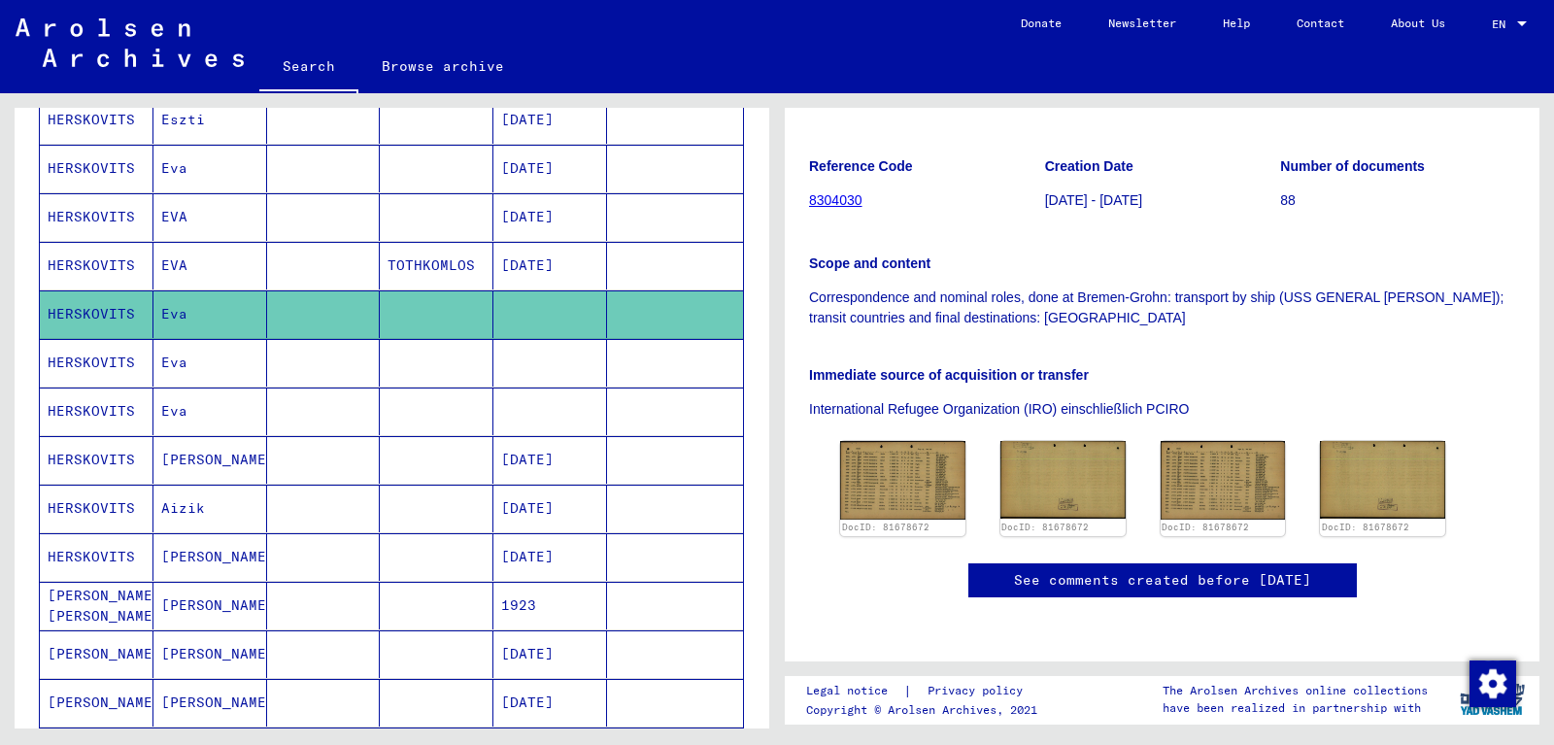
click at [106, 364] on mat-cell "HERSKOVITS" at bounding box center [97, 363] width 114 height 48
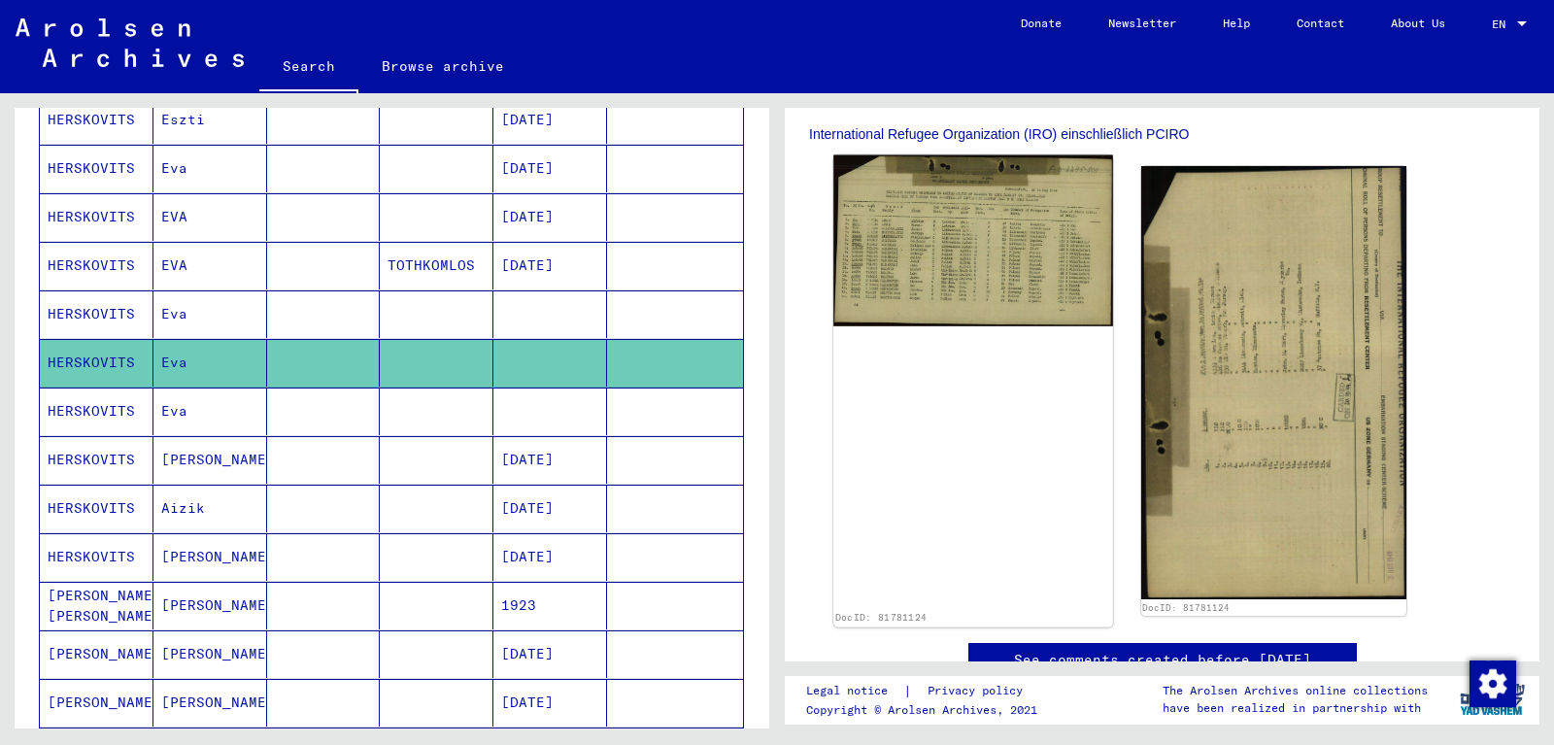
scroll to position [315, 0]
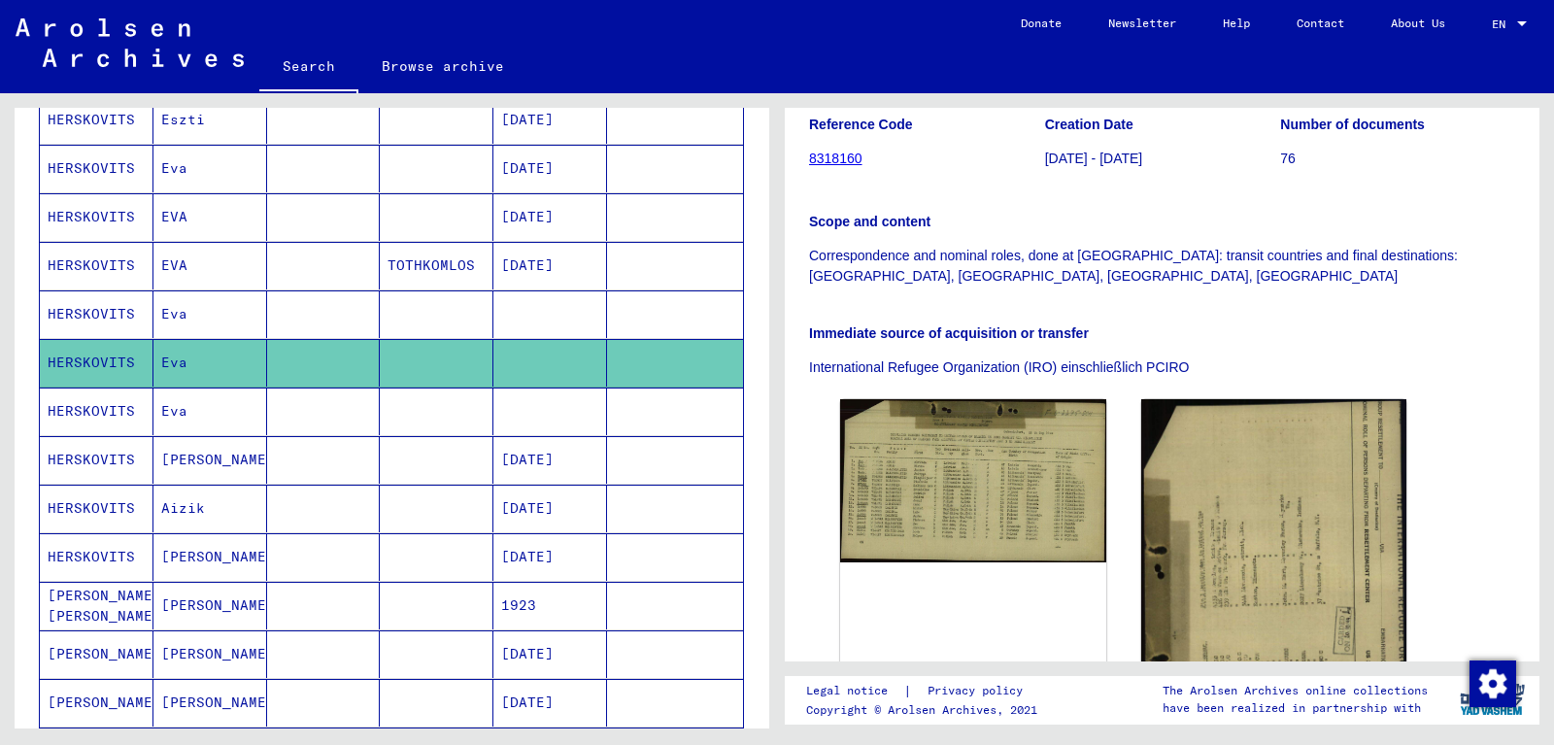
click at [120, 405] on mat-cell "HERSKOVITS" at bounding box center [97, 412] width 114 height 48
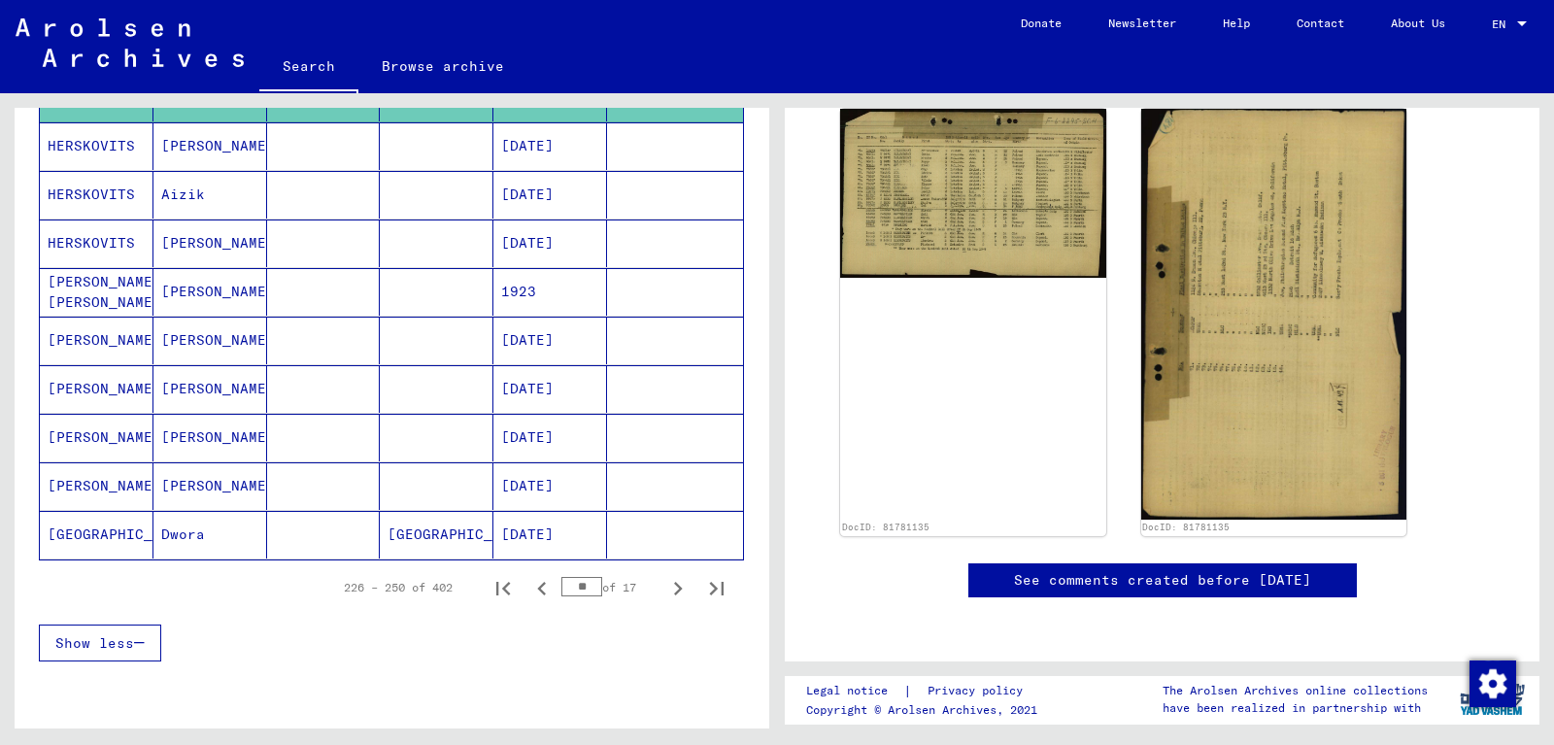
scroll to position [1049, 0]
click at [676, 582] on icon "Next page" at bounding box center [678, 588] width 9 height 14
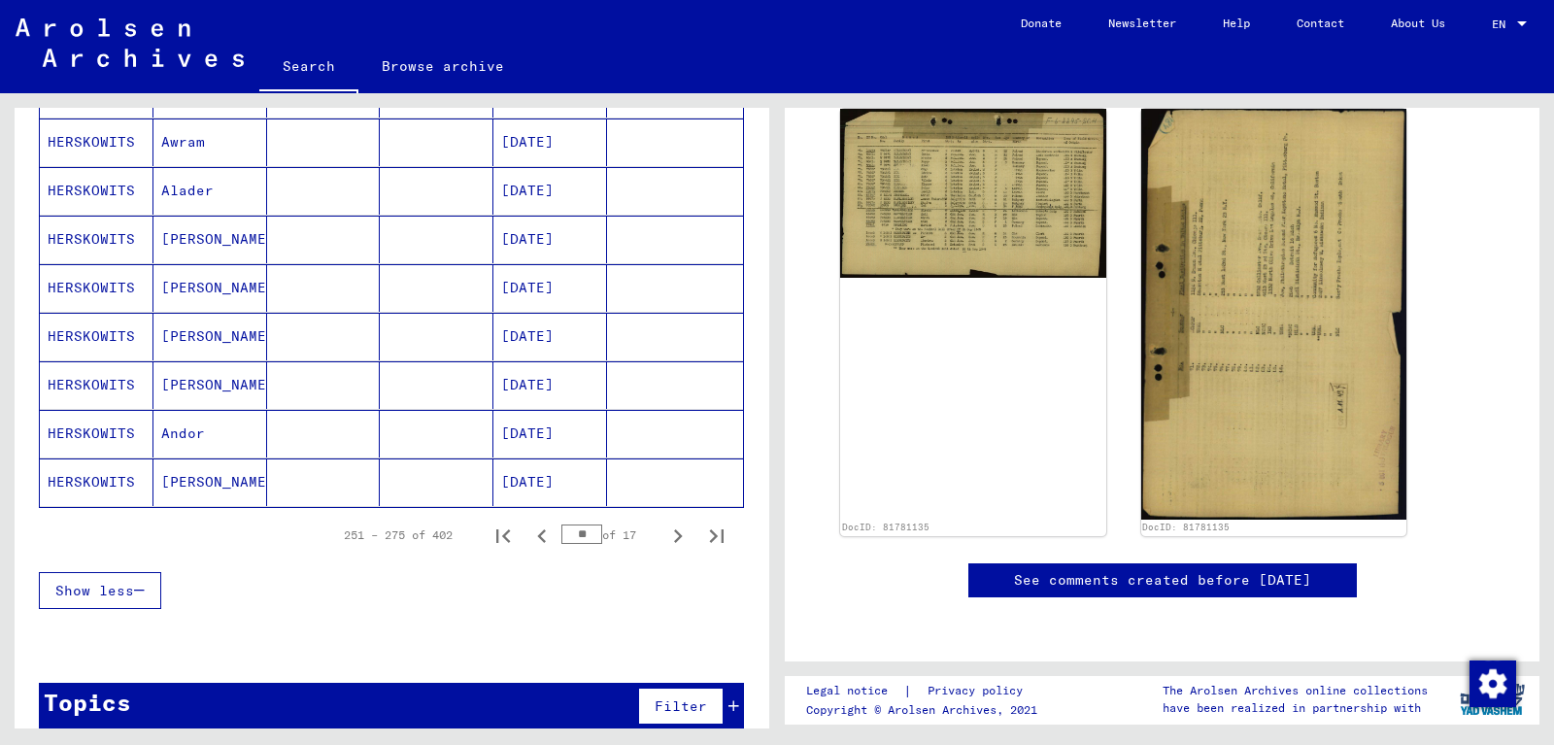
scroll to position [1126, 0]
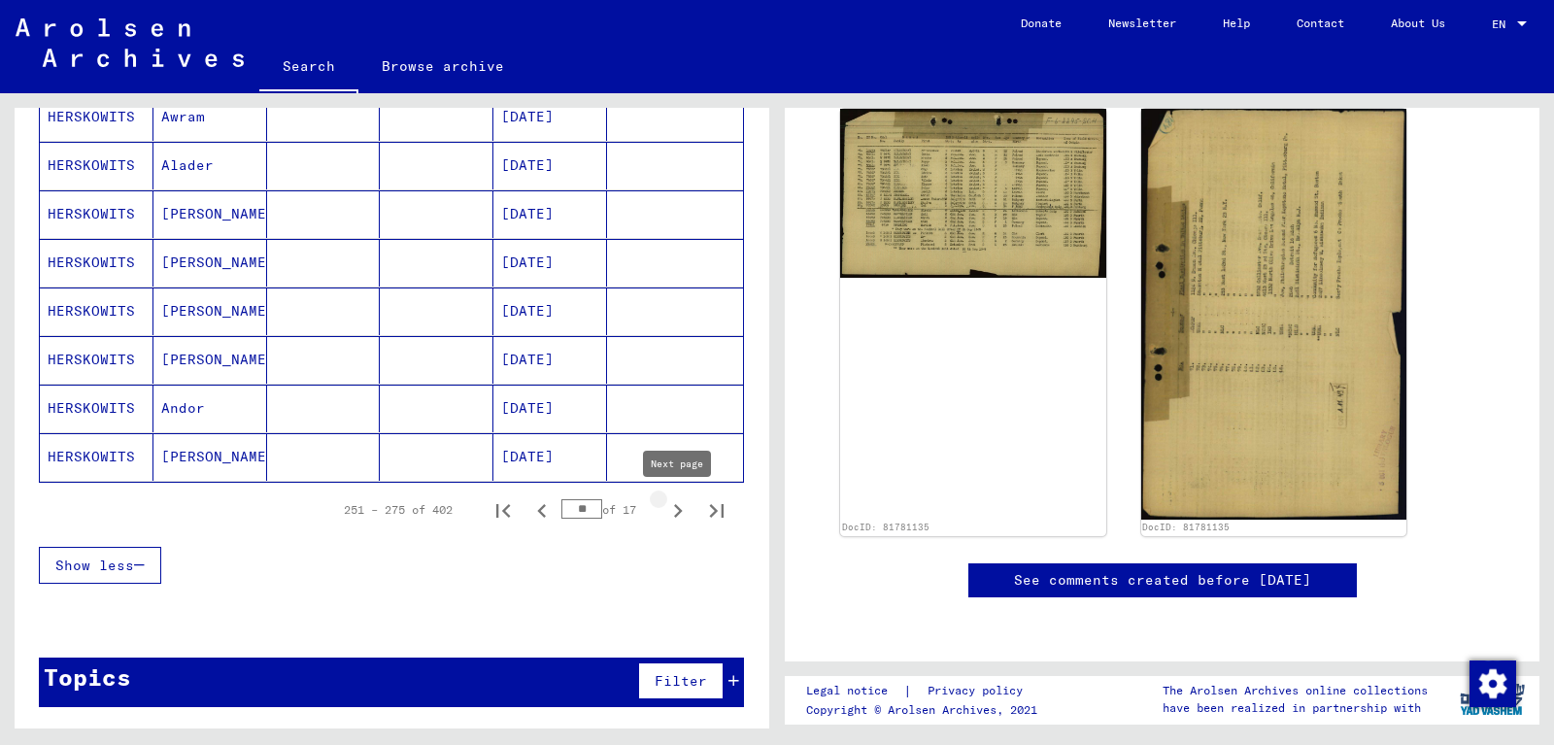
click at [681, 510] on icon "Next page" at bounding box center [678, 511] width 9 height 14
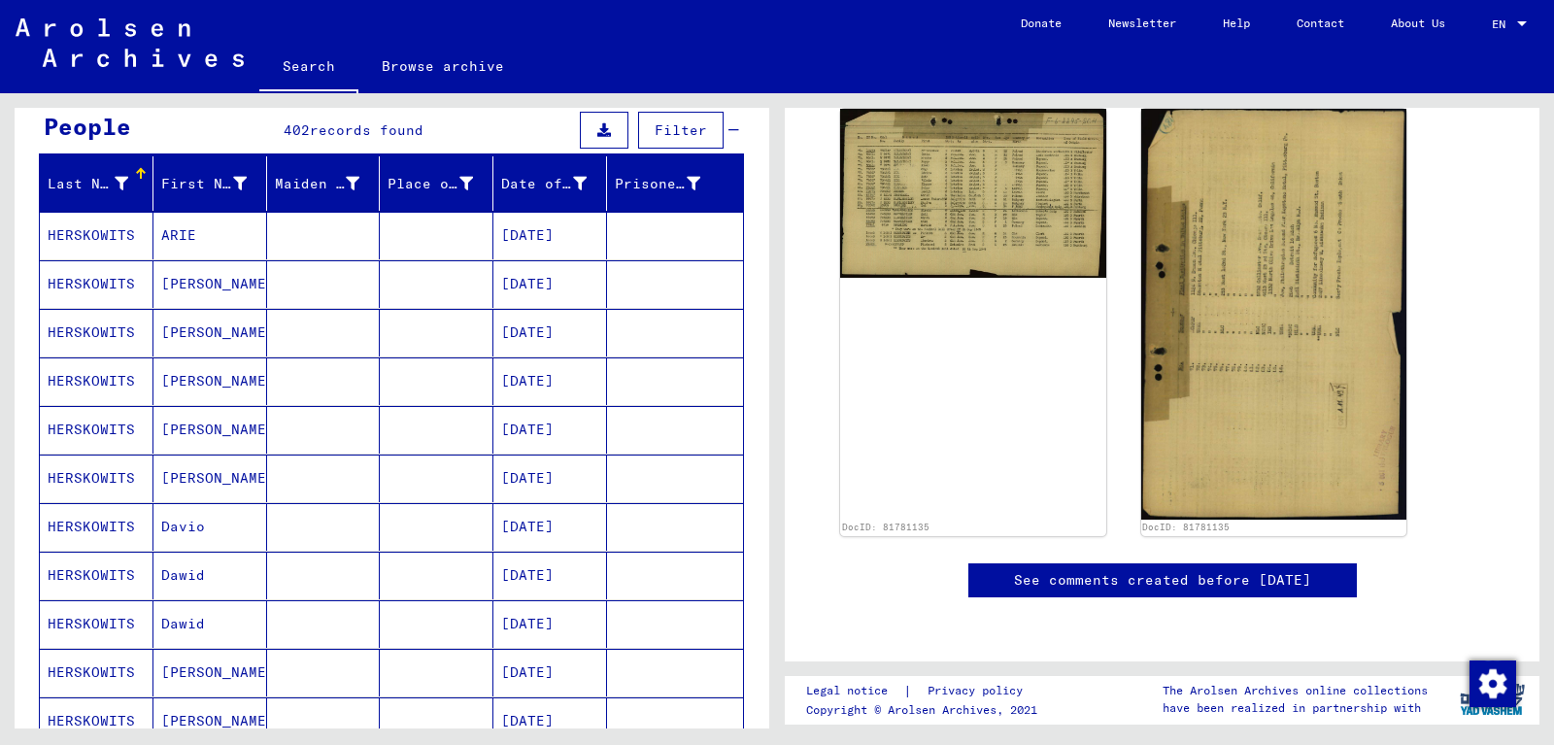
scroll to position [392, 0]
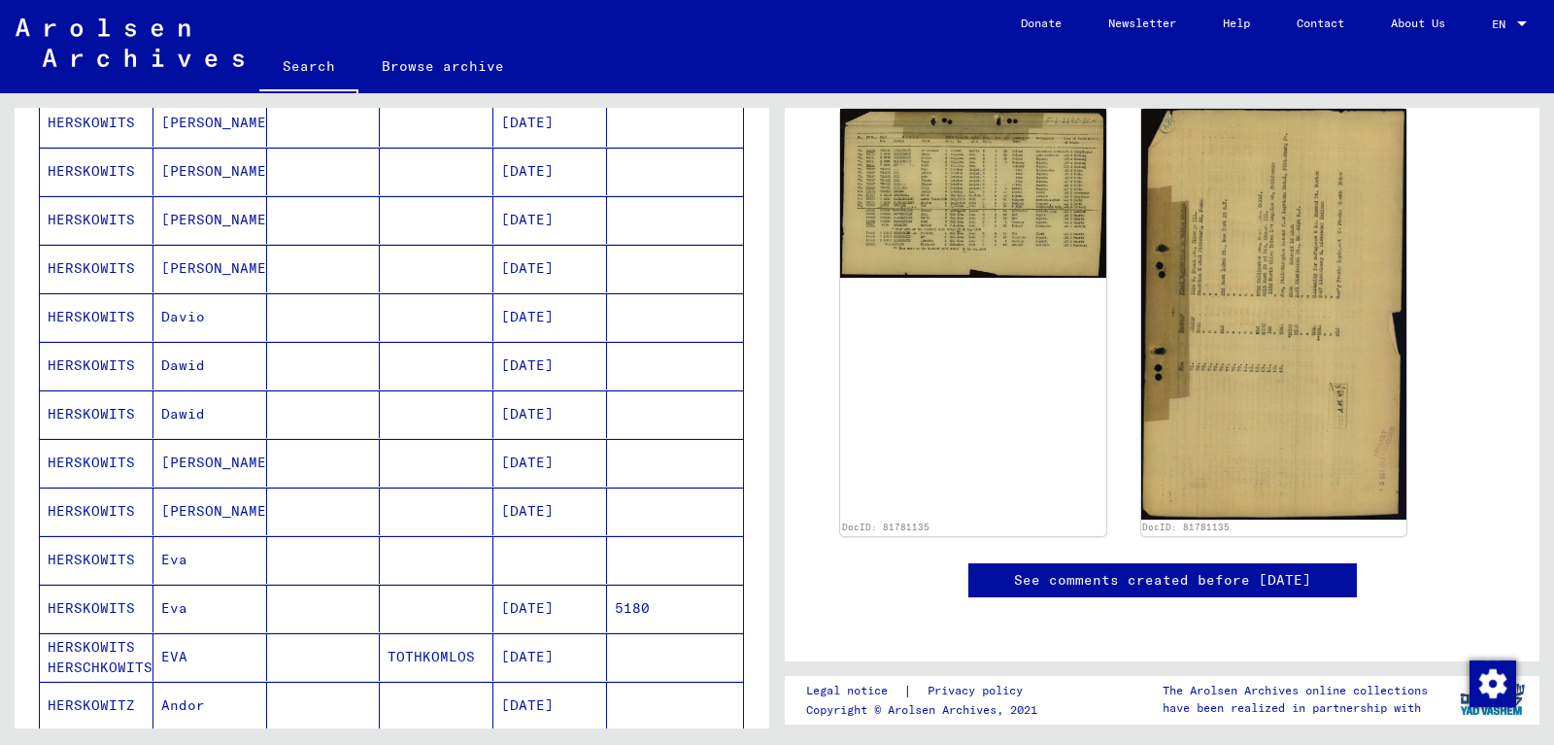
click at [99, 557] on mat-cell "HERSKOWITS" at bounding box center [97, 560] width 114 height 48
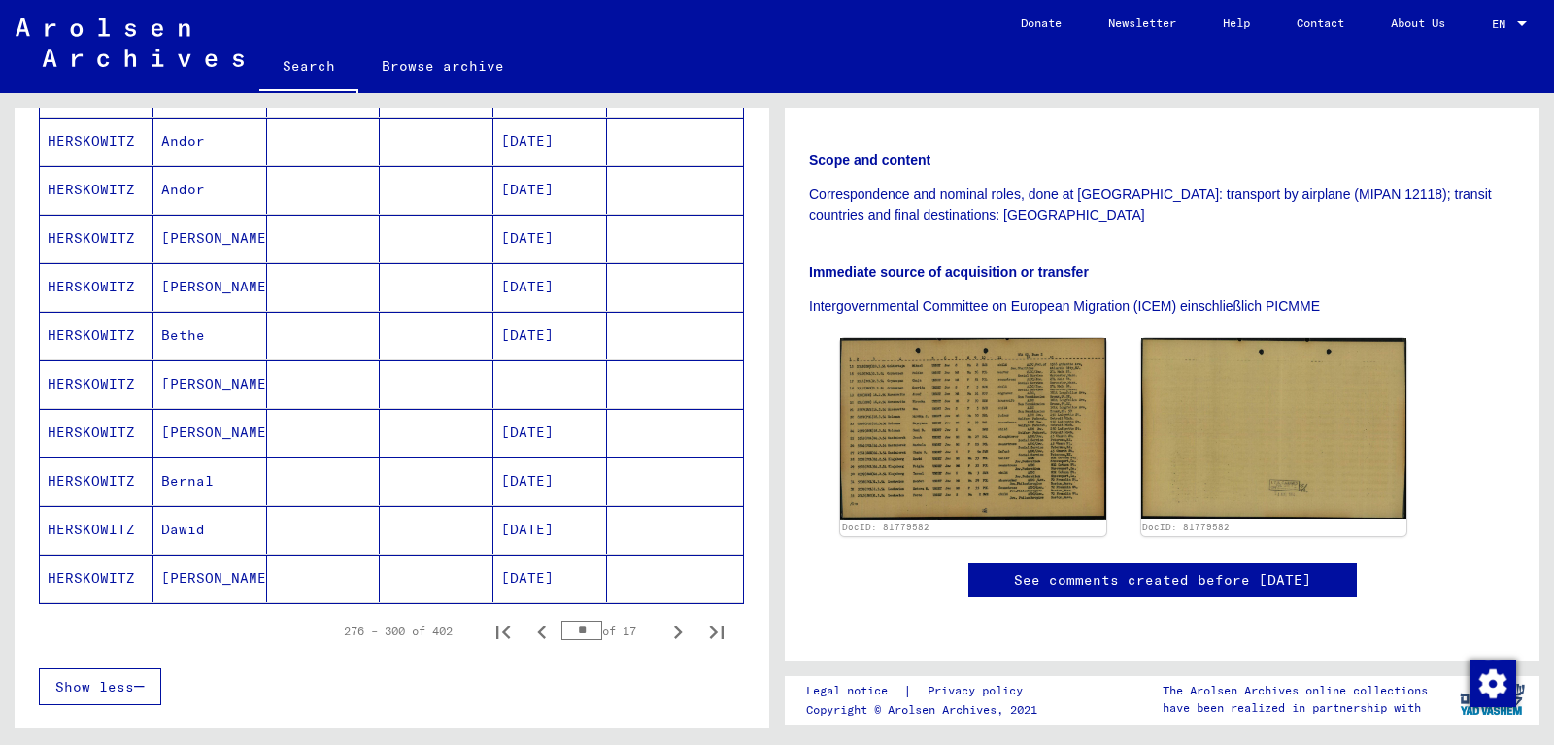
scroll to position [1126, 0]
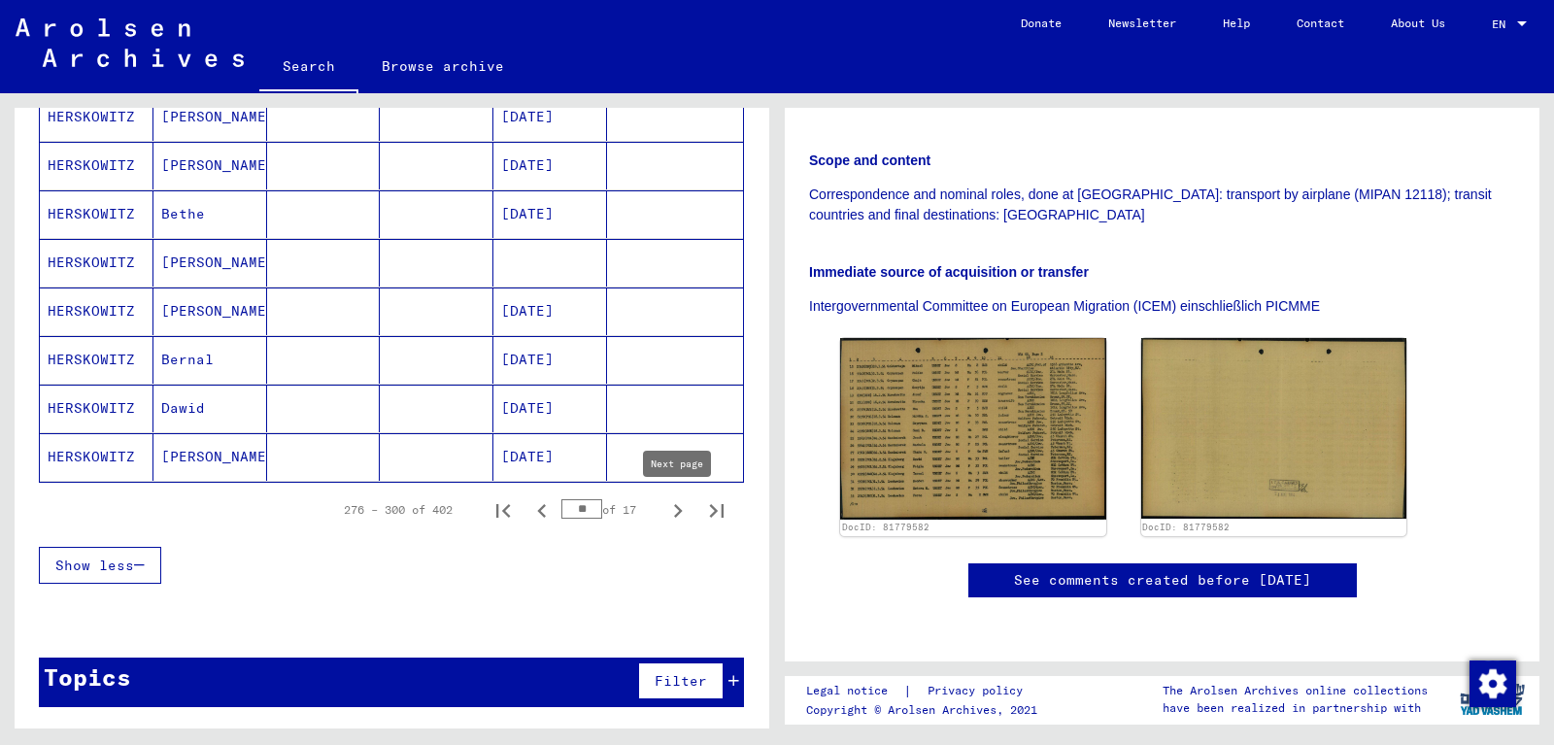
click at [680, 510] on icon "Next page" at bounding box center [678, 511] width 9 height 14
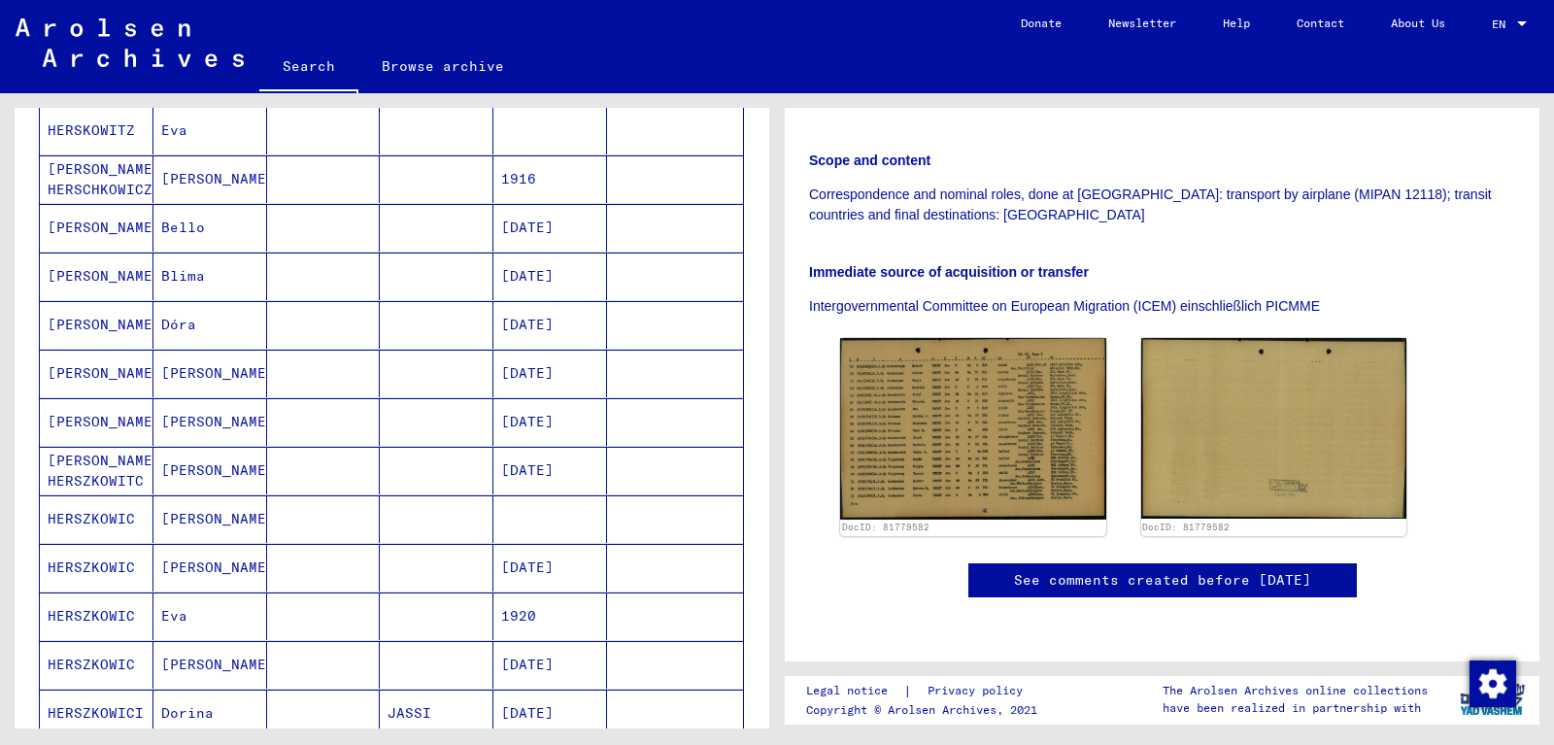
scroll to position [77, 0]
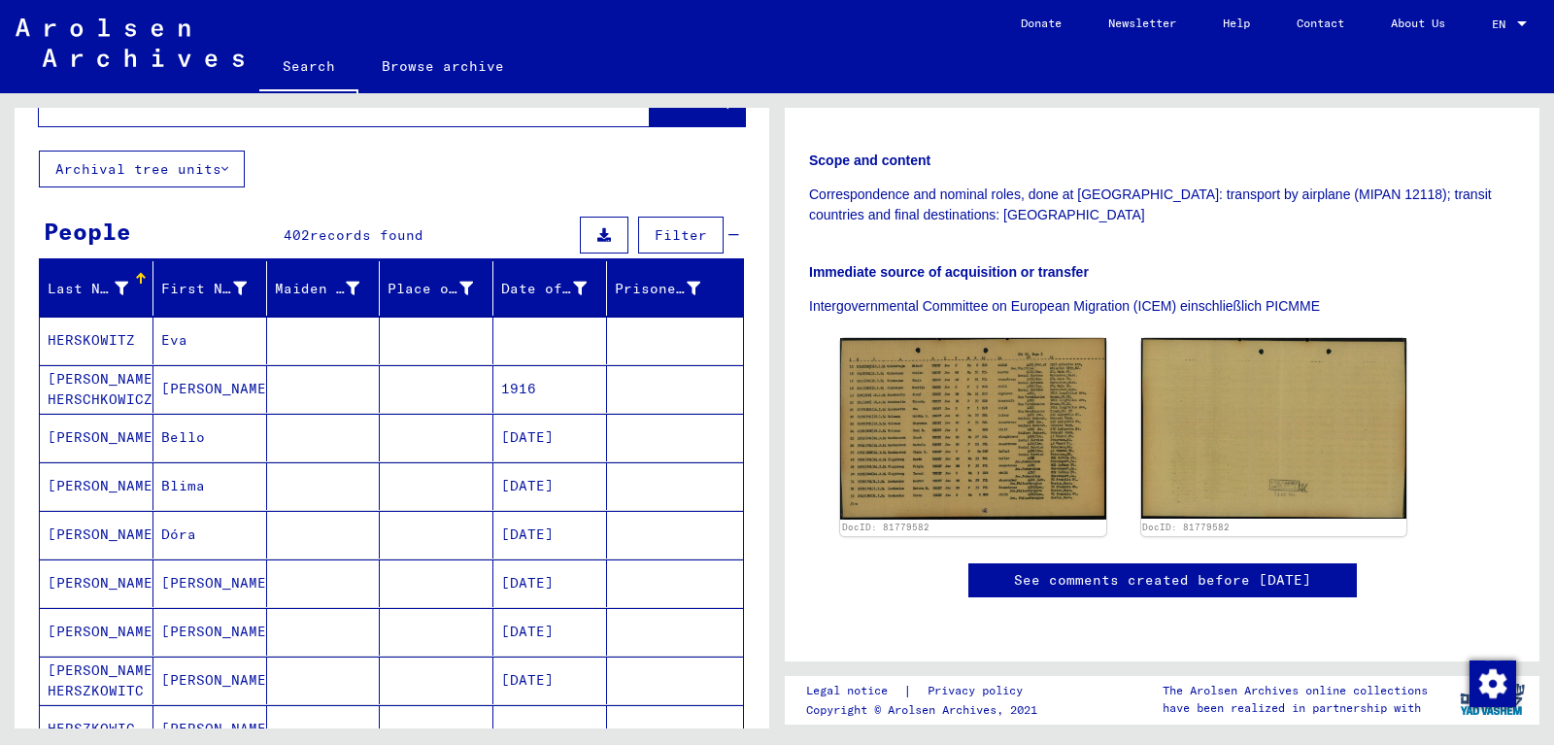
click at [86, 350] on mat-cell "HERSKOWITZ" at bounding box center [97, 341] width 114 height 48
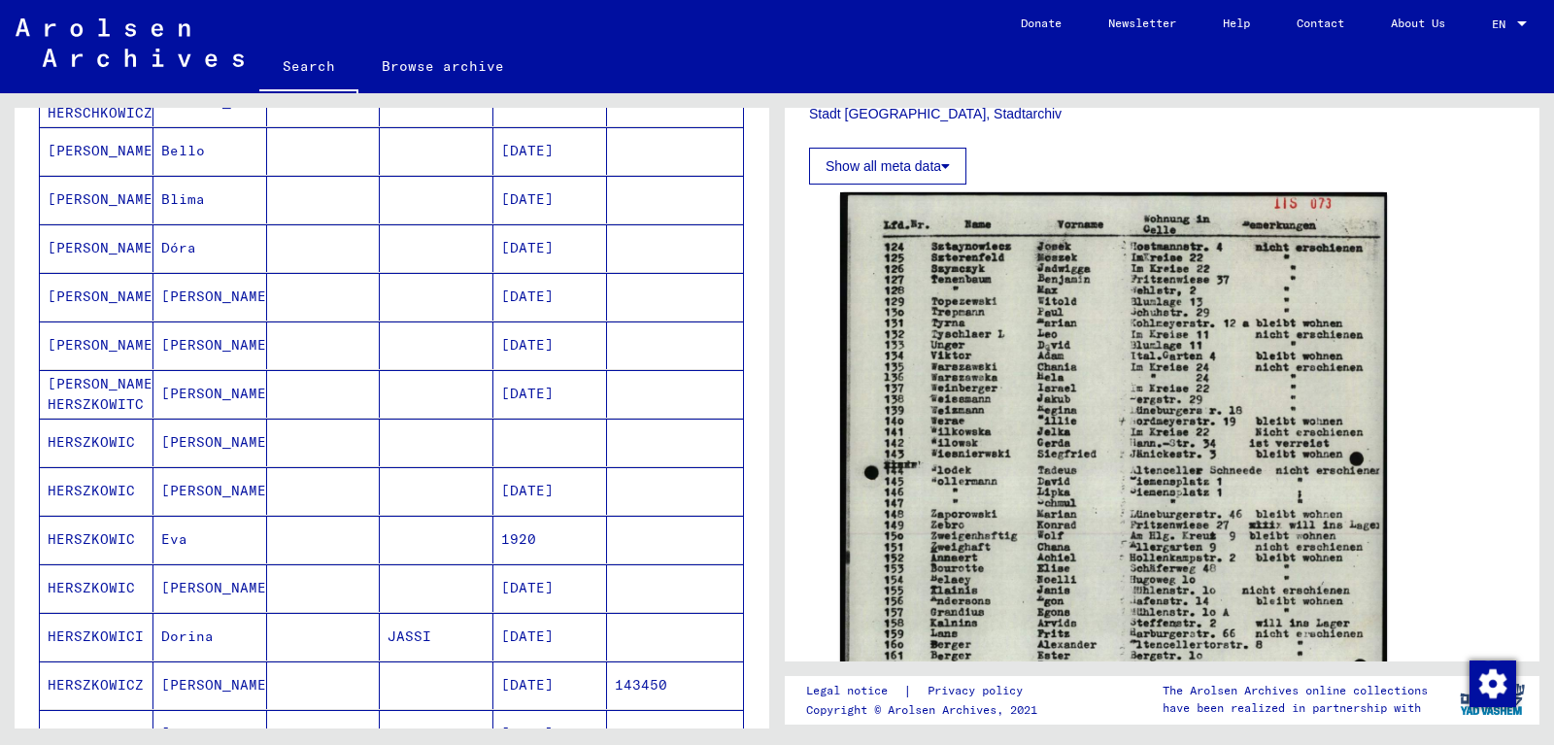
scroll to position [392, 0]
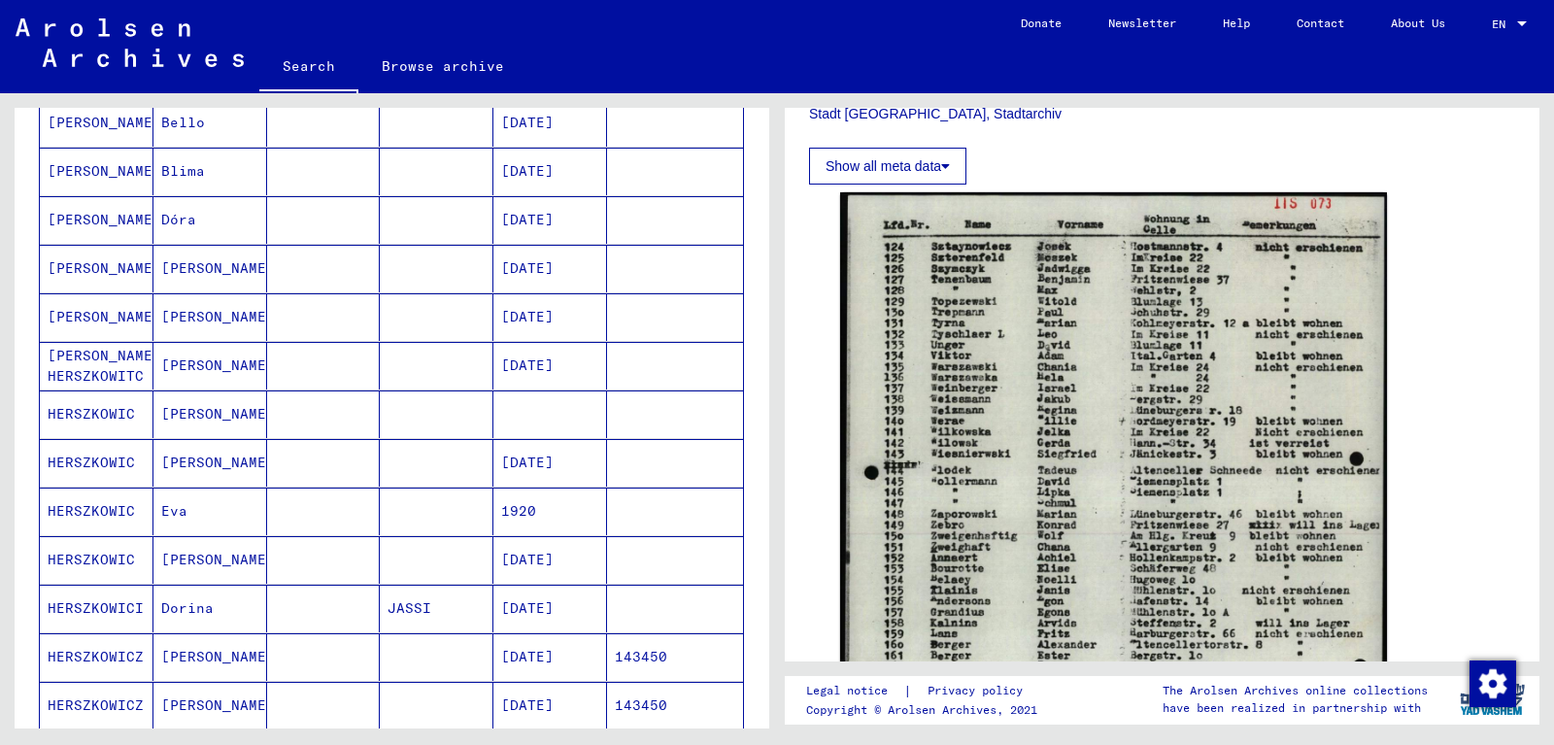
click at [120, 509] on mat-cell "HERSZKOWIC" at bounding box center [97, 512] width 114 height 48
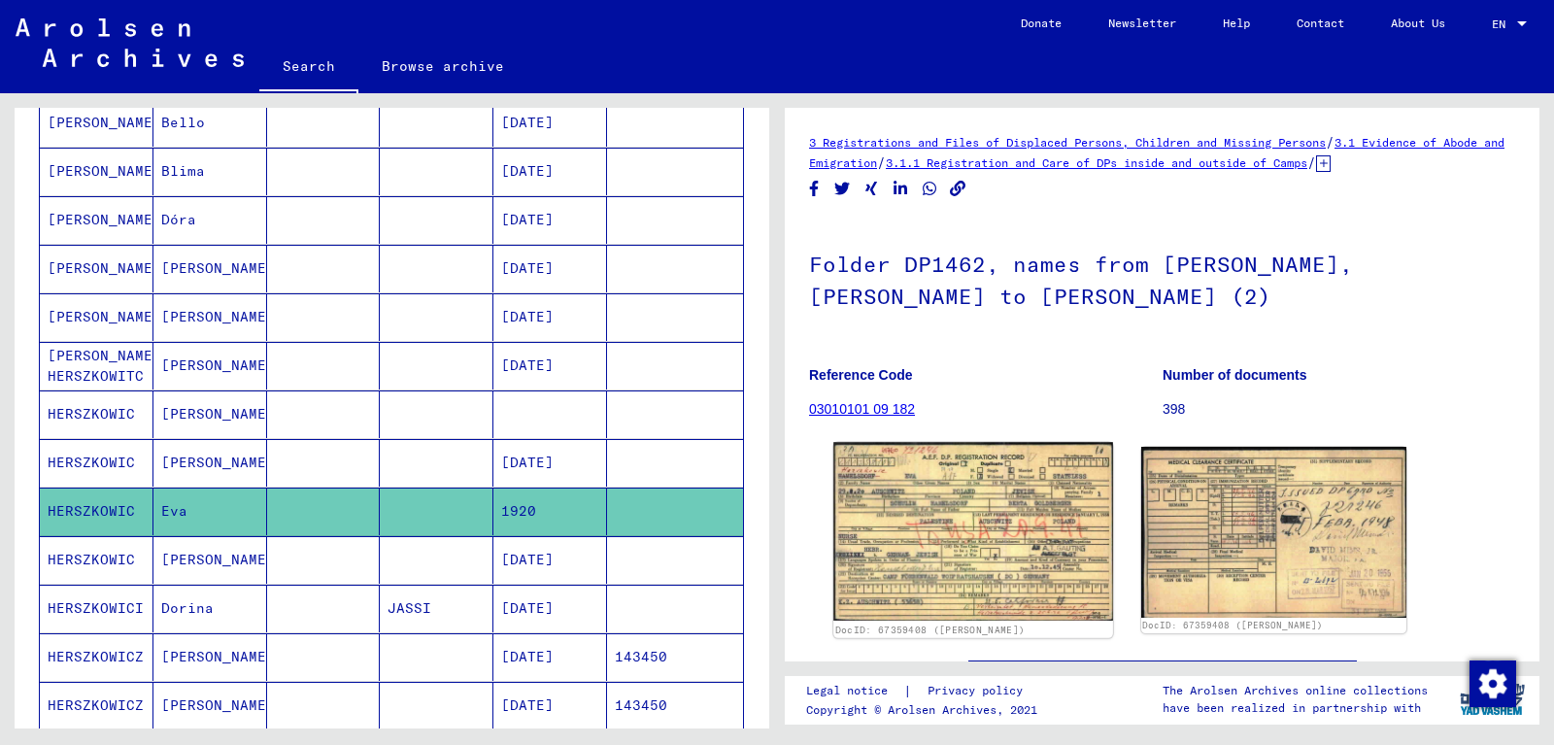
click at [959, 501] on img at bounding box center [973, 531] width 279 height 179
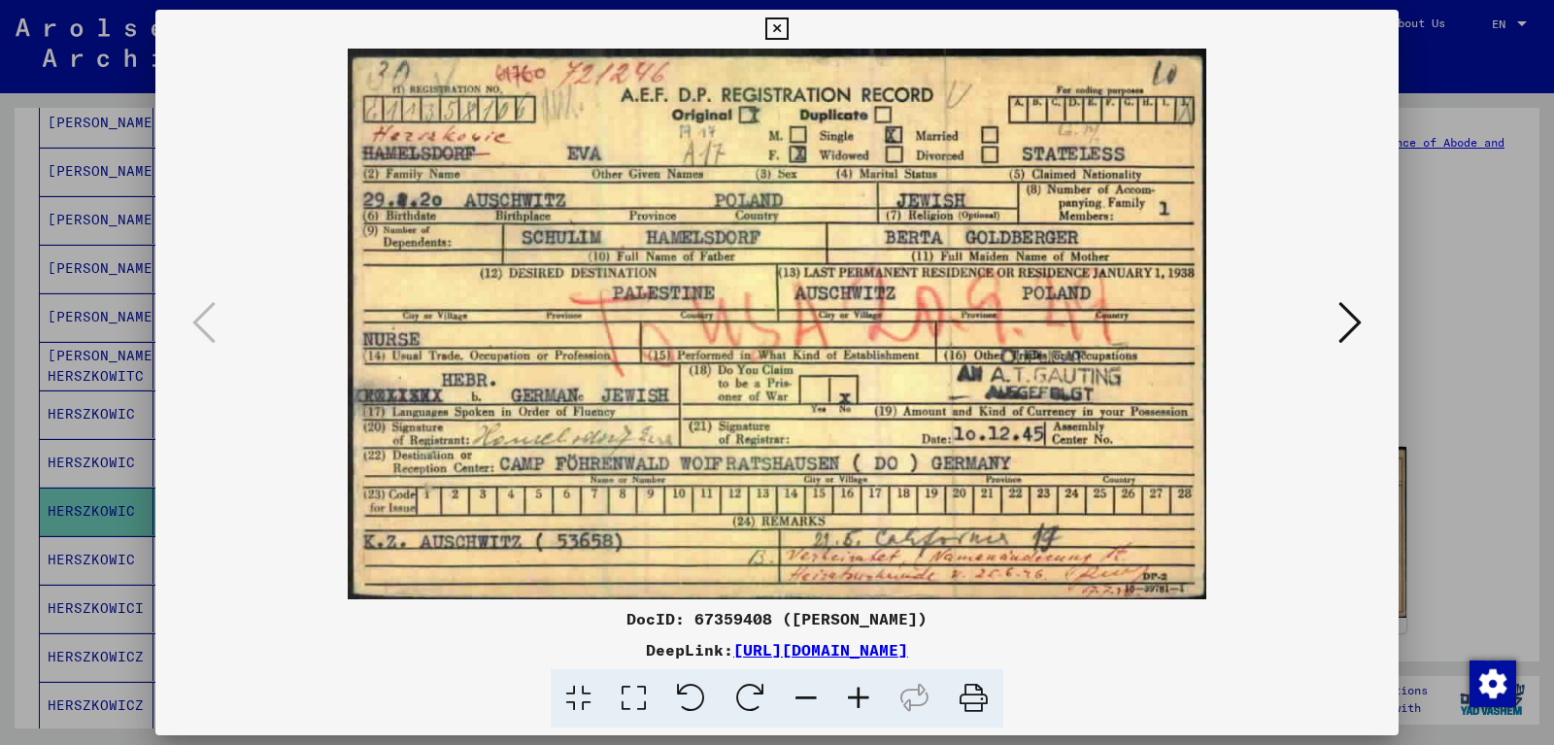
click at [788, 23] on icon at bounding box center [777, 28] width 22 height 23
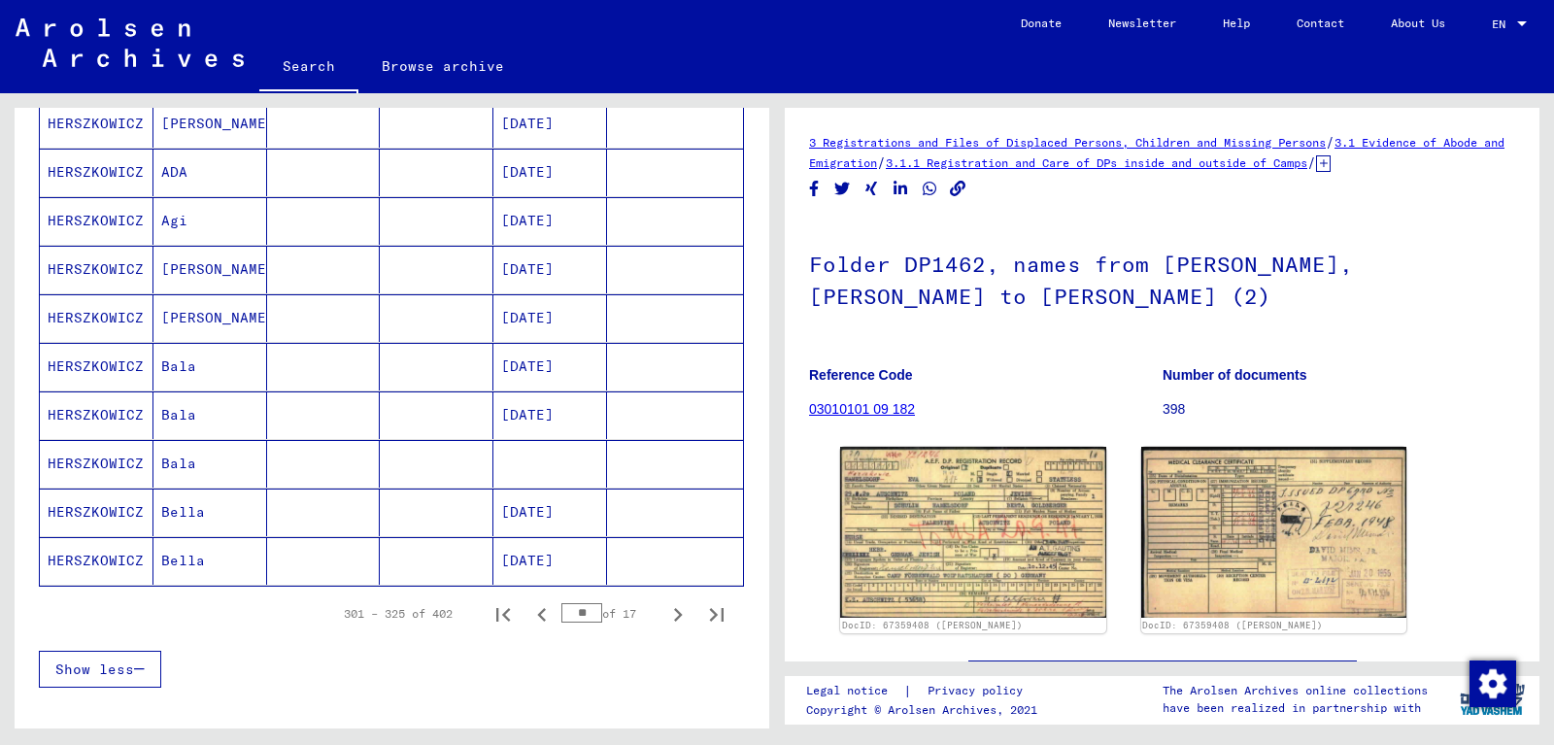
scroll to position [1126, 0]
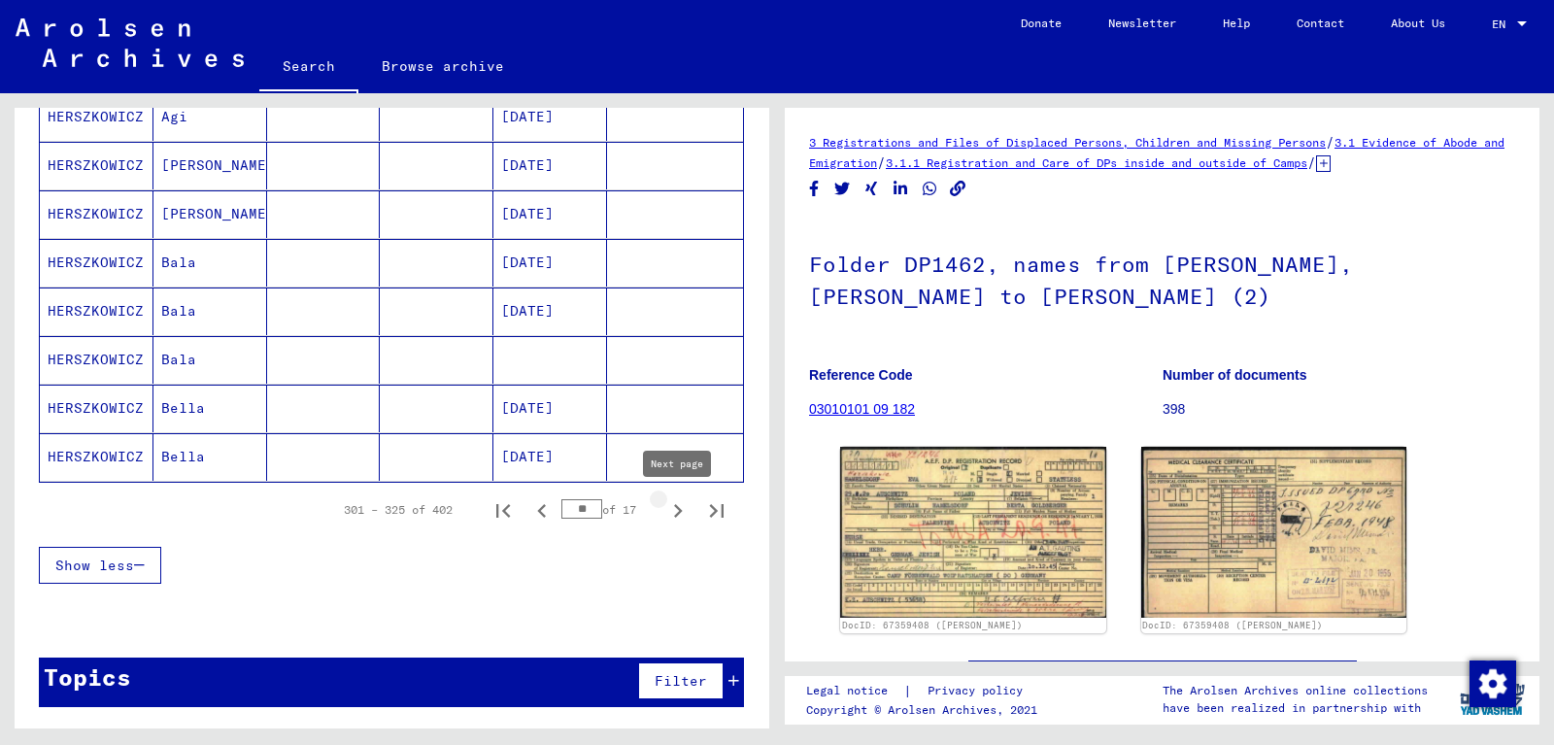
click at [679, 507] on icon "Next page" at bounding box center [678, 510] width 27 height 27
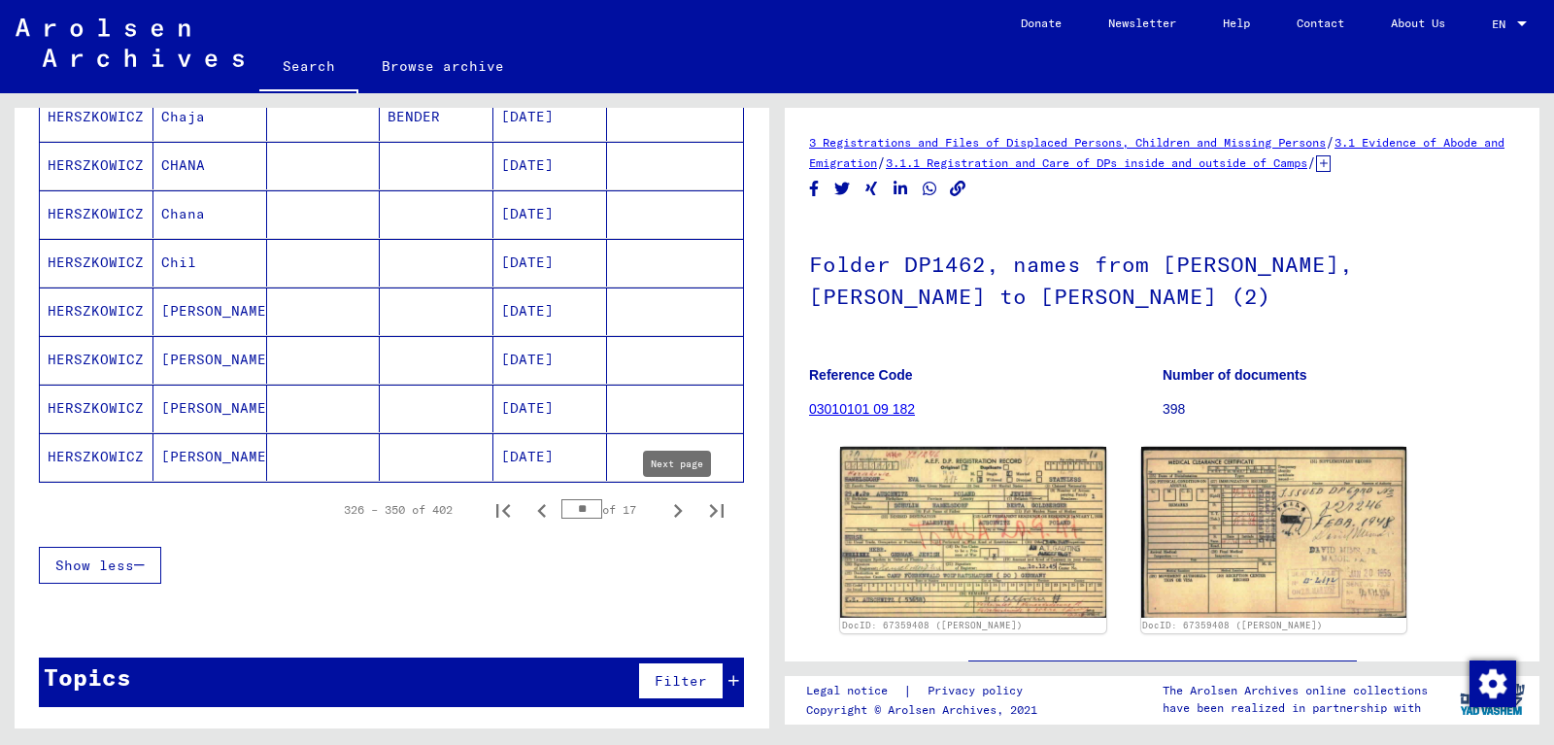
click at [681, 507] on icon "Next page" at bounding box center [678, 510] width 27 height 27
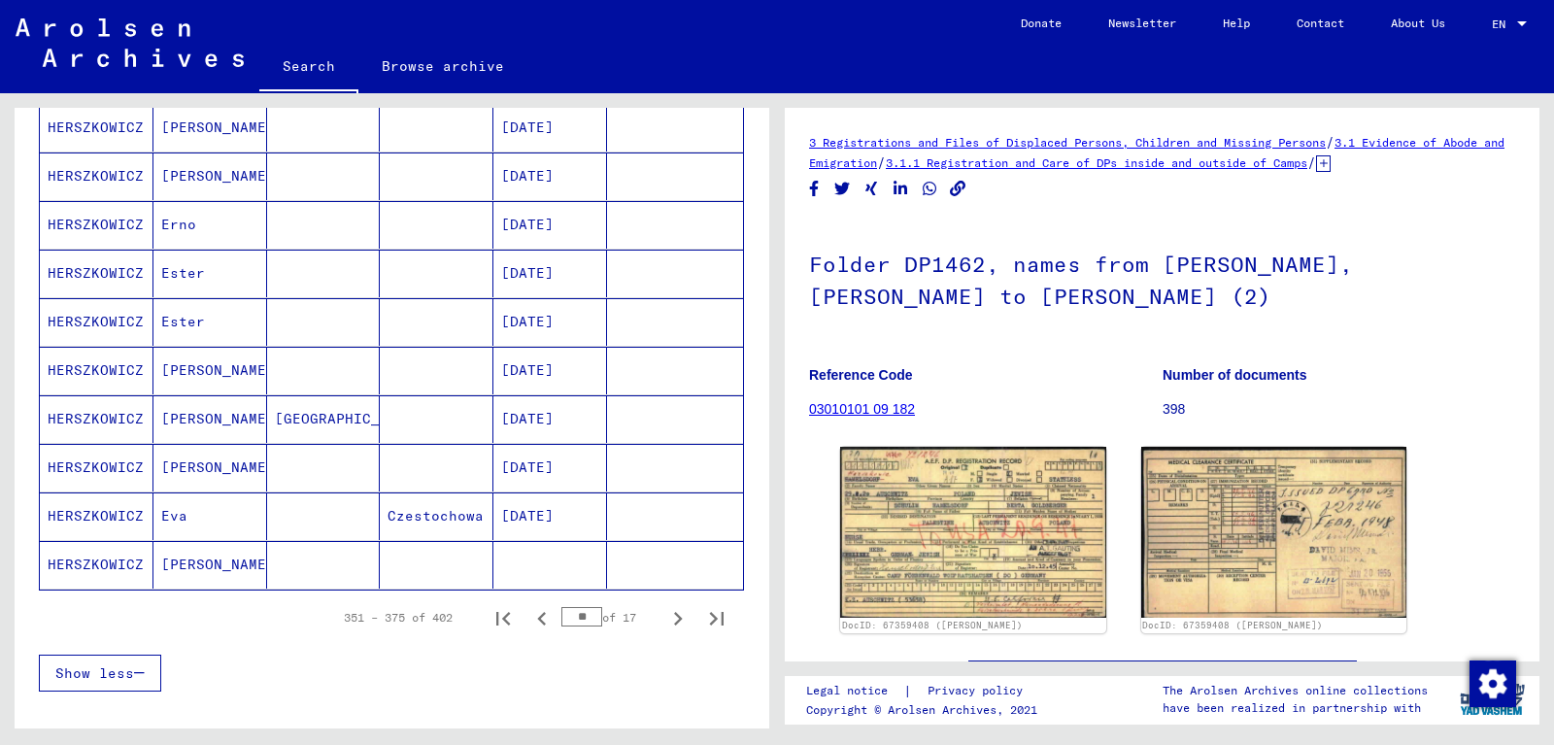
scroll to position [1049, 0]
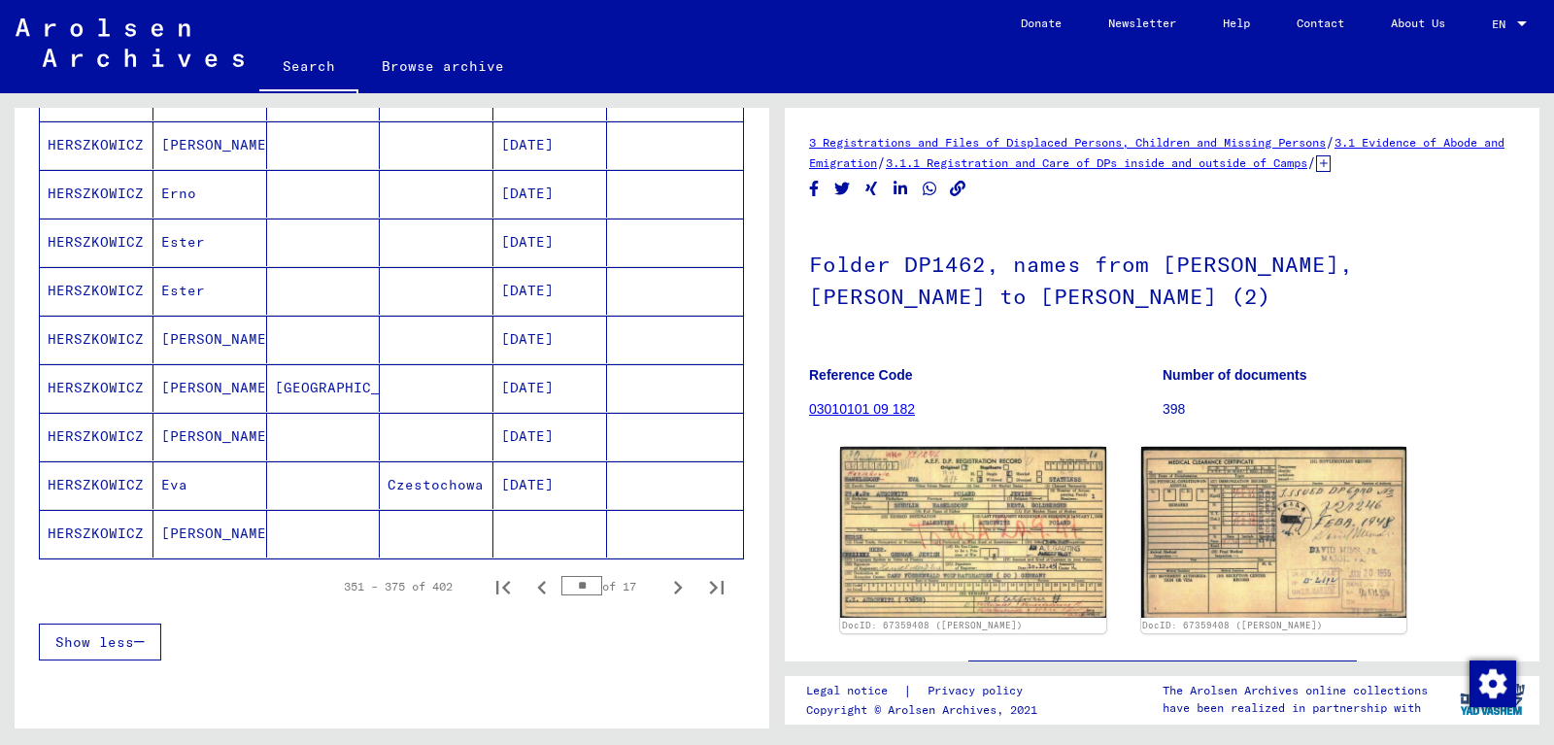
click at [206, 385] on mat-cell "[PERSON_NAME]" at bounding box center [211, 388] width 114 height 48
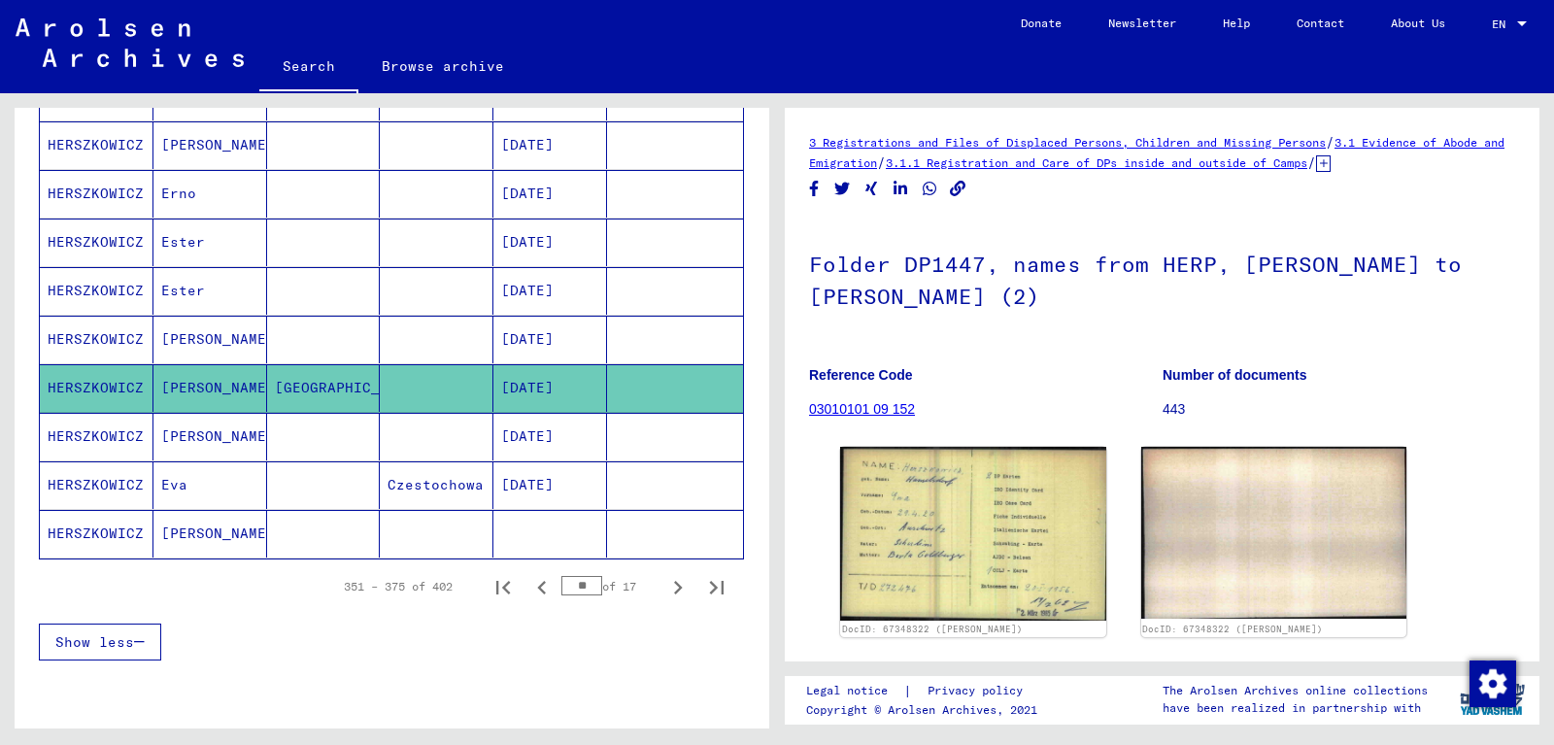
click at [208, 530] on mat-cell "[PERSON_NAME]" at bounding box center [211, 534] width 114 height 48
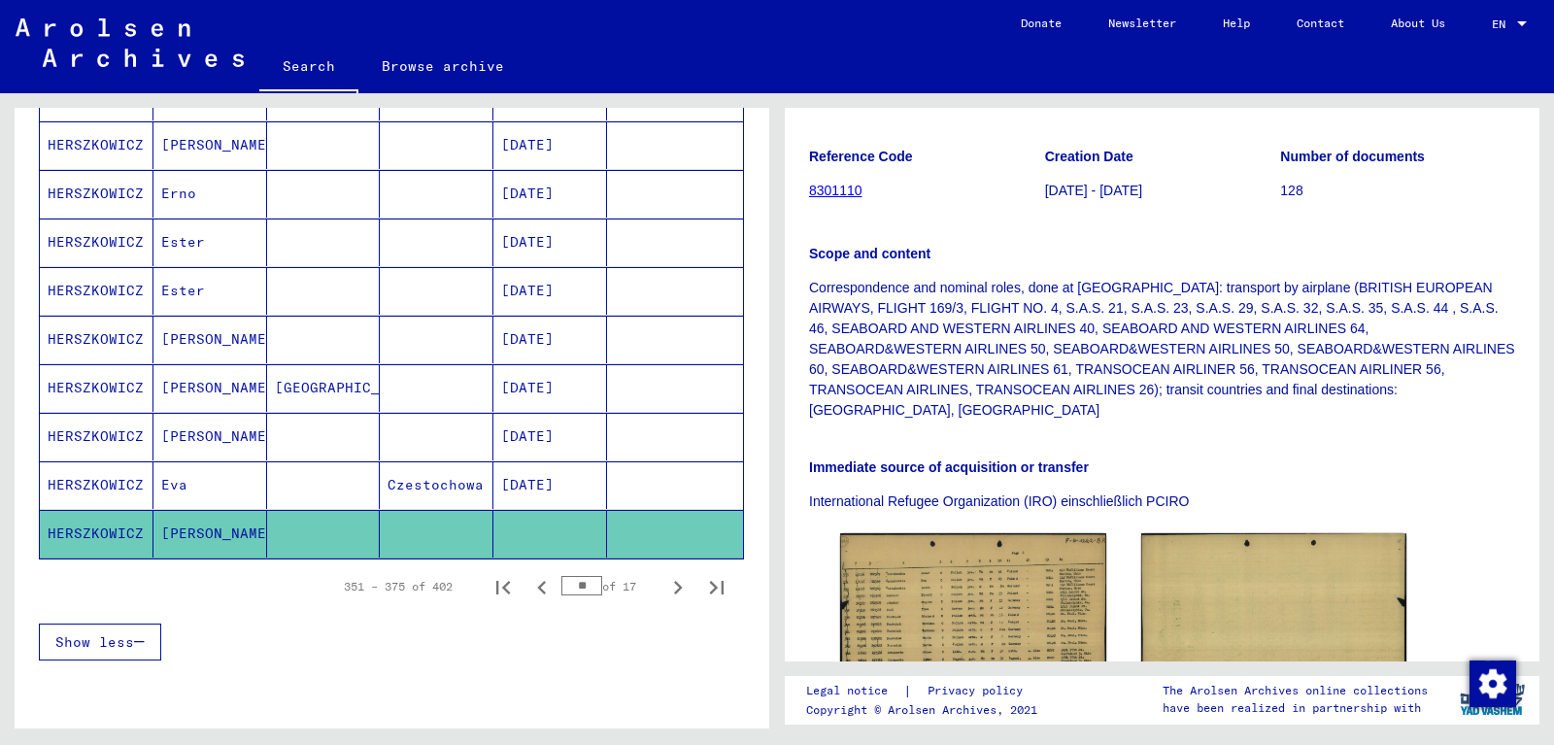
scroll to position [630, 0]
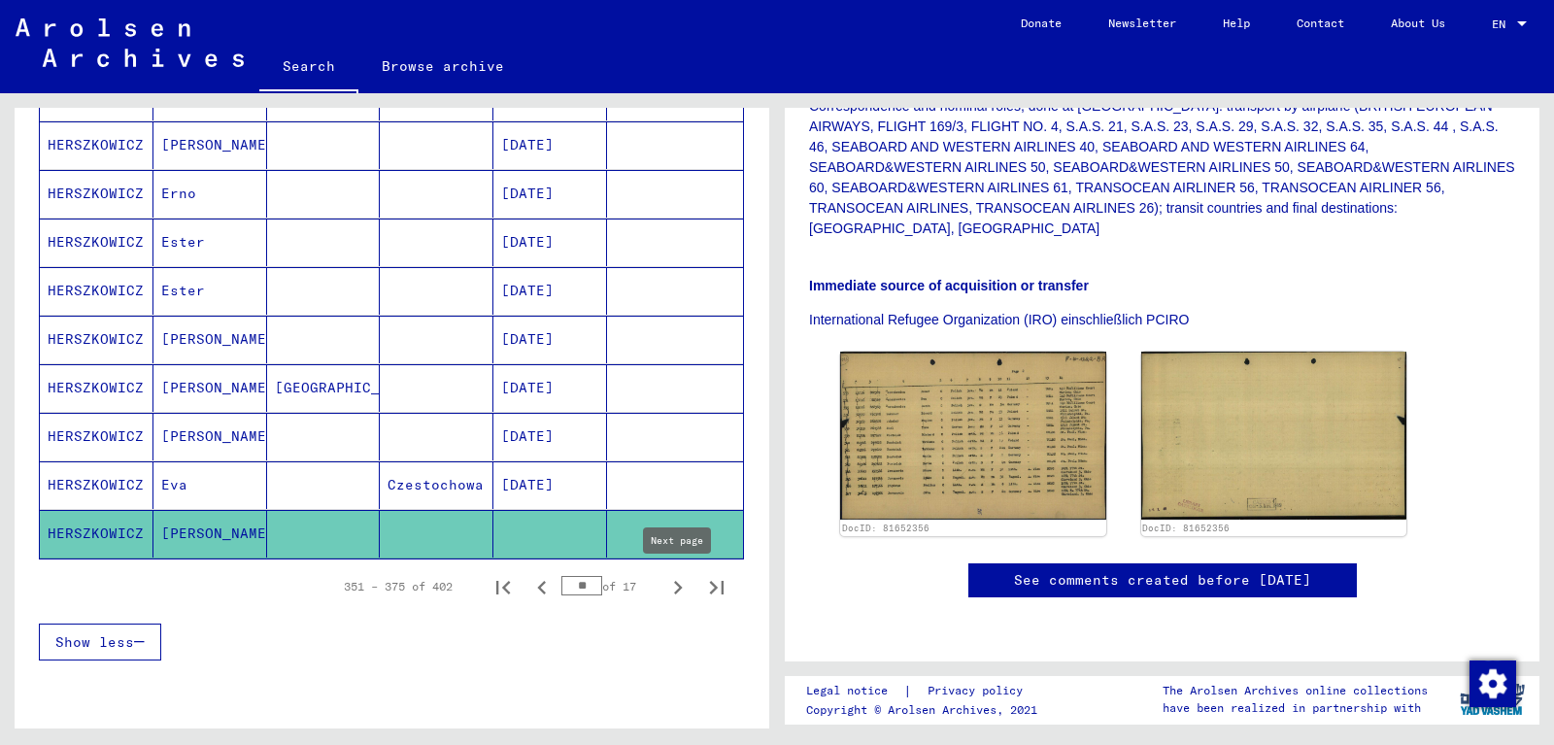
click at [676, 586] on icon "Next page" at bounding box center [678, 587] width 27 height 27
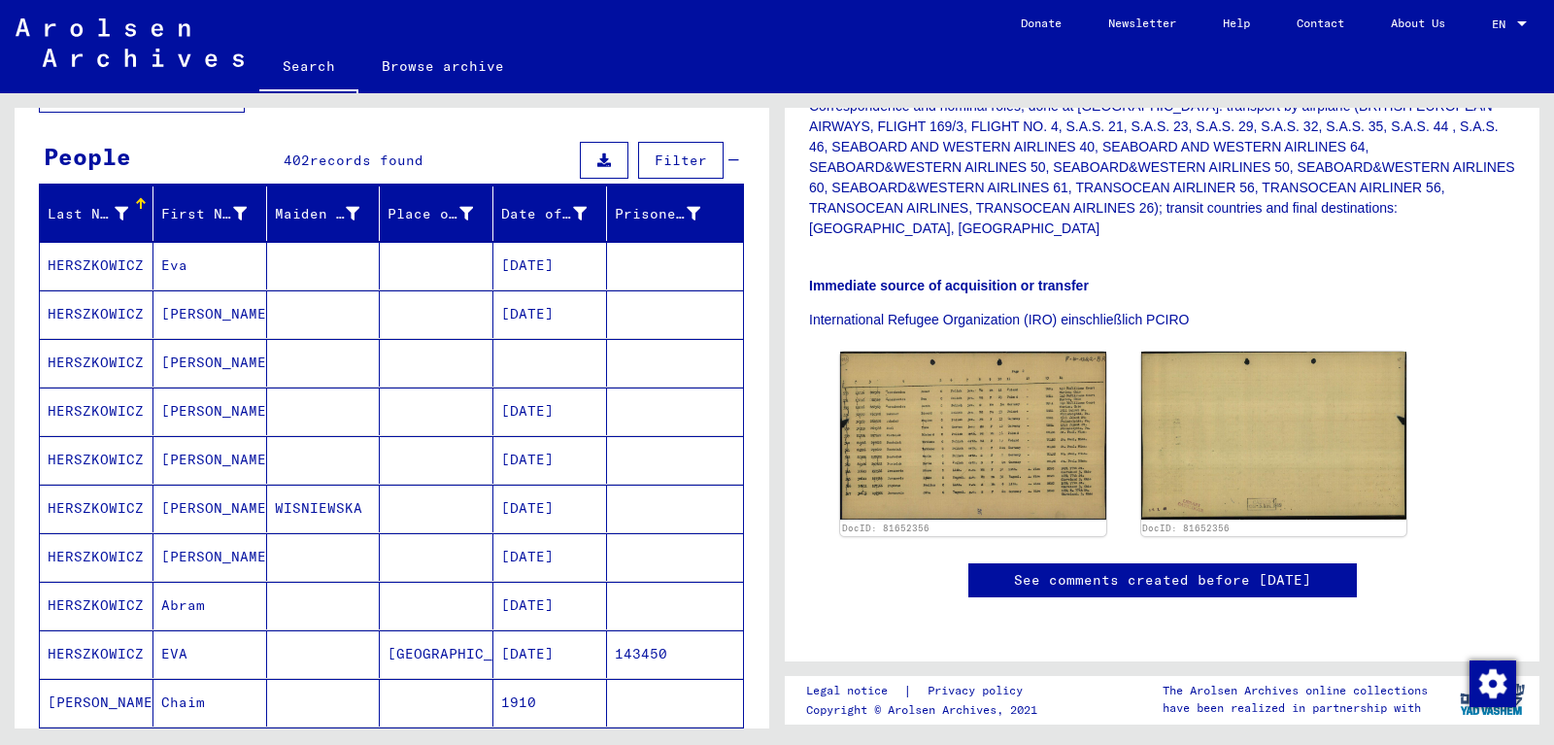
scroll to position [105, 0]
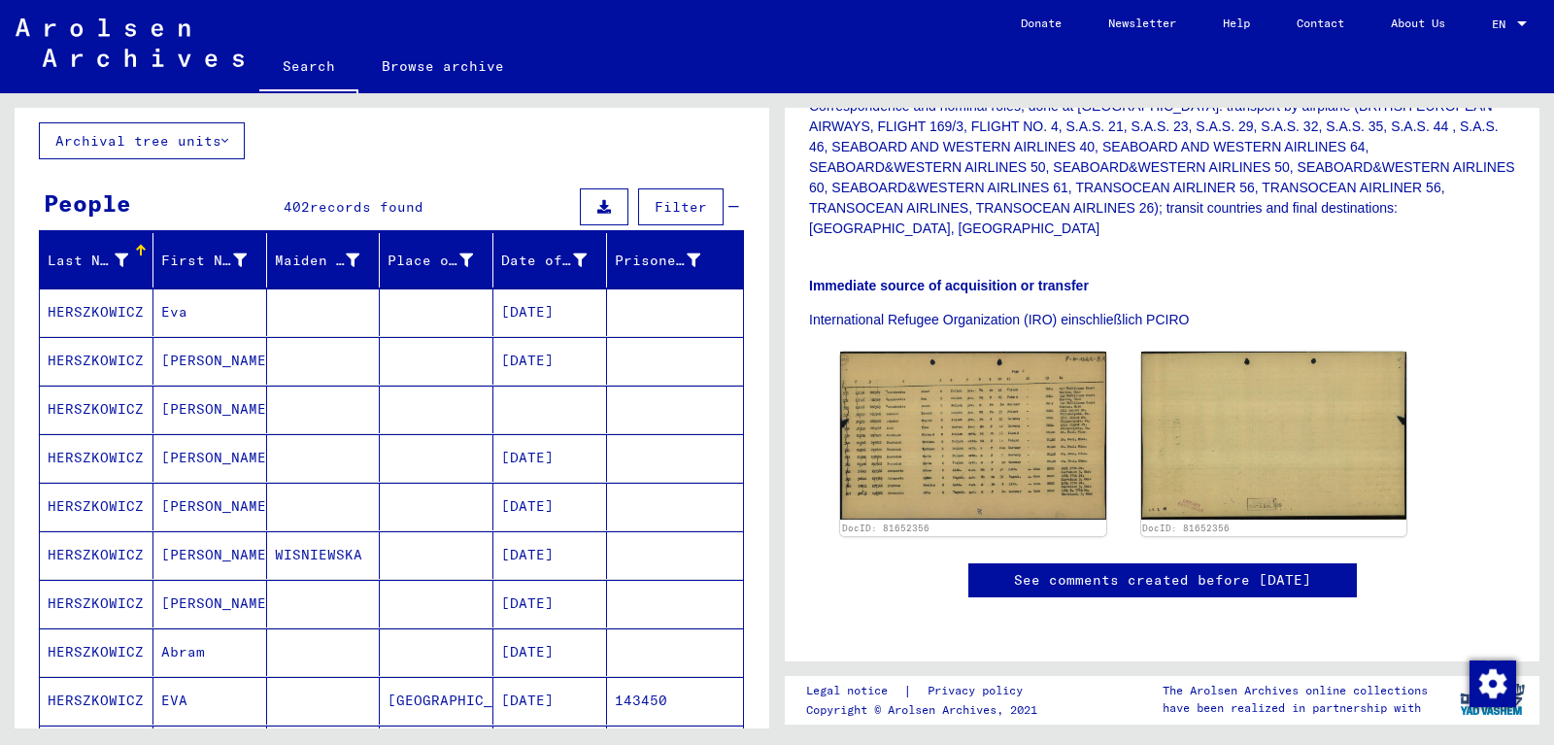
click at [115, 315] on mat-cell "HERSZKOWICZ" at bounding box center [97, 313] width 114 height 48
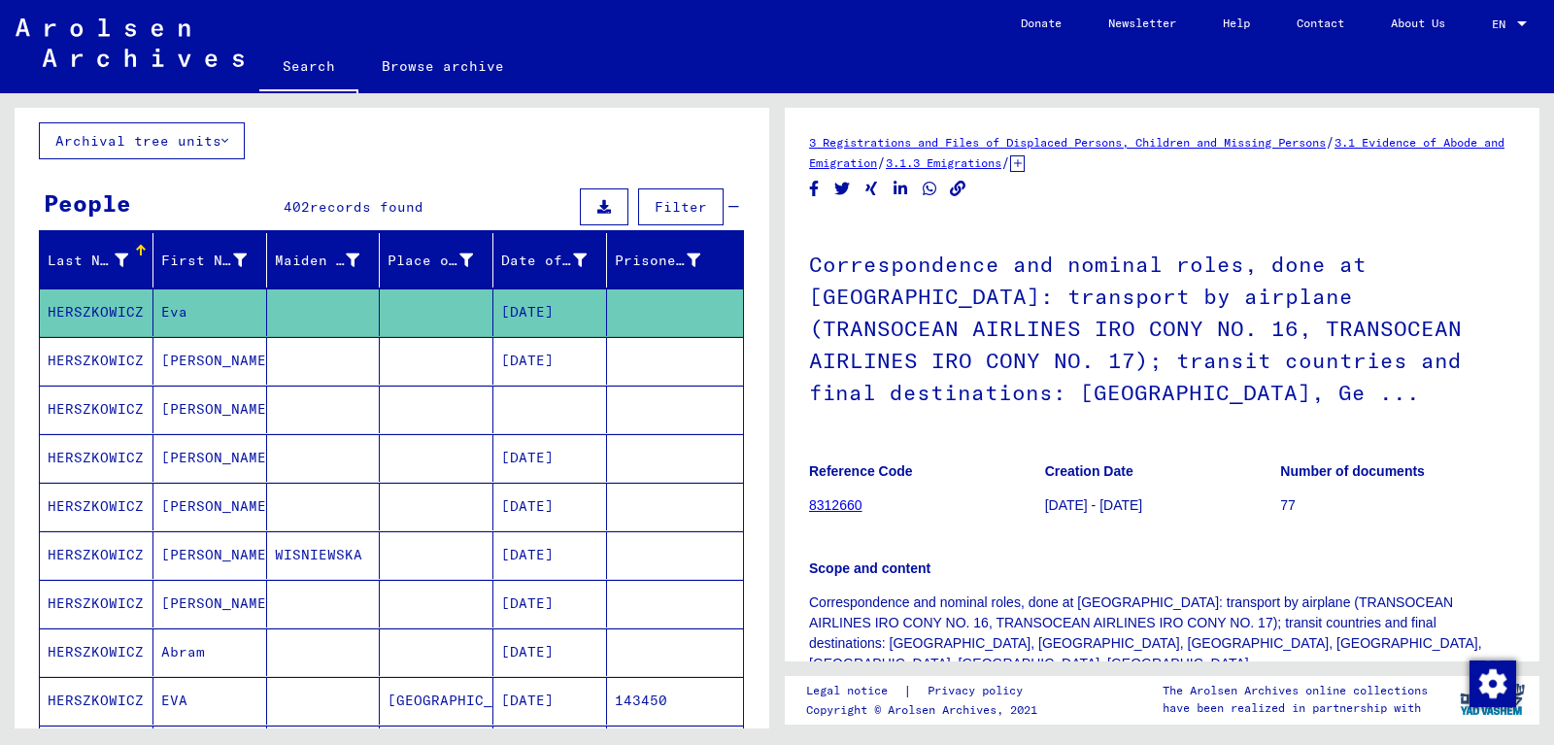
click at [77, 403] on mat-cell "HERSZKOWICZ" at bounding box center [97, 410] width 114 height 48
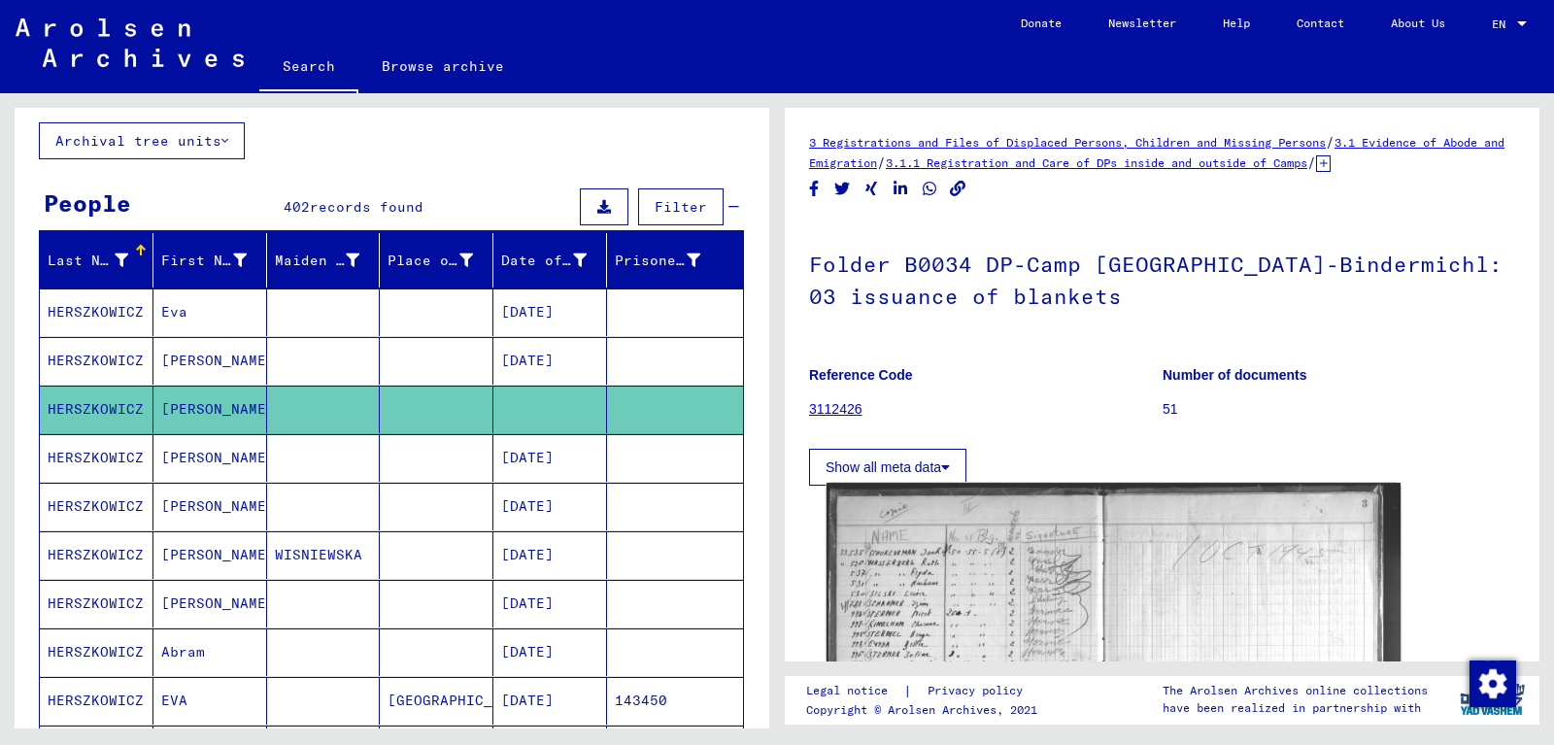
click at [1000, 576] on img at bounding box center [1114, 697] width 574 height 429
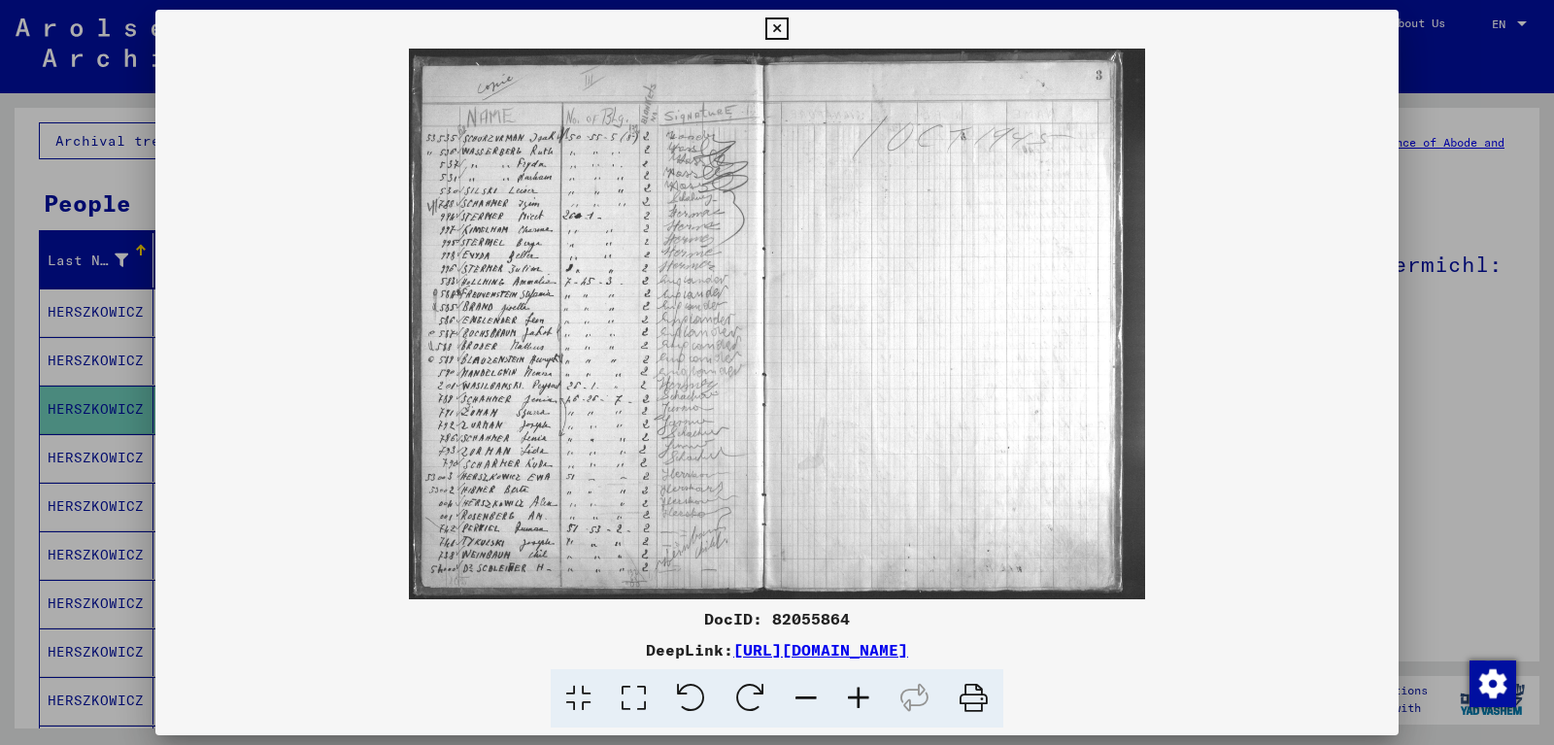
click at [868, 693] on icon at bounding box center [859, 698] width 52 height 59
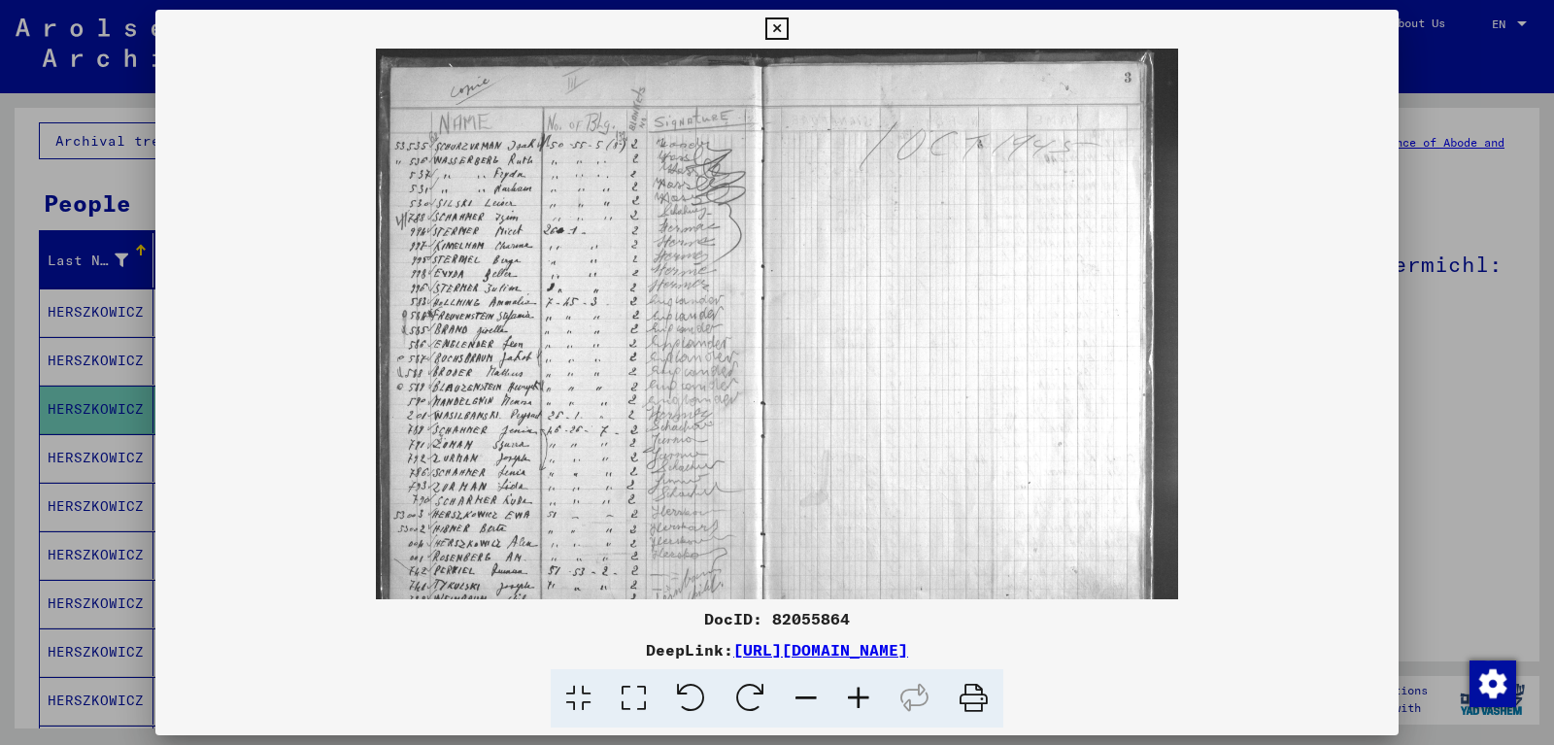
click at [867, 693] on icon at bounding box center [859, 698] width 52 height 59
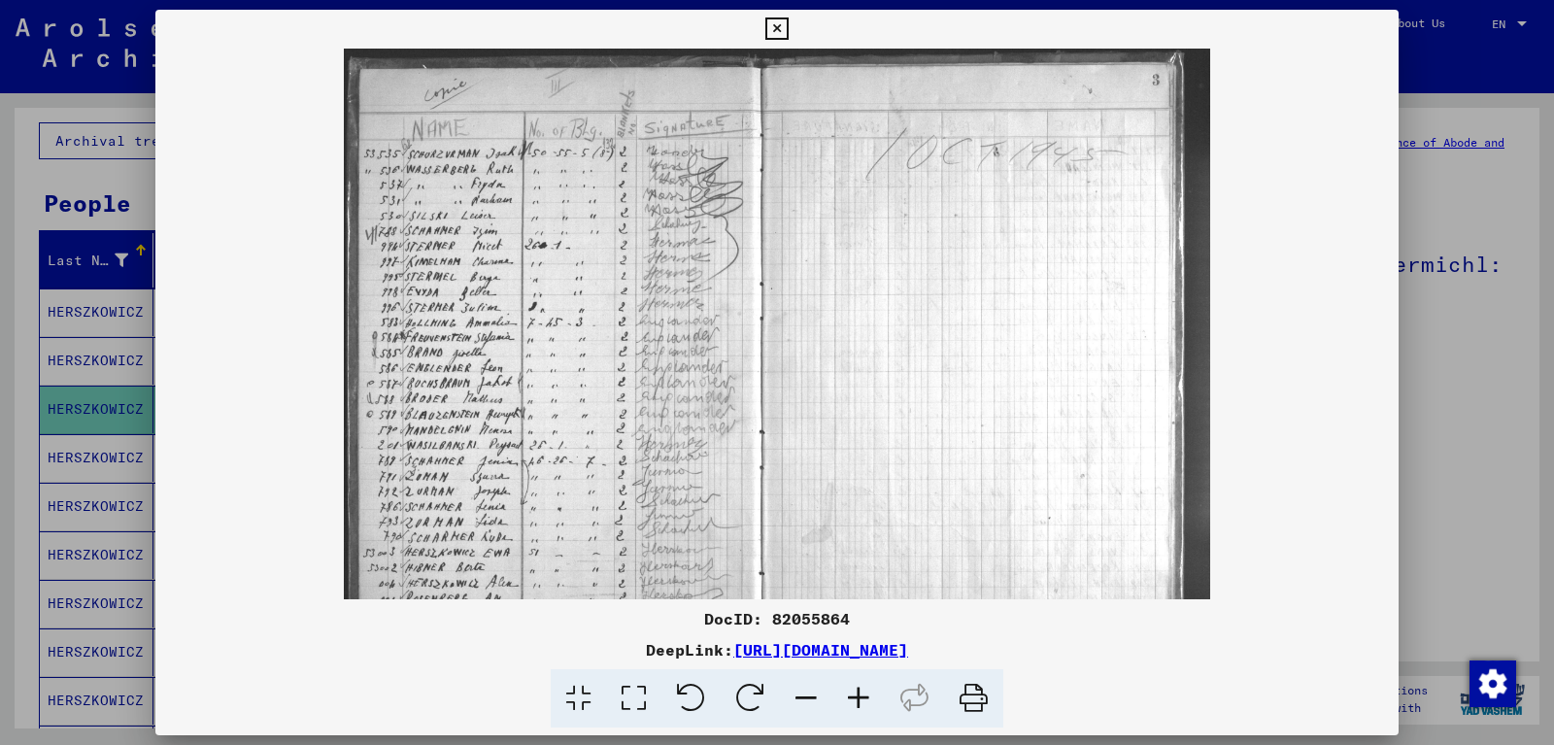
click at [867, 693] on icon at bounding box center [859, 698] width 52 height 59
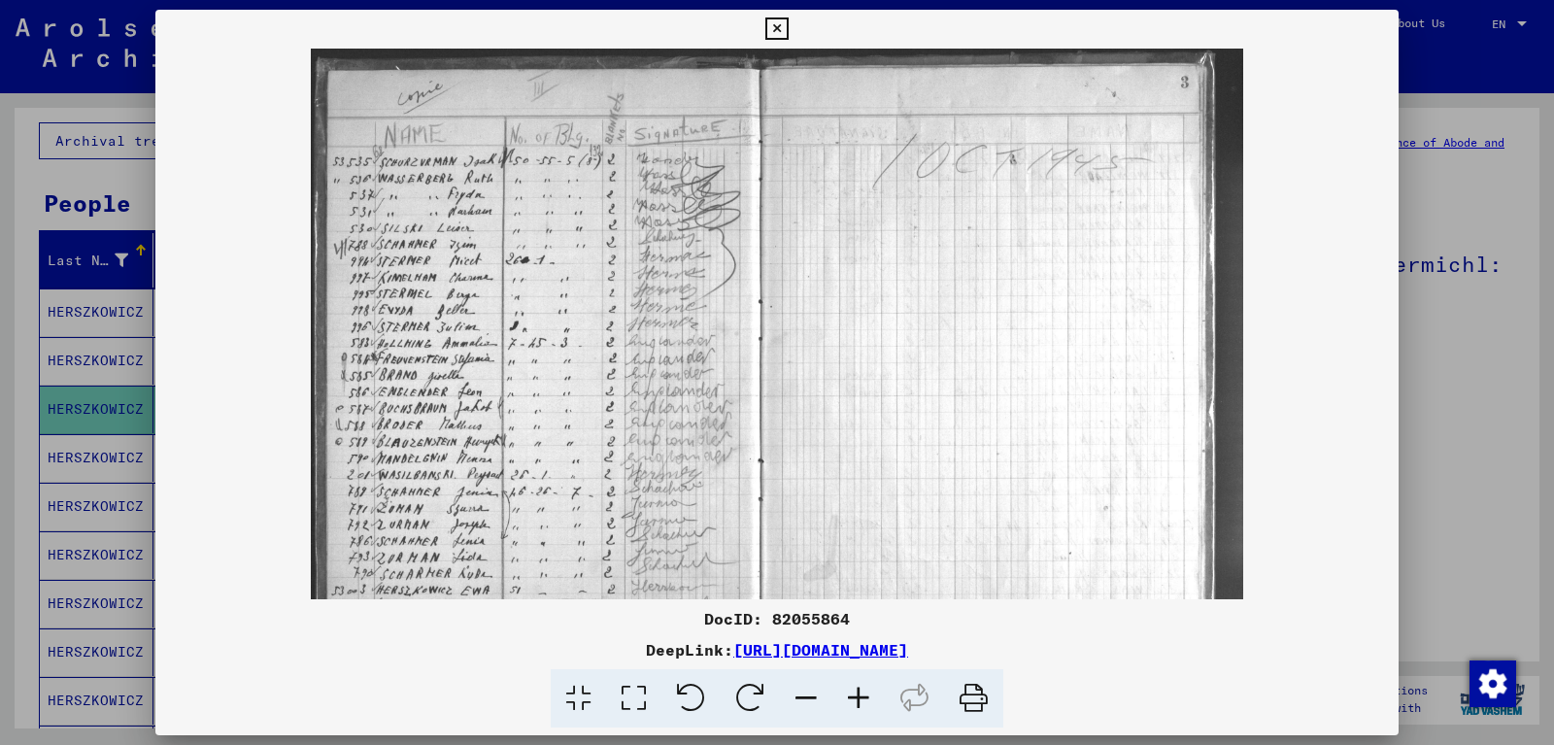
click at [866, 693] on icon at bounding box center [859, 698] width 52 height 59
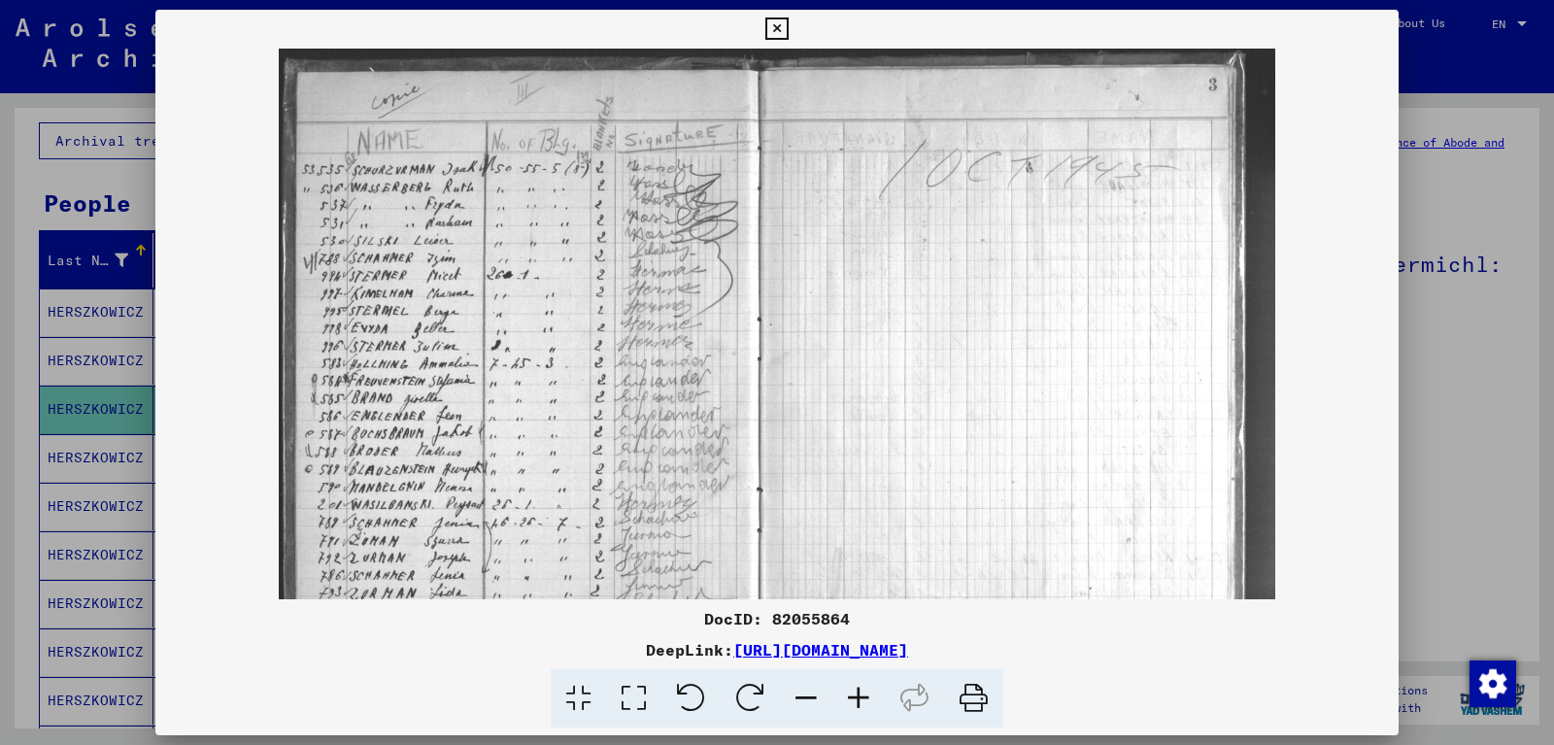
click at [866, 693] on icon at bounding box center [859, 698] width 52 height 59
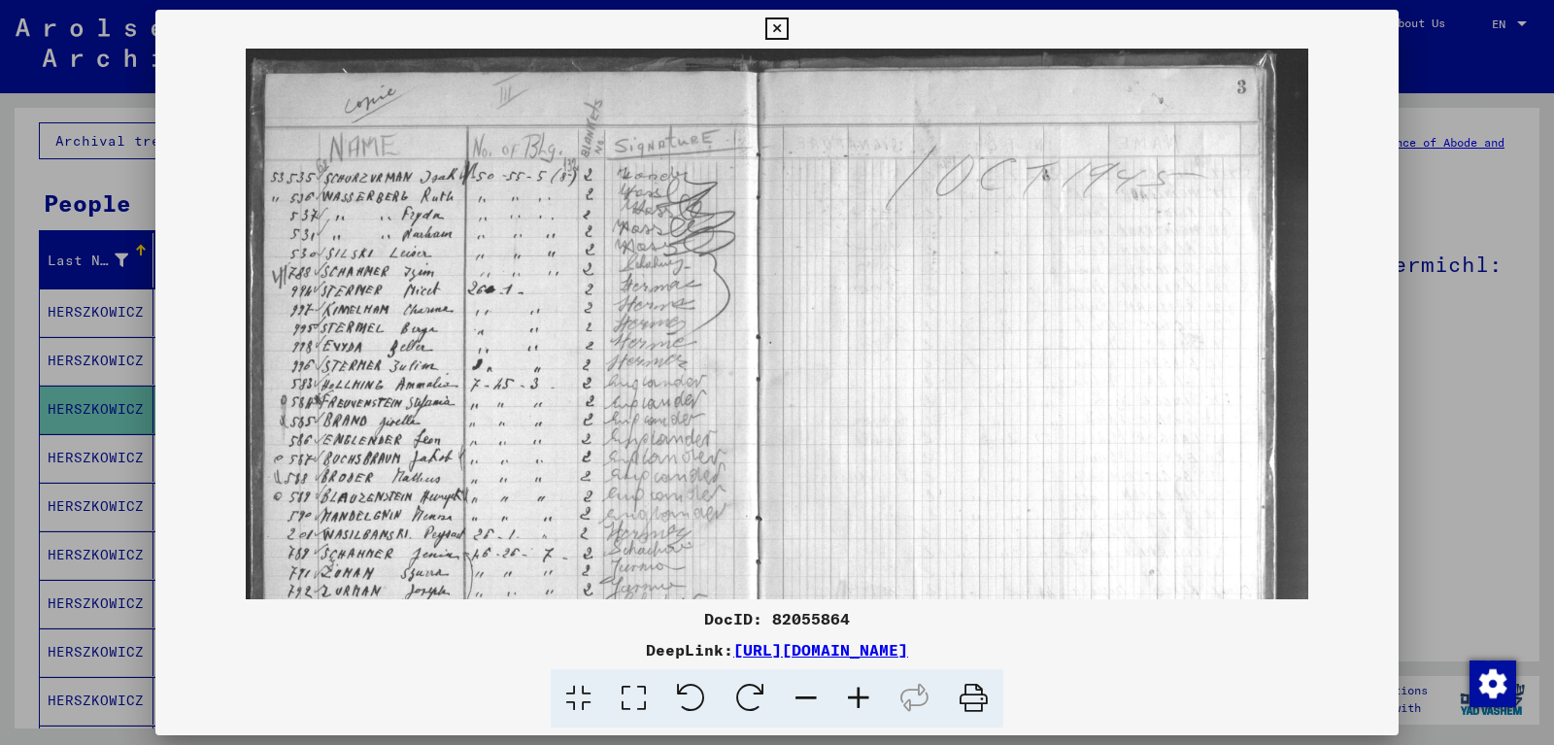
click at [860, 693] on icon at bounding box center [859, 698] width 52 height 59
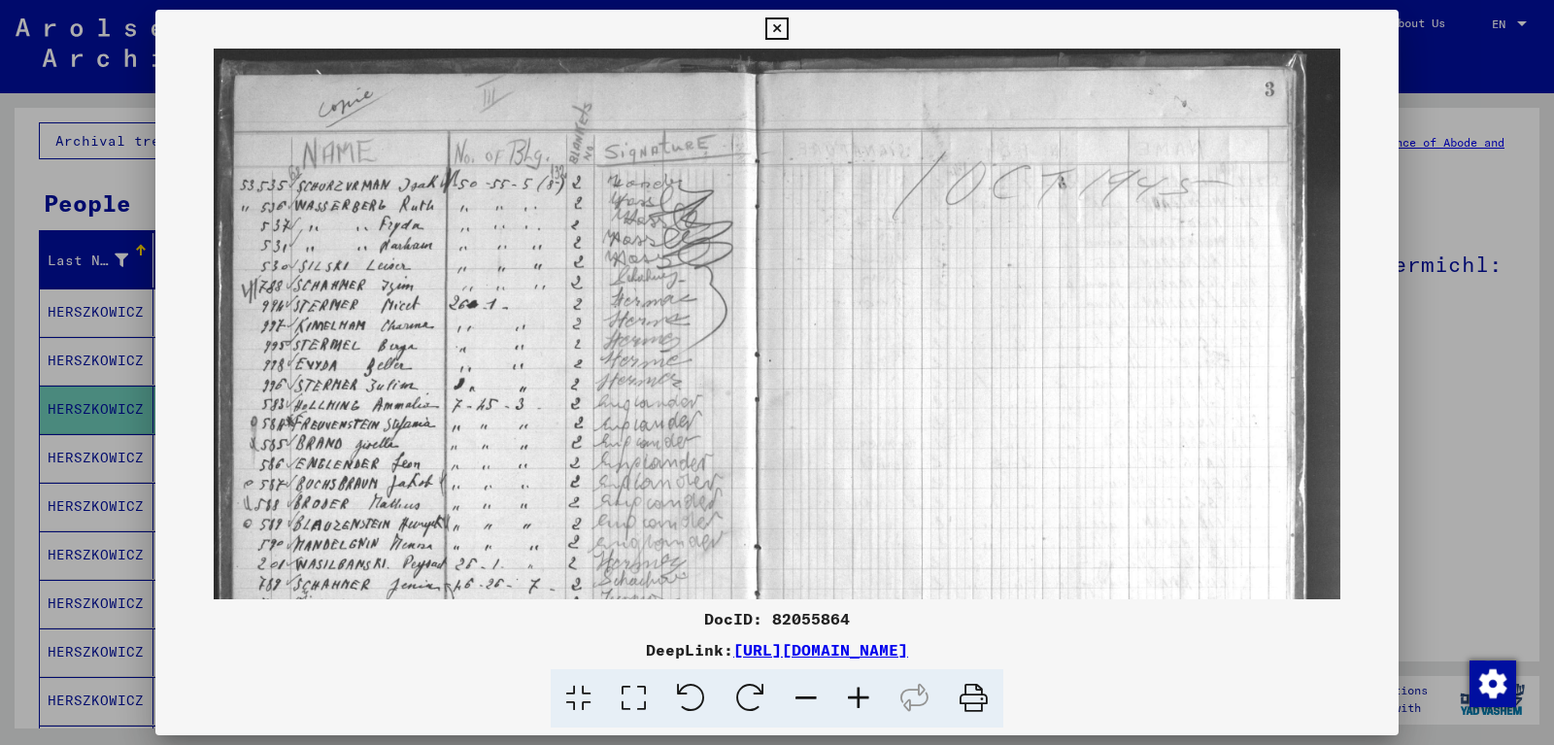
click at [860, 693] on icon at bounding box center [859, 698] width 52 height 59
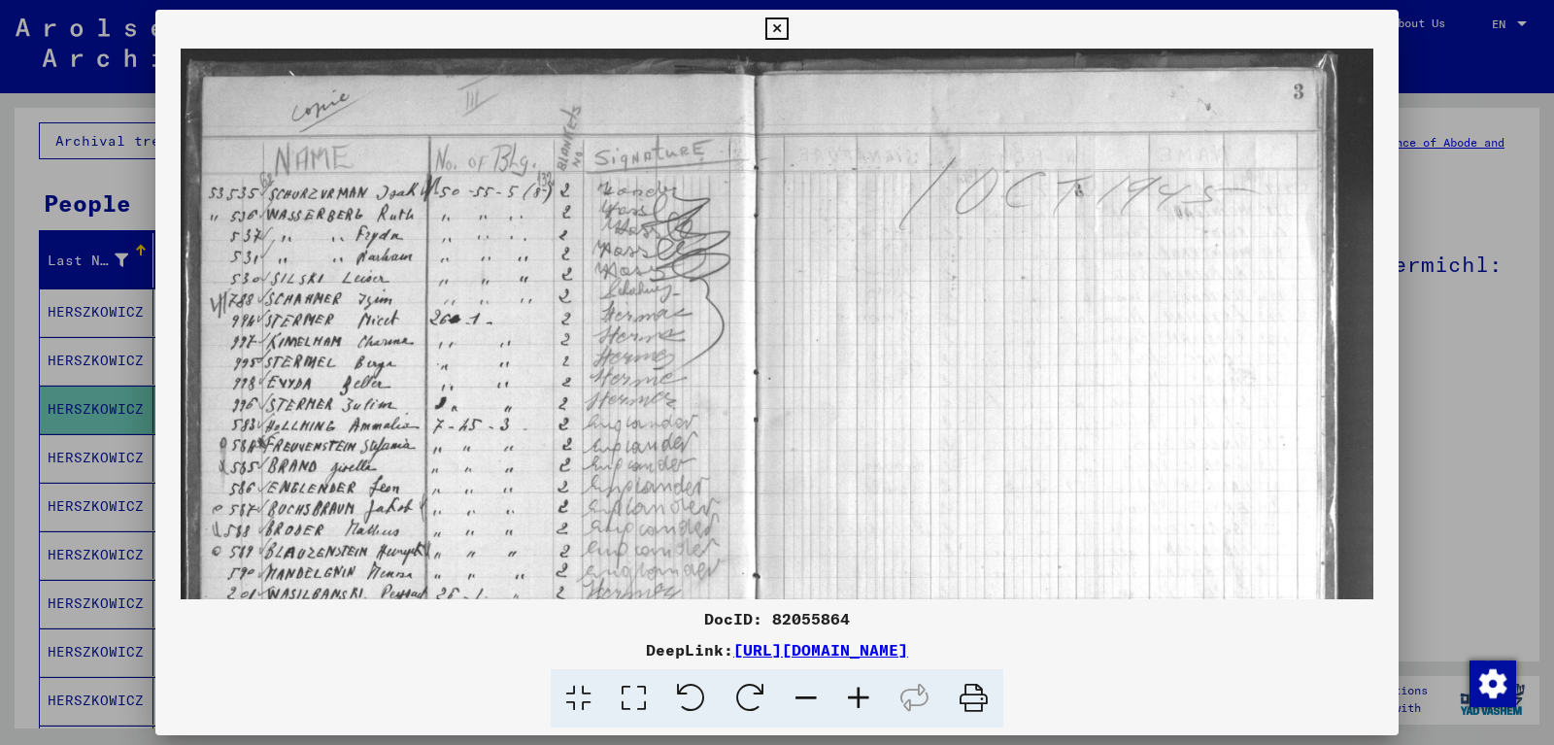
click at [860, 693] on icon at bounding box center [859, 698] width 52 height 59
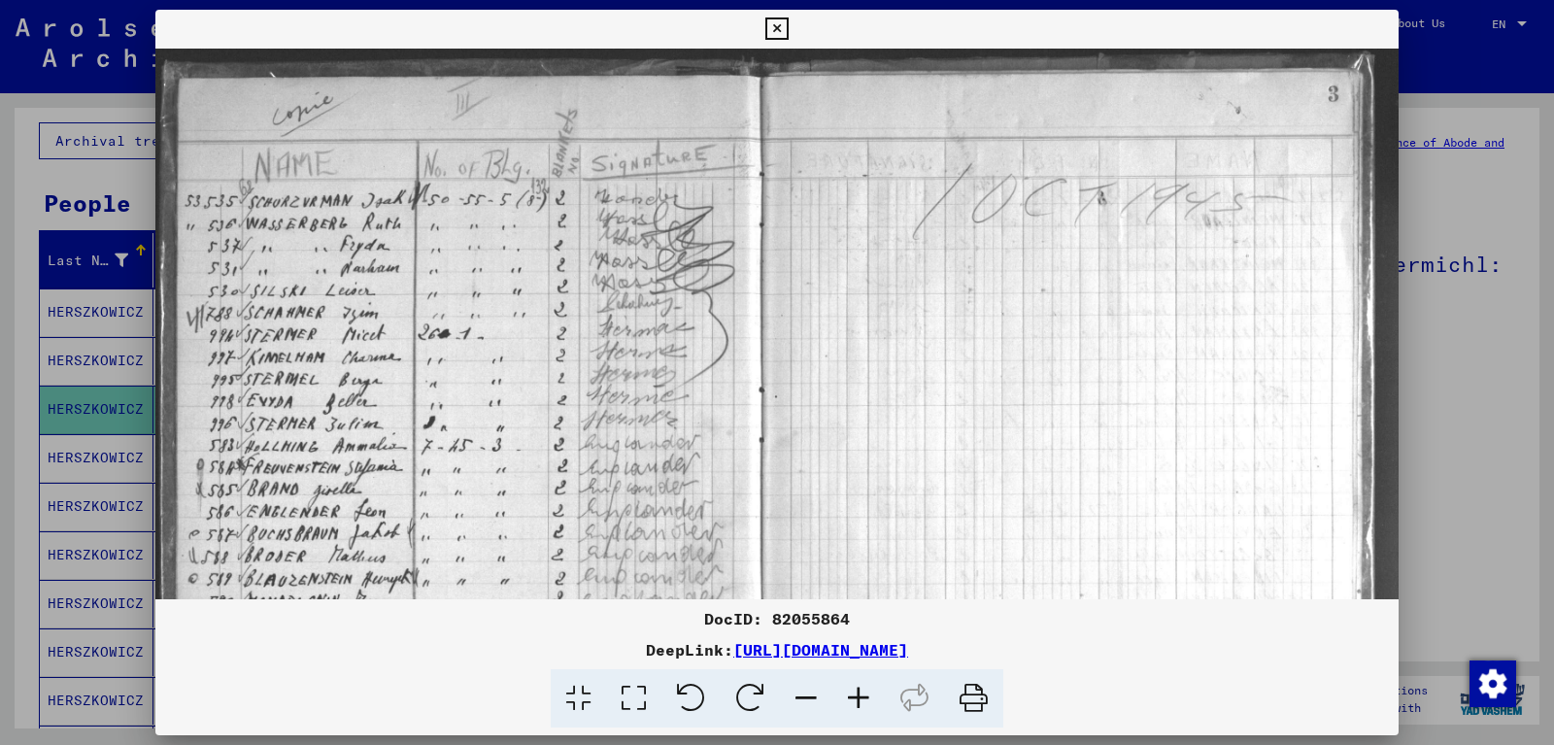
click at [860, 693] on icon at bounding box center [859, 698] width 52 height 59
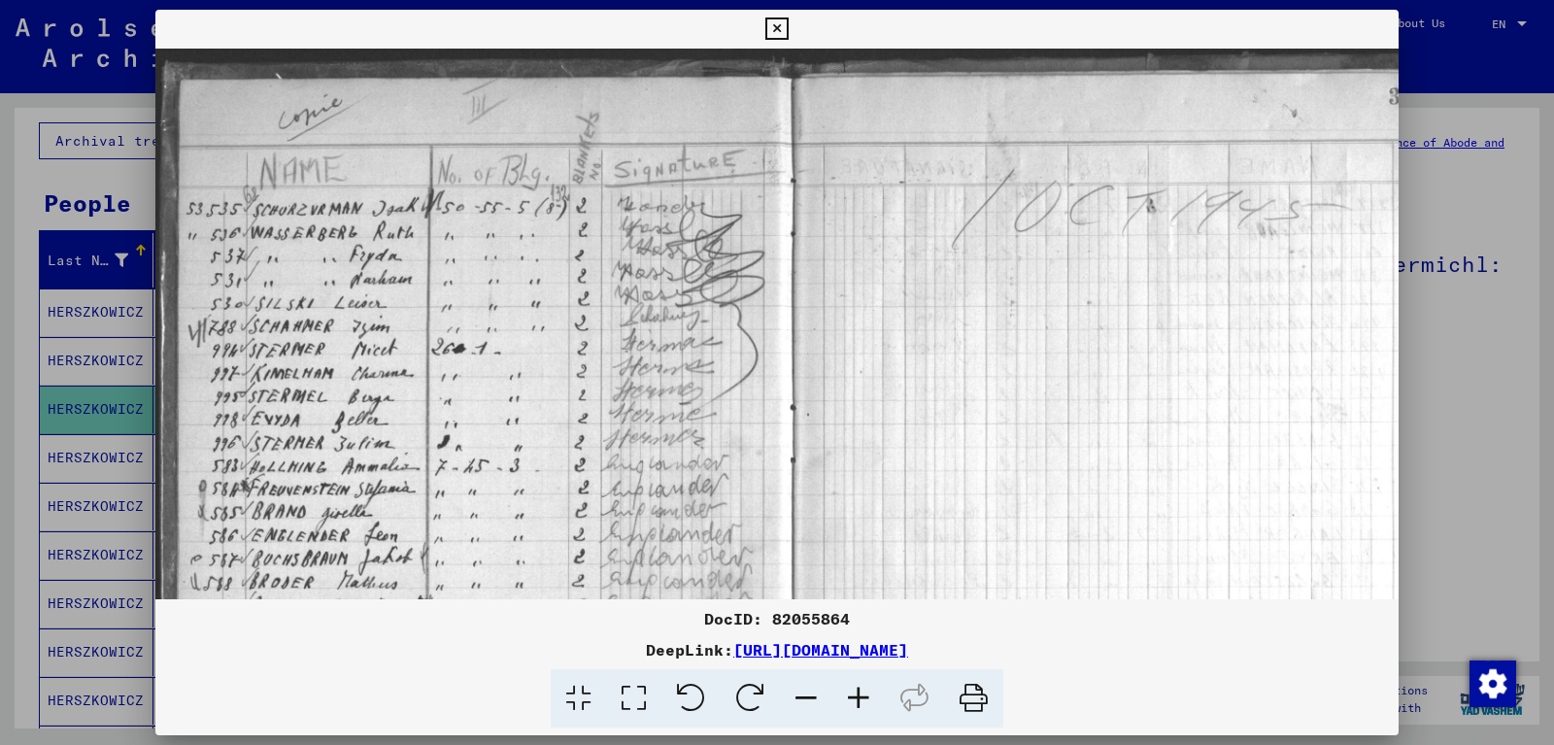
click at [860, 692] on icon at bounding box center [859, 698] width 52 height 59
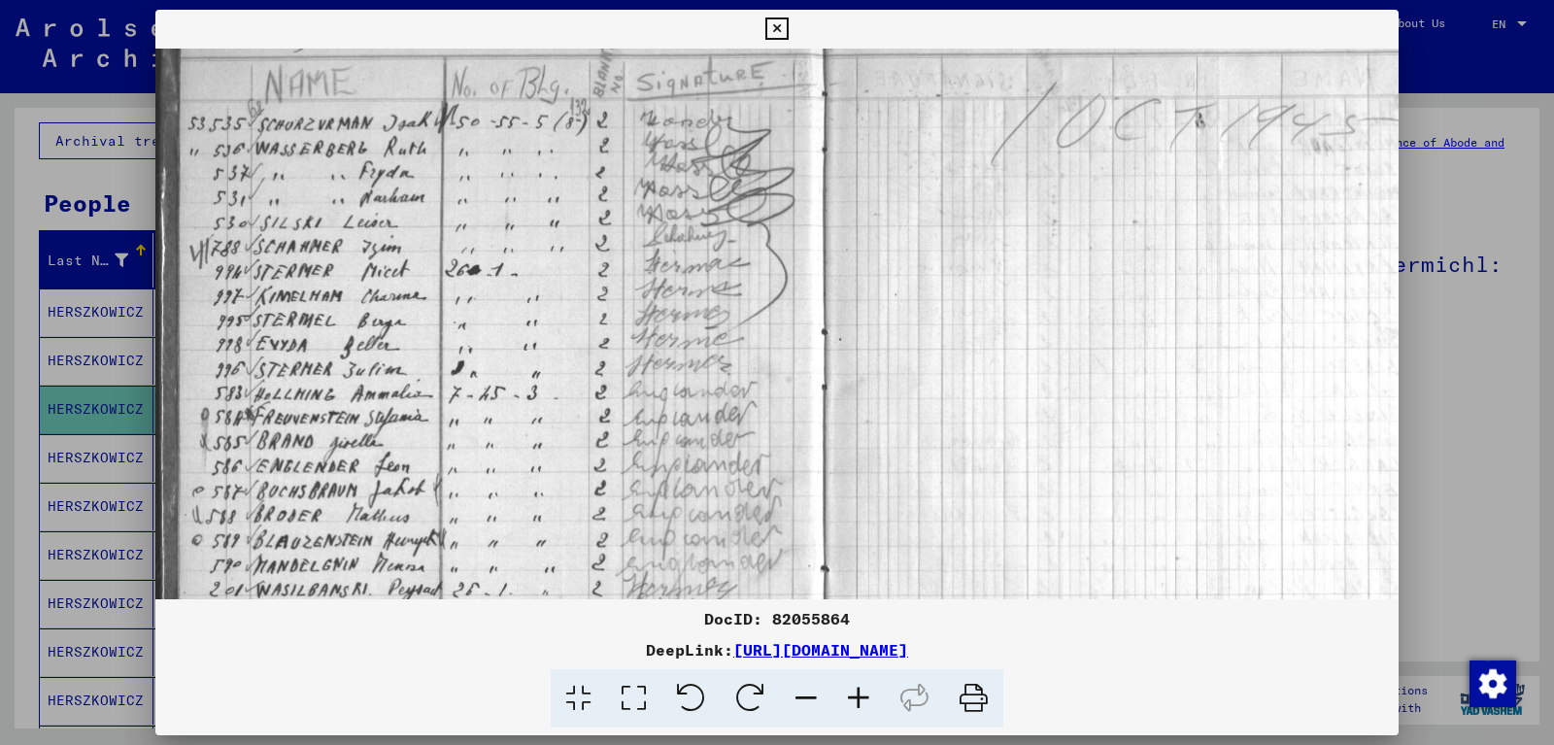
scroll to position [151, 17]
drag, startPoint x: 359, startPoint y: 405, endPoint x: 338, endPoint y: 325, distance: 82.2
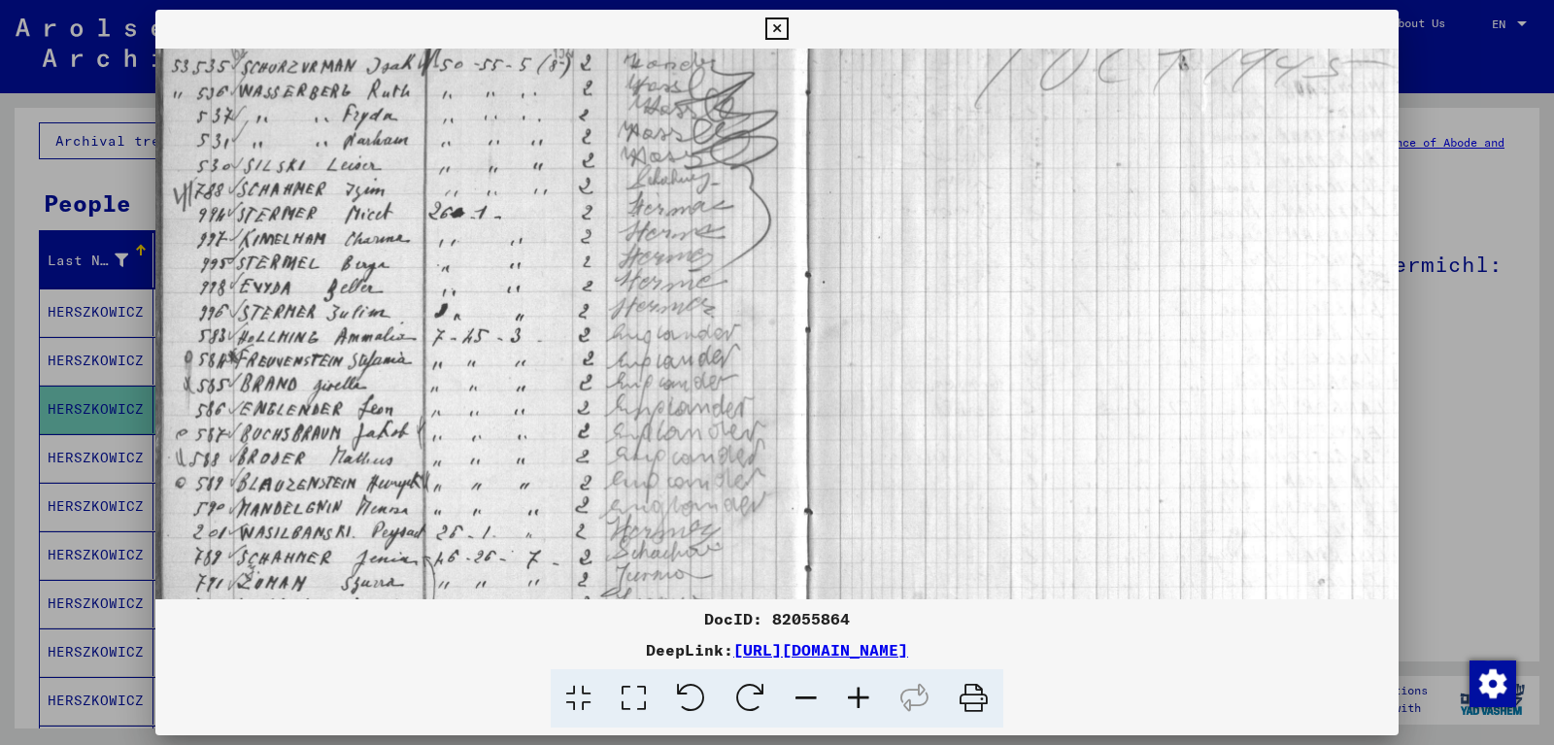
click at [342, 328] on img at bounding box center [832, 416] width 1387 height 1037
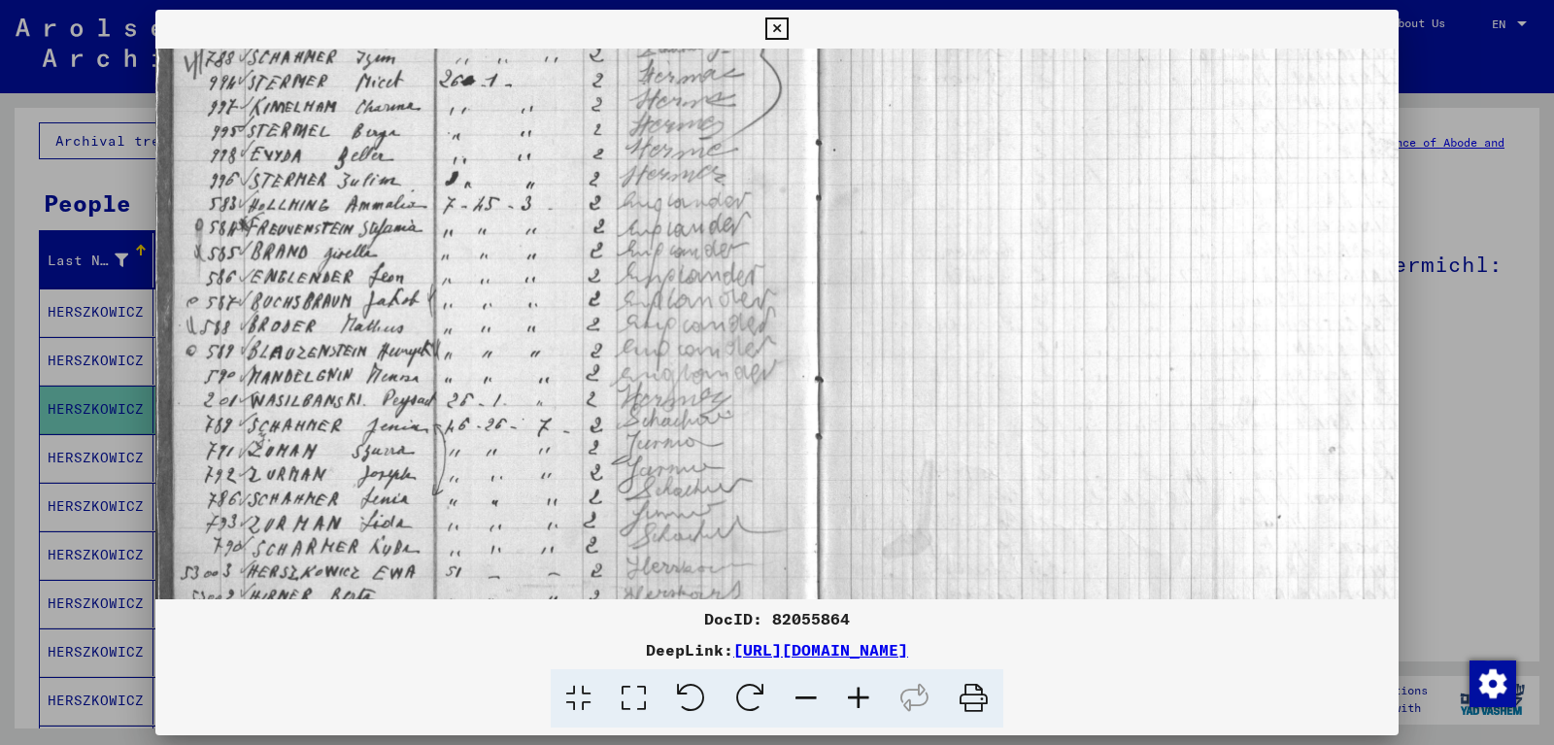
drag, startPoint x: 284, startPoint y: 322, endPoint x: 287, endPoint y: 294, distance: 27.4
click at [287, 297] on img at bounding box center [843, 284] width 1387 height 1037
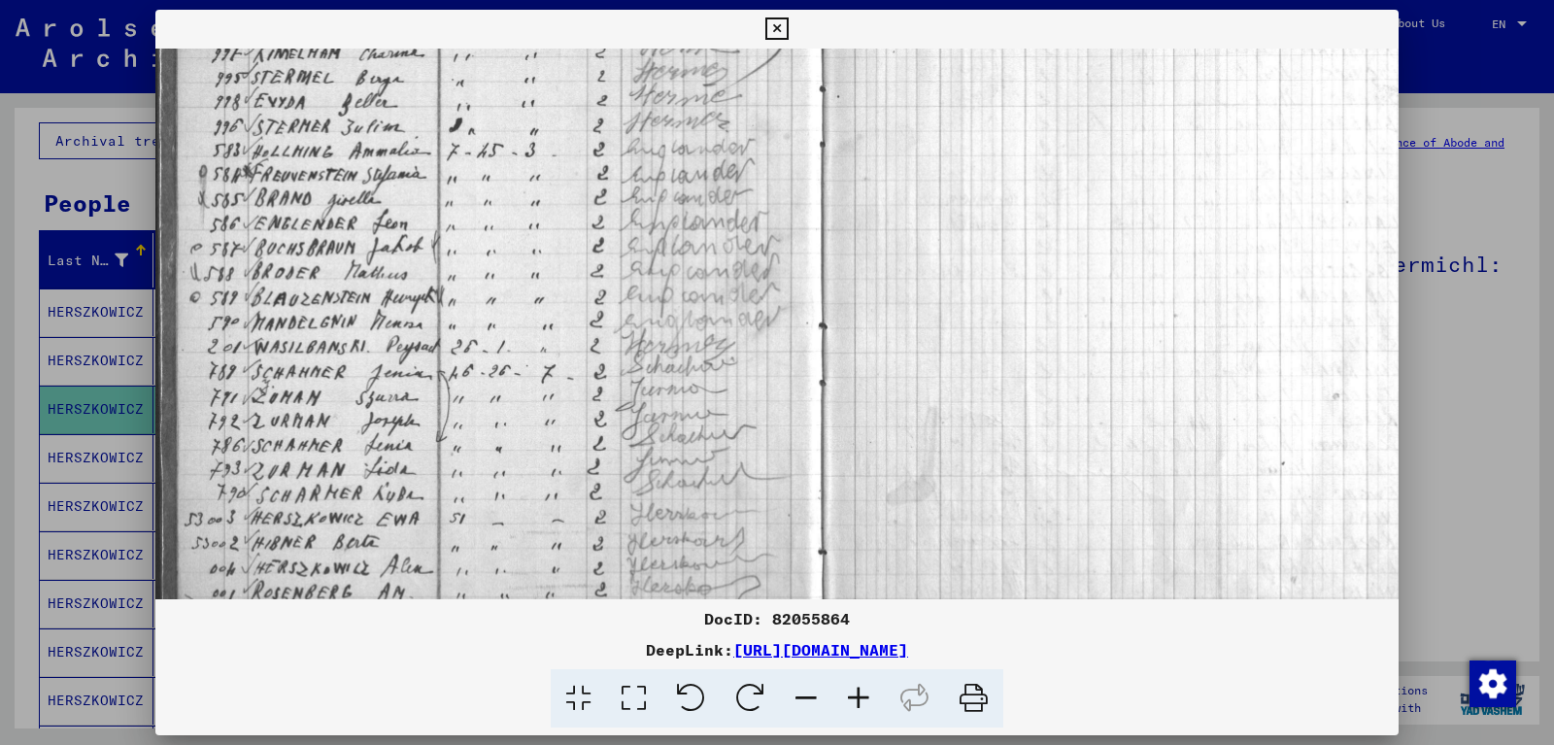
scroll to position [445, 0]
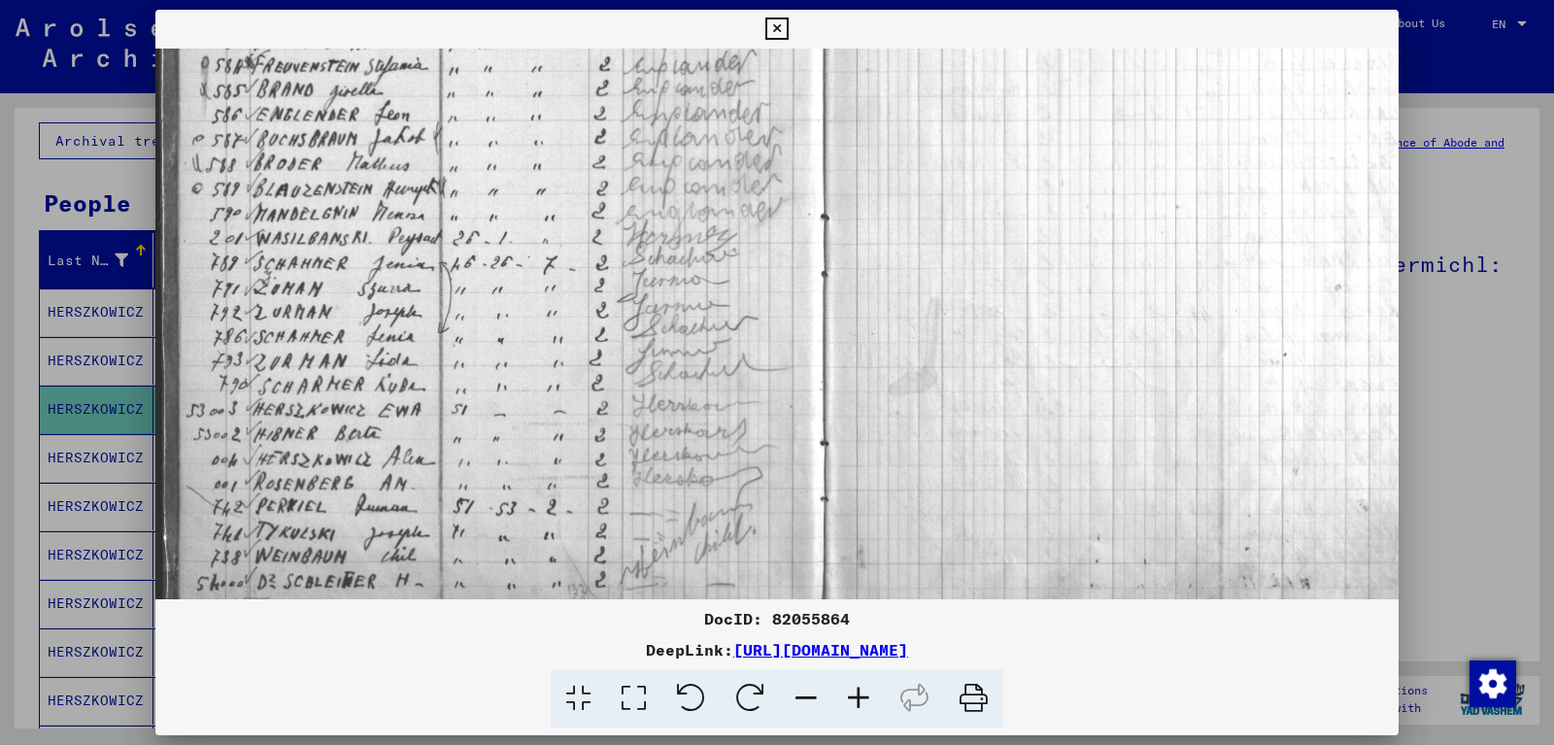
drag, startPoint x: 288, startPoint y: 449, endPoint x: 290, endPoint y: 290, distance: 158.4
click at [293, 293] on img at bounding box center [848, 122] width 1387 height 1037
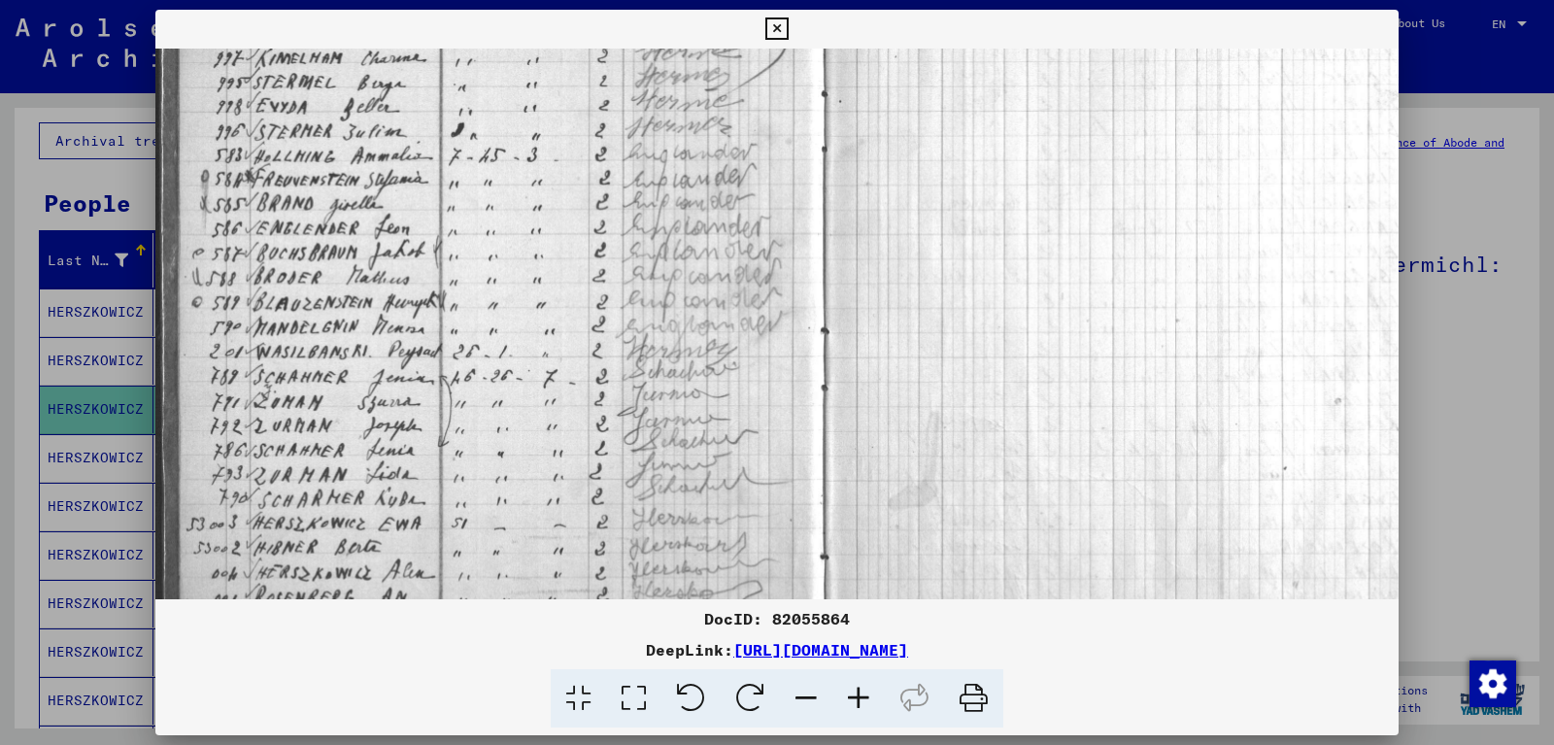
scroll to position [262, 2]
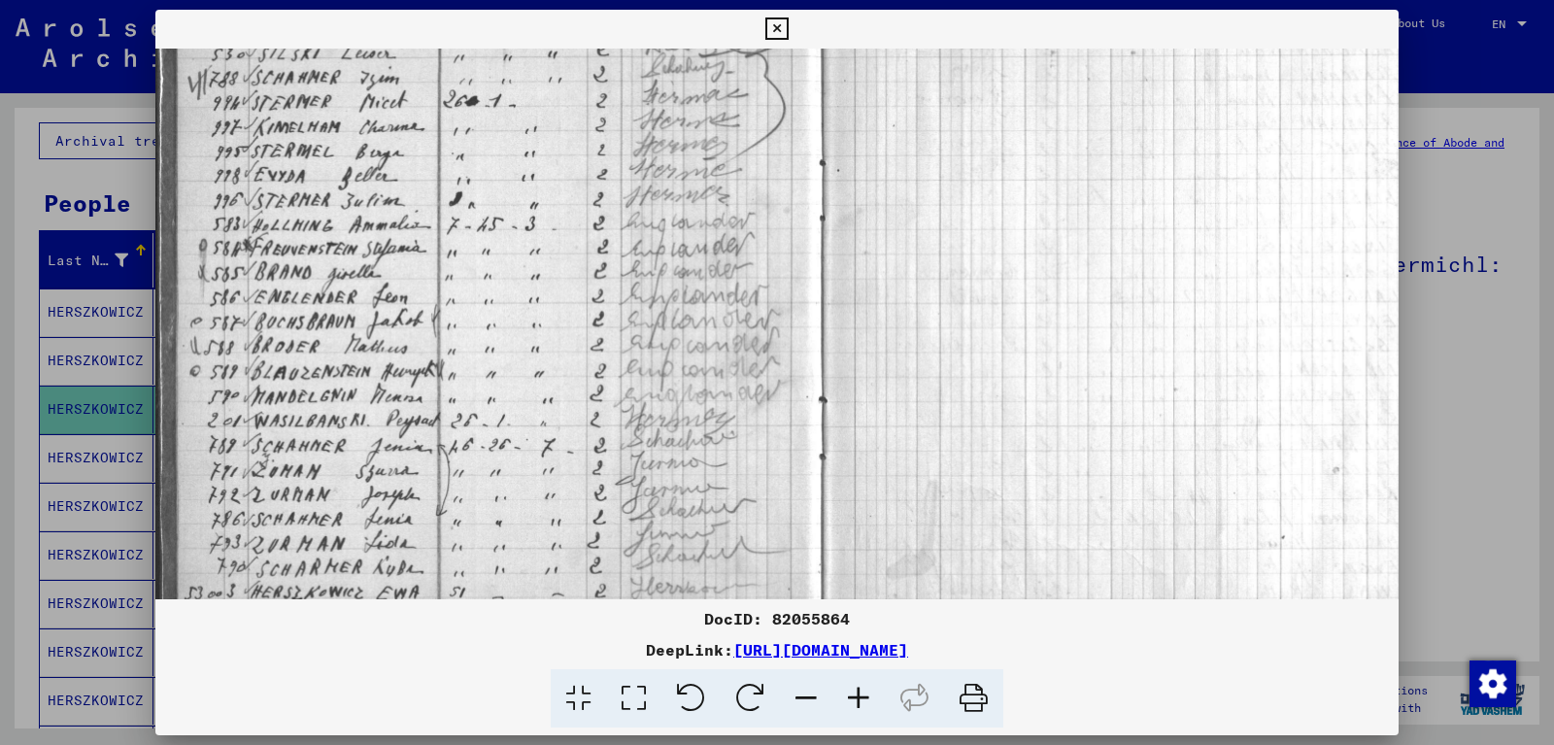
drag, startPoint x: 542, startPoint y: 349, endPoint x: 549, endPoint y: 373, distance: 25.2
click at [545, 509] on img at bounding box center [847, 304] width 1387 height 1037
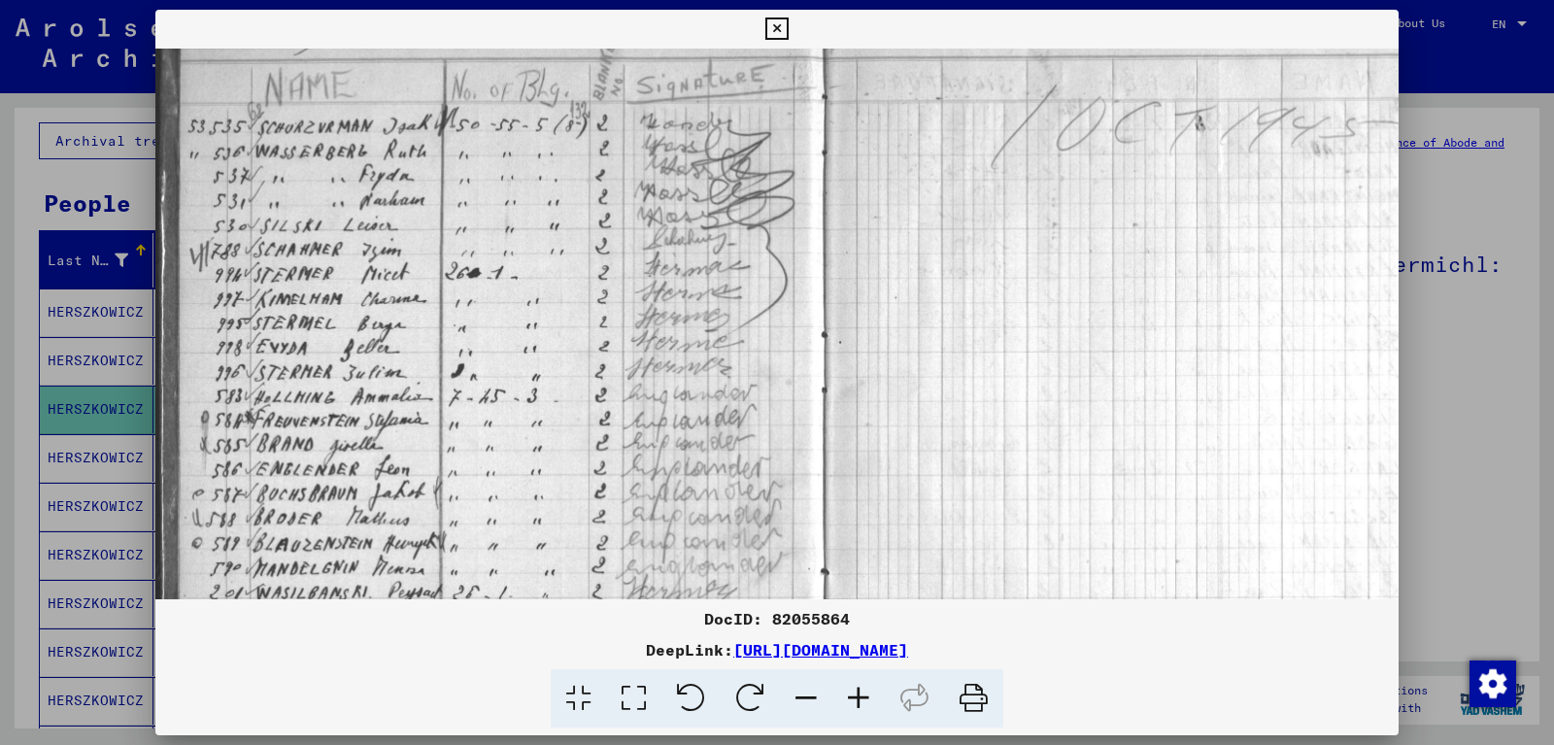
drag, startPoint x: 565, startPoint y: 395, endPoint x: 563, endPoint y: 433, distance: 38.0
click at [565, 473] on img at bounding box center [848, 476] width 1387 height 1037
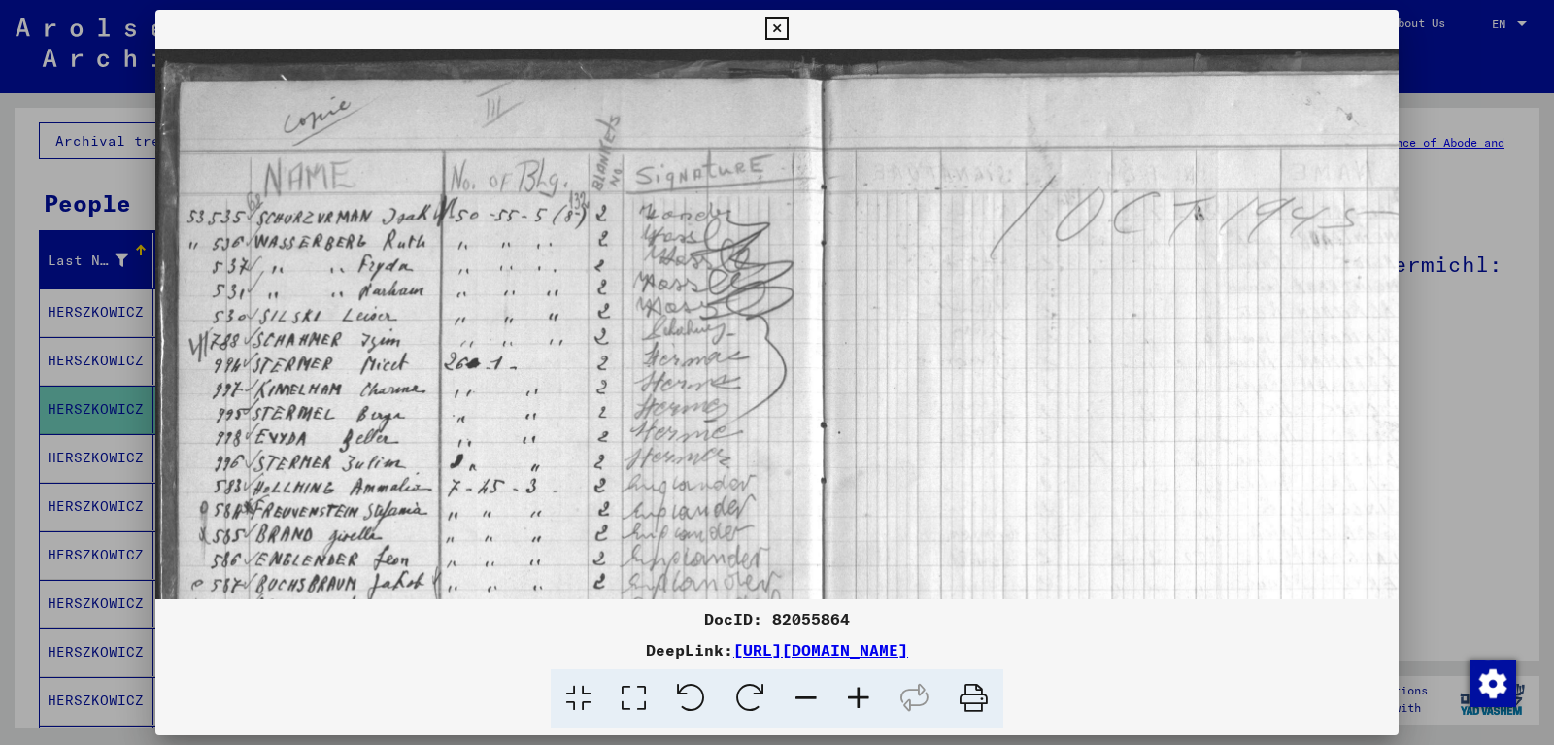
drag, startPoint x: 550, startPoint y: 514, endPoint x: 544, endPoint y: 500, distance: 14.8
click at [547, 515] on img at bounding box center [847, 567] width 1387 height 1037
click at [788, 25] on icon at bounding box center [777, 28] width 22 height 23
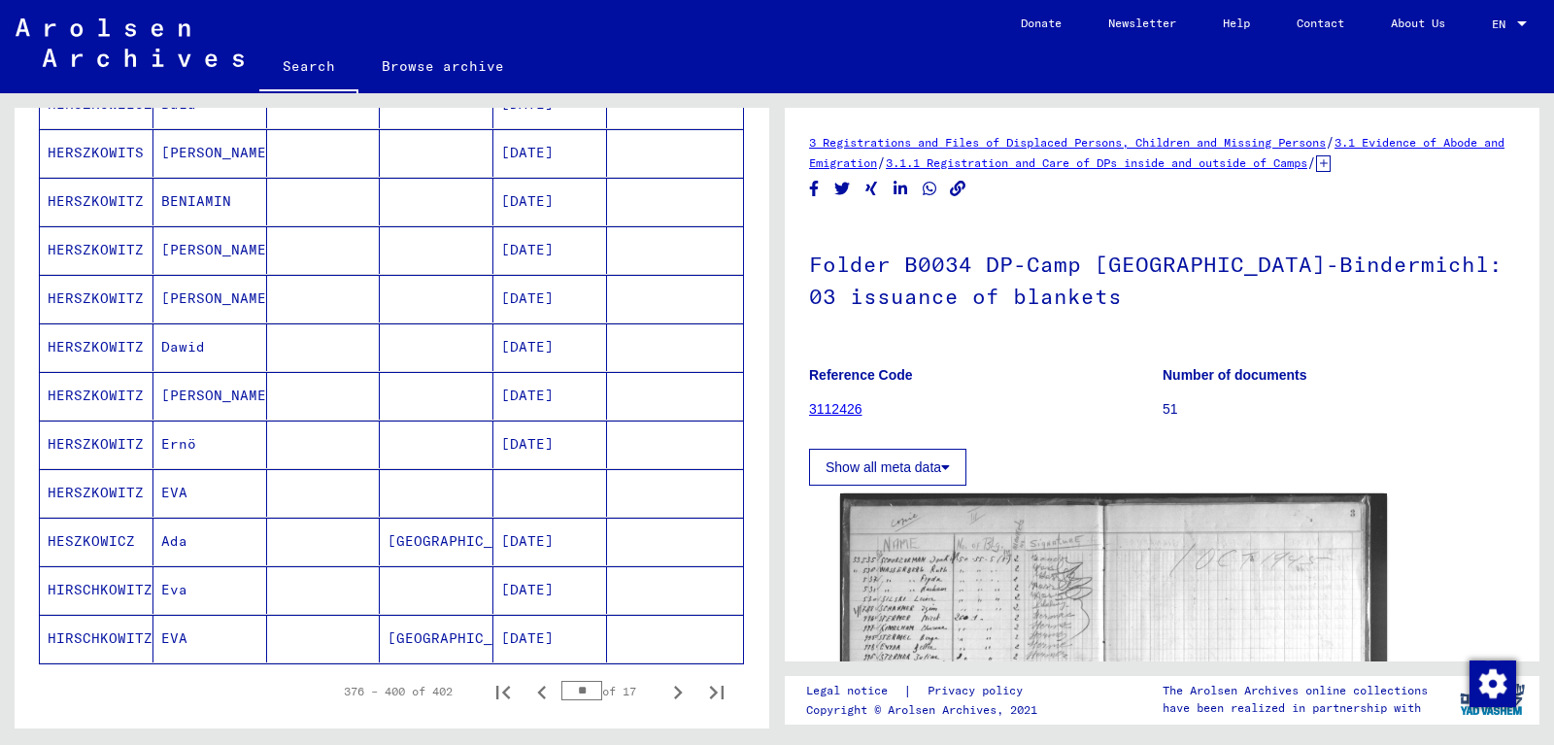
scroll to position [1126, 0]
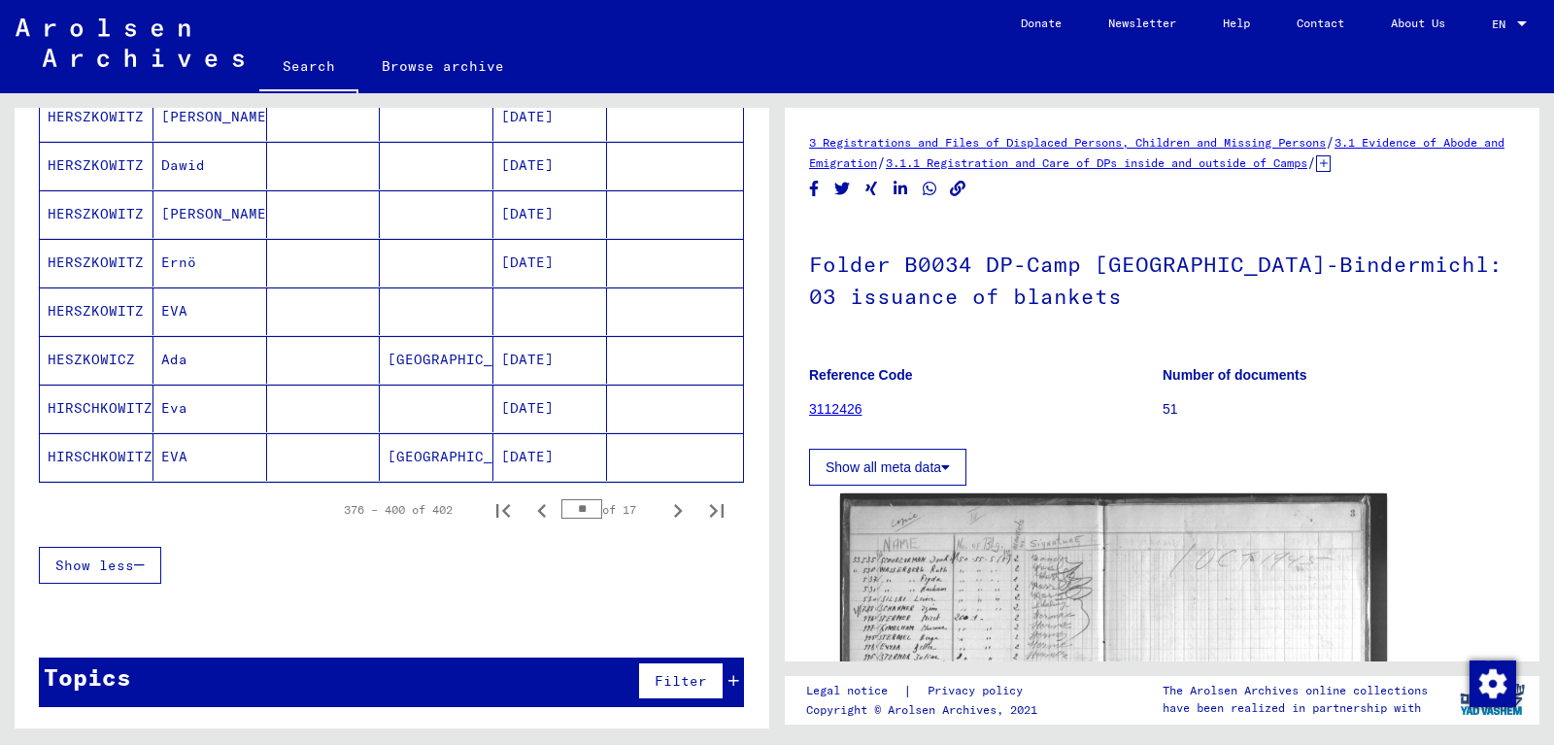
click at [99, 318] on mat-cell "HERSZKOWITZ" at bounding box center [97, 312] width 114 height 48
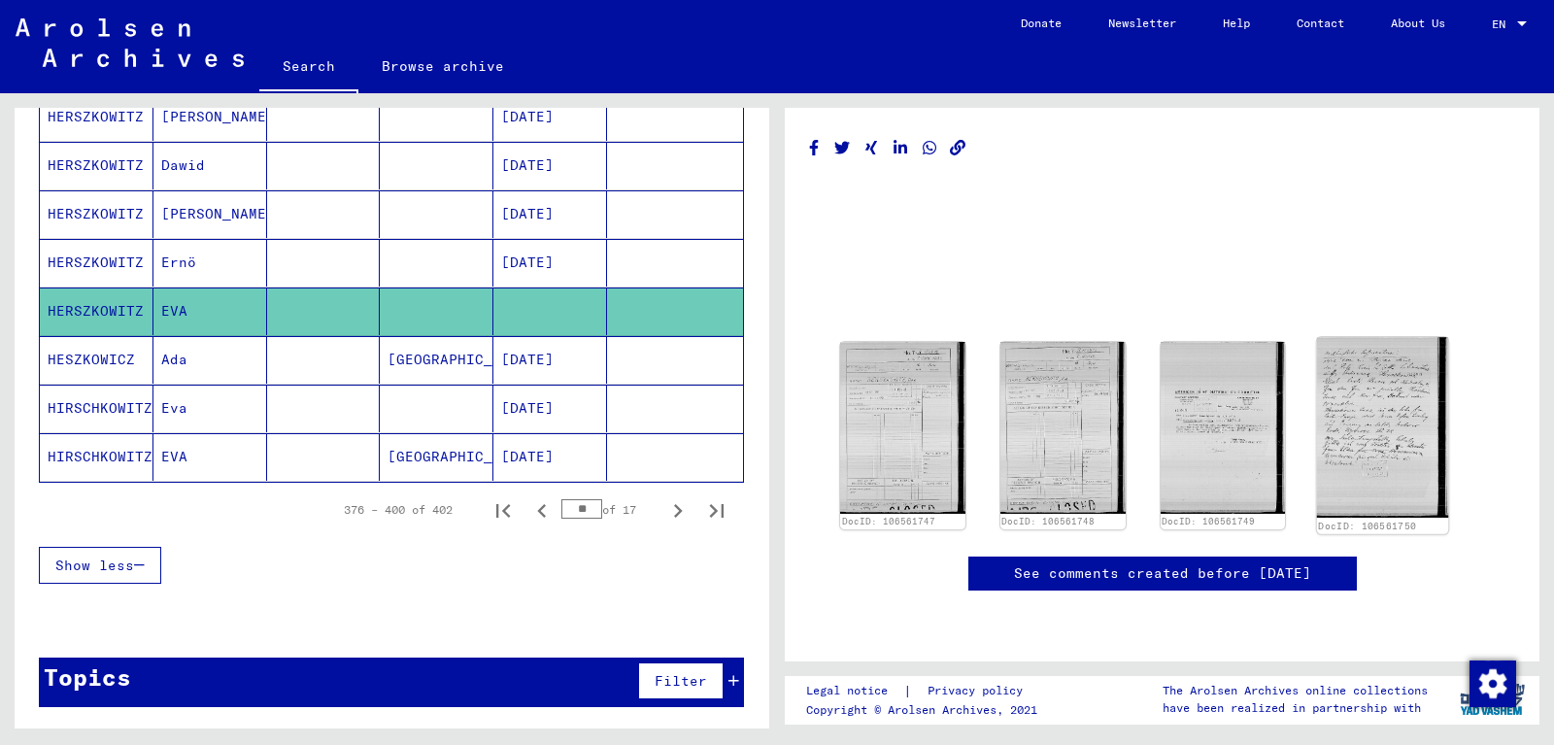
click at [1373, 409] on img at bounding box center [1382, 427] width 131 height 180
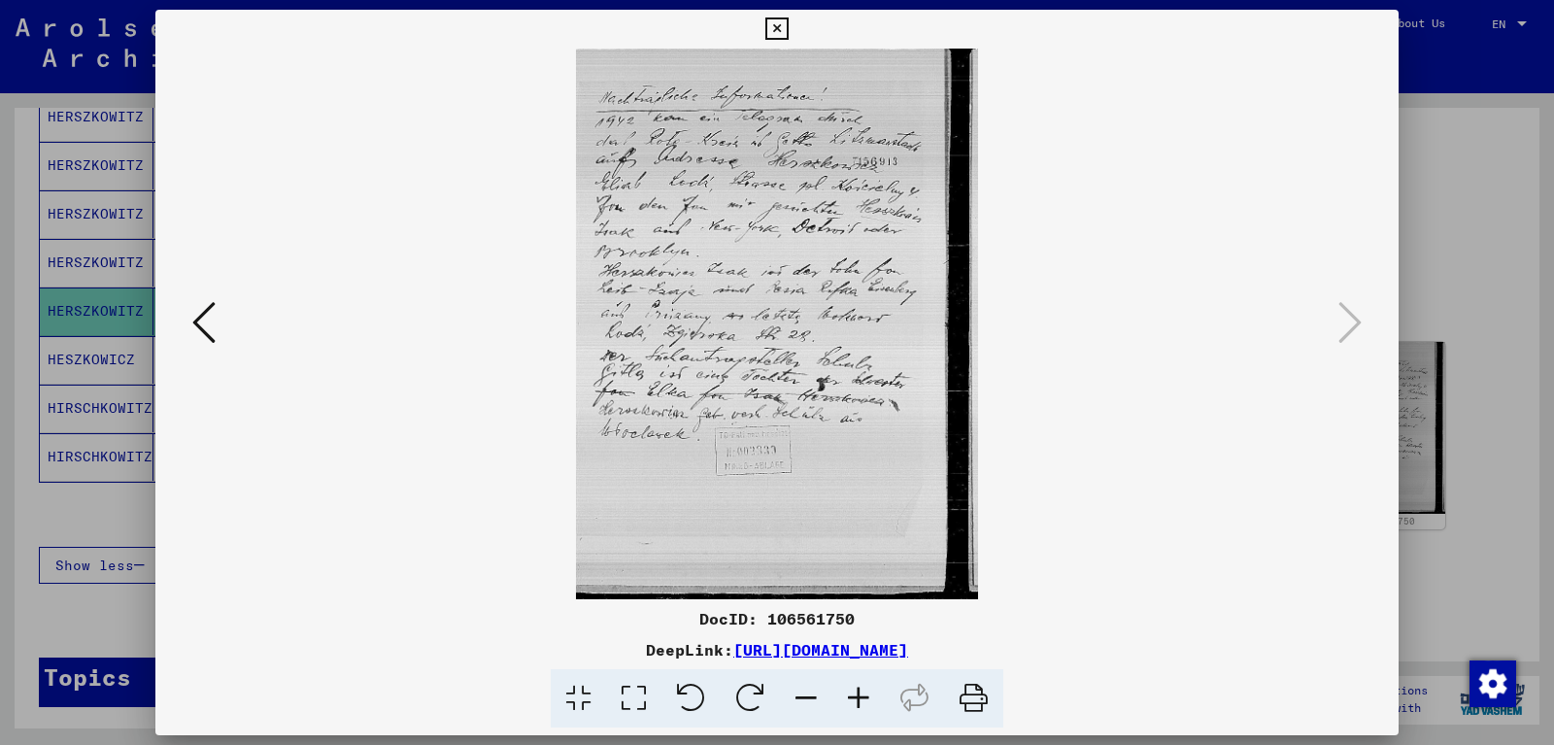
click at [866, 694] on icon at bounding box center [859, 698] width 52 height 59
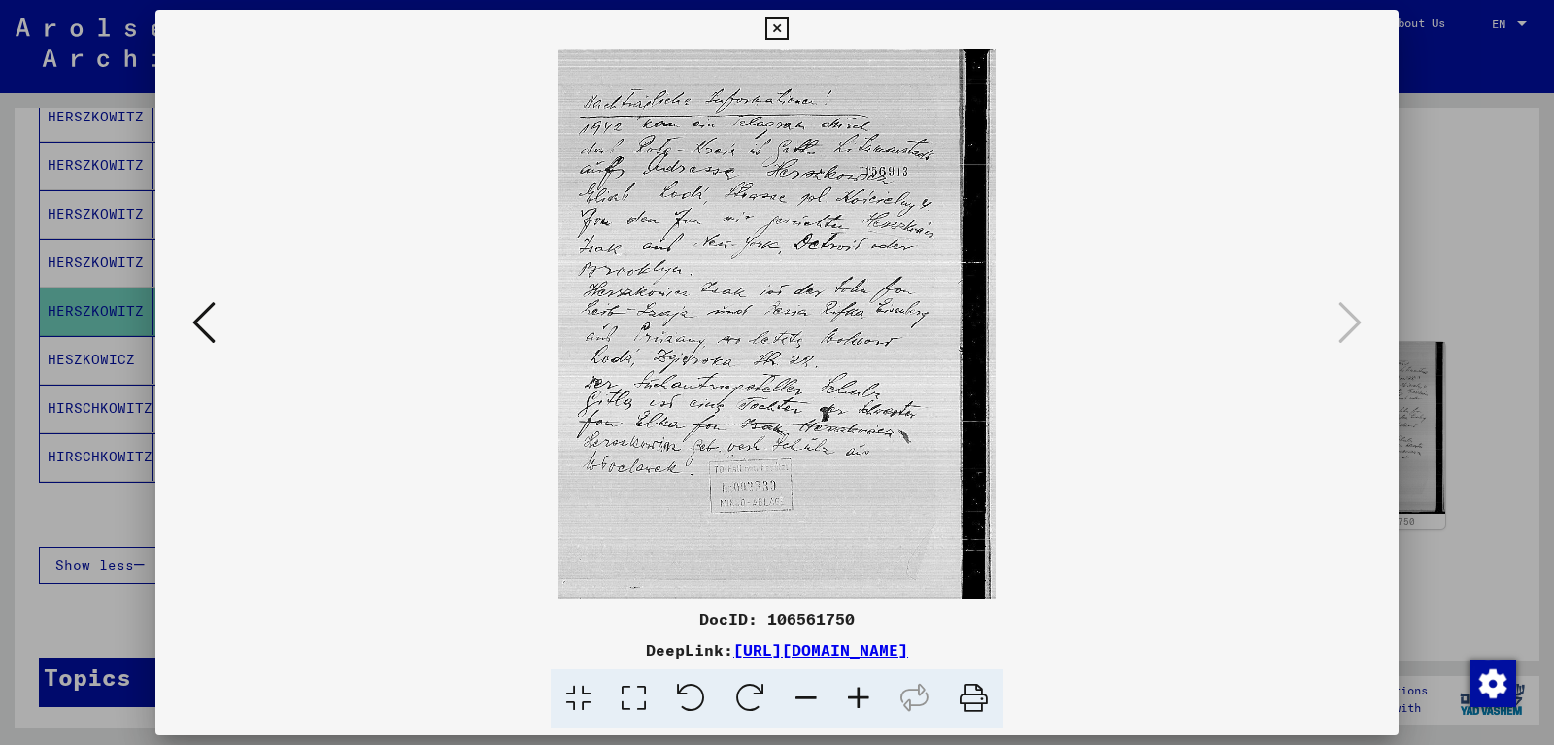
click at [865, 692] on icon at bounding box center [859, 698] width 52 height 59
click at [865, 691] on icon at bounding box center [859, 698] width 52 height 59
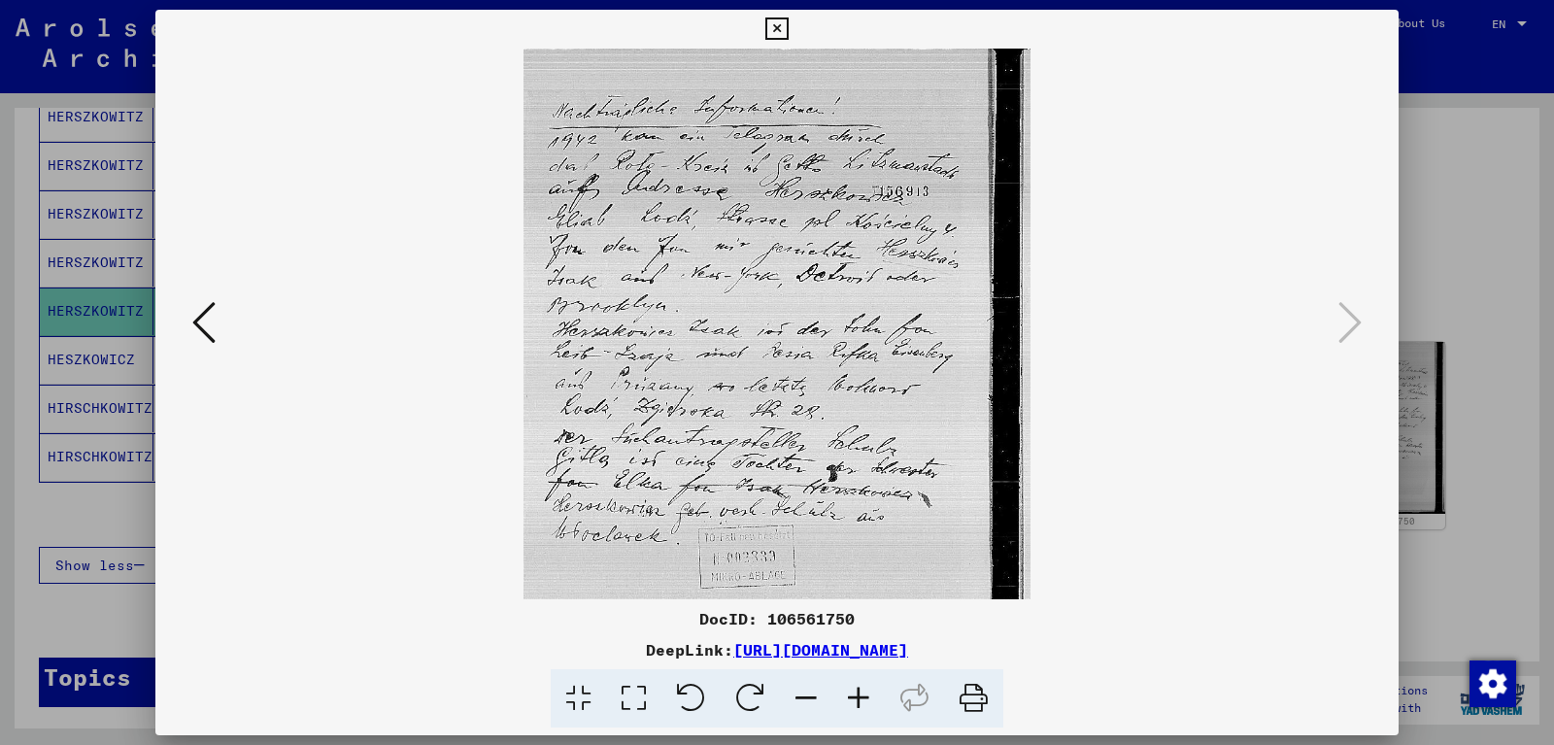
click at [865, 691] on icon at bounding box center [859, 698] width 52 height 59
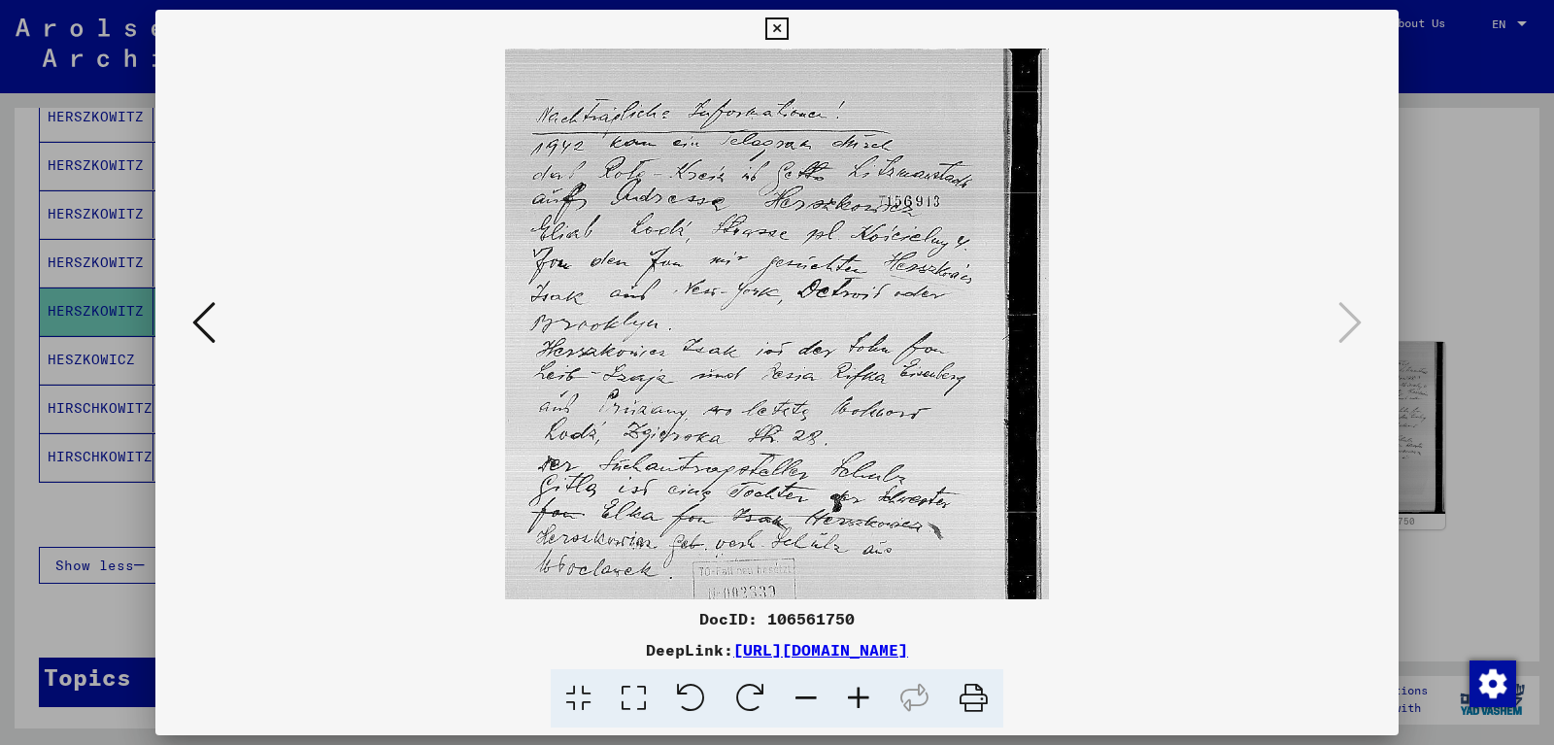
click at [865, 691] on icon at bounding box center [859, 698] width 52 height 59
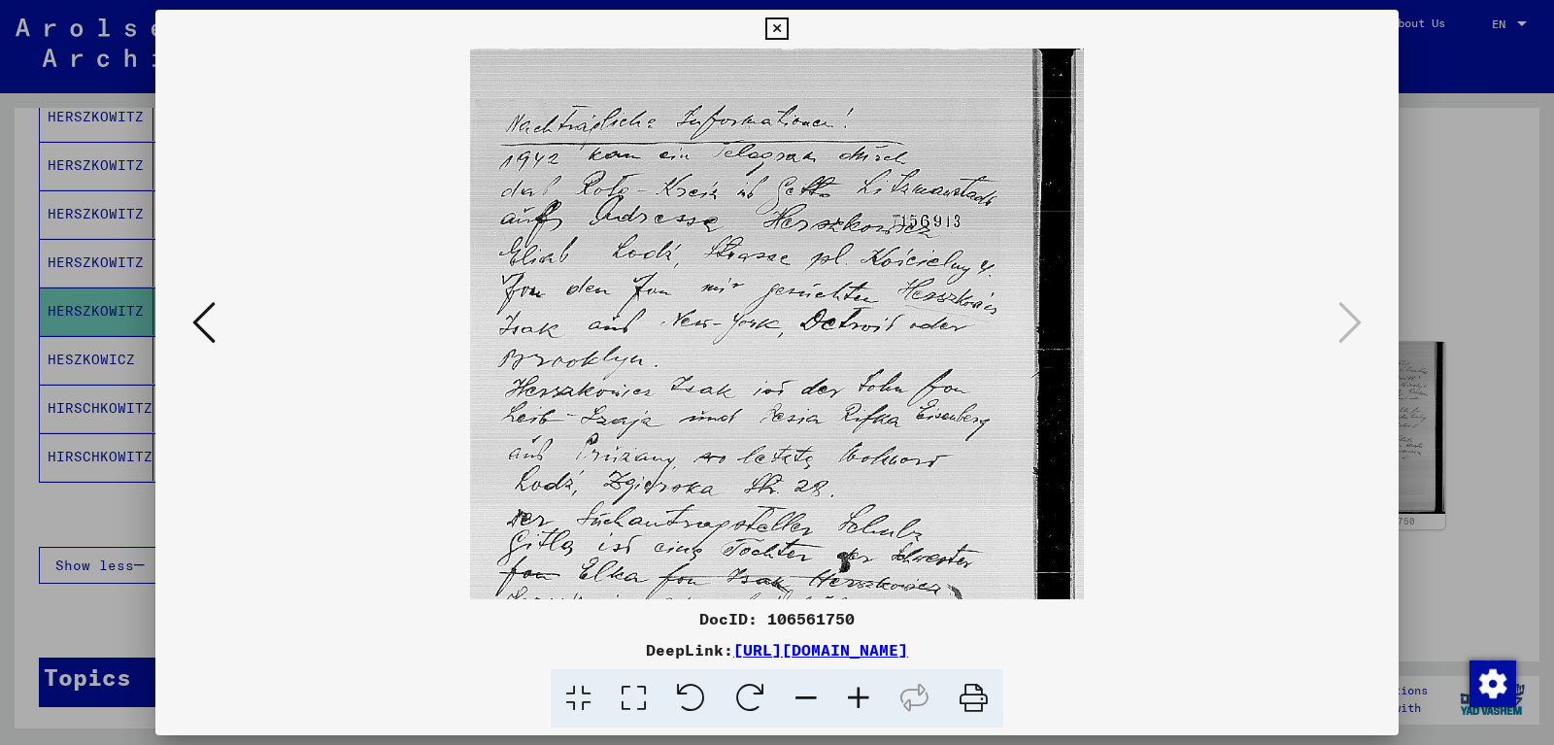
click at [865, 691] on icon at bounding box center [859, 698] width 52 height 59
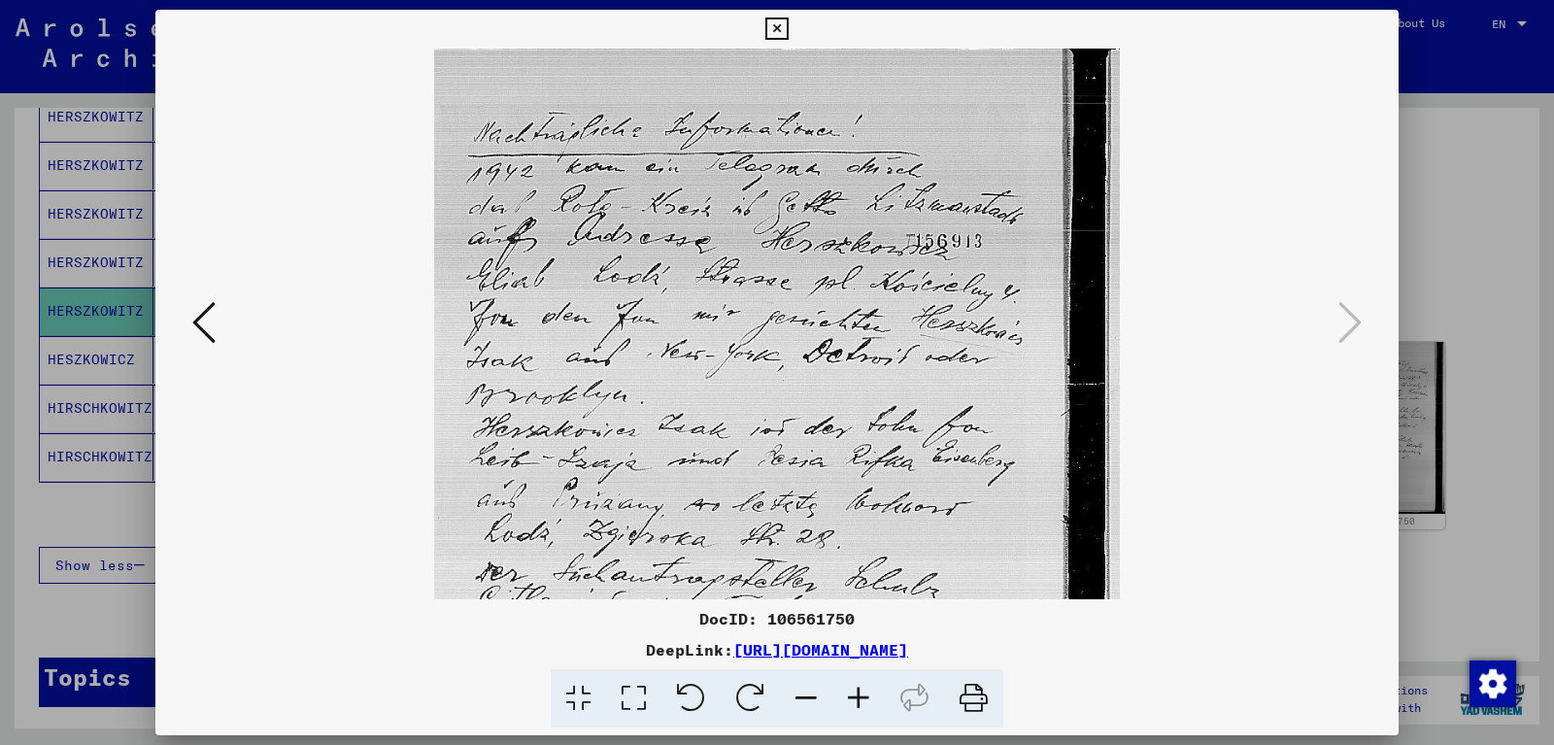
click at [865, 691] on icon at bounding box center [859, 698] width 52 height 59
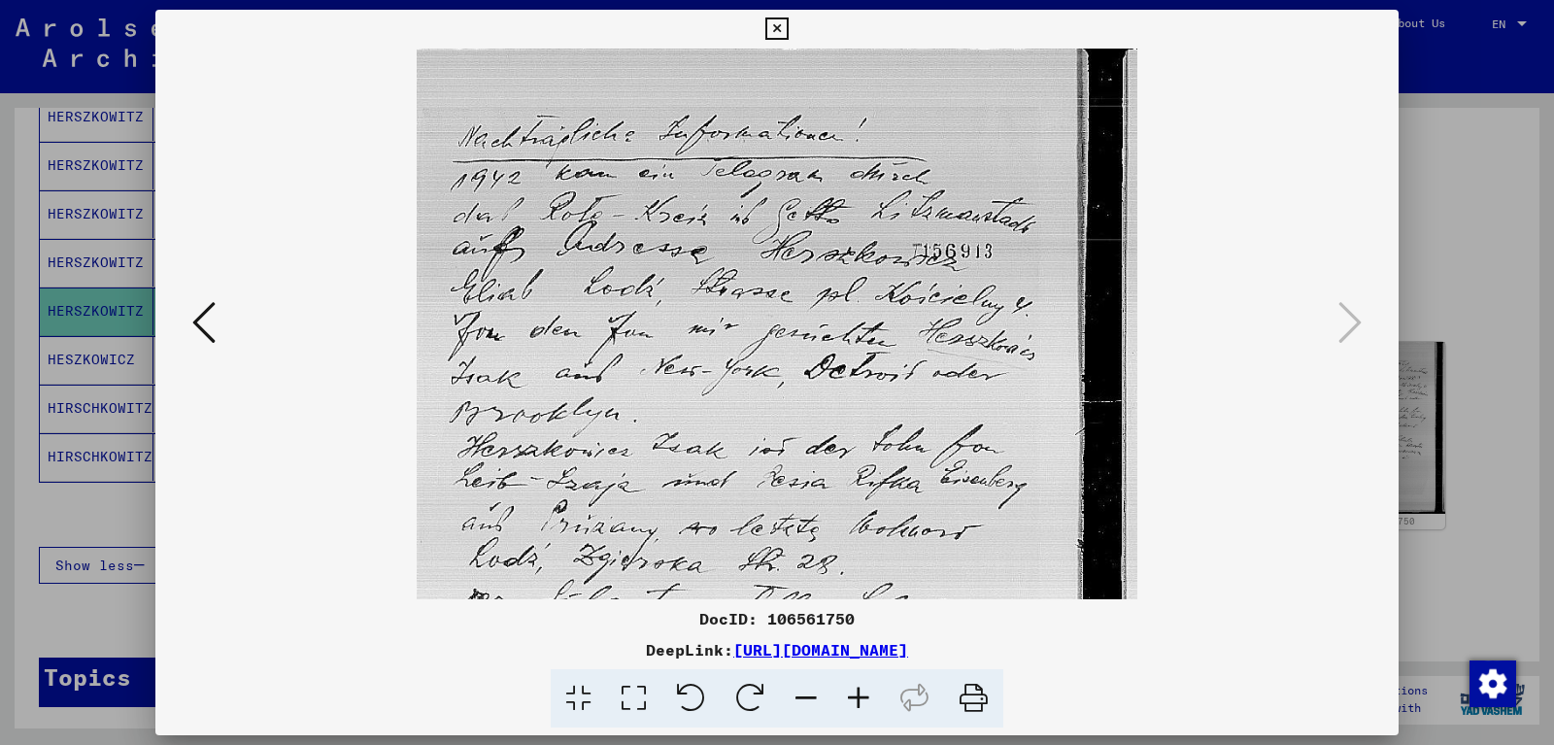
click at [865, 691] on icon at bounding box center [859, 698] width 52 height 59
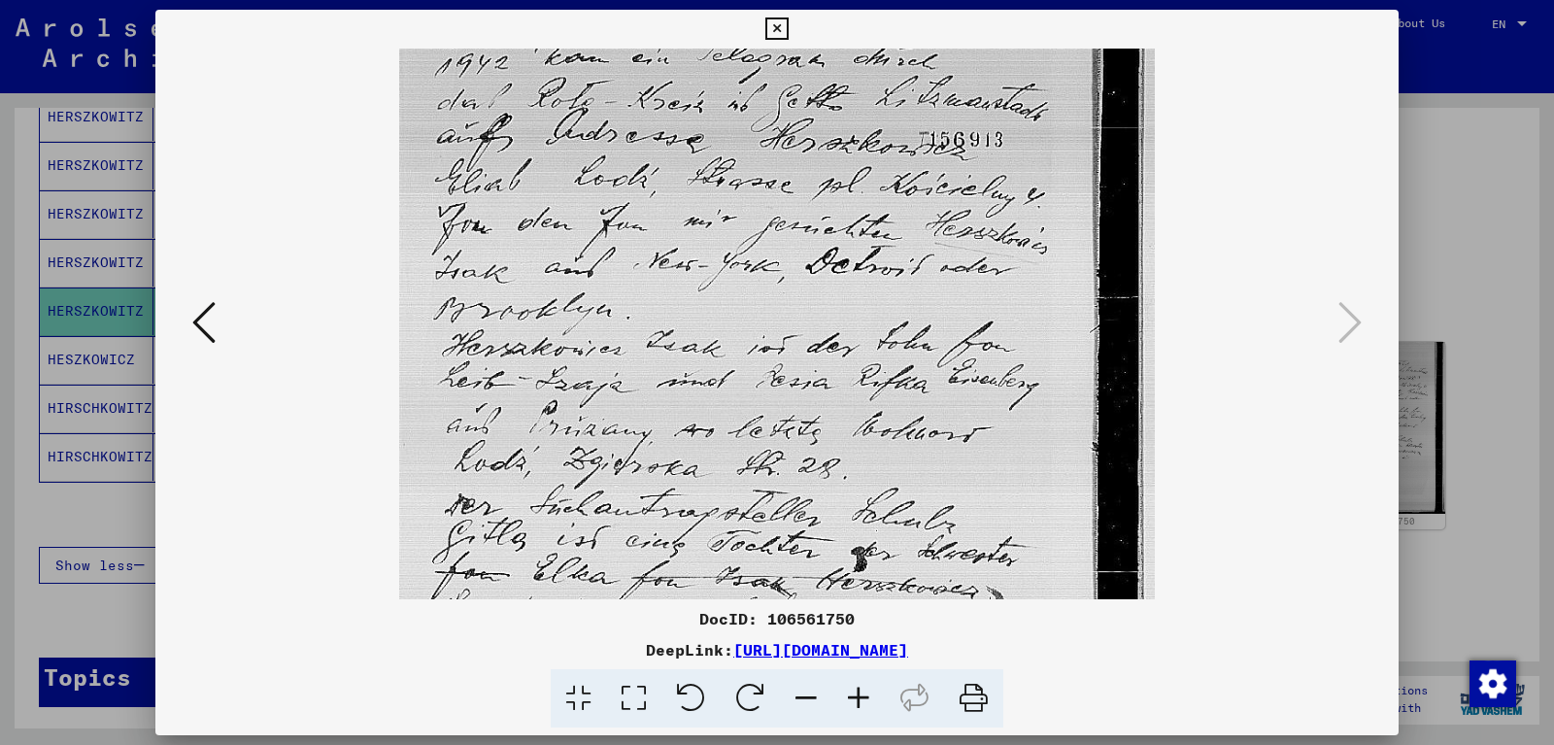
drag, startPoint x: 645, startPoint y: 341, endPoint x: 668, endPoint y: 203, distance: 139.9
click at [668, 204] on img at bounding box center [777, 445] width 756 height 1037
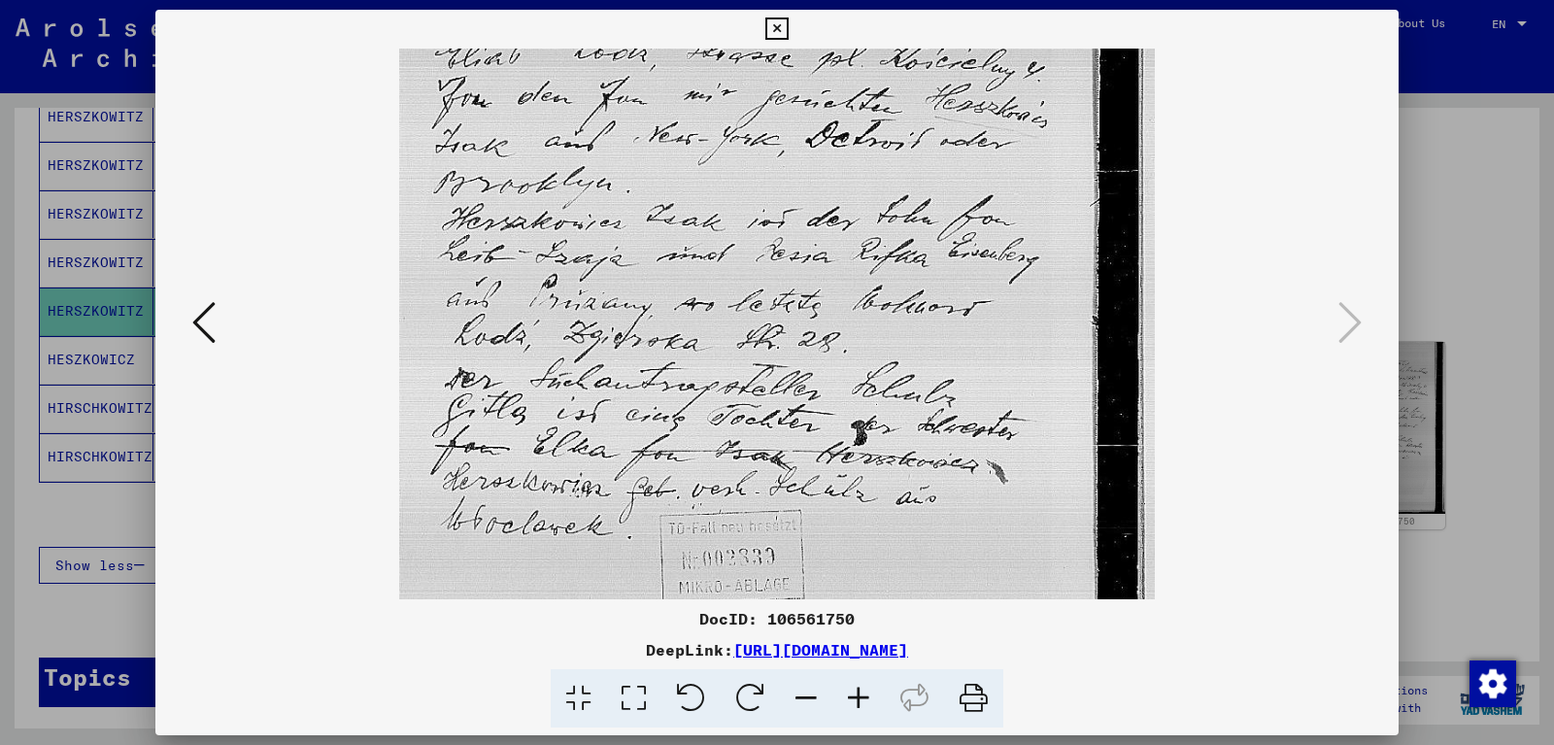
drag, startPoint x: 676, startPoint y: 377, endPoint x: 707, endPoint y: 233, distance: 147.1
click at [708, 243] on img at bounding box center [777, 319] width 756 height 1037
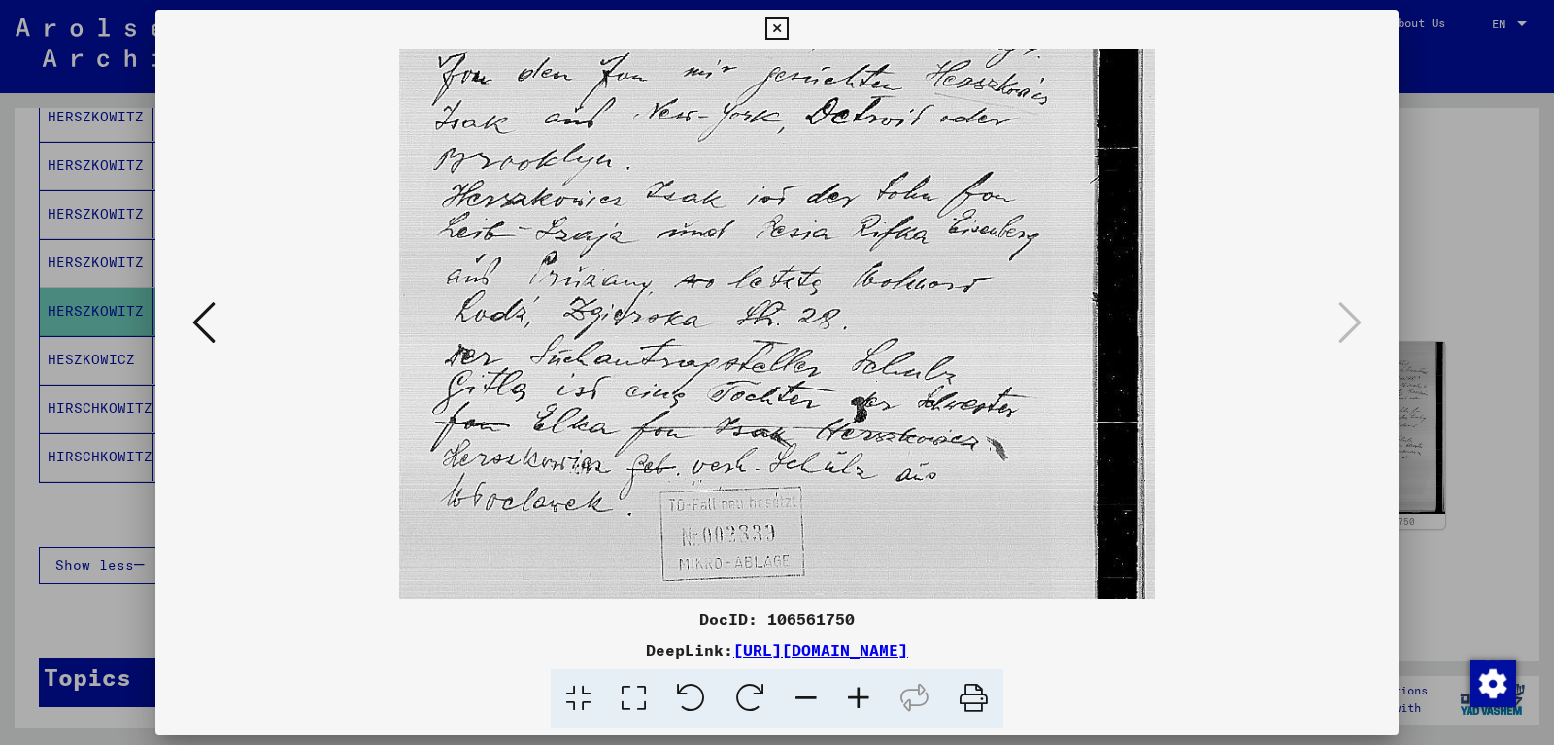
click at [788, 25] on icon at bounding box center [777, 28] width 22 height 23
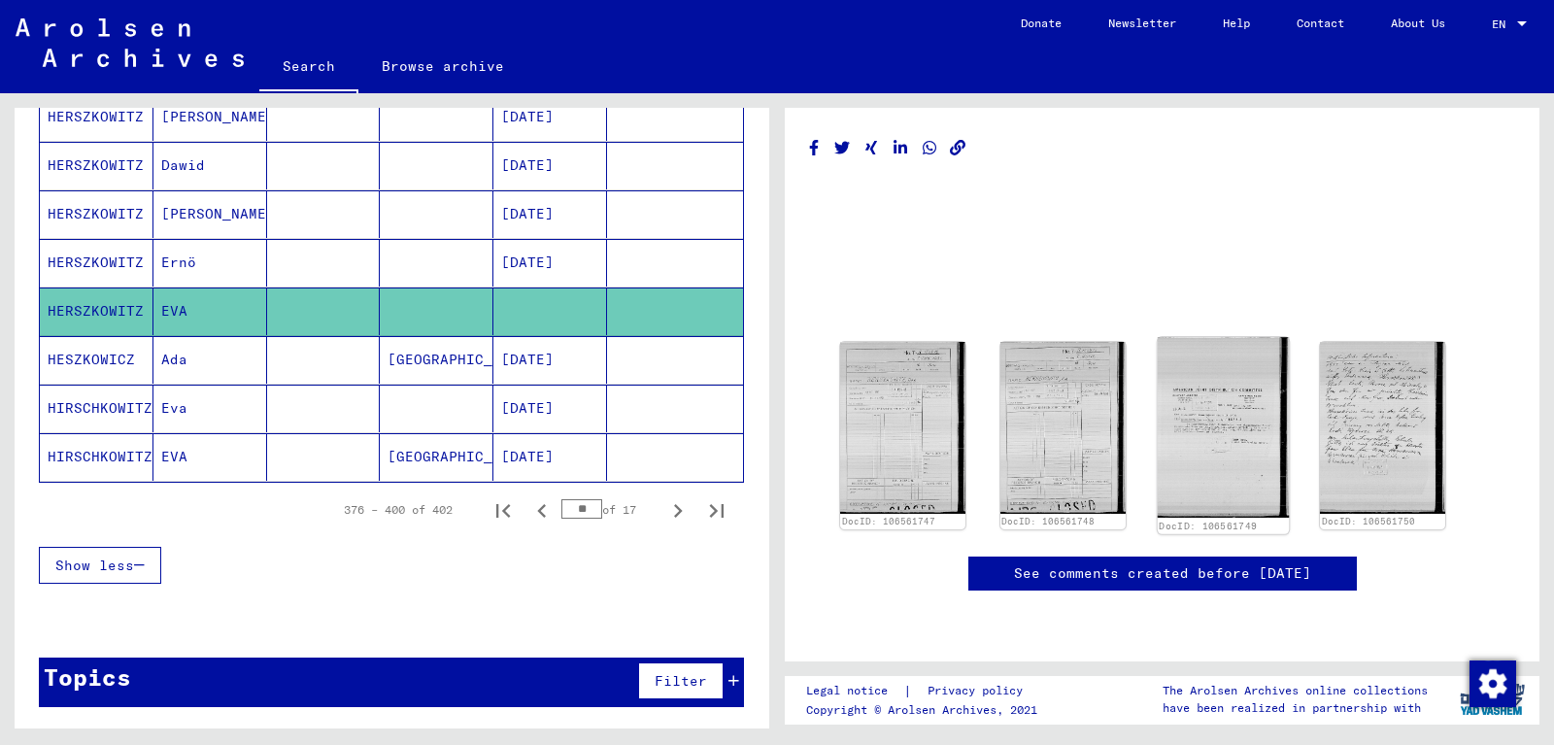
click at [1196, 398] on img at bounding box center [1222, 427] width 131 height 180
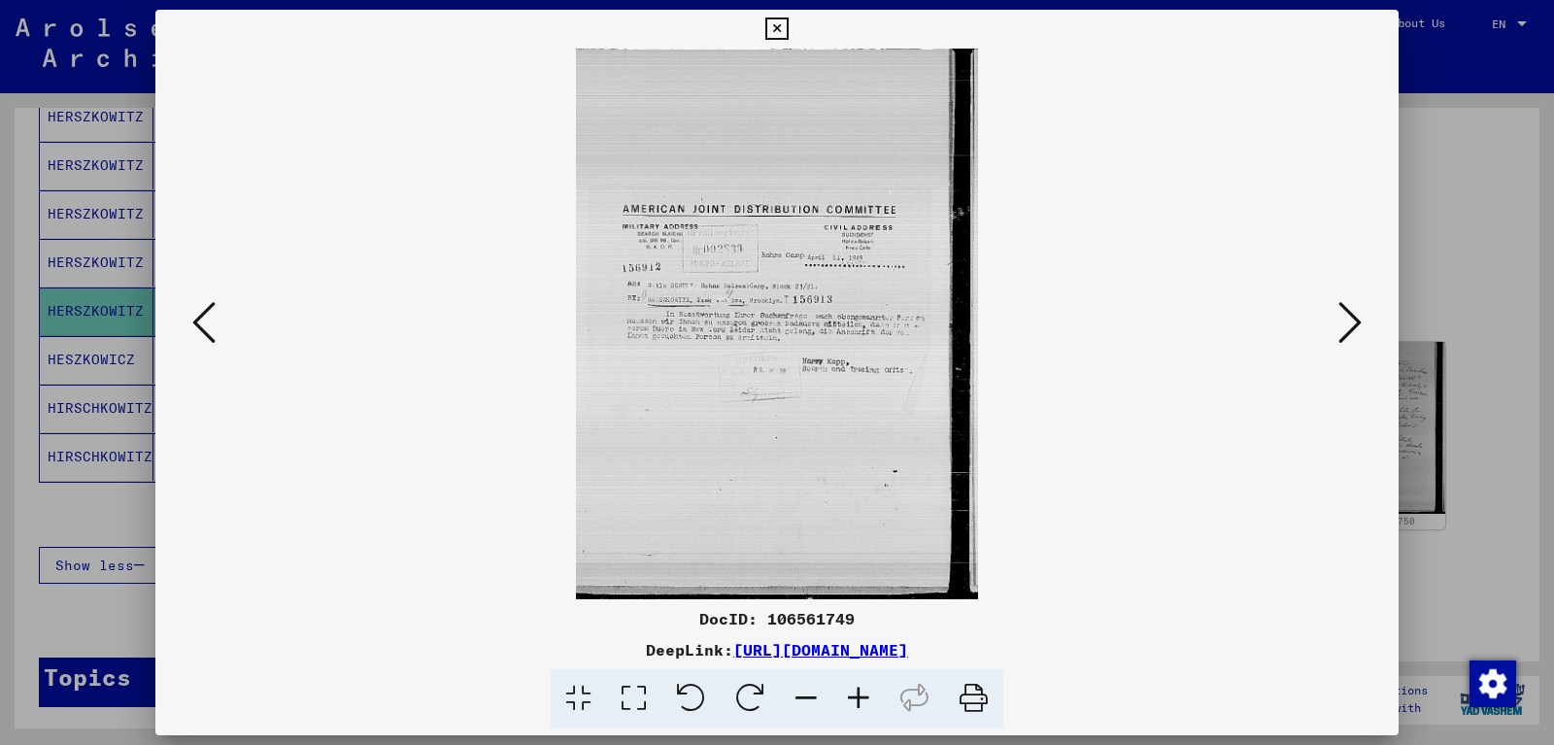
click at [863, 702] on icon at bounding box center [859, 698] width 52 height 59
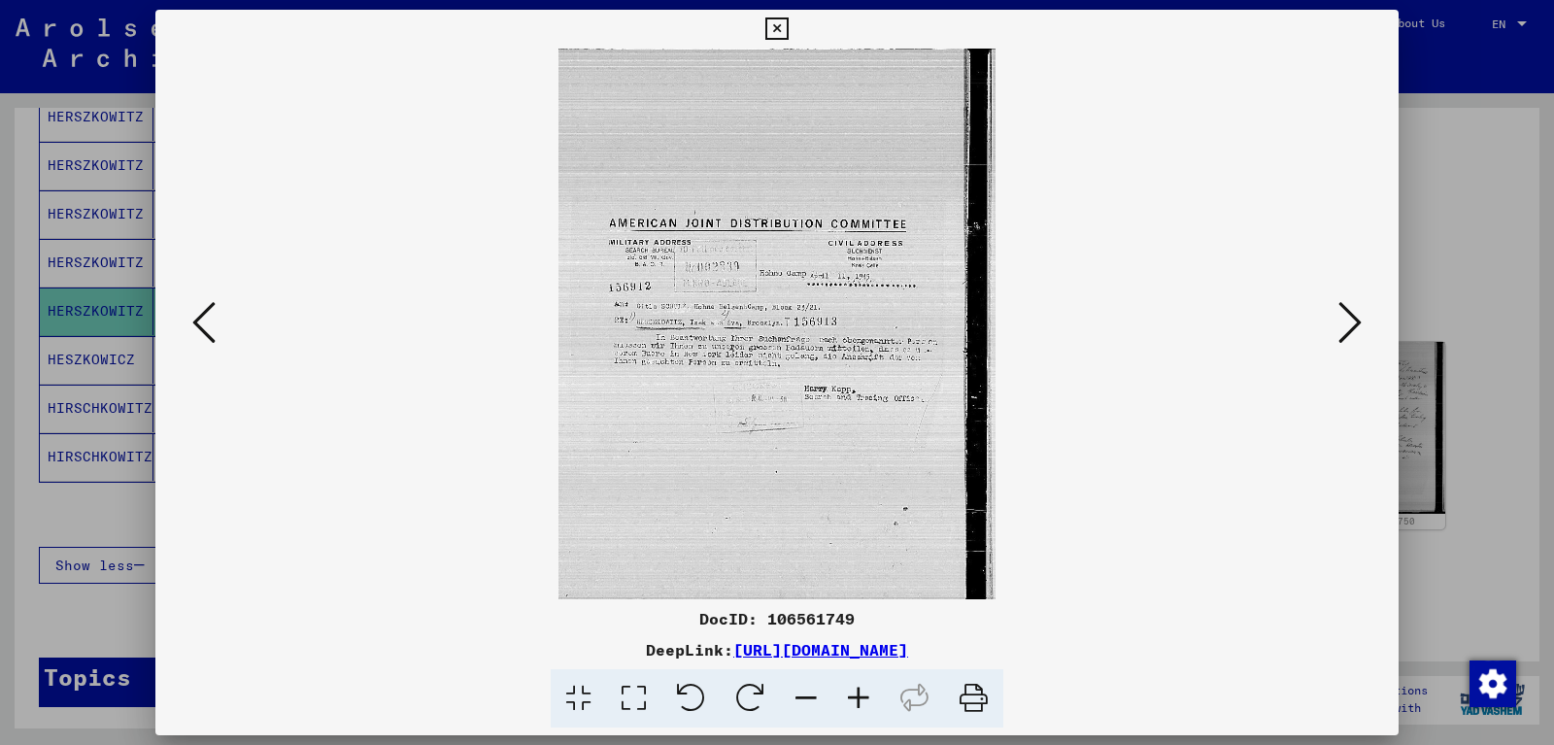
click at [863, 702] on icon at bounding box center [859, 698] width 52 height 59
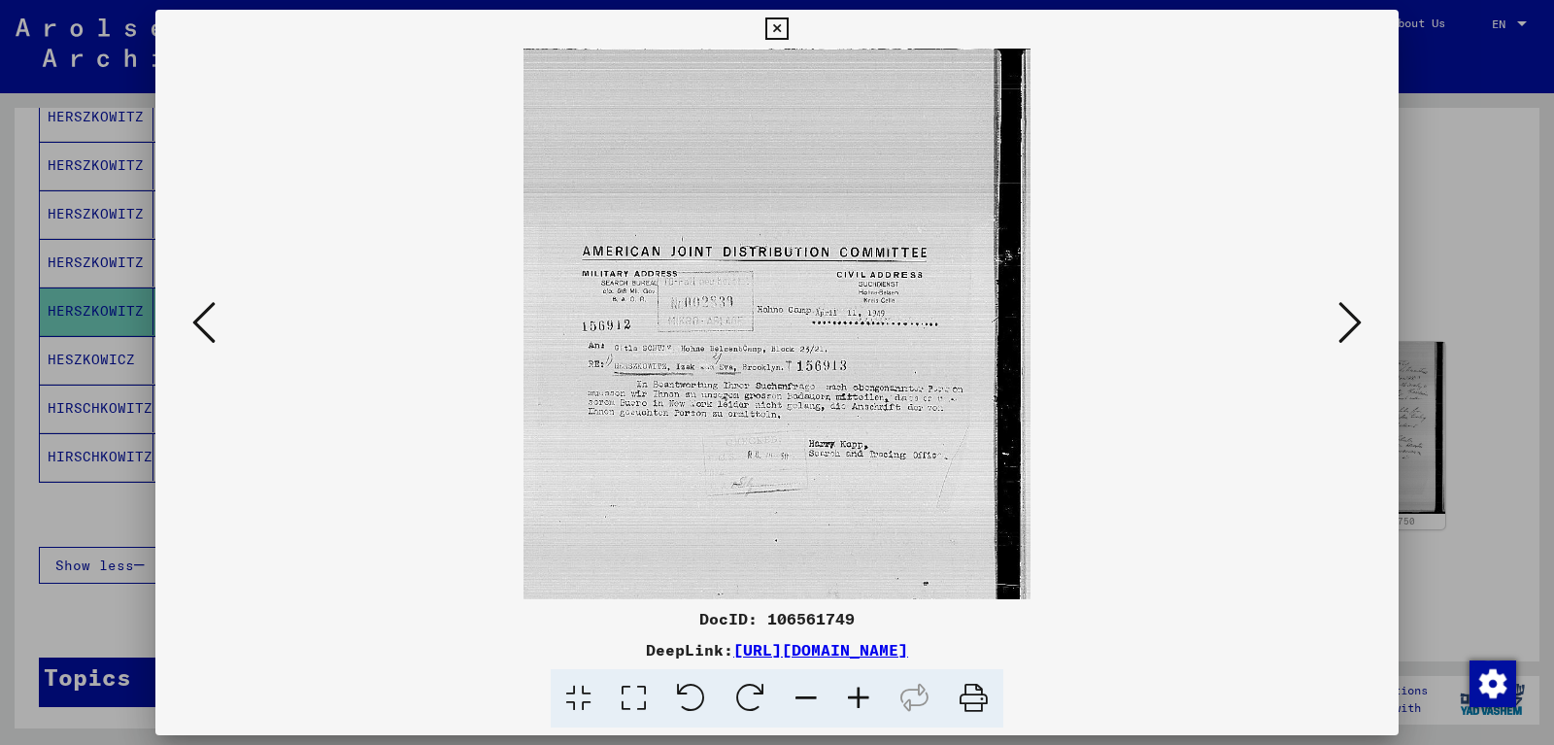
click at [863, 701] on icon at bounding box center [859, 698] width 52 height 59
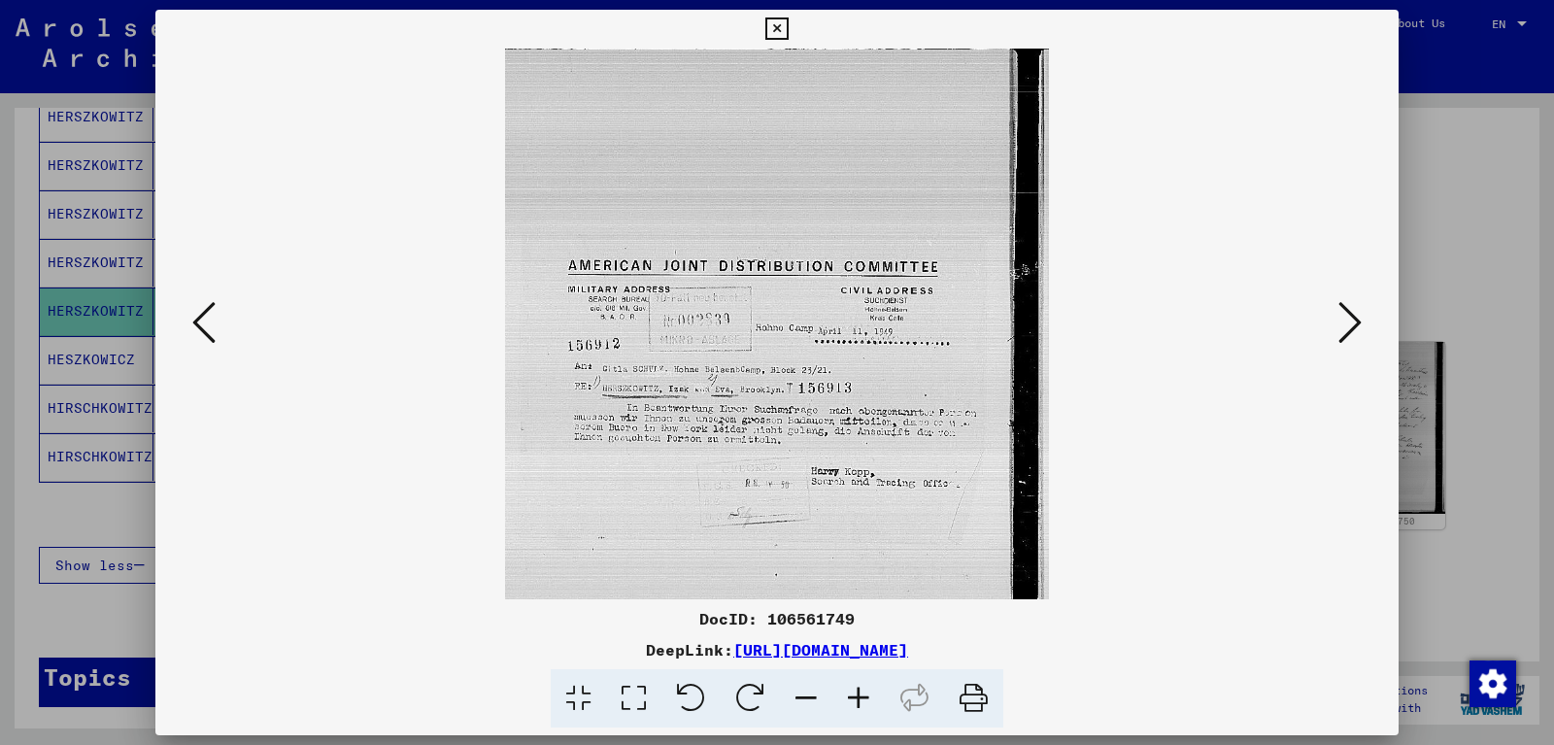
click at [863, 701] on icon at bounding box center [859, 698] width 52 height 59
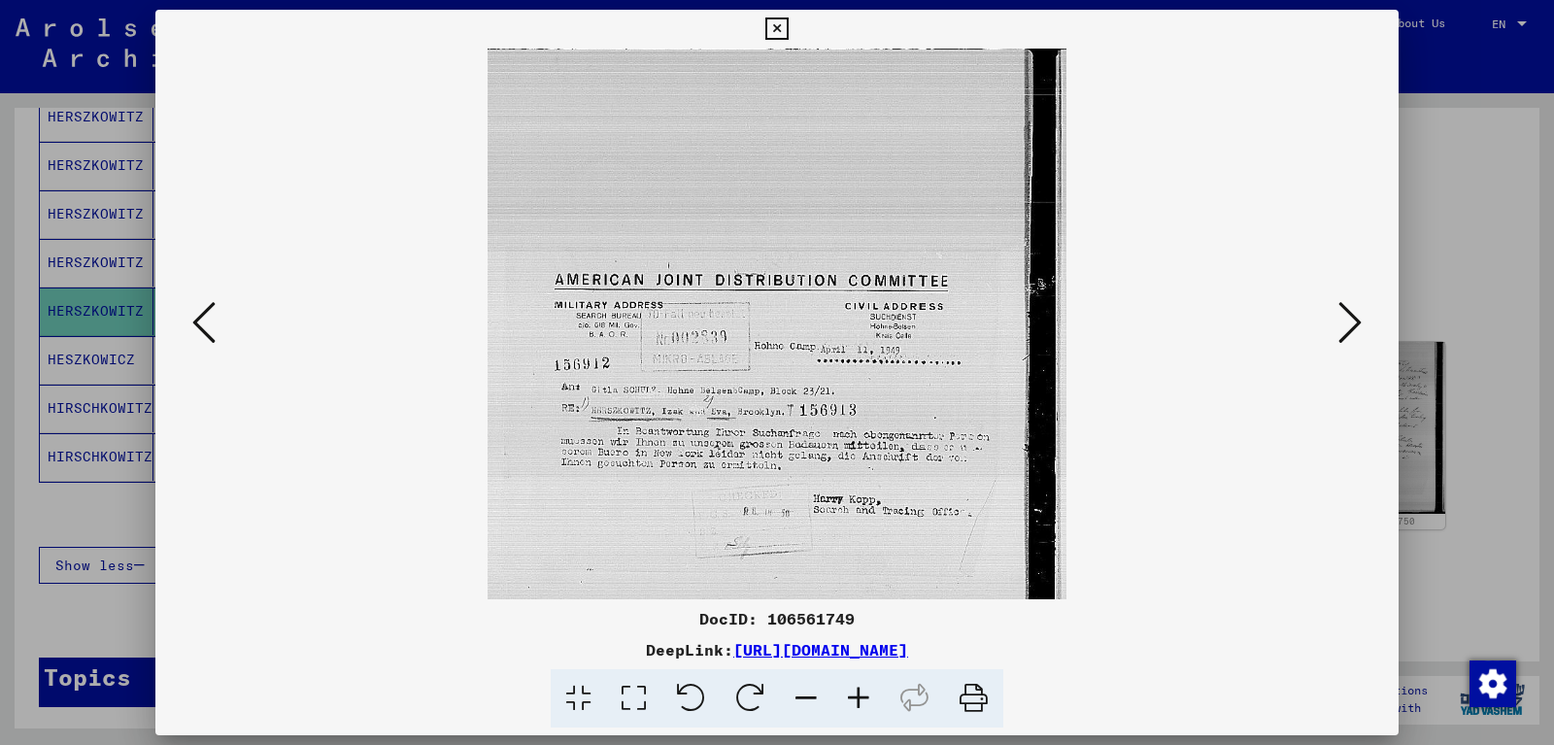
click at [863, 701] on icon at bounding box center [859, 698] width 52 height 59
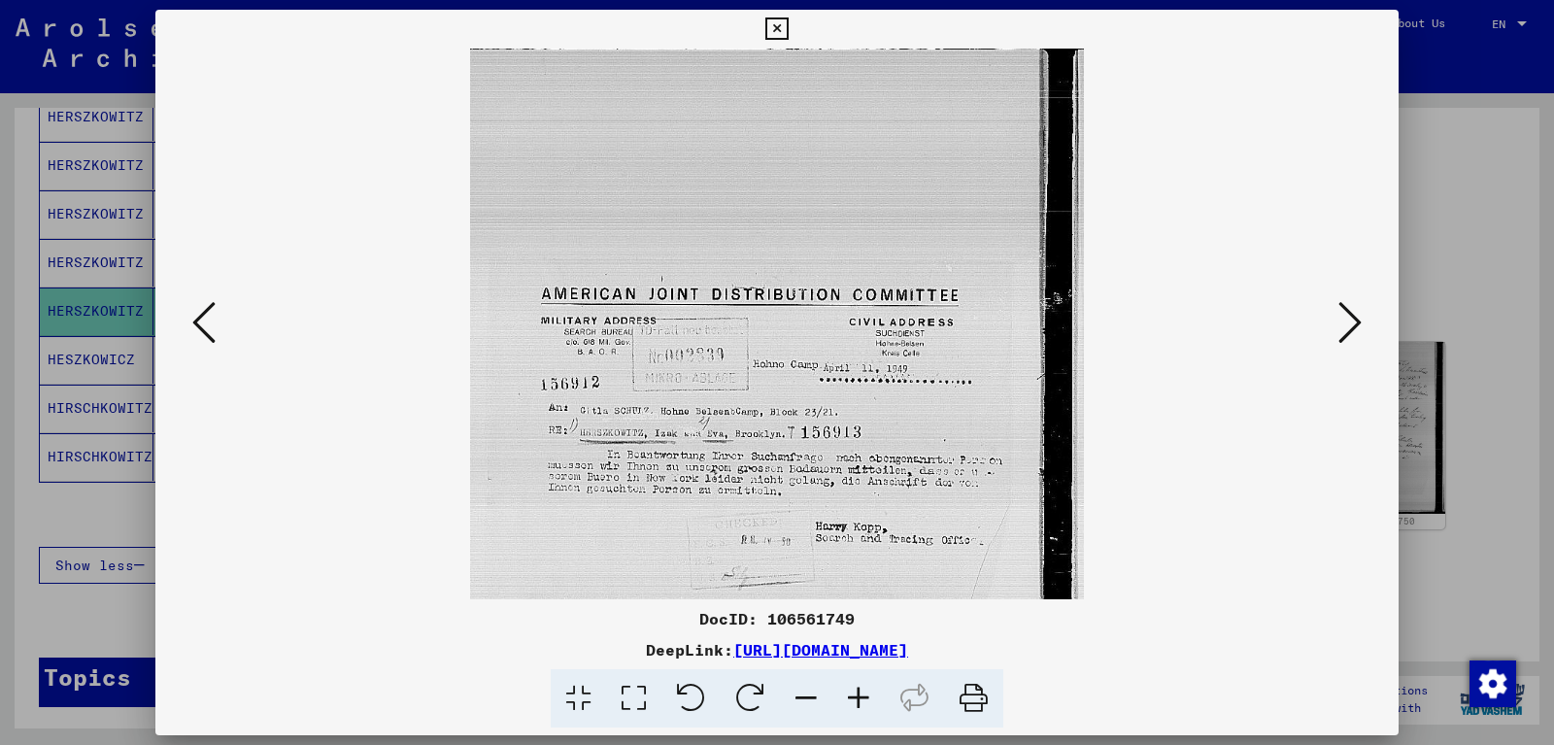
click at [863, 701] on icon at bounding box center [859, 698] width 52 height 59
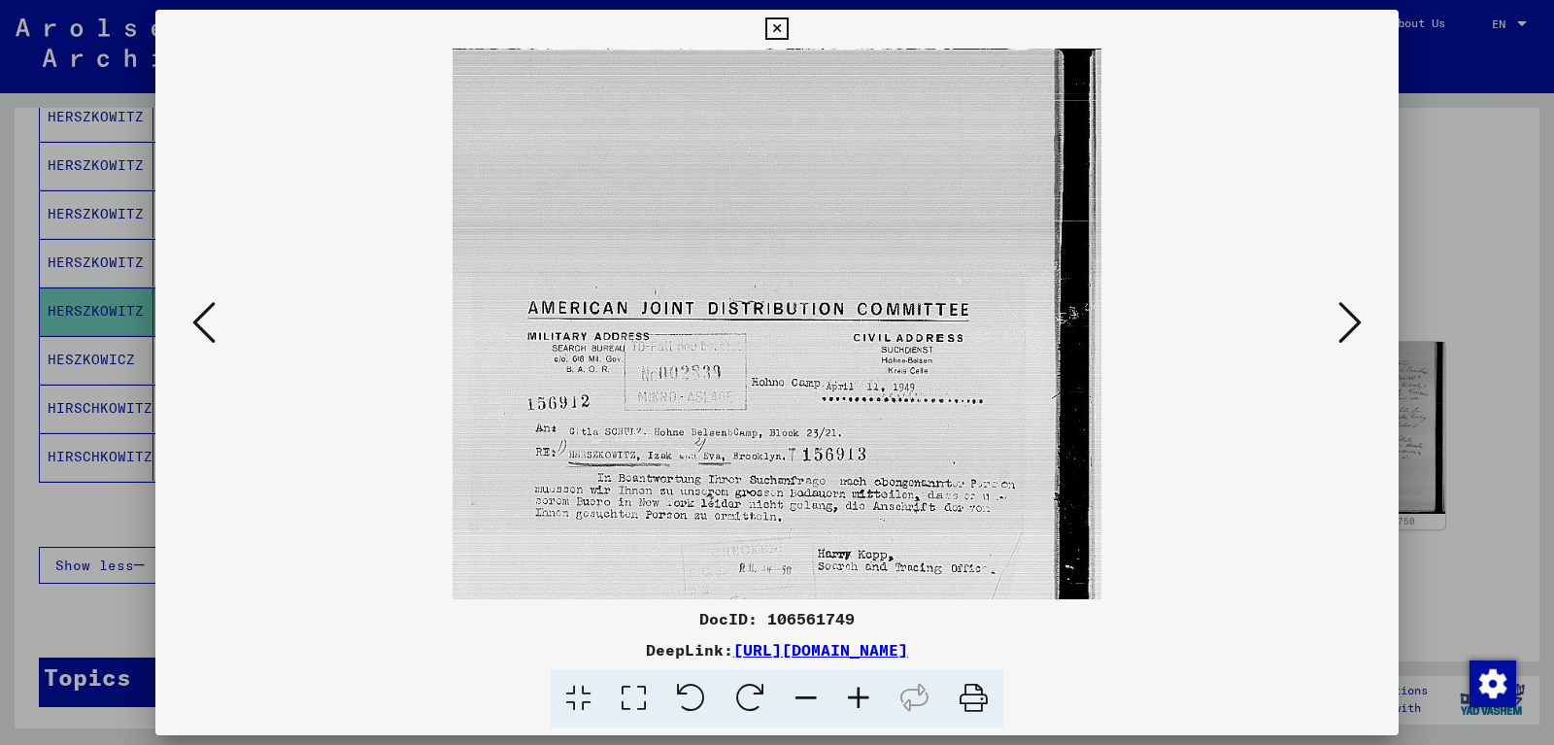
click at [863, 701] on icon at bounding box center [859, 698] width 52 height 59
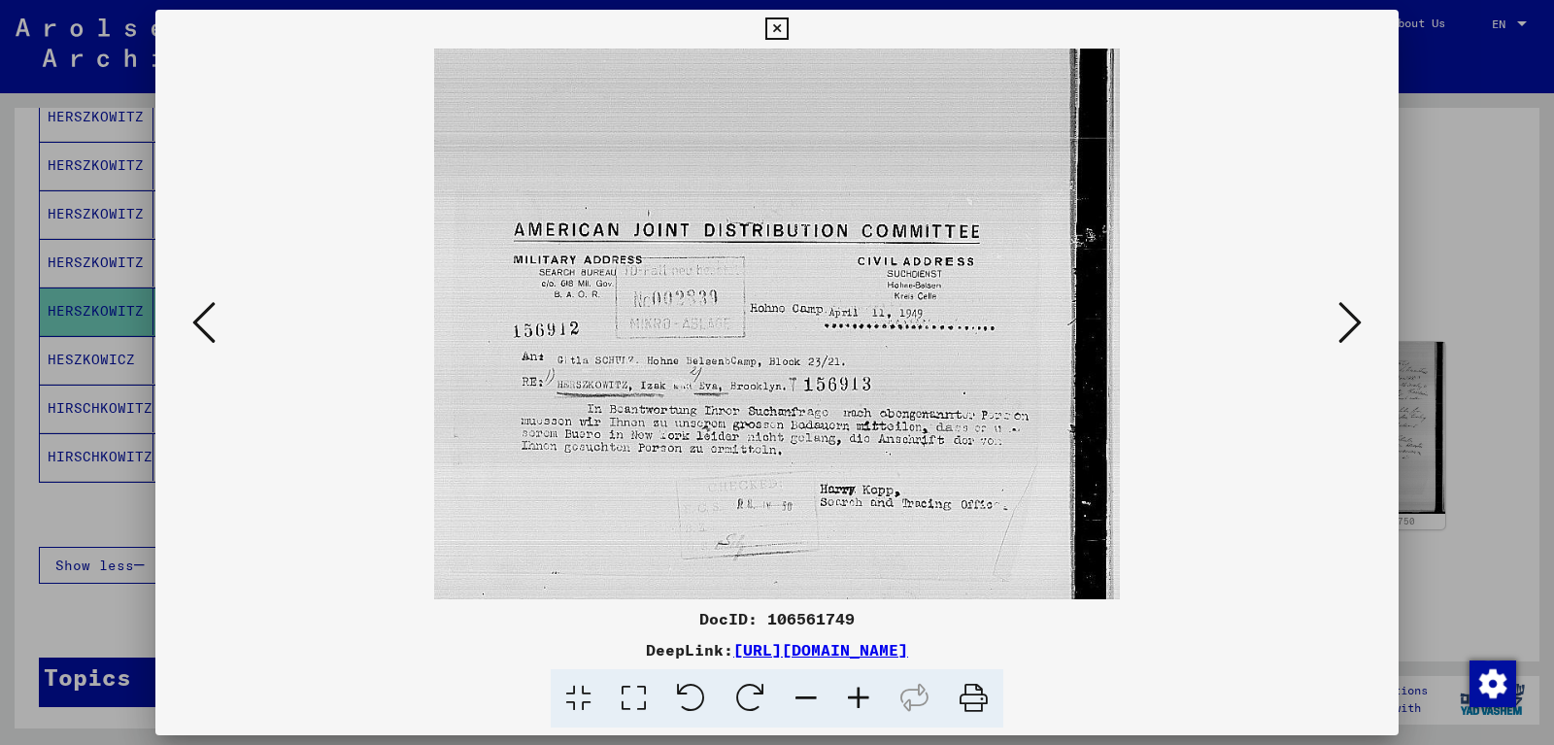
drag, startPoint x: 721, startPoint y: 518, endPoint x: 721, endPoint y: 345, distance: 172.9
click at [721, 345] on img at bounding box center [776, 425] width 685 height 939
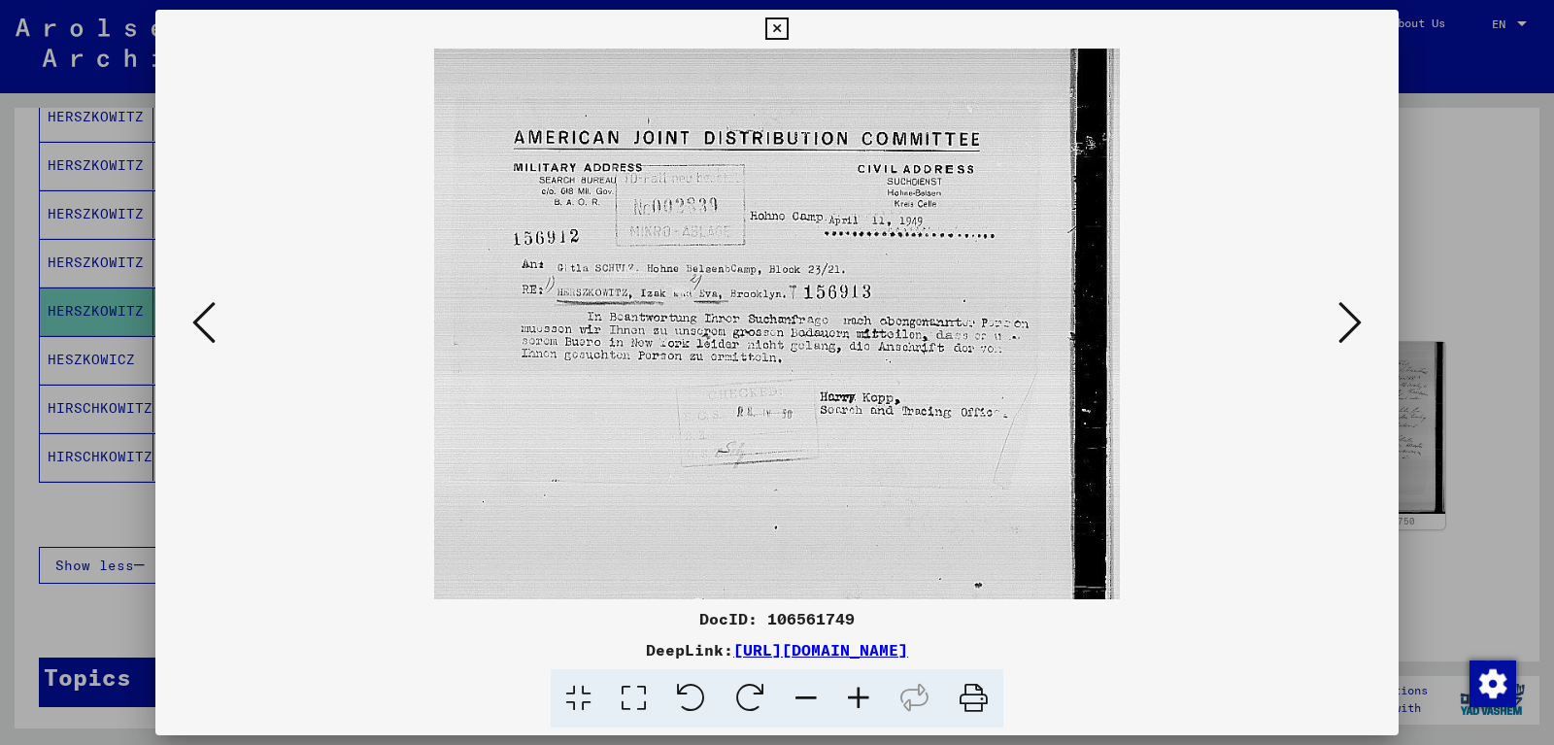
click at [788, 26] on icon at bounding box center [777, 28] width 22 height 23
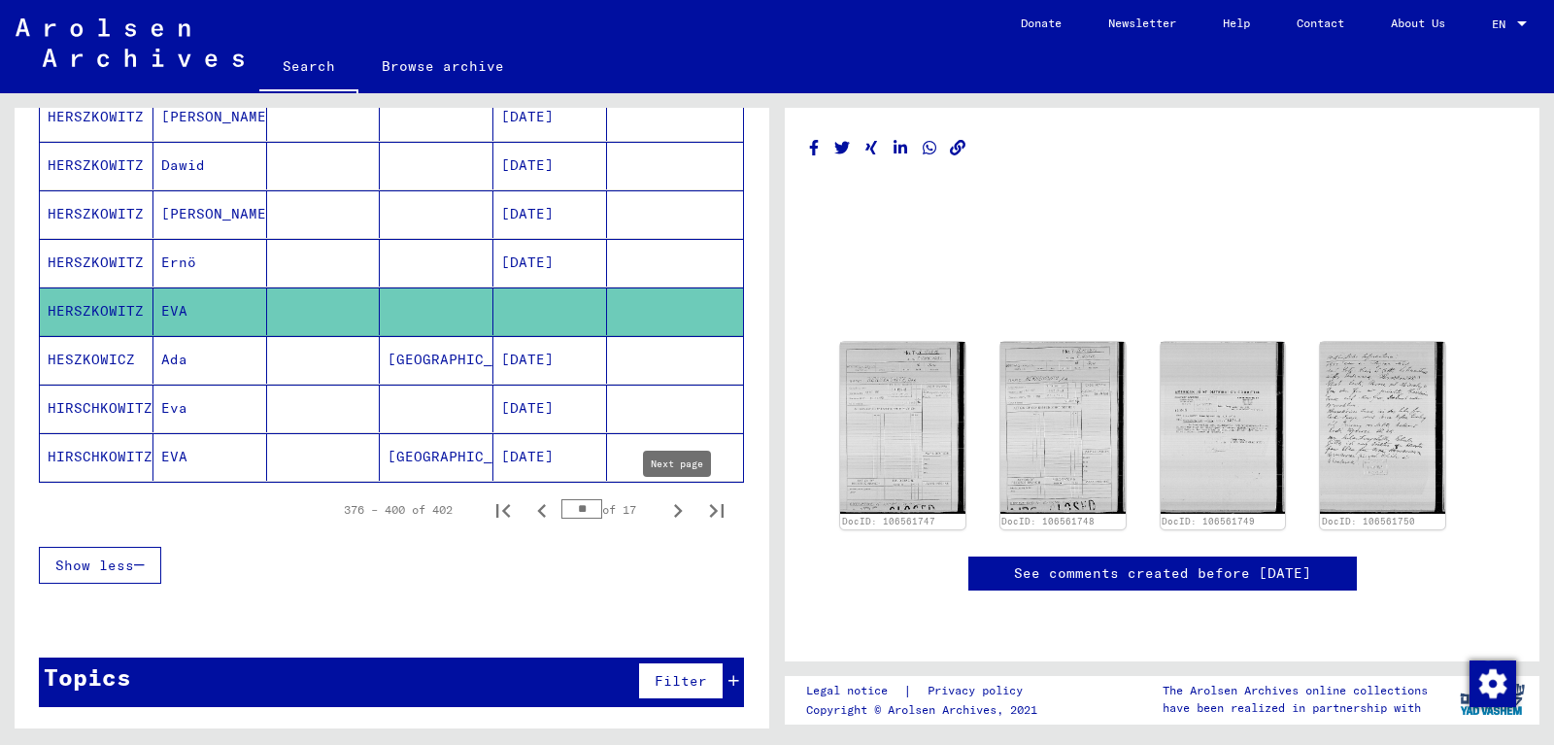
click at [676, 511] on icon "Next page" at bounding box center [678, 510] width 27 height 27
type input "**"
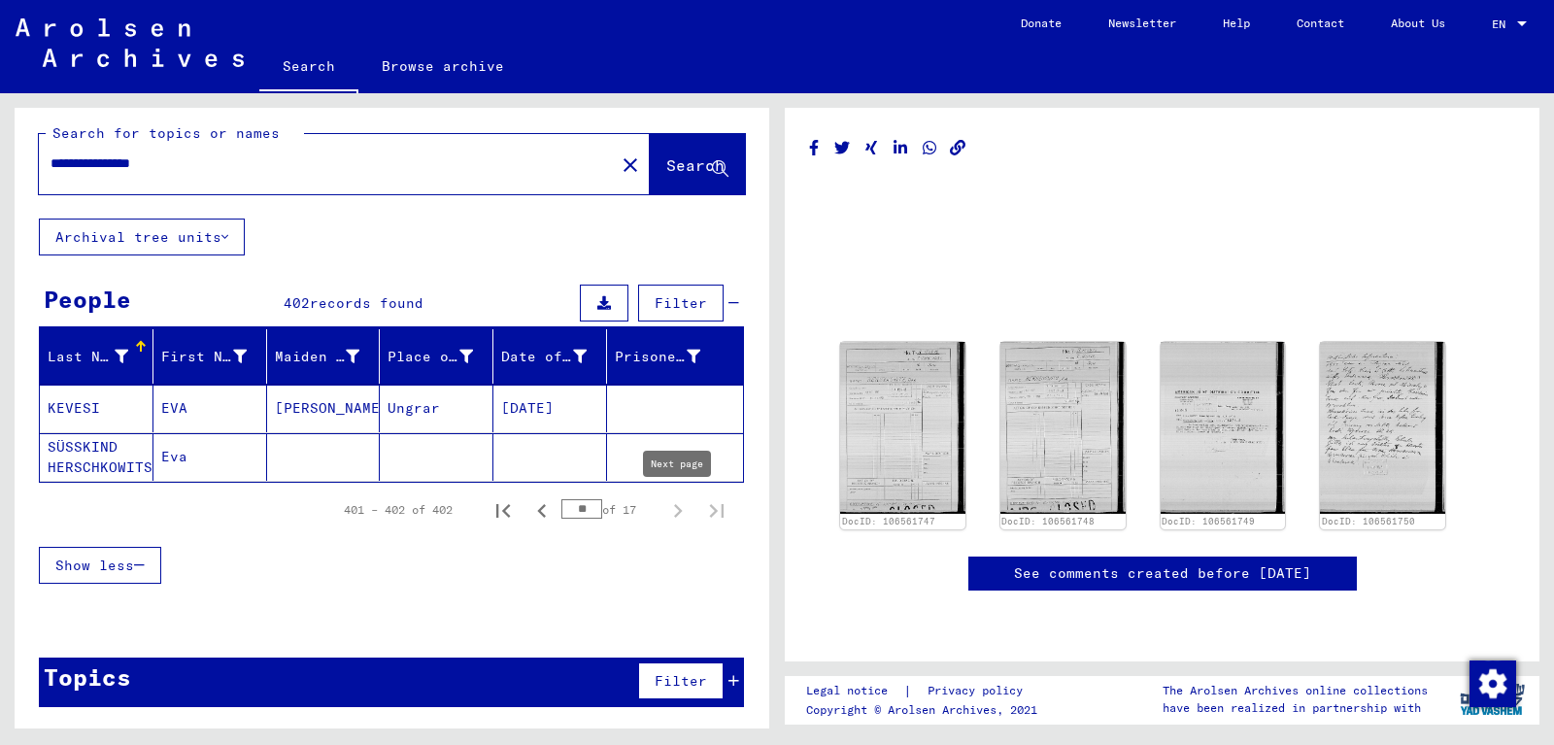
scroll to position [9, 0]
click at [96, 452] on mat-cell "SÜSSKIND HERSCHKOWITSCH" at bounding box center [97, 457] width 114 height 48
